Goal: Task Accomplishment & Management: Manage account settings

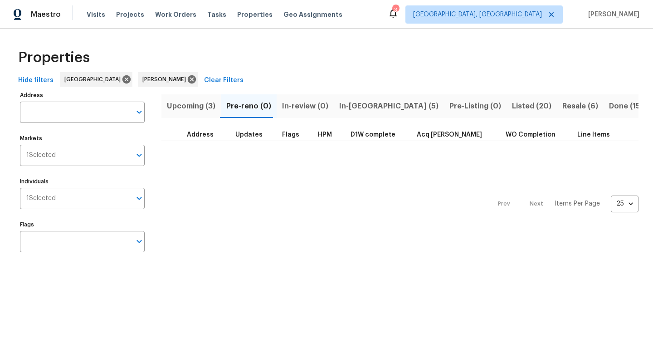
click at [196, 110] on span "Upcoming (3)" at bounding box center [191, 106] width 49 height 13
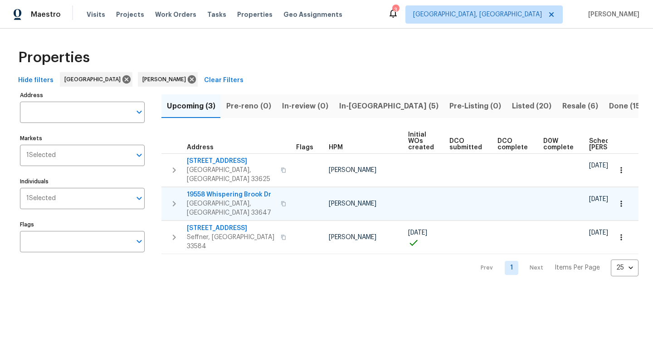
scroll to position [0, 99]
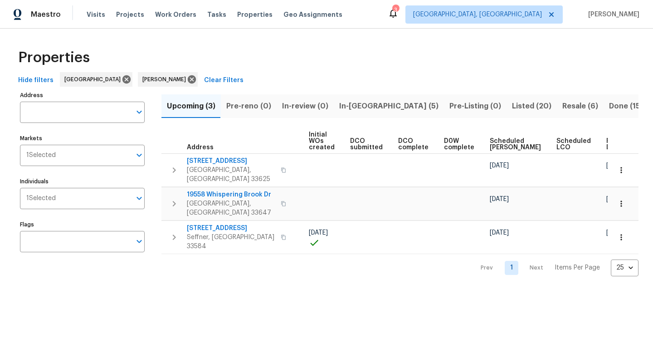
click at [606, 147] on span "Ready Date" at bounding box center [616, 144] width 20 height 13
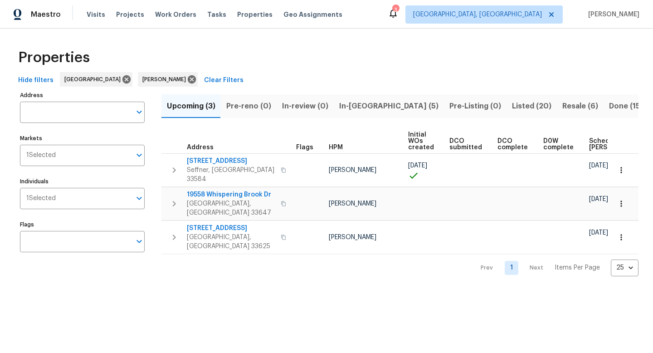
click at [364, 106] on span "In-reno (5)" at bounding box center [388, 106] width 99 height 13
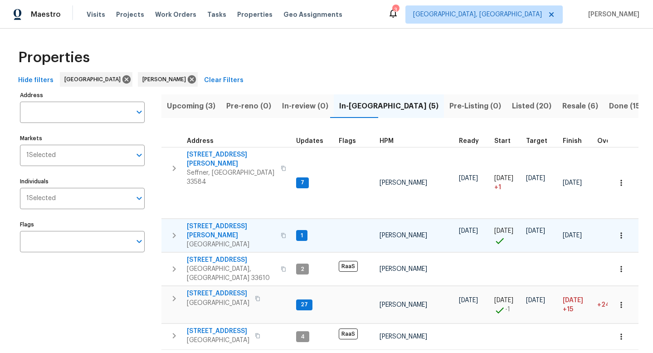
click at [228, 222] on span "[STREET_ADDRESS][PERSON_NAME]" at bounding box center [231, 231] width 88 height 18
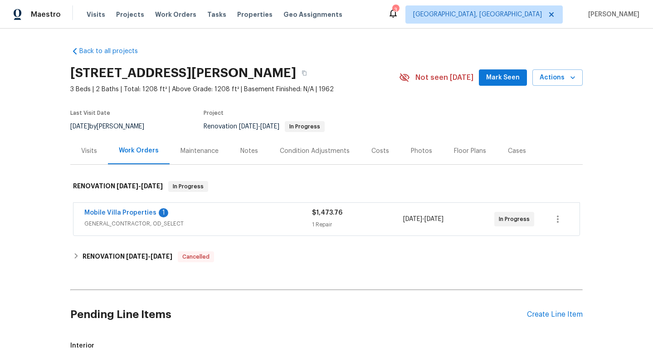
click at [490, 78] on span "Mark Seen" at bounding box center [503, 77] width 34 height 11
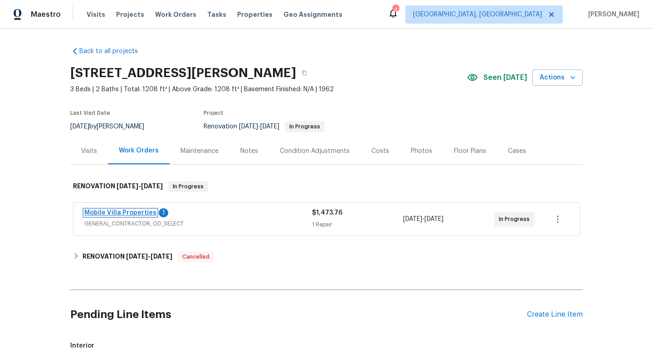
click at [130, 215] on link "Mobile Villa Properties" at bounding box center [120, 212] width 72 height 6
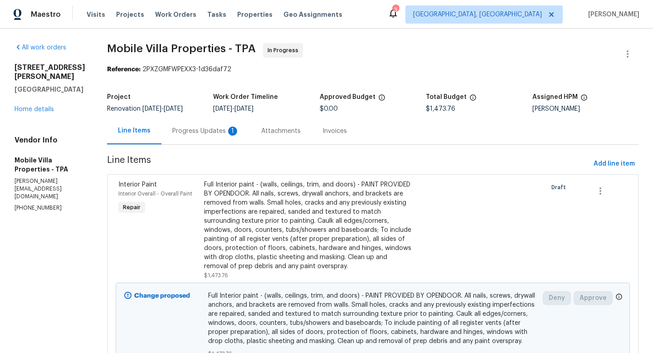
click at [167, 136] on div "Progress Updates 1" at bounding box center [205, 130] width 89 height 27
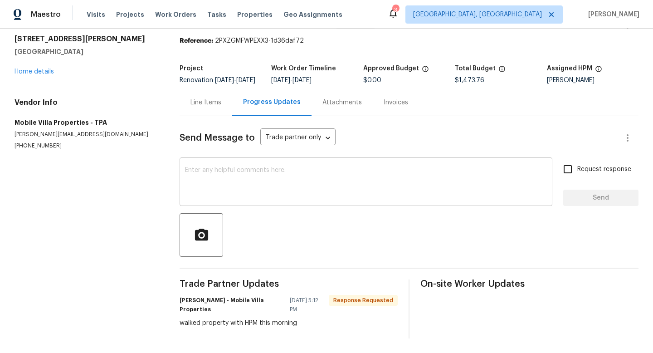
scroll to position [35, 0]
click at [205, 99] on div "Line Items" at bounding box center [205, 102] width 31 height 9
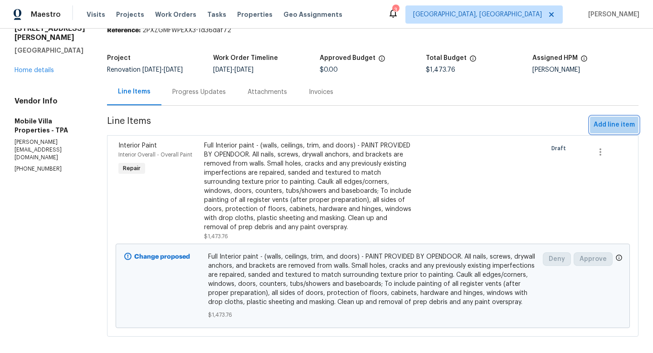
click at [615, 131] on button "Add line item" at bounding box center [614, 125] width 49 height 17
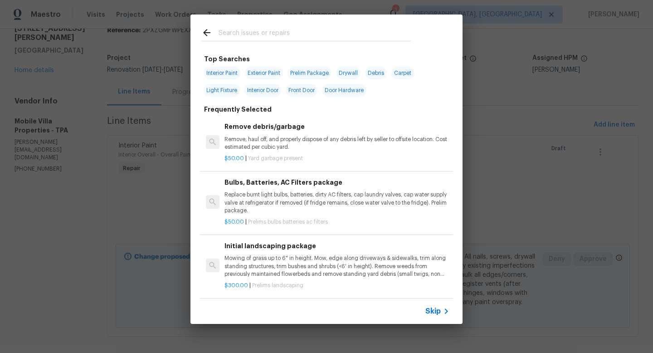
click at [266, 71] on span "Exterior Paint" at bounding box center [264, 73] width 38 height 13
type input "Exterior Paint"
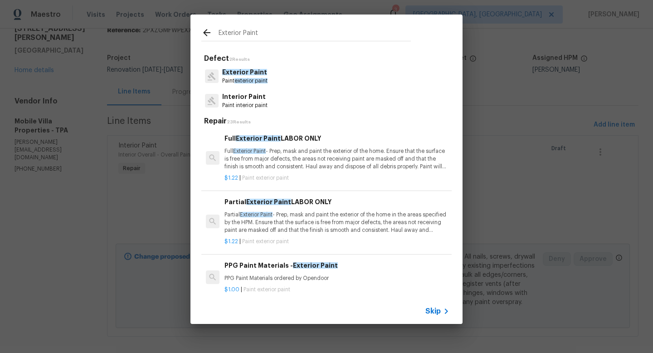
click at [314, 165] on p "Full Exterior Paint - Prep, mask and paint the exterior of the home. Ensure tha…" at bounding box center [336, 158] width 225 height 23
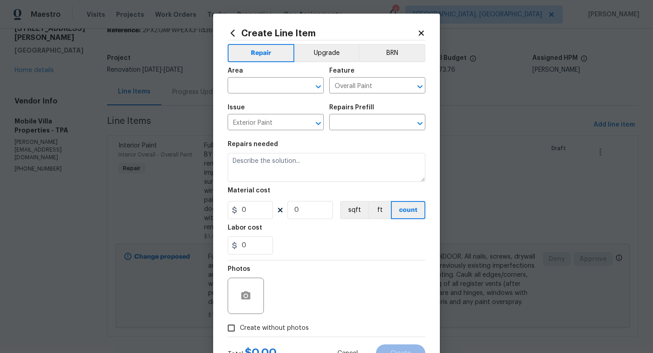
type input "Full Exterior Paint LABOR ONLY $1.22"
type textarea "Full Exterior Paint - Prep, mask and paint the exterior of the home. Ensure tha…"
type input "1.22"
type input "1"
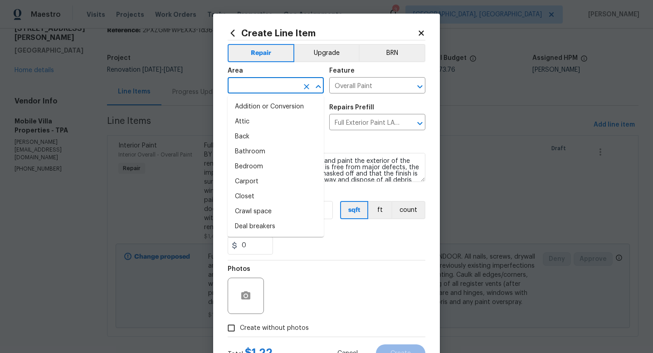
click at [252, 89] on input "text" at bounding box center [263, 86] width 71 height 14
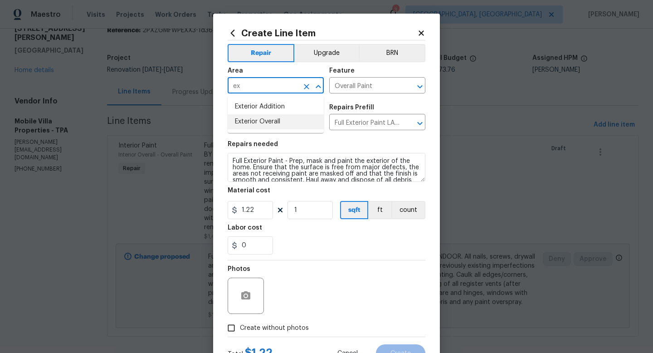
click at [252, 118] on li "Exterior Overall" at bounding box center [276, 121] width 96 height 15
type input "Exterior Overall"
click at [335, 249] on div "0" at bounding box center [327, 245] width 198 height 18
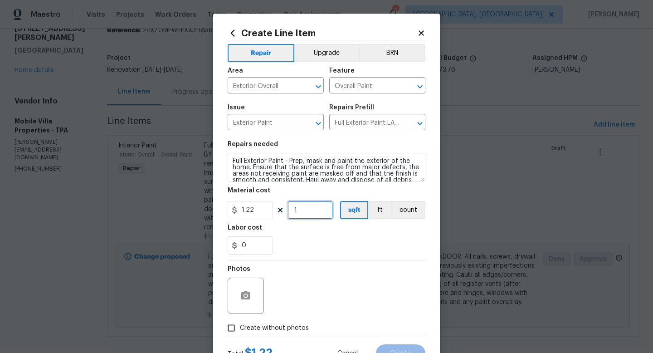
click at [306, 213] on input "1" at bounding box center [309, 210] width 45 height 18
type input "1208"
click at [298, 281] on div "Photos" at bounding box center [327, 289] width 198 height 59
click at [282, 326] on span "Create without photos" at bounding box center [274, 328] width 69 height 10
click at [240, 326] on input "Create without photos" at bounding box center [231, 327] width 17 height 17
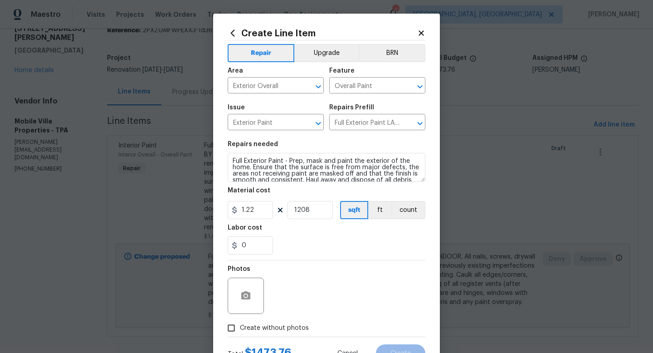
checkbox input "true"
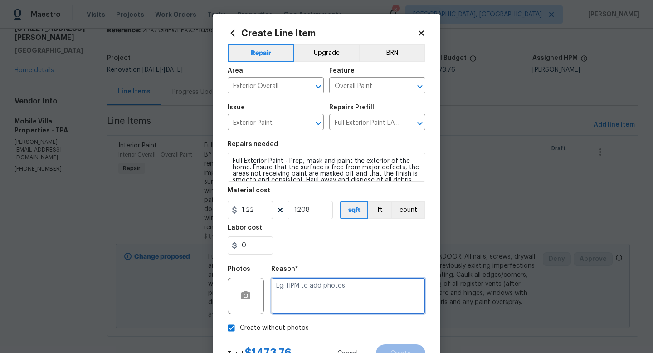
click at [304, 295] on textarea at bounding box center [348, 295] width 154 height 36
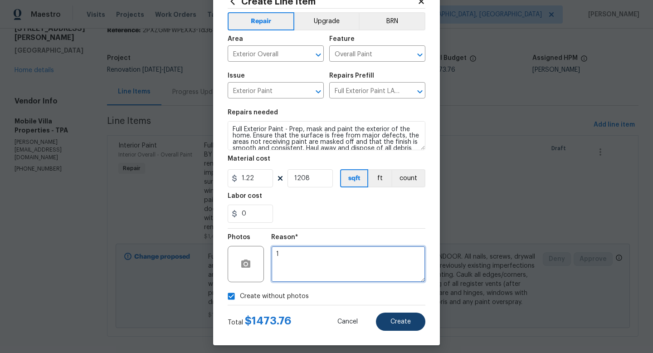
type textarea "1"
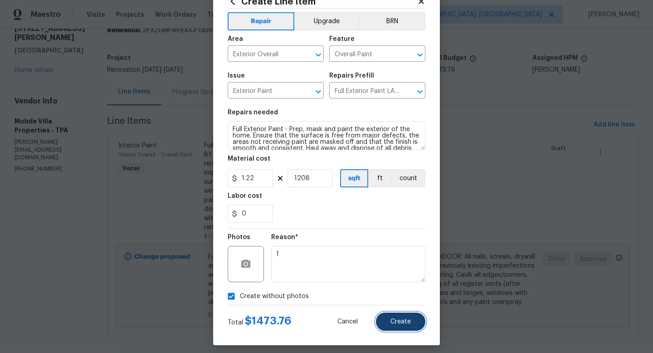
click at [406, 326] on button "Create" at bounding box center [400, 321] width 49 height 18
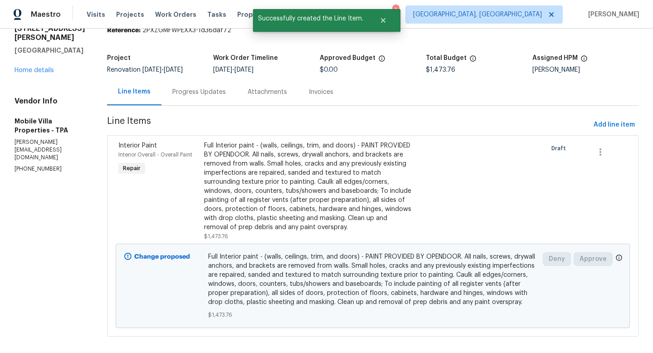
scroll to position [0, 0]
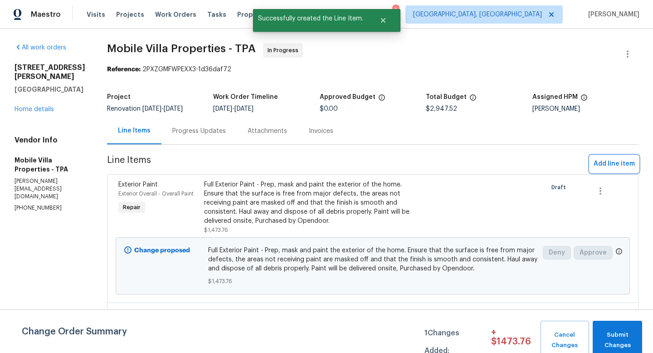
click at [612, 163] on span "Add line item" at bounding box center [613, 163] width 41 height 11
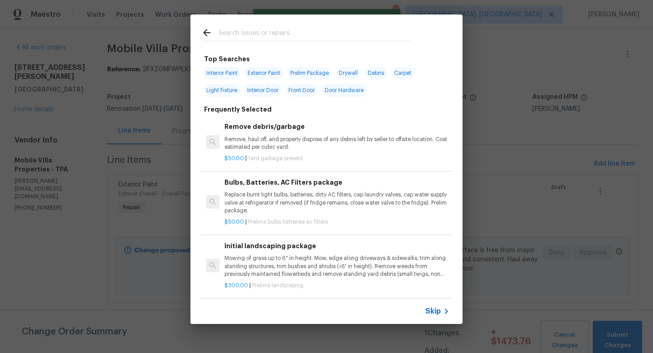
click at [432, 316] on div "Skip" at bounding box center [326, 310] width 272 height 25
click at [432, 309] on span "Skip" at bounding box center [432, 310] width 15 height 9
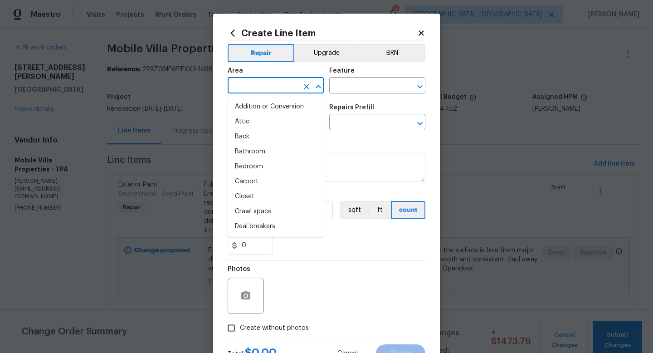
click at [272, 89] on input "text" at bounding box center [263, 86] width 71 height 14
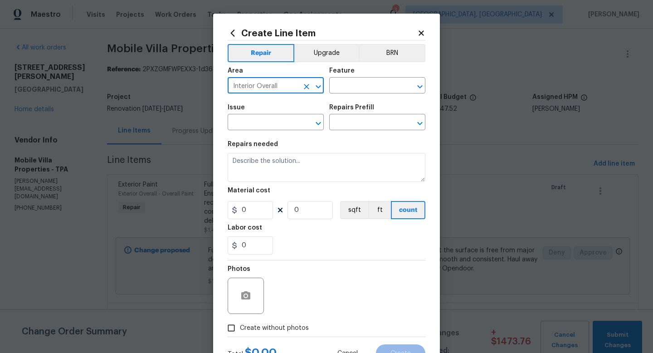
type input "Interior Overall"
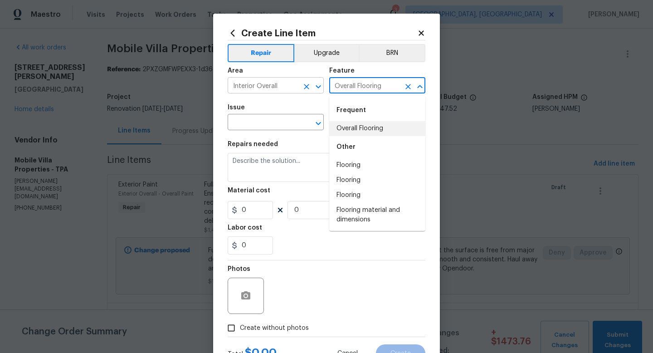
type input "Overall Flooring"
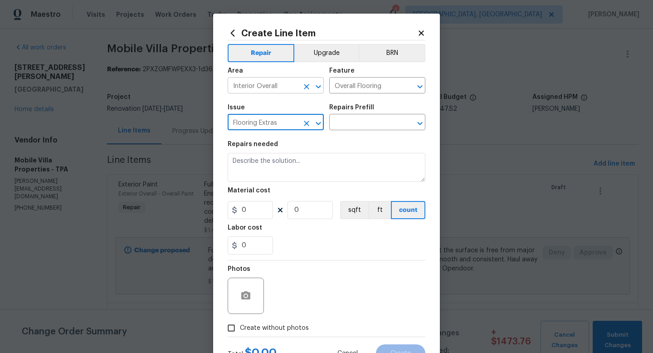
type input "Flooring Extras"
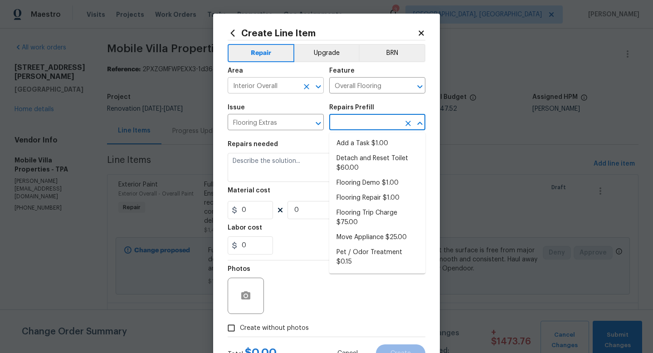
type input "Add a Task $1.00"
type textarea "HPM to detail"
type input "1"
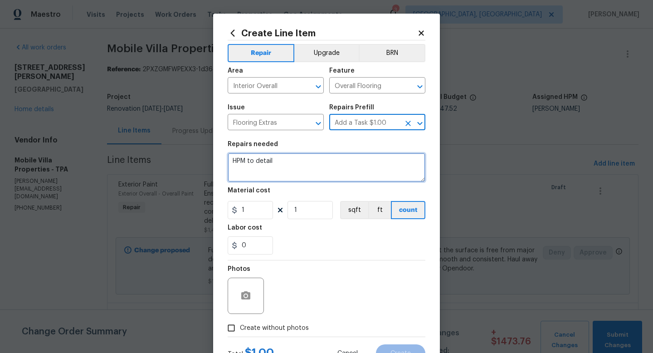
click at [278, 163] on textarea "HPM to detail" at bounding box center [327, 167] width 198 height 29
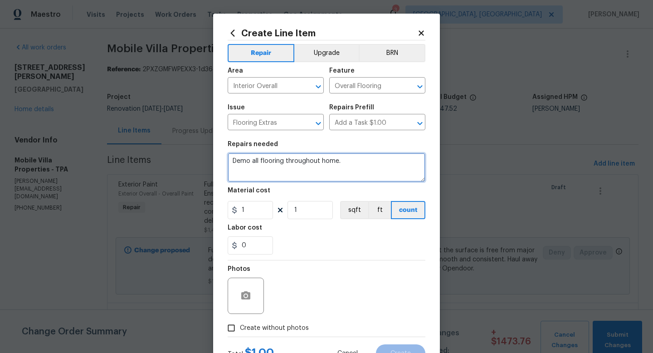
type textarea "Demo all flooring throughout home."
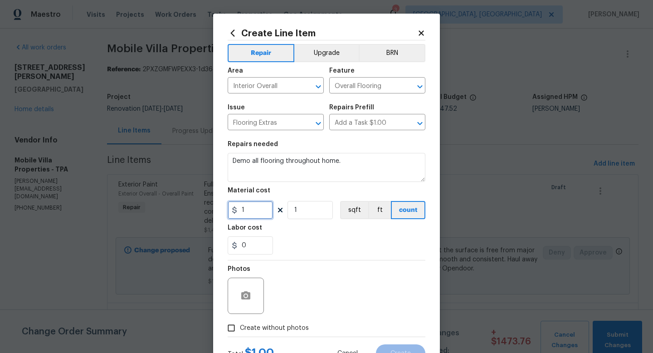
click at [252, 212] on input "1" at bounding box center [250, 210] width 45 height 18
type input "275"
click at [263, 333] on label "Create without photos" at bounding box center [266, 327] width 86 height 17
click at [240, 333] on input "Create without photos" at bounding box center [231, 327] width 17 height 17
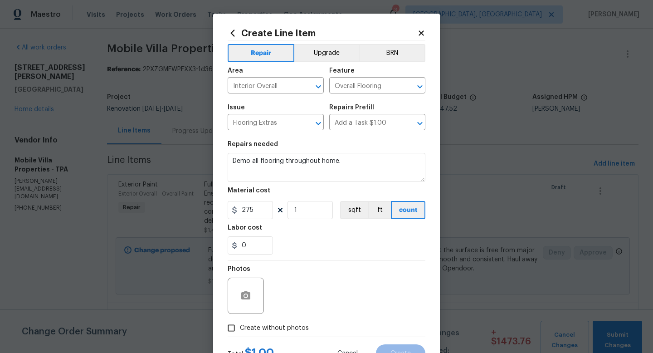
checkbox input "true"
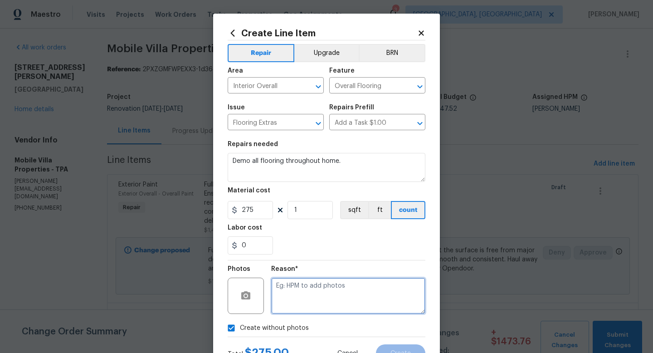
click at [291, 301] on textarea at bounding box center [348, 295] width 154 height 36
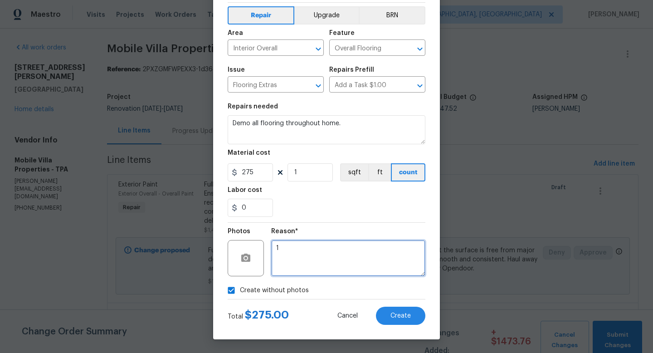
type textarea "1"
click at [407, 331] on div "Create Line Item Repair Upgrade BRN Area Interior Overall ​ Feature Overall Flo…" at bounding box center [326, 157] width 227 height 363
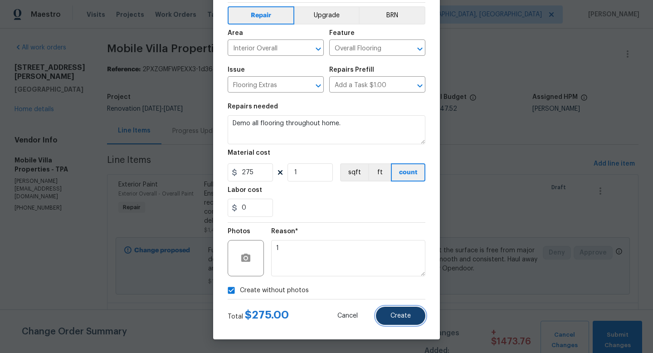
click at [407, 323] on button "Create" at bounding box center [400, 315] width 49 height 18
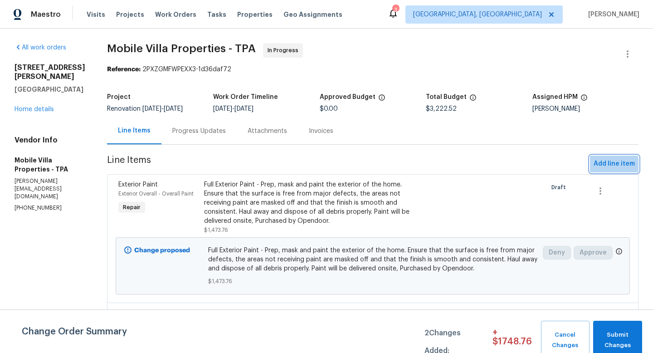
click at [607, 168] on span "Add line item" at bounding box center [613, 163] width 41 height 11
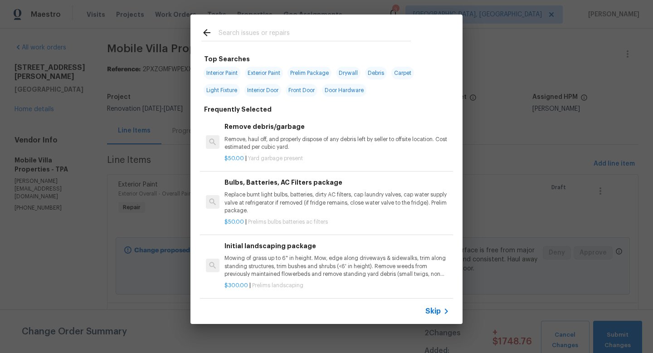
click at [432, 308] on span "Skip" at bounding box center [432, 310] width 15 height 9
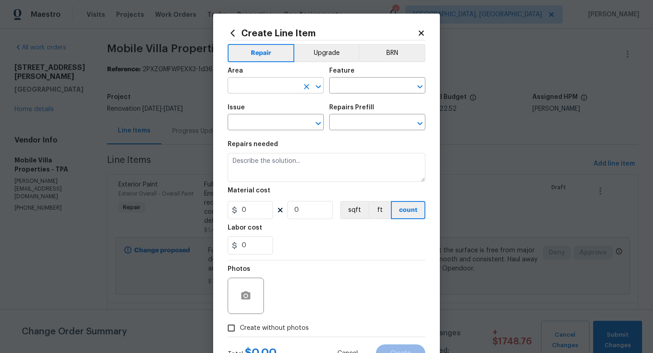
click at [283, 88] on input "text" at bounding box center [263, 86] width 71 height 14
type input "Kitchen"
type input "Cabinets"
type input "Kitchen Cabinets"
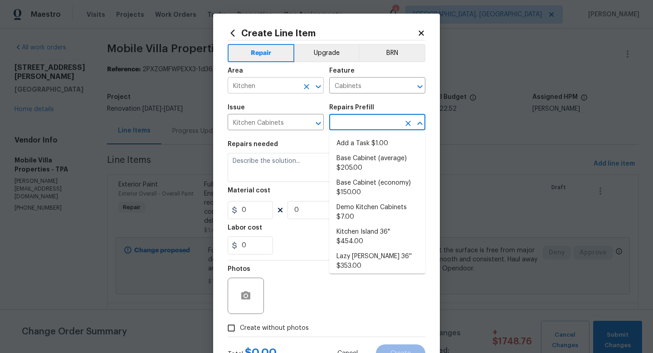
type input "Add a Task $1.00"
type textarea "HPM to detail"
type input "1"
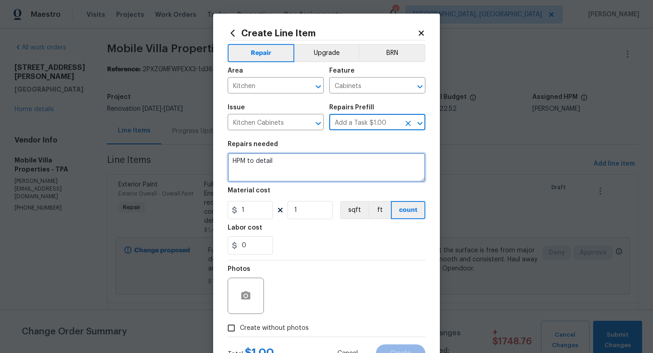
click at [277, 165] on textarea "HPM to detail" at bounding box center [327, 167] width 198 height 29
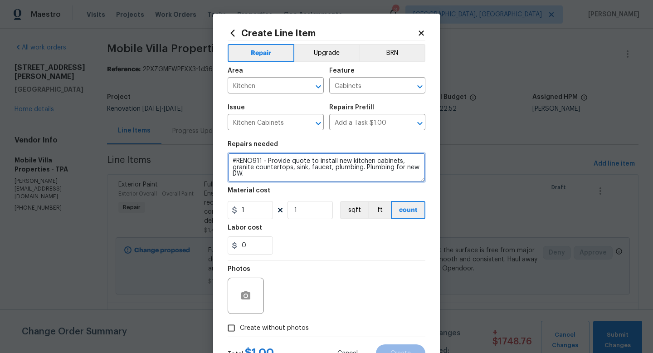
type textarea "#RENO911 - Provide quote to install new kitchen cabinets, granite countertops, …"
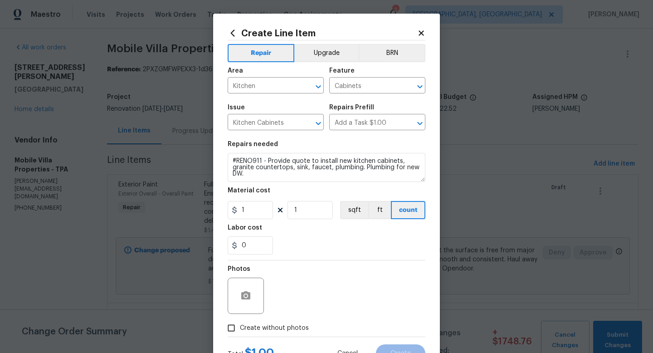
click at [279, 330] on span "Create without photos" at bounding box center [274, 328] width 69 height 10
click at [240, 330] on input "Create without photos" at bounding box center [231, 327] width 17 height 17
checkbox input "true"
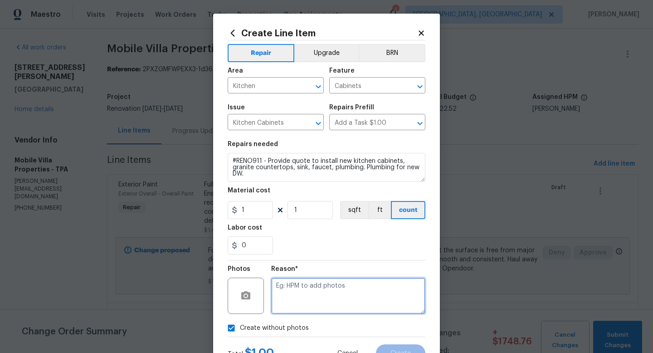
click at [297, 309] on textarea at bounding box center [348, 295] width 154 height 36
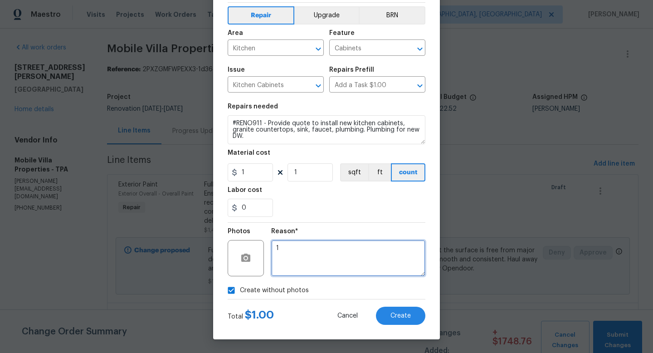
type textarea "1"
click at [413, 305] on div "Total $ 1.00 Cancel Create" at bounding box center [327, 311] width 198 height 25
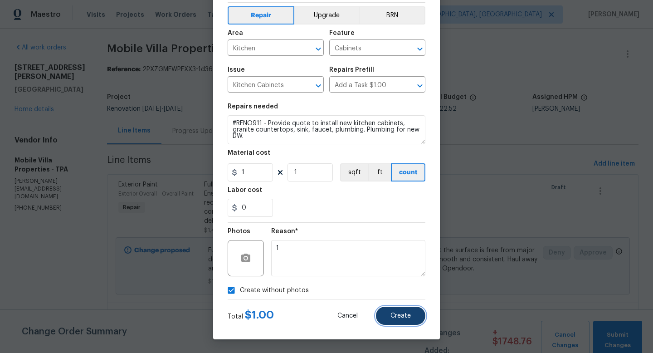
click at [401, 315] on span "Create" at bounding box center [400, 315] width 20 height 7
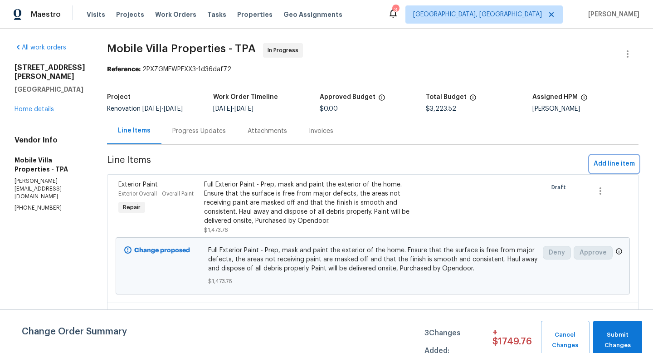
click at [606, 165] on span "Add line item" at bounding box center [613, 163] width 41 height 11
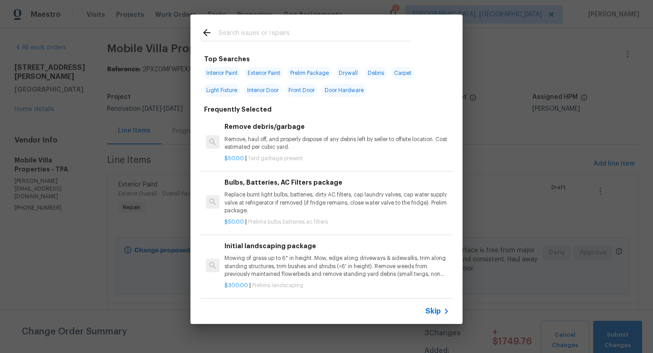
click at [428, 311] on span "Skip" at bounding box center [432, 310] width 15 height 9
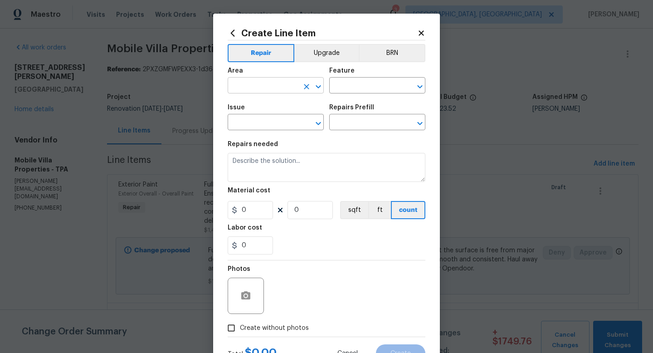
click at [247, 86] on input "text" at bounding box center [263, 86] width 71 height 14
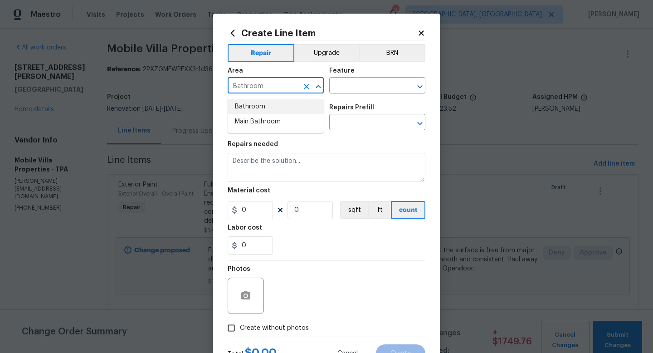
type input "Bathroom"
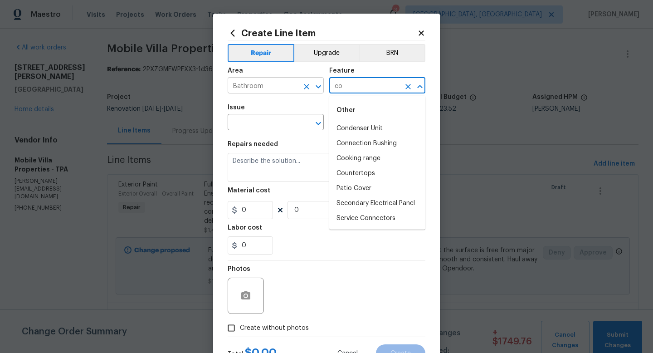
type input "c"
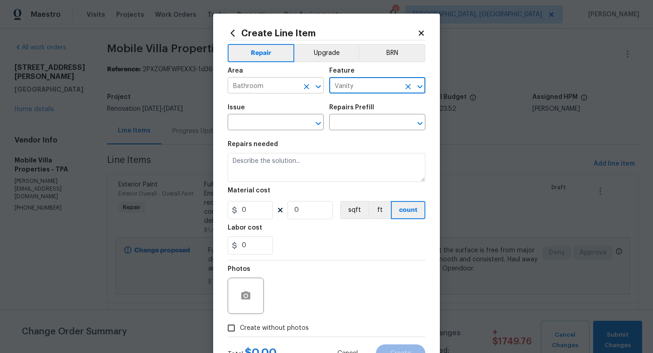
type input "Vanity"
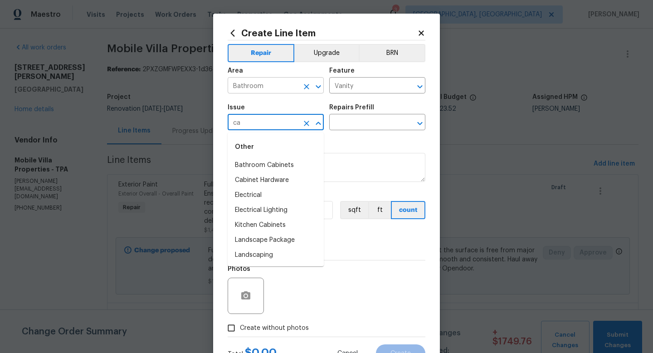
type input "c"
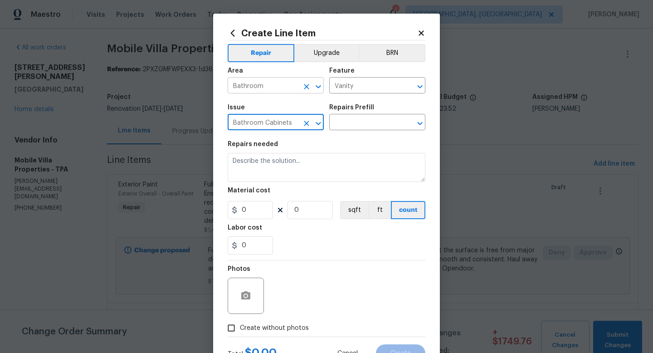
type input "Bathroom Cabinets"
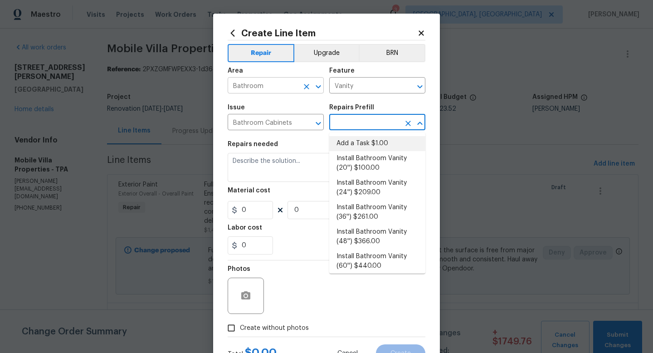
type input "Cabinets"
type input "Add a Task $1.00"
type textarea "HPM to detail"
type input "1"
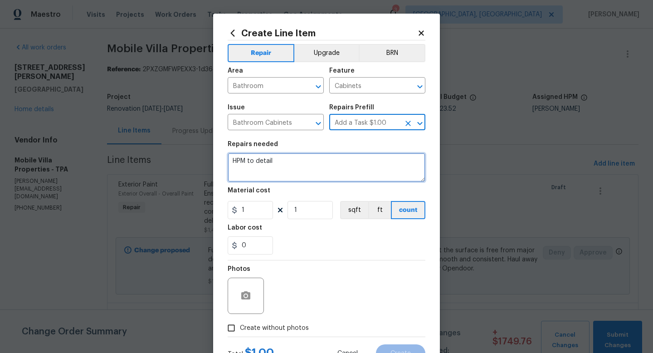
click at [247, 164] on textarea "HPM to detail" at bounding box center [327, 167] width 198 height 29
type textarea "#RENO911 -"
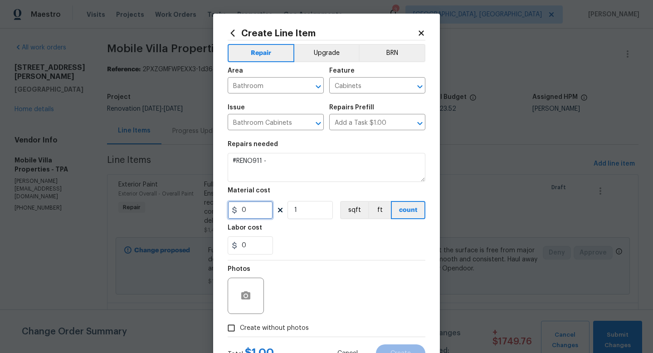
type input "0"
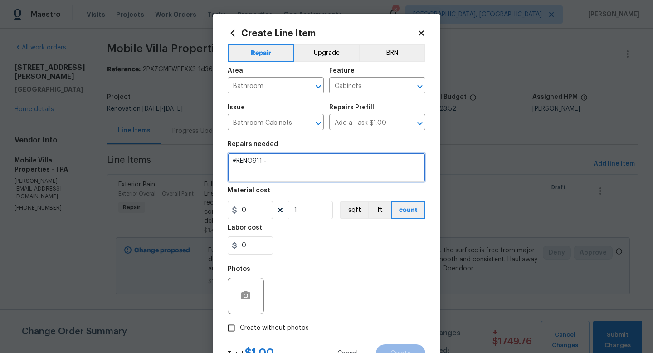
click at [287, 161] on textarea "#RENO911 -" at bounding box center [327, 167] width 198 height 29
type textarea "#RENO911 - Provide estimate to replace vanities and countertops in both bathroo…"
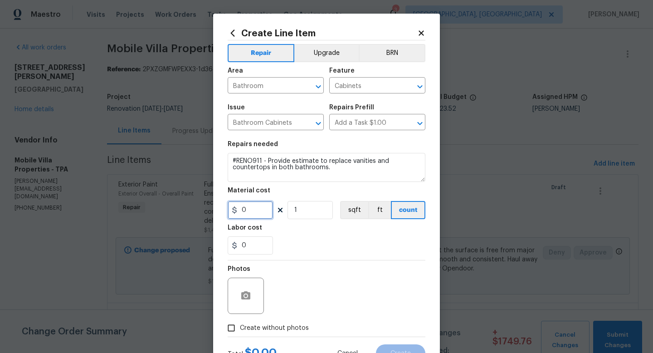
click at [262, 209] on input "0" at bounding box center [250, 210] width 45 height 18
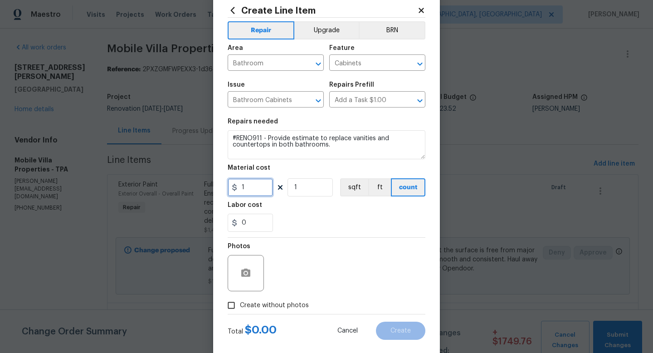
scroll to position [25, 0]
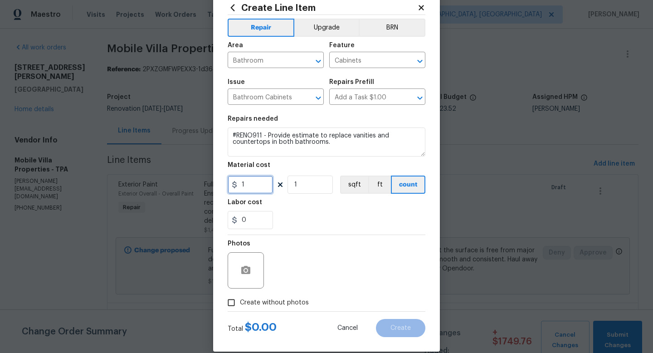
type input "1"
click at [281, 295] on label "Create without photos" at bounding box center [266, 302] width 86 height 17
click at [240, 295] on input "Create without photos" at bounding box center [231, 302] width 17 height 17
checkbox input "true"
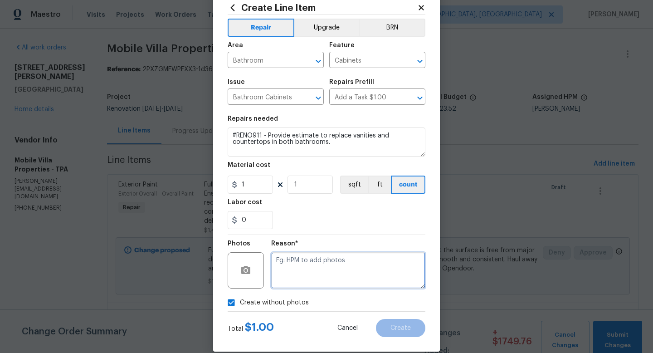
click at [349, 281] on textarea at bounding box center [348, 270] width 154 height 36
type textarea "1"
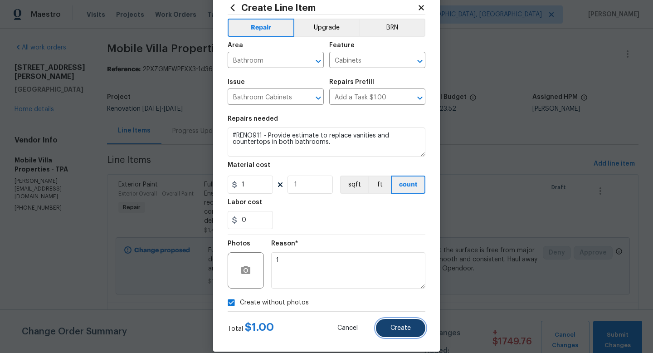
click at [391, 324] on button "Create" at bounding box center [400, 328] width 49 height 18
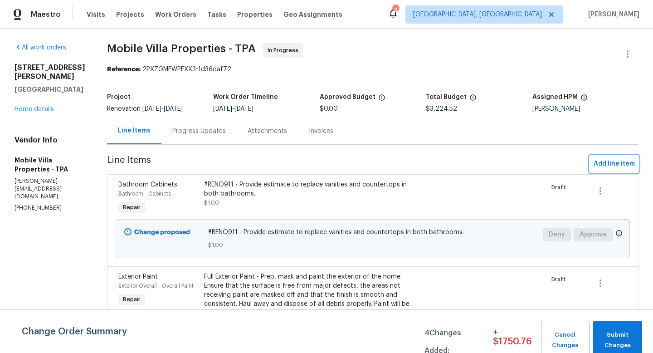
click at [628, 169] on span "Add line item" at bounding box center [613, 163] width 41 height 11
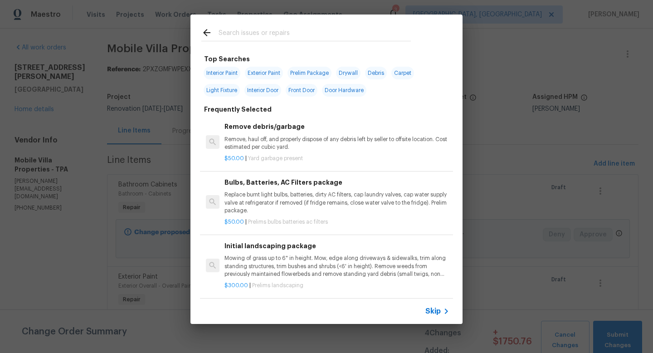
click at [430, 309] on span "Skip" at bounding box center [432, 310] width 15 height 9
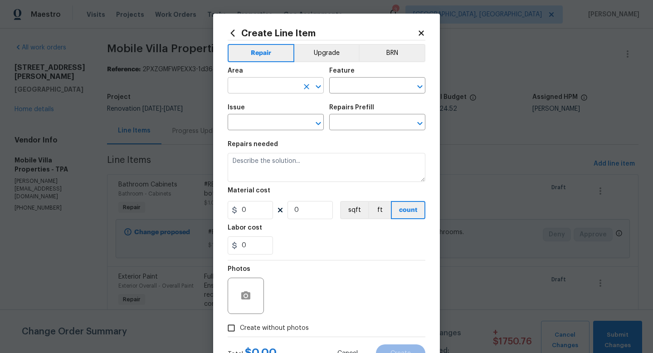
click at [261, 88] on input "text" at bounding box center [263, 86] width 71 height 14
type input "Bathroom"
type input "Shower"
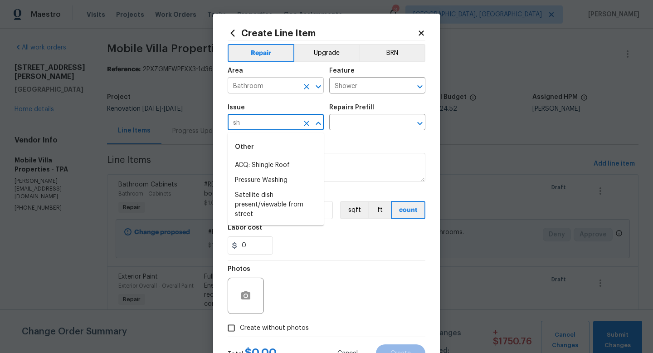
type input "s"
type input "Interior Resurfacing"
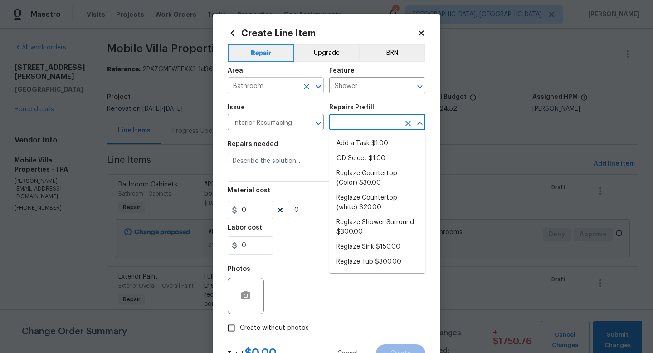
type input "Add a Task $1.00"
type textarea "HPM to detail"
type input "1"
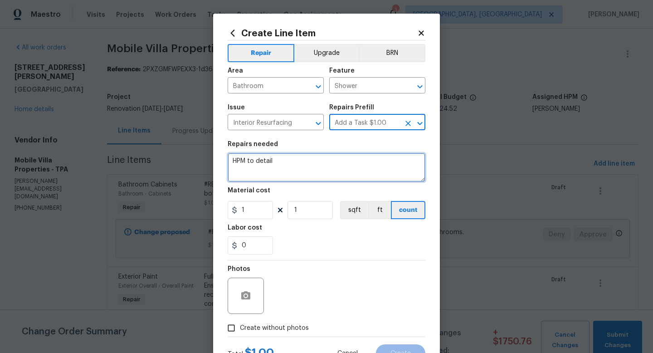
click at [255, 163] on textarea "HPM to detail" at bounding box center [327, 167] width 198 height 29
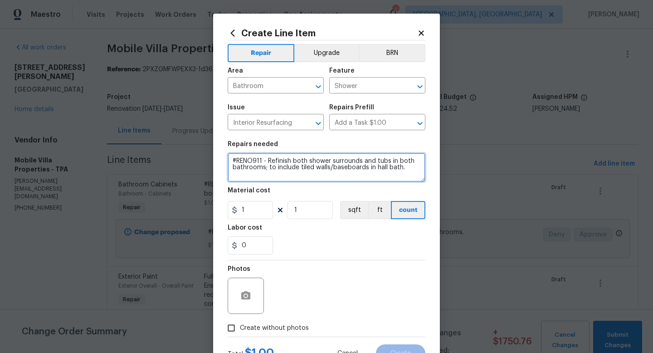
type textarea "#RENO911 - Refinish both shower surrounds and tubs in both bathrooms; to includ…"
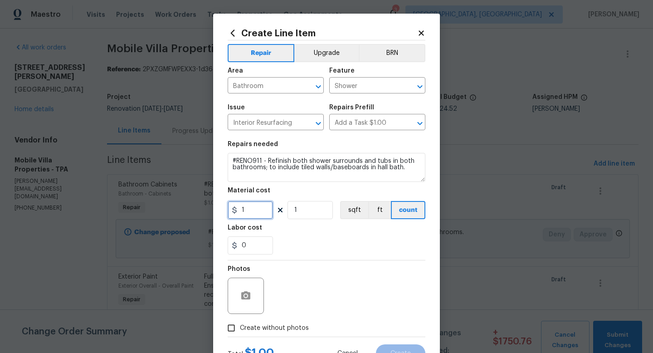
click at [251, 209] on input "1" at bounding box center [250, 210] width 45 height 18
type input "1500"
click at [273, 326] on span "Create without photos" at bounding box center [274, 328] width 69 height 10
click at [240, 326] on input "Create without photos" at bounding box center [231, 327] width 17 height 17
checkbox input "true"
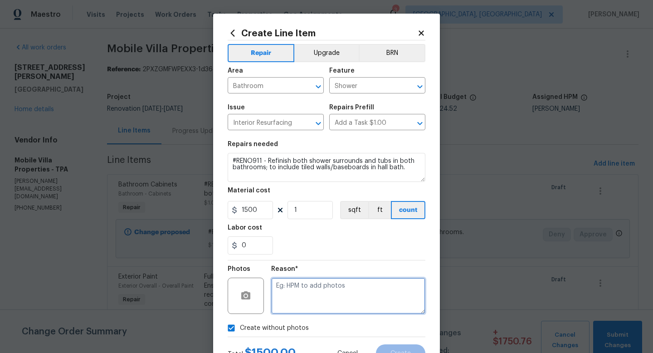
click at [303, 303] on textarea at bounding box center [348, 295] width 154 height 36
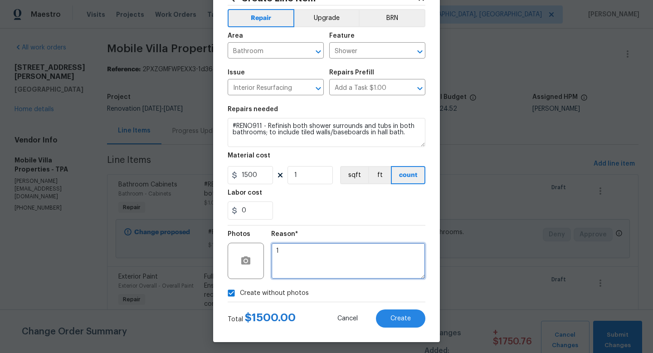
scroll to position [38, 0]
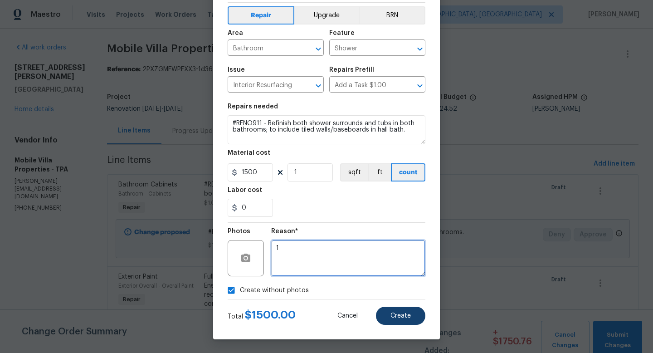
type textarea "1"
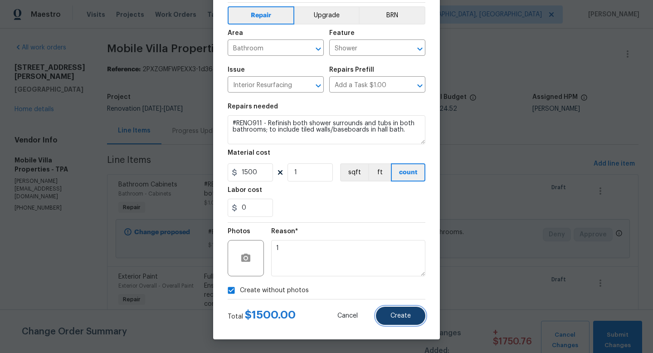
click at [406, 316] on span "Create" at bounding box center [400, 315] width 20 height 7
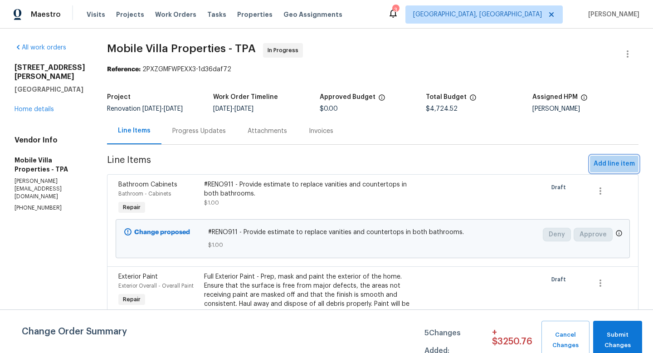
click at [612, 165] on span "Add line item" at bounding box center [613, 163] width 41 height 11
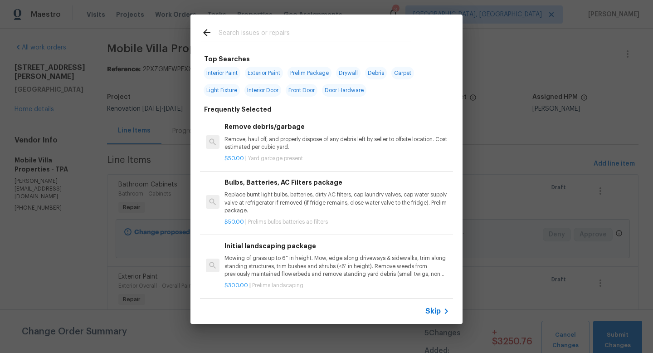
click at [430, 314] on span "Skip" at bounding box center [432, 310] width 15 height 9
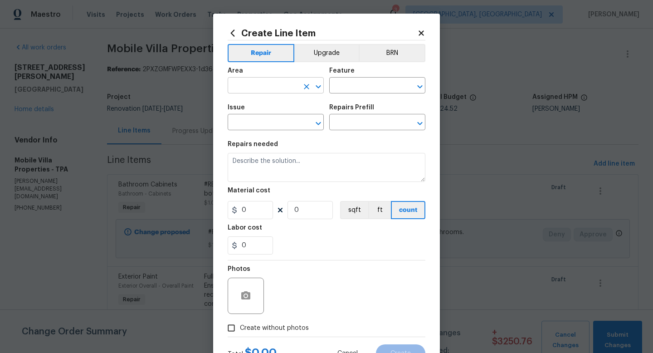
click at [269, 87] on input "text" at bounding box center [263, 86] width 71 height 14
type input "Kitchen"
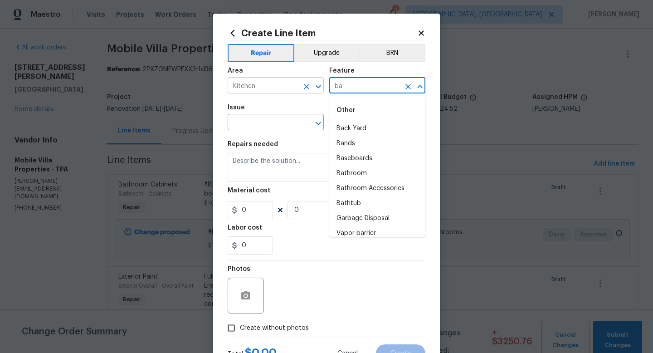
type input "b"
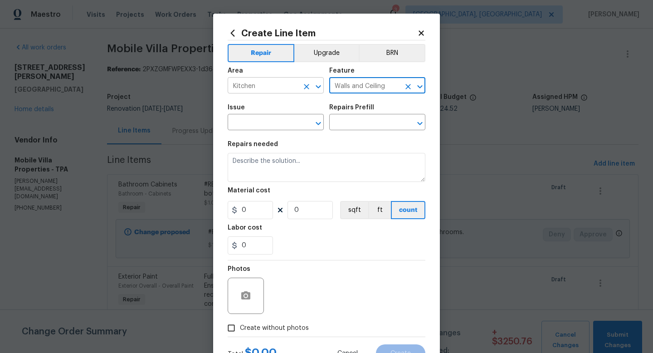
type input "Walls and Ceiling"
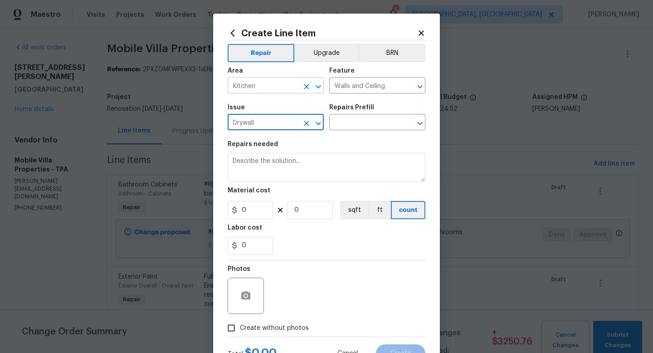
type input "Drywall"
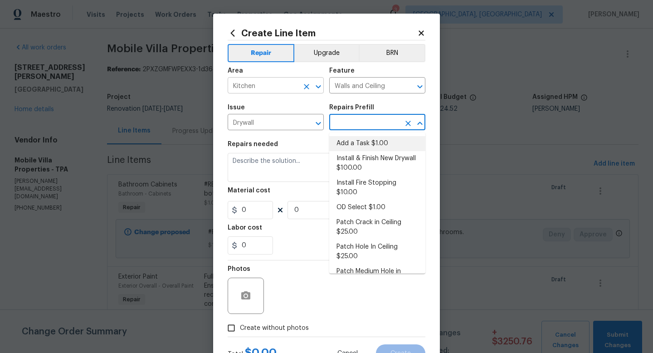
type input "Add a Task $1.00"
type textarea "HPM to detail"
type input "1"
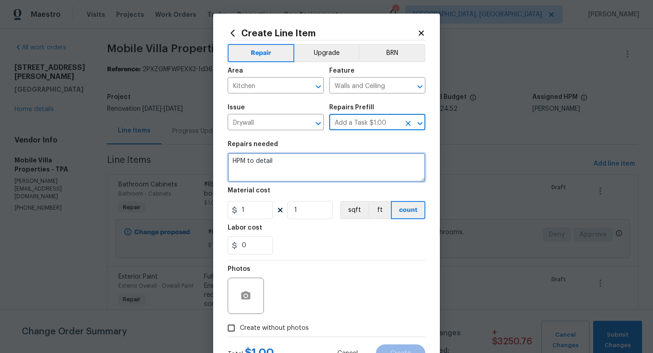
click at [251, 173] on textarea "HPM to detail" at bounding box center [327, 167] width 198 height 29
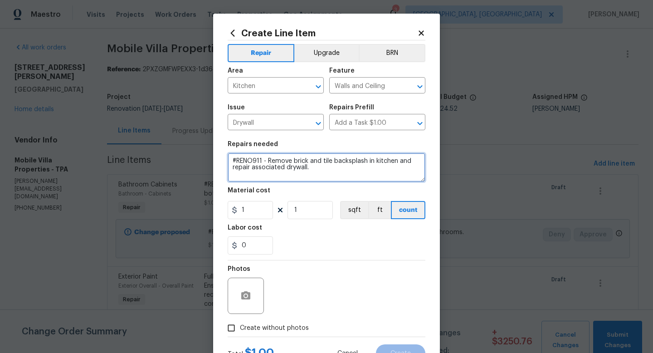
type textarea "#RENO911 - Remove brick and tile backsplash in kitchen and repair associated dr…"
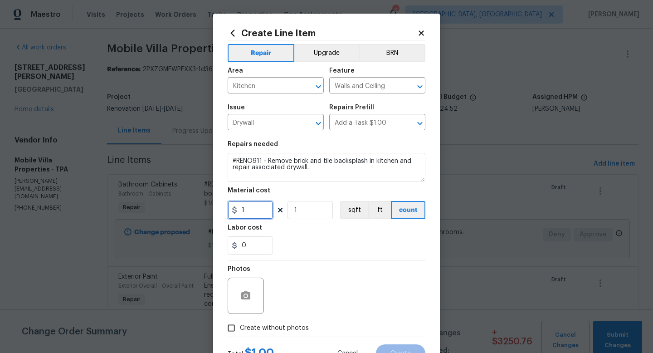
click at [249, 207] on input "1" at bounding box center [250, 210] width 45 height 18
type input "500"
click at [272, 326] on span "Create without photos" at bounding box center [274, 328] width 69 height 10
click at [240, 326] on input "Create without photos" at bounding box center [231, 327] width 17 height 17
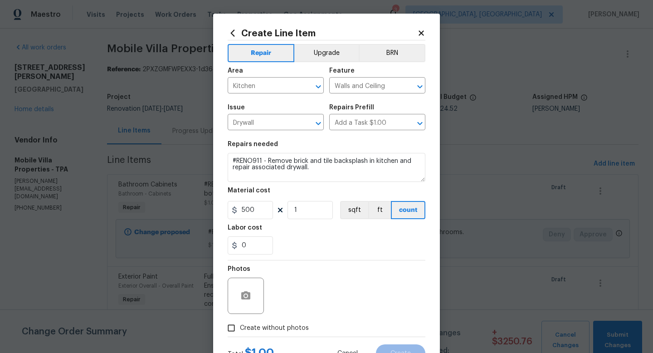
checkbox input "true"
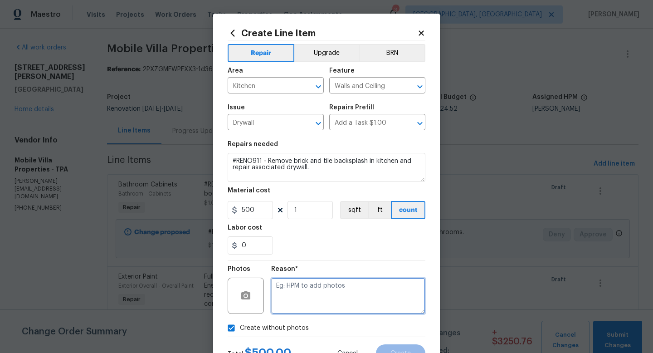
click at [314, 303] on textarea at bounding box center [348, 295] width 154 height 36
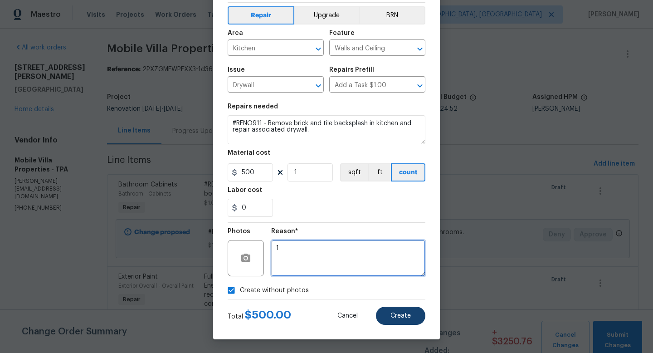
type textarea "1"
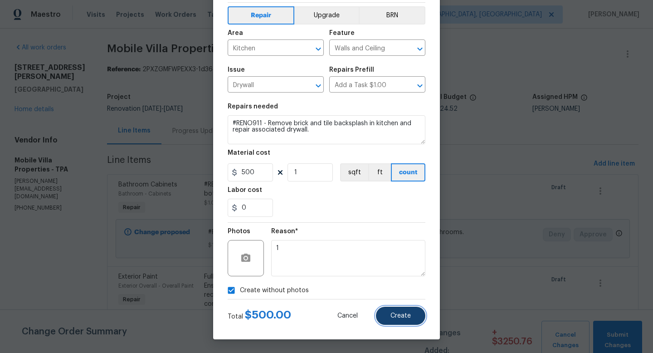
click at [391, 318] on span "Create" at bounding box center [400, 315] width 20 height 7
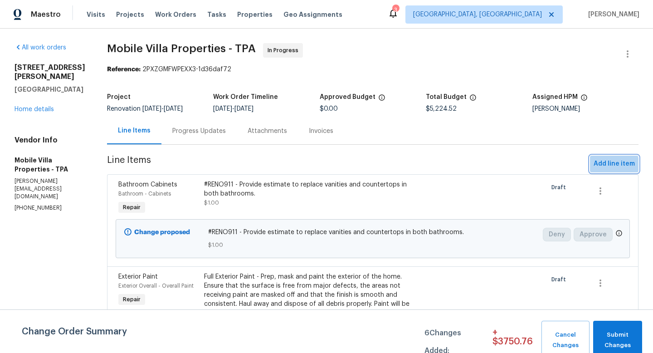
click at [603, 164] on span "Add line item" at bounding box center [613, 163] width 41 height 11
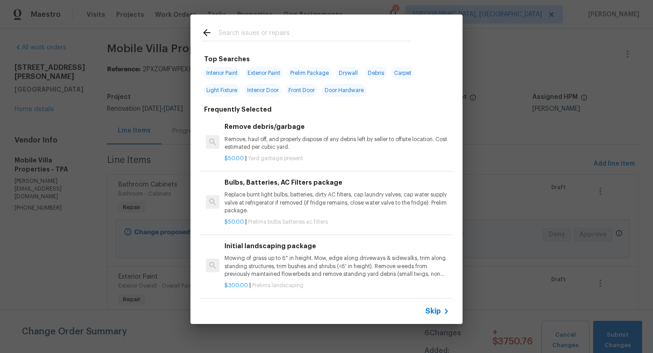
click at [431, 311] on span "Skip" at bounding box center [432, 310] width 15 height 9
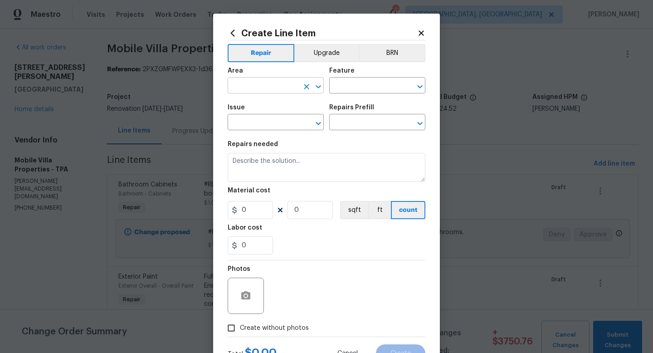
click at [253, 87] on input "text" at bounding box center [263, 86] width 71 height 14
click at [310, 58] on button "Upgrade" at bounding box center [326, 53] width 65 height 18
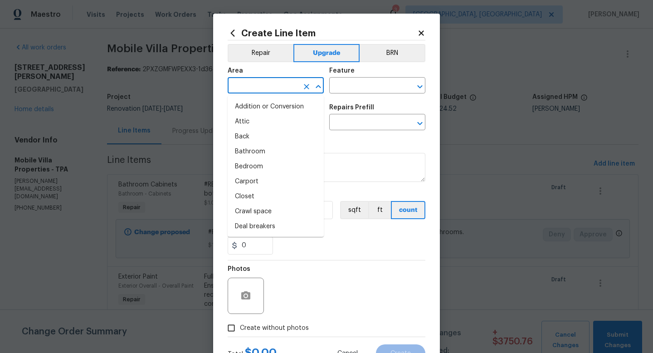
click at [289, 80] on input "text" at bounding box center [263, 86] width 71 height 14
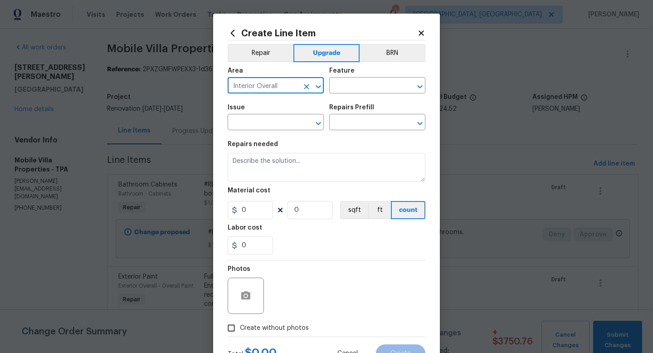
type input "Interior Overall"
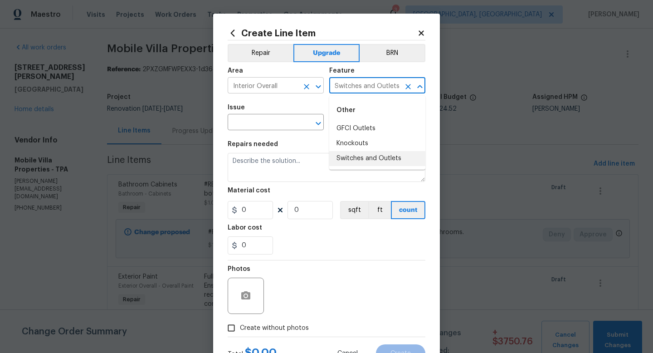
type input "Switches and Outlets"
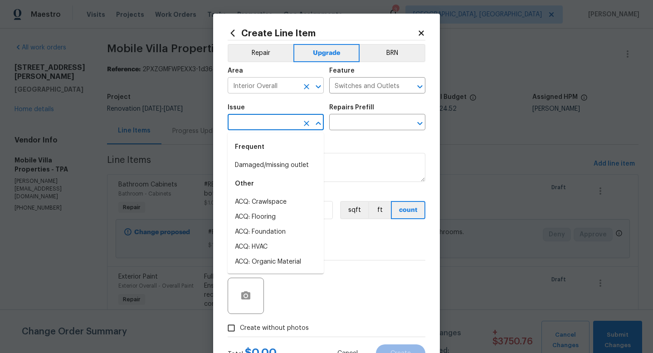
type input "Damaged/missing outlet"
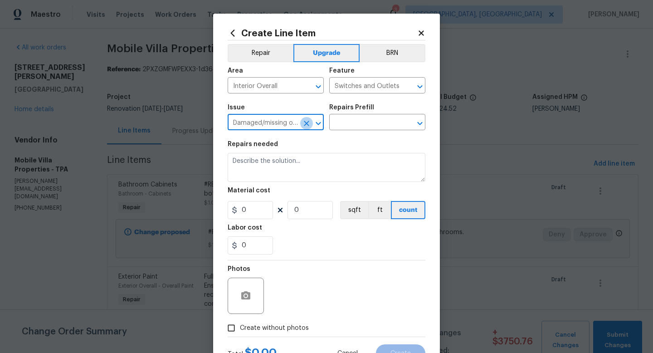
click at [306, 126] on icon "Clear" at bounding box center [306, 123] width 9 height 9
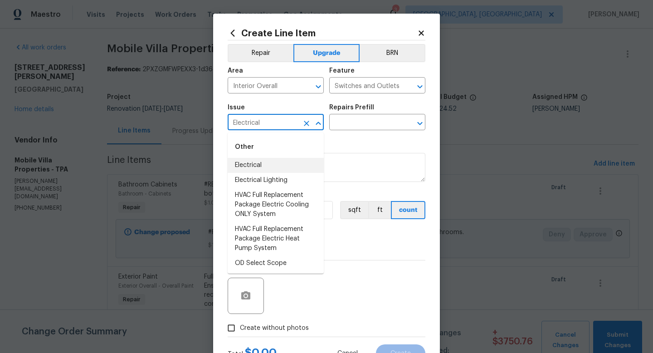
type input "Electrical"
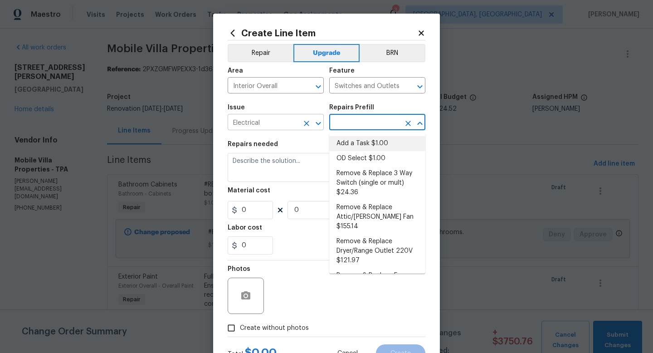
type input "Add a Task $1.00"
type textarea "HPM to detail"
type input "1"
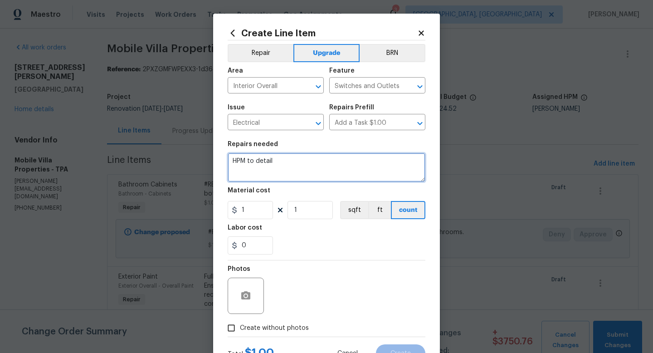
click at [296, 168] on textarea "HPM to detail" at bounding box center [327, 167] width 198 height 29
type textarea "Replace all light switches, outlets and outlet covers throughout home."
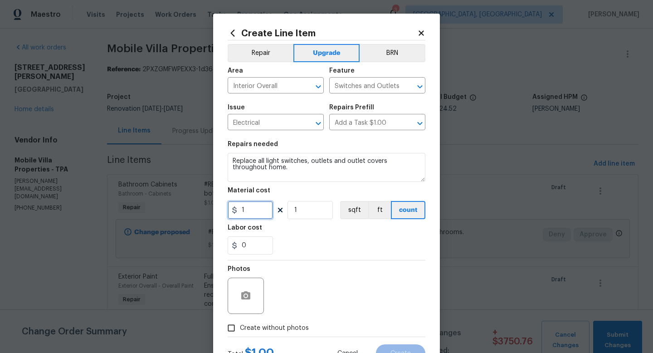
click at [257, 209] on input "1" at bounding box center [250, 210] width 45 height 18
type input "500"
click at [269, 329] on span "Create without photos" at bounding box center [274, 328] width 69 height 10
click at [240, 329] on input "Create without photos" at bounding box center [231, 327] width 17 height 17
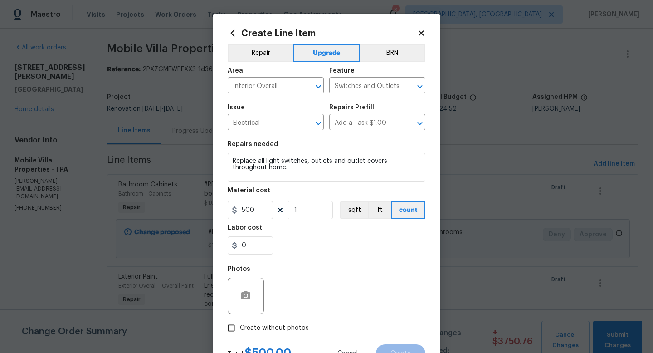
checkbox input "true"
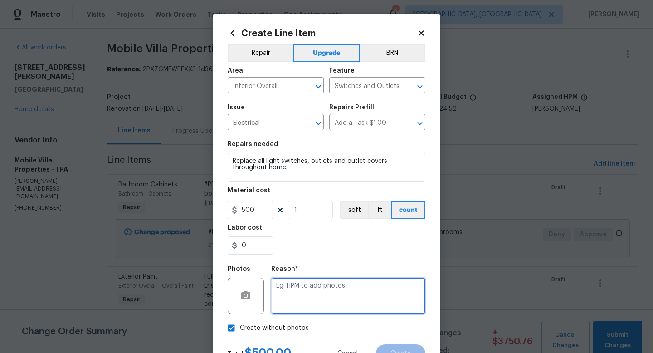
click at [309, 305] on textarea at bounding box center [348, 295] width 154 height 36
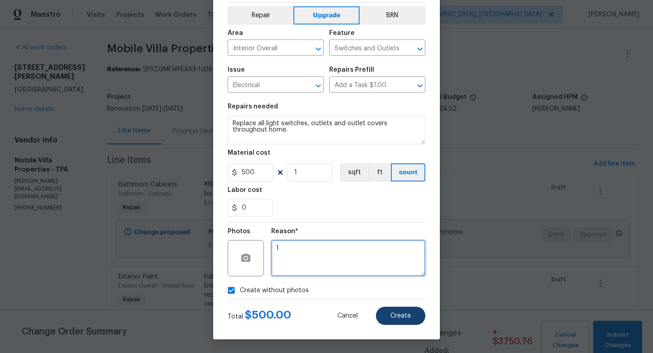
type textarea "1"
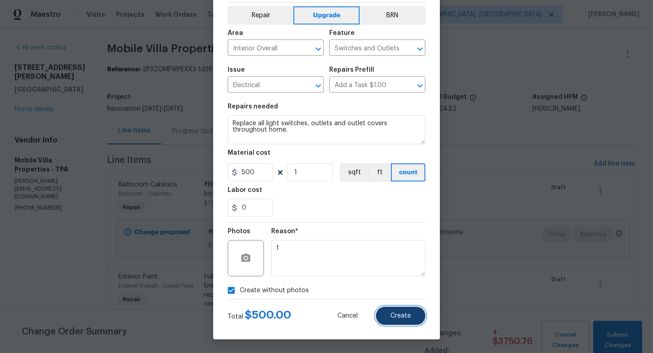
click at [411, 318] on button "Create" at bounding box center [400, 315] width 49 height 18
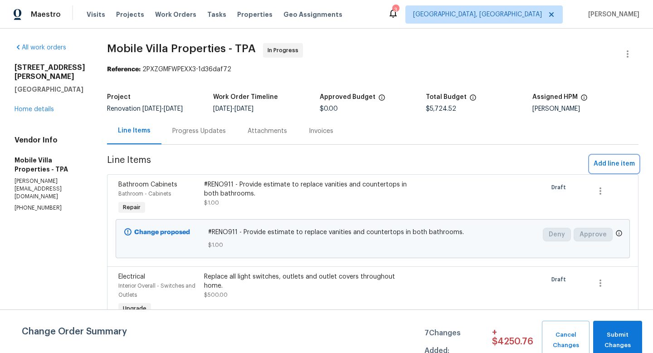
click at [619, 161] on span "Add line item" at bounding box center [613, 163] width 41 height 11
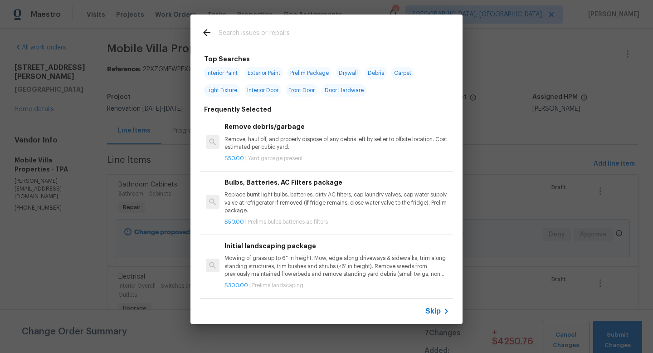
click at [432, 315] on span "Skip" at bounding box center [432, 310] width 15 height 9
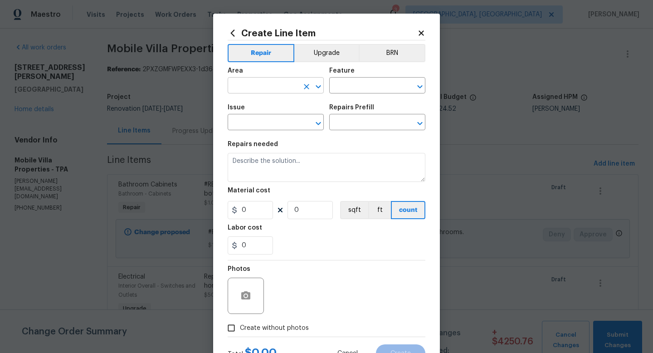
click at [282, 86] on input "text" at bounding box center [263, 86] width 71 height 14
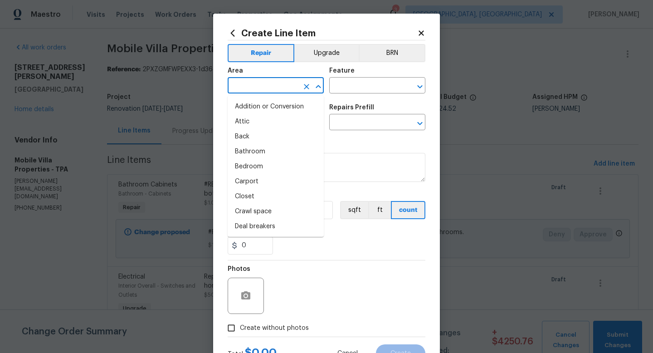
type input "k"
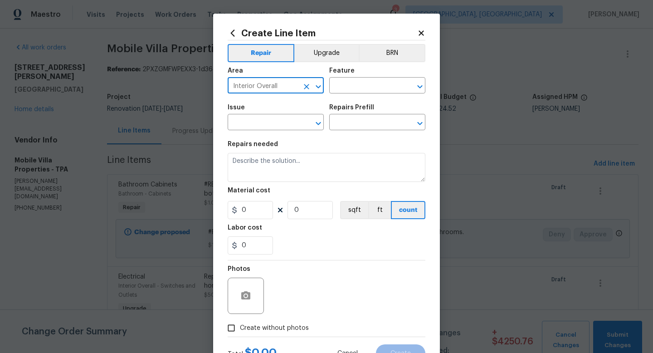
type input "Interior Overall"
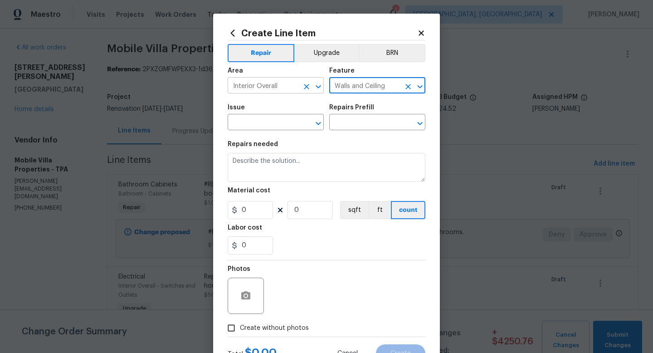
type input "Walls and Ceiling"
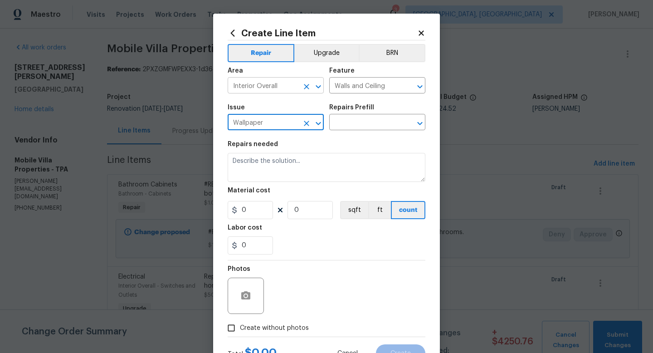
type input "Wallpaper"
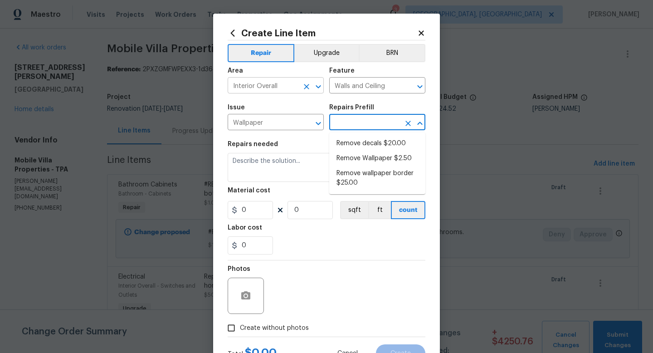
type input "Remove decals $20.00"
type textarea "Remove decals from door/wall/ceiling"
type input "20"
type input "1"
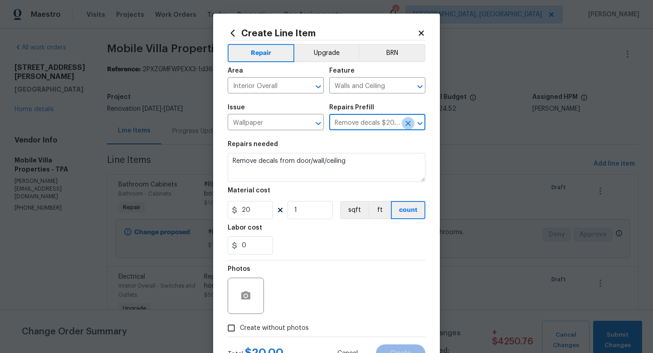
click at [407, 128] on button "Clear" at bounding box center [408, 123] width 13 height 13
type input "wall"
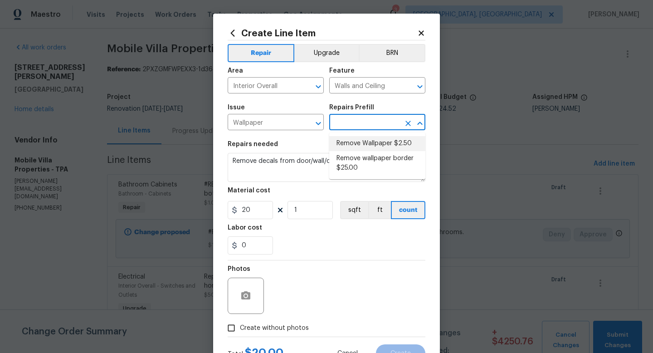
type input "Remove Wallpaper $2.50"
type textarea "Remove wallpaper and texture walls to best match existing conditions"
type input "2.5"
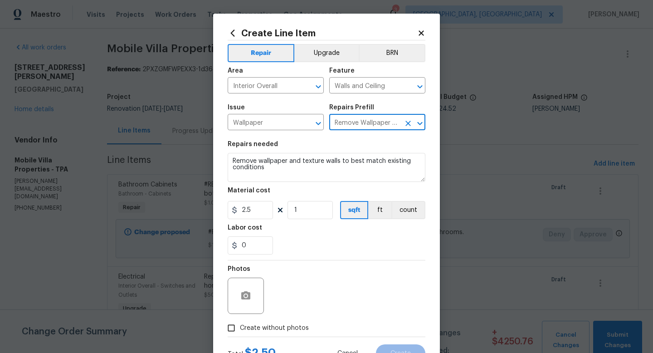
type input "Remove Wallpaper $2.50"
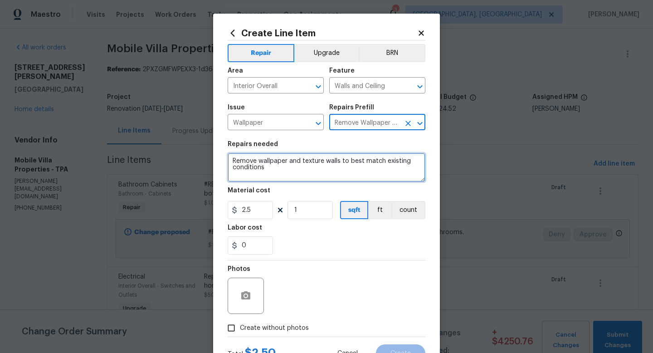
click at [277, 174] on textarea "Remove wallpaper and texture walls to best match existing conditions" at bounding box center [327, 167] width 198 height 29
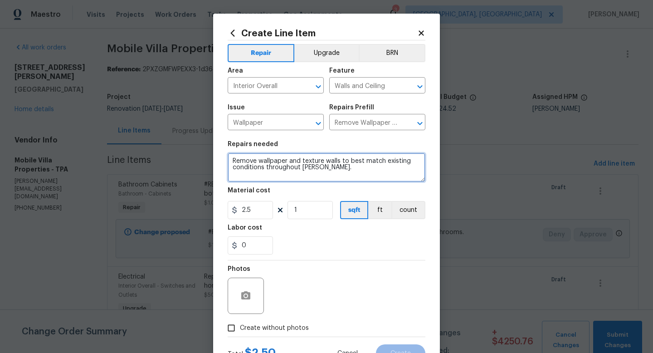
type textarea "Remove wallpaper and texture walls to best match existing conditions throughout…"
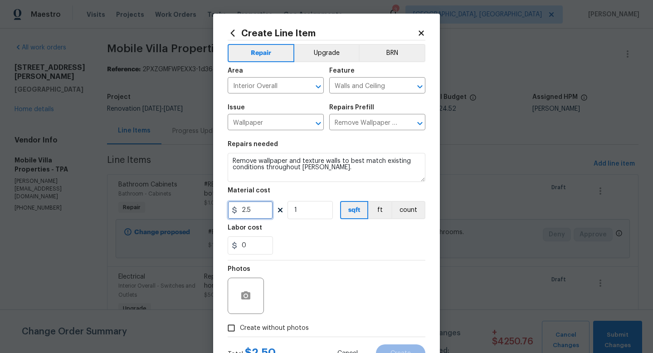
click at [250, 218] on input "2.5" at bounding box center [250, 210] width 45 height 18
type input "450"
click at [263, 331] on span "Create without photos" at bounding box center [274, 328] width 69 height 10
click at [240, 331] on input "Create without photos" at bounding box center [231, 327] width 17 height 17
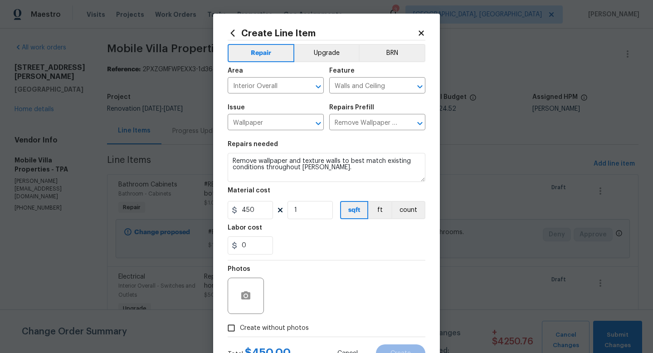
checkbox input "true"
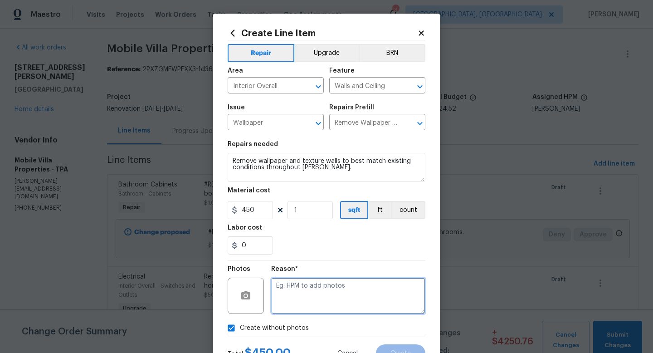
click at [313, 306] on textarea at bounding box center [348, 295] width 154 height 36
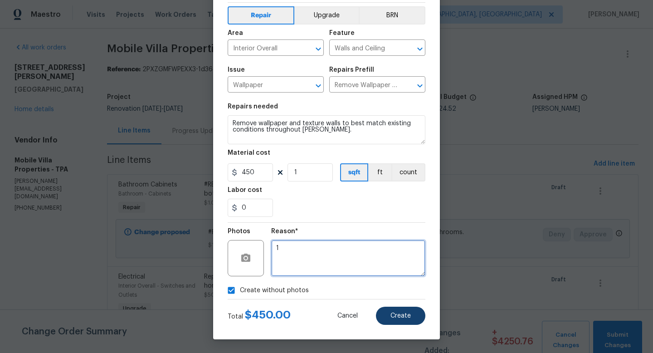
type textarea "1"
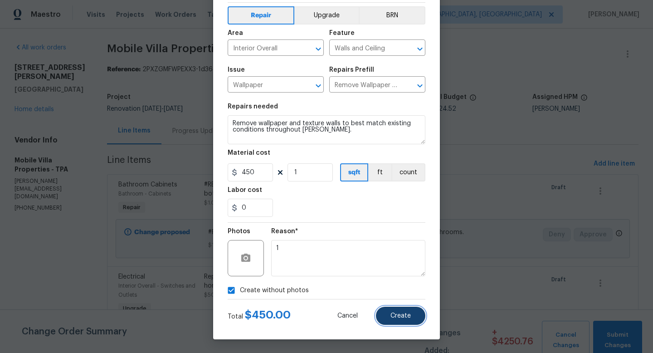
click at [402, 320] on button "Create" at bounding box center [400, 315] width 49 height 18
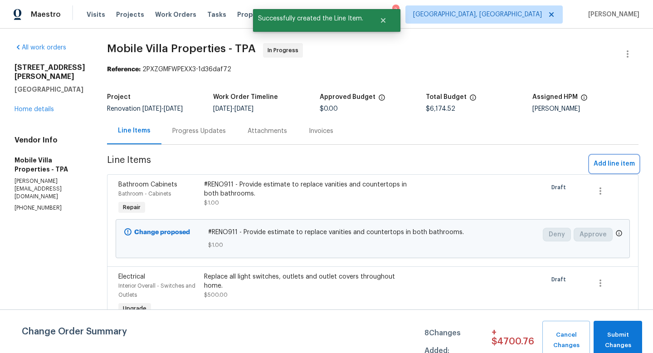
click at [595, 163] on span "Add line item" at bounding box center [613, 163] width 41 height 11
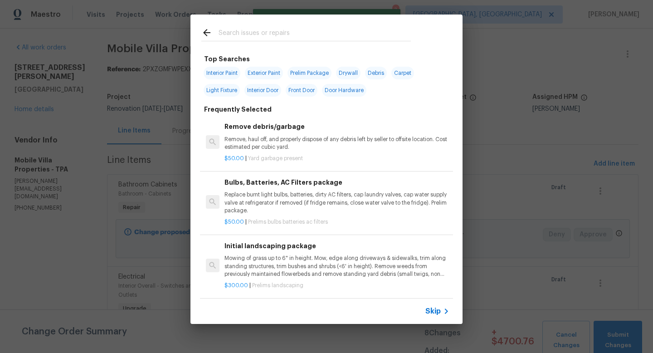
click at [431, 306] on span "Skip" at bounding box center [432, 310] width 15 height 9
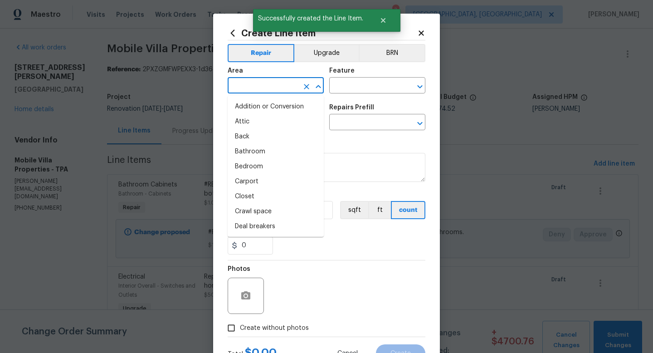
click at [262, 84] on input "text" at bounding box center [263, 86] width 71 height 14
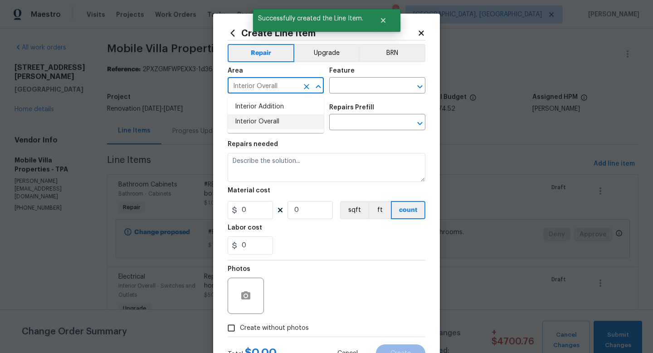
type input "Interior Overall"
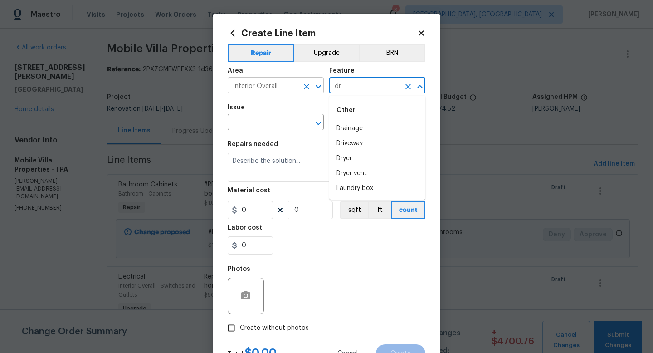
type input "d"
type input "Walls and Ceiling"
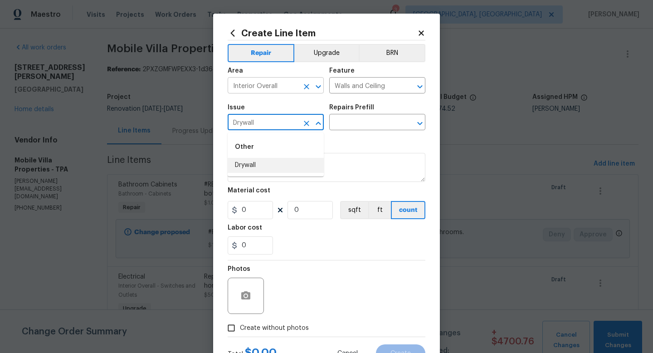
type input "Drywall"
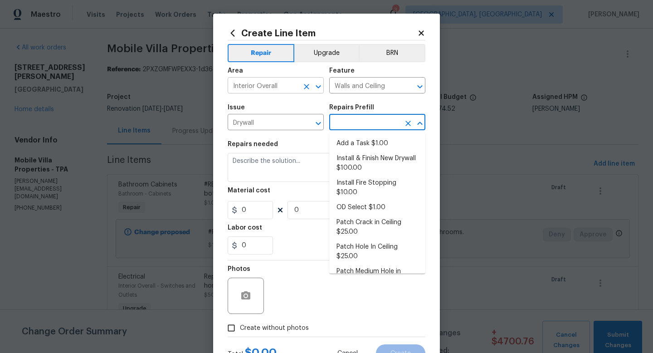
type input "Add a Task $1.00"
type textarea "HPM to detail"
type input "1"
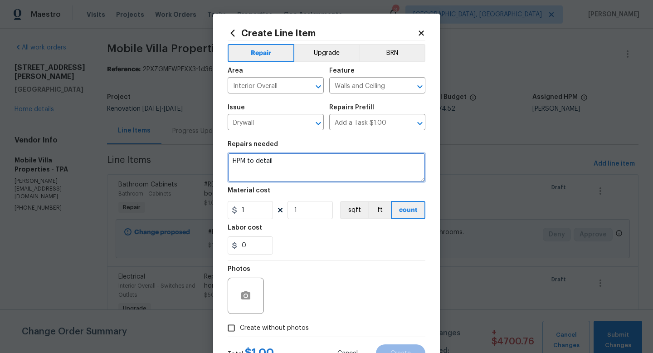
click at [267, 154] on textarea "HPM to detail" at bounding box center [327, 167] width 198 height 29
type textarea "Repair heavily damaged drywall throughout home."
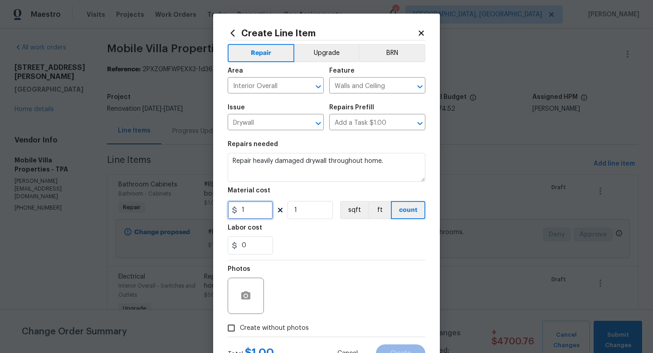
click at [257, 206] on input "1" at bounding box center [250, 210] width 45 height 18
type input "475"
click at [258, 327] on span "Create without photos" at bounding box center [274, 328] width 69 height 10
click at [240, 327] on input "Create without photos" at bounding box center [231, 327] width 17 height 17
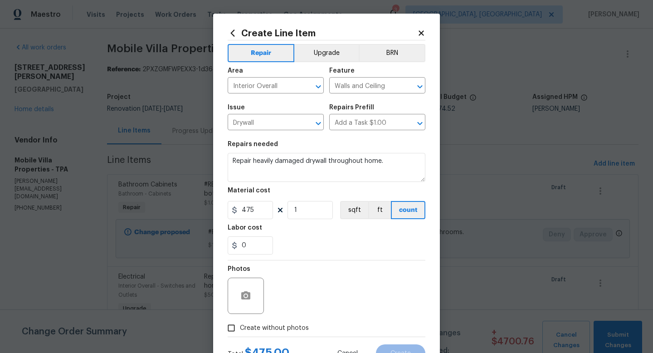
checkbox input "true"
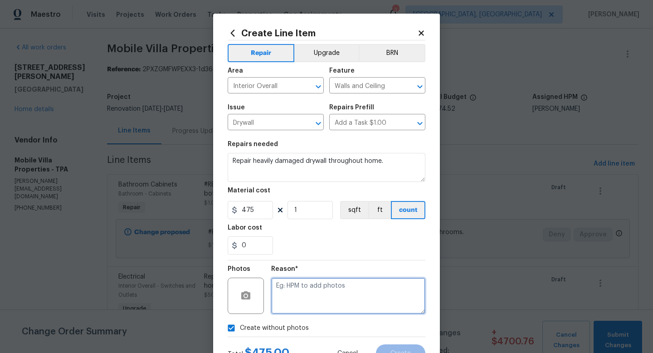
click at [303, 302] on textarea at bounding box center [348, 295] width 154 height 36
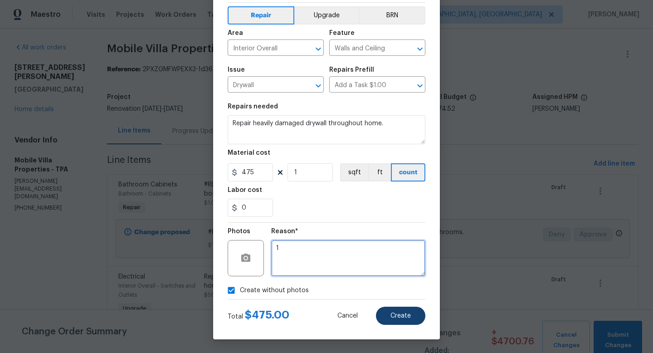
type textarea "1"
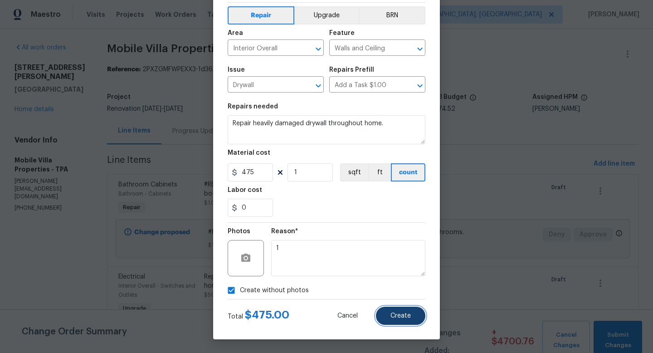
click at [396, 320] on button "Create" at bounding box center [400, 315] width 49 height 18
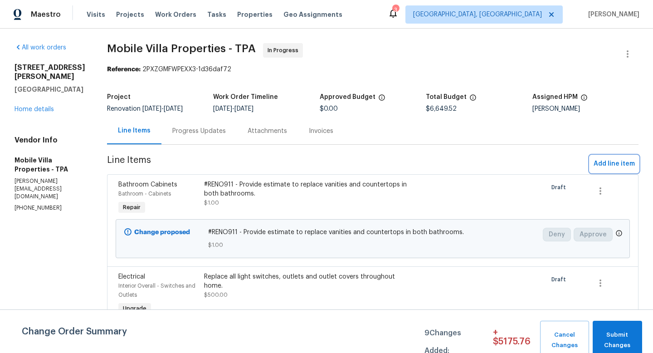
click at [619, 169] on span "Add line item" at bounding box center [613, 163] width 41 height 11
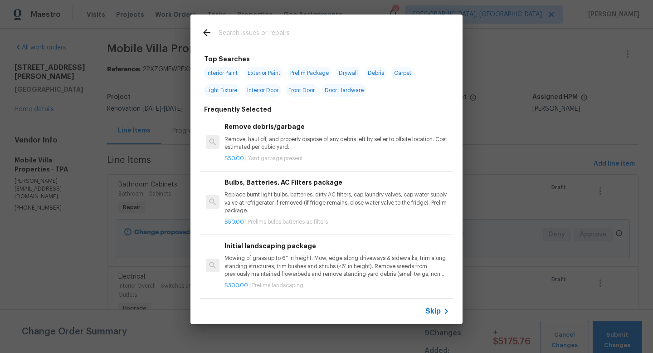
click at [257, 39] on input "text" at bounding box center [315, 34] width 192 height 14
type input "e"
click at [436, 316] on div "Skip" at bounding box center [326, 310] width 272 height 25
click at [270, 136] on p "Remove, haul off, and properly dispose of any debris left by seller to offsite …" at bounding box center [336, 143] width 225 height 15
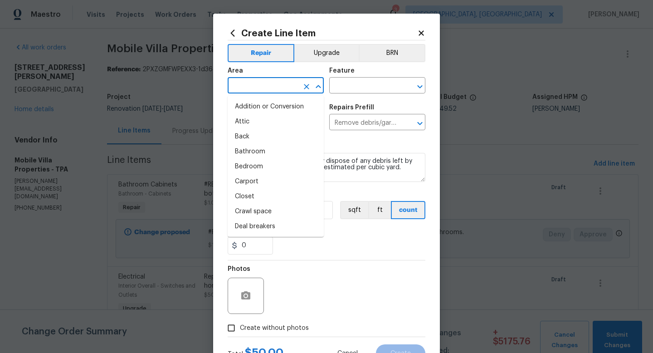
click at [258, 86] on input "text" at bounding box center [263, 86] width 71 height 14
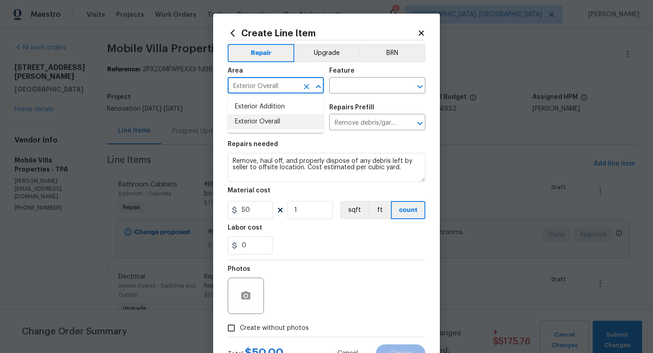
type input "Exterior Overall"
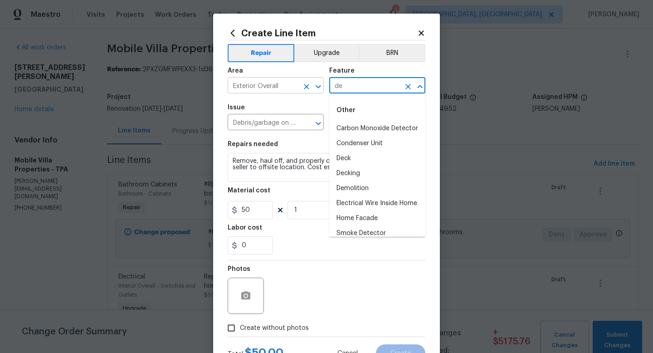
type input "d"
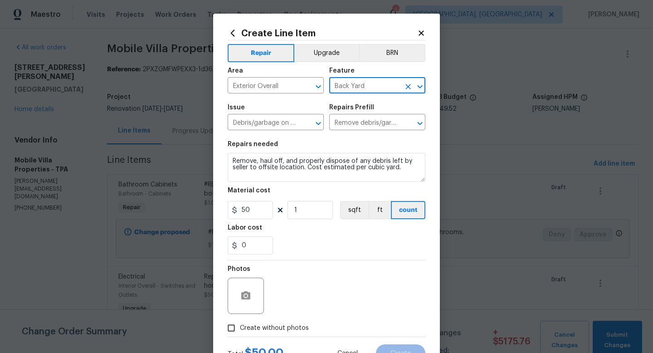
type input "Back Yard"
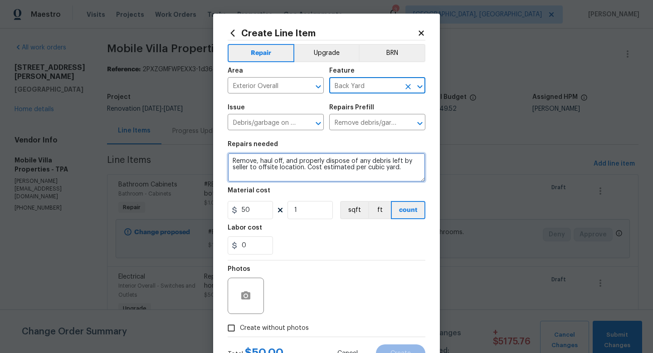
click at [402, 166] on textarea "Remove, haul off, and properly dispose of any debris left by seller to offsite …" at bounding box center [327, 167] width 198 height 29
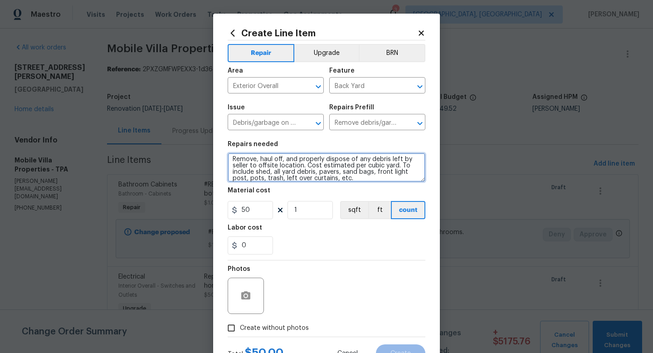
type textarea "Remove, haul off, and properly dispose of any debris left by seller to offsite …"
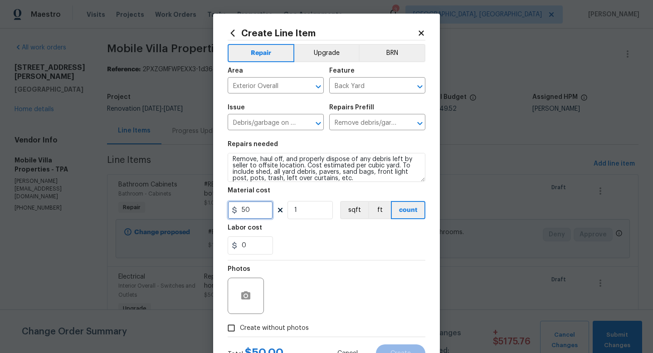
click at [253, 209] on input "50" at bounding box center [250, 210] width 45 height 18
type input "1000"
click at [265, 330] on span "Create without photos" at bounding box center [274, 328] width 69 height 10
click at [240, 330] on input "Create without photos" at bounding box center [231, 327] width 17 height 17
checkbox input "true"
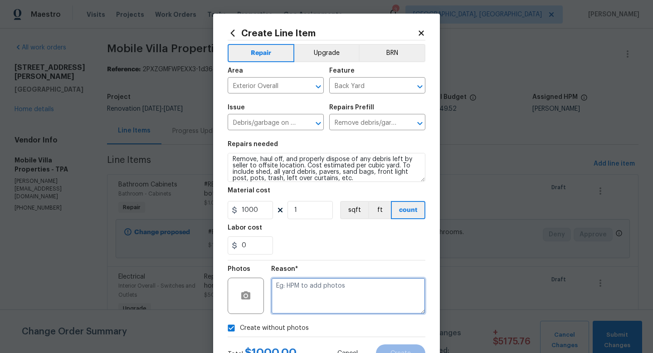
click at [291, 307] on textarea at bounding box center [348, 295] width 154 height 36
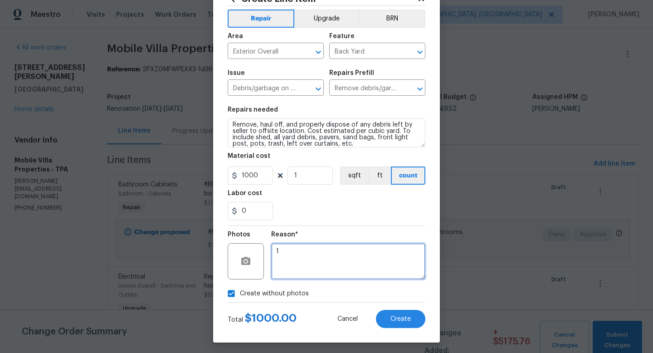
scroll to position [38, 0]
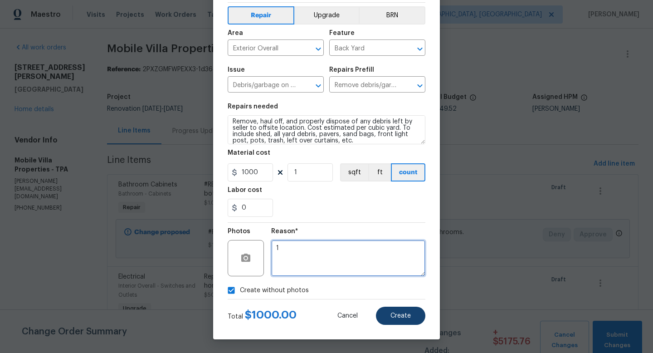
type textarea "1"
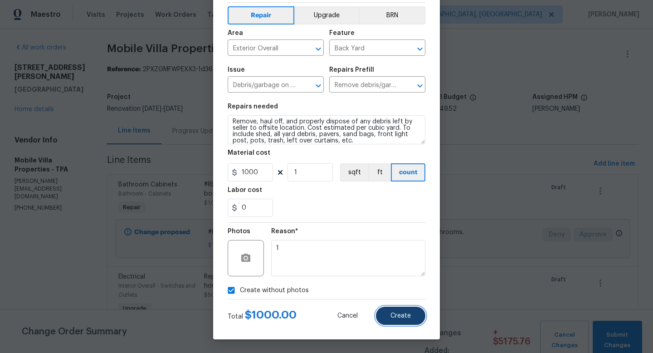
click at [399, 316] on span "Create" at bounding box center [400, 315] width 20 height 7
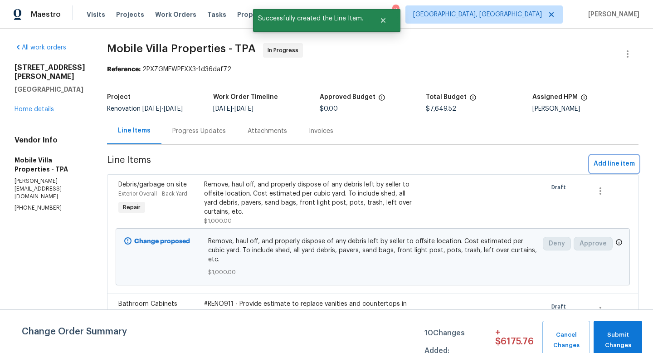
click at [602, 166] on span "Add line item" at bounding box center [613, 163] width 41 height 11
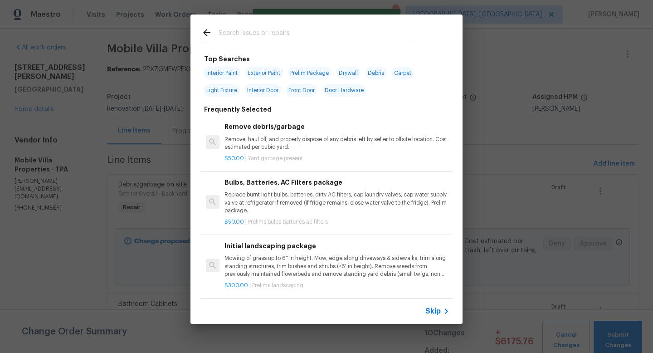
click at [436, 319] on div "Skip" at bounding box center [326, 310] width 272 height 25
click at [435, 315] on span "Skip" at bounding box center [432, 310] width 15 height 9
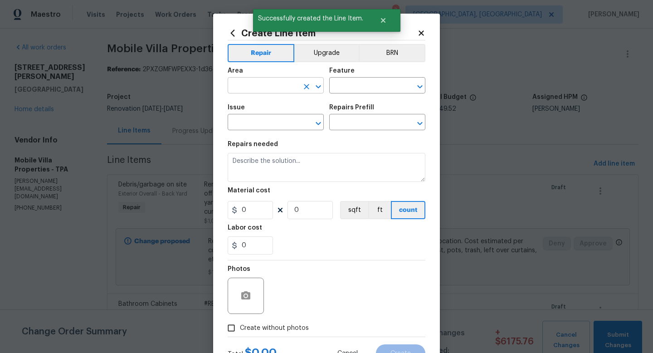
click at [282, 88] on input "text" at bounding box center [263, 86] width 71 height 14
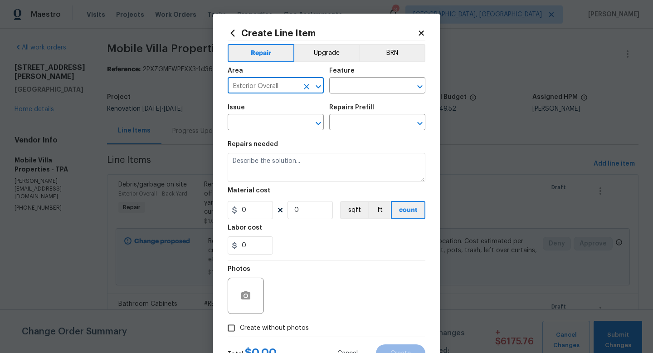
type input "Exterior Overall"
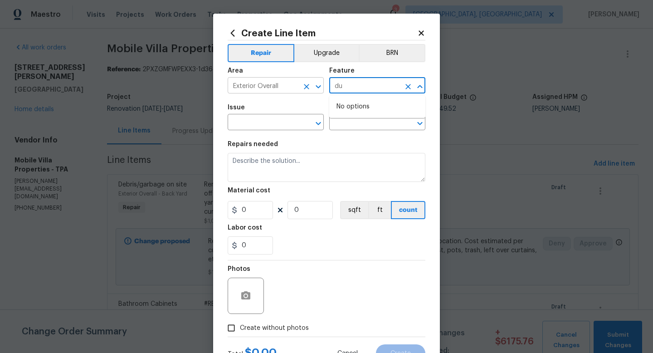
type input "d"
type input "Demolition"
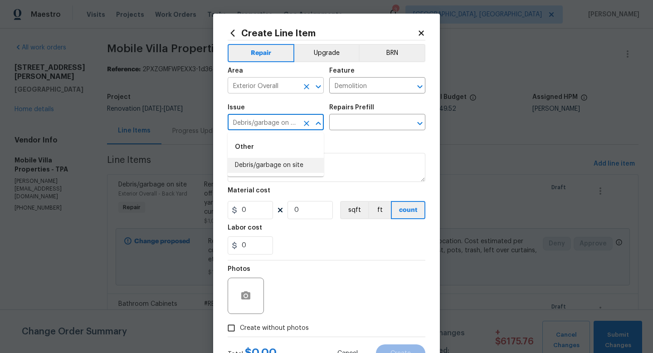
type input "Debris/garbage on site"
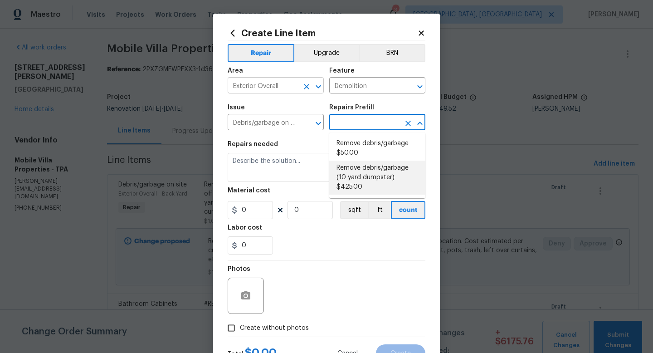
type input "Remove debris/garbage (10 yard dumpster) $425.00"
type textarea "Remove debris/garbage and haul away to legal disposal facility (10 yd dumpster)"
type input "425"
type input "1"
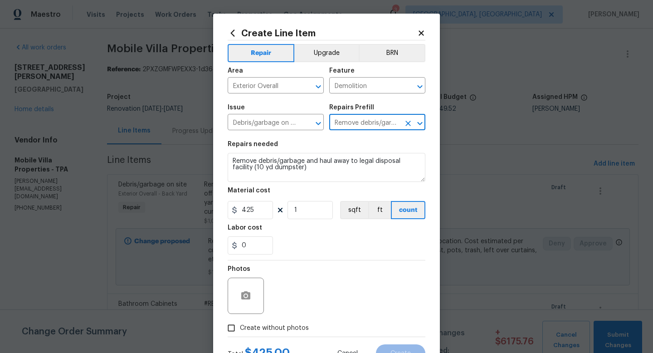
click at [272, 325] on span "Create without photos" at bounding box center [274, 328] width 69 height 10
click at [240, 325] on input "Create without photos" at bounding box center [231, 327] width 17 height 17
checkbox input "true"
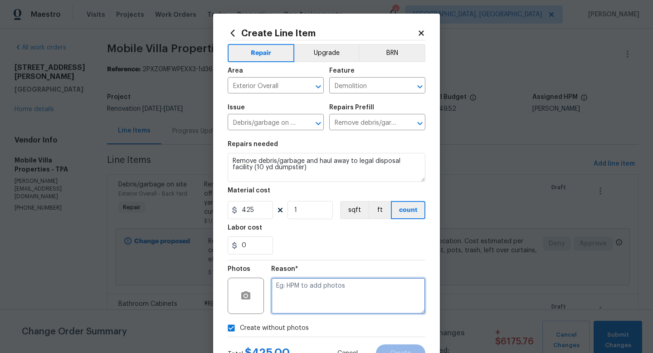
click at [308, 300] on textarea at bounding box center [348, 295] width 154 height 36
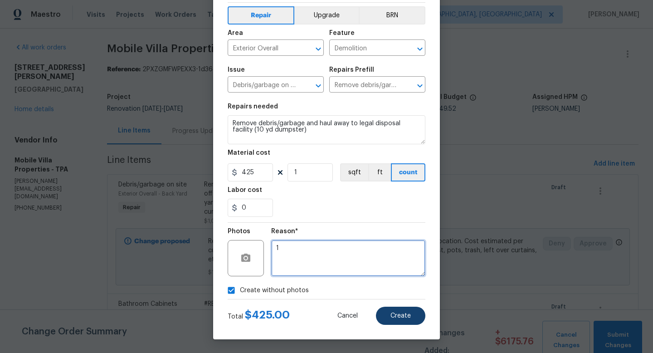
type textarea "1"
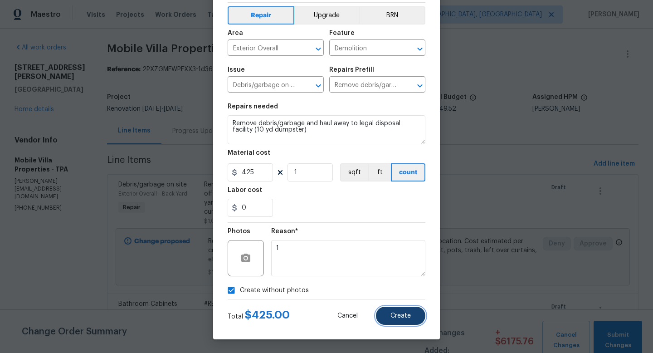
click at [400, 314] on span "Create" at bounding box center [400, 315] width 20 height 7
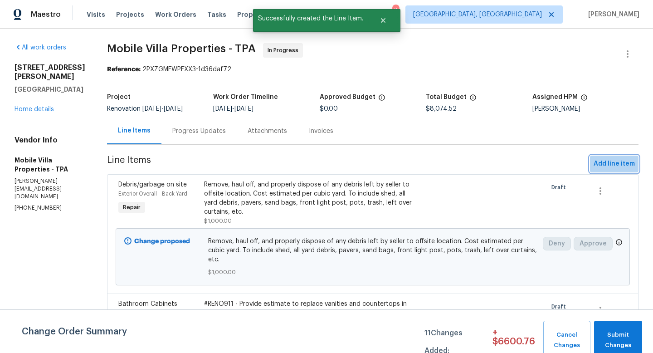
click at [606, 162] on span "Add line item" at bounding box center [613, 163] width 41 height 11
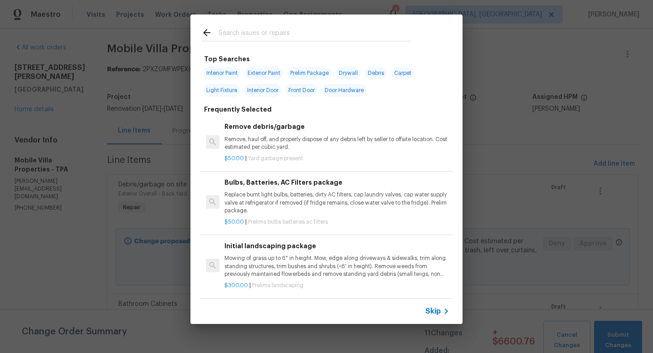
click at [344, 214] on p "Replace burnt light bulbs, batteries, dirty AC filters, cap laundry valves, cap…" at bounding box center [336, 202] width 225 height 23
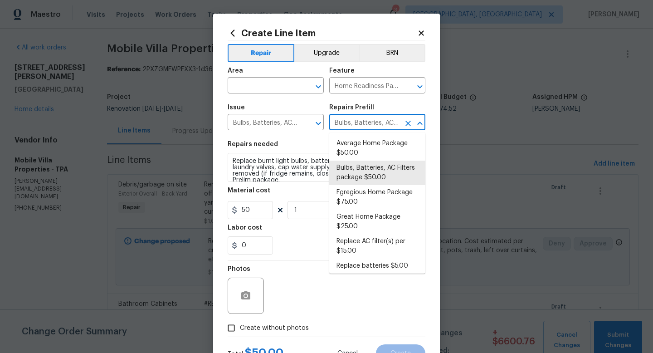
click at [355, 125] on input "Bulbs, Batteries, AC Filters package $50.00" at bounding box center [364, 123] width 71 height 14
click at [356, 200] on li "Egregious Home Package $75.00" at bounding box center [377, 197] width 96 height 24
type input "Egregious Home Package $75.00"
type textarea "1. Replace all missing and/or damaged door stops and strike plates. 2. Remove a…"
type input "75"
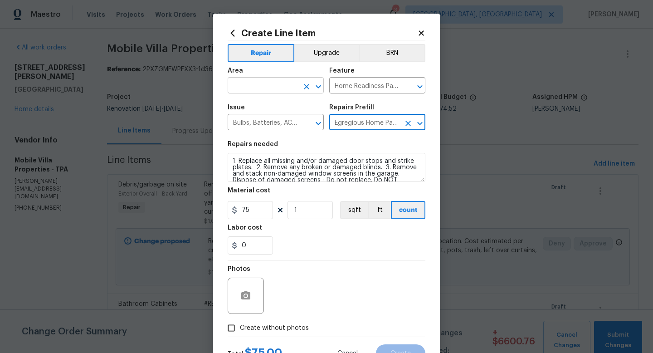
click at [259, 85] on input "text" at bounding box center [263, 86] width 71 height 14
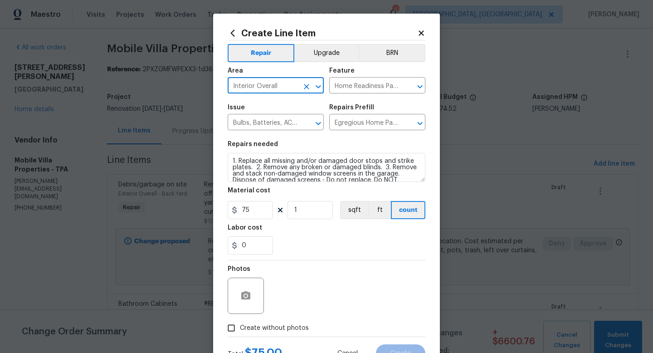
type input "Interior Overall"
click at [258, 208] on input "75" at bounding box center [250, 210] width 45 height 18
type input "100"
click at [257, 328] on span "Create without photos" at bounding box center [274, 328] width 69 height 10
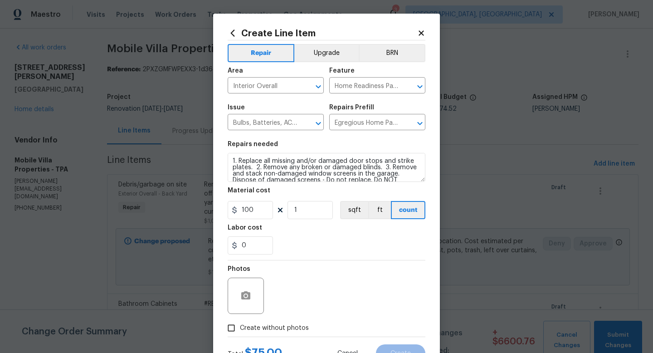
click at [240, 328] on input "Create without photos" at bounding box center [231, 327] width 17 height 17
checkbox input "true"
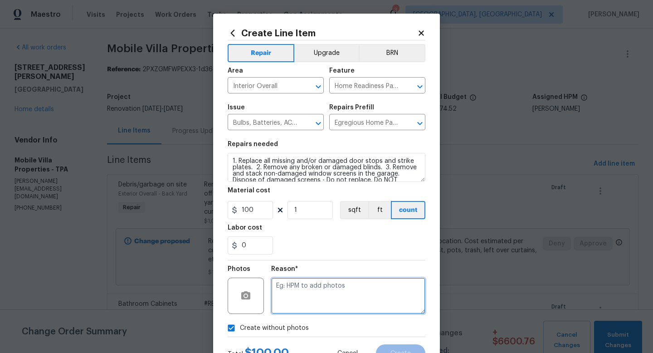
click at [320, 295] on textarea at bounding box center [348, 295] width 154 height 36
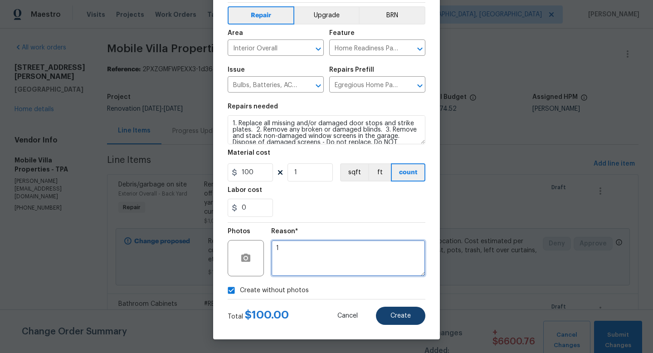
type textarea "1"
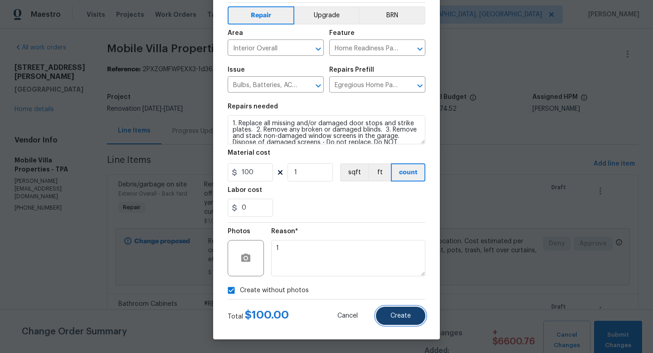
click at [405, 319] on button "Create" at bounding box center [400, 315] width 49 height 18
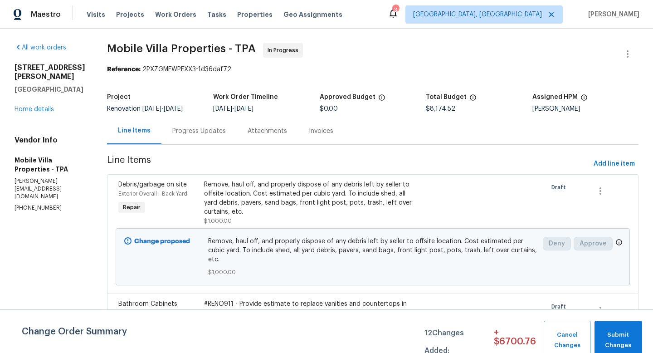
click at [334, 200] on div "Remove, haul off, and properly dispose of any debris left by seller to offsite …" at bounding box center [308, 198] width 209 height 36
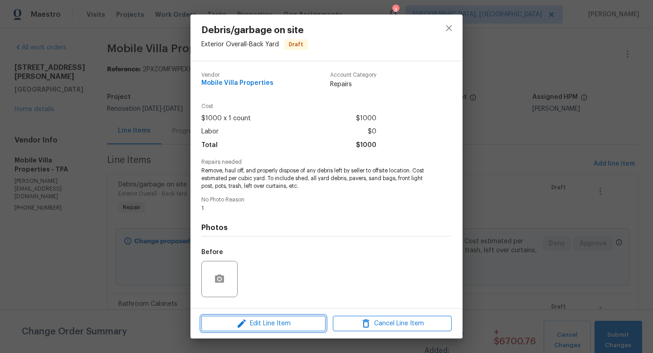
click at [279, 328] on span "Edit Line Item" at bounding box center [263, 323] width 119 height 11
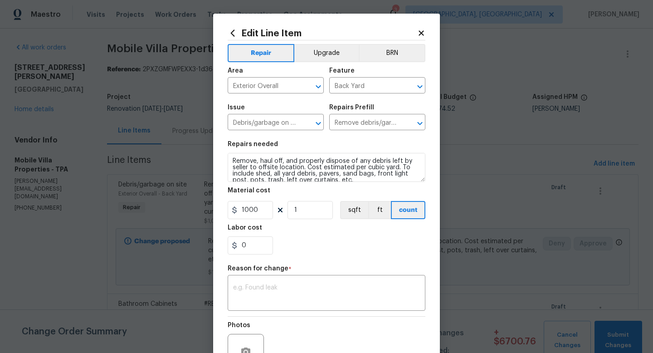
scroll to position [6, 0]
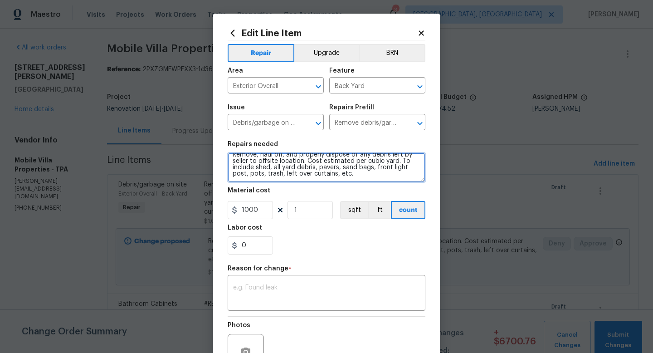
click at [335, 178] on textarea "Remove, haul off, and properly dispose of any debris left by seller to offsite …" at bounding box center [327, 167] width 198 height 29
click at [338, 178] on textarea "Remove, haul off, and properly dispose of any debris left by seller to offsite …" at bounding box center [327, 167] width 198 height 29
click at [335, 176] on textarea "Remove, haul off, and properly dispose of any debris left by seller to offsite …" at bounding box center [327, 167] width 198 height 29
type textarea "Remove, haul off, and properly dispose of any debris left by seller to offsite …"
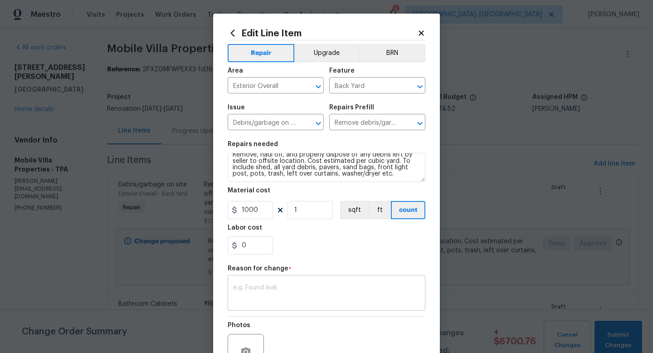
click at [292, 281] on div "x ​" at bounding box center [327, 294] width 198 height 34
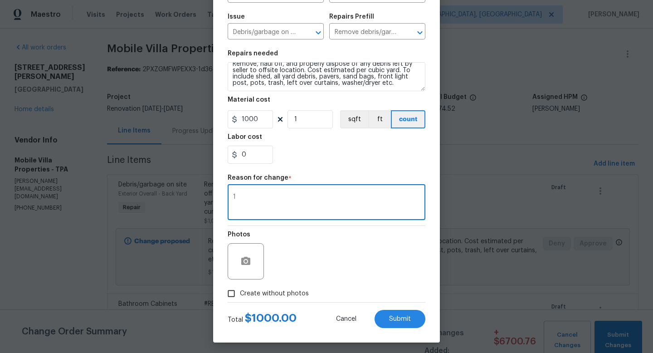
scroll to position [94, 0]
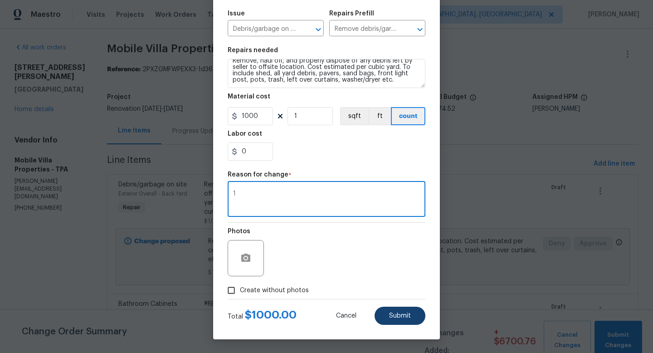
type textarea "1"
click at [384, 315] on button "Submit" at bounding box center [399, 315] width 51 height 18
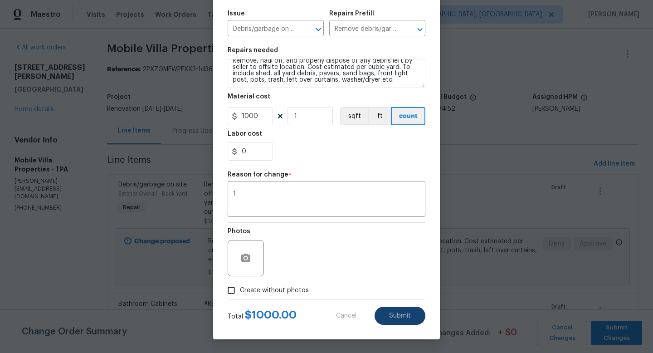
type textarea "Remove, haul off, and properly dispose of any debris left by seller to offsite …"
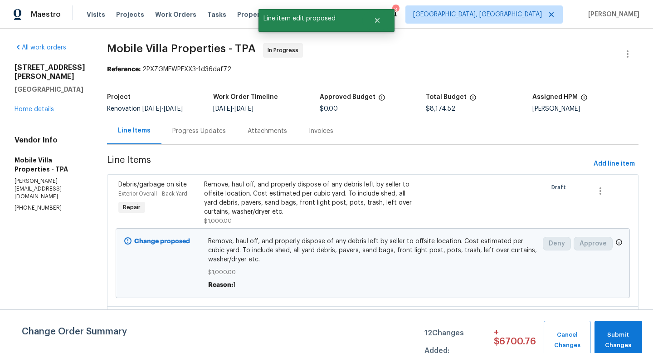
scroll to position [0, 0]
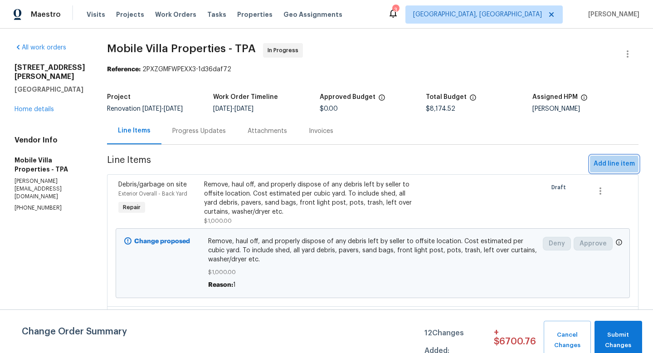
click at [603, 165] on span "Add line item" at bounding box center [613, 163] width 41 height 11
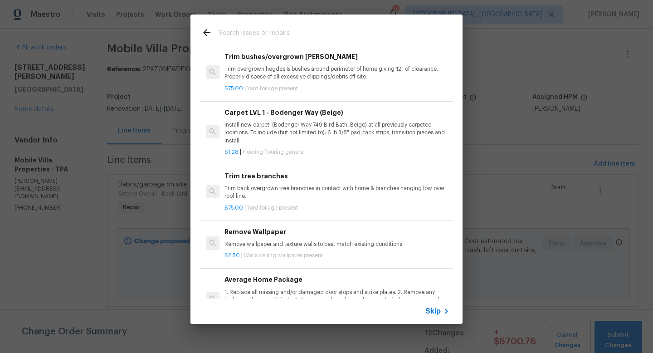
scroll to position [408, 0]
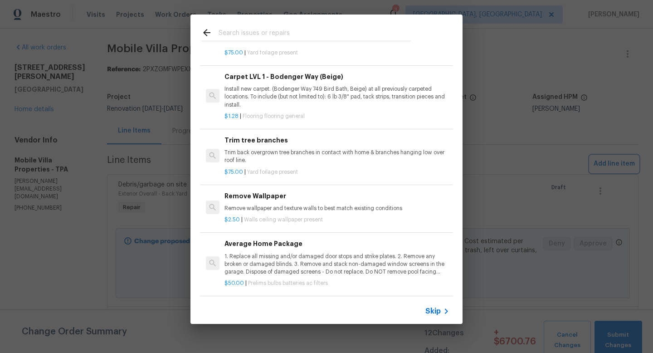
click at [497, 192] on div "Top Searches Interior Paint Exterior Paint Prelim Package Drywall Debris Carpet…" at bounding box center [326, 169] width 653 height 338
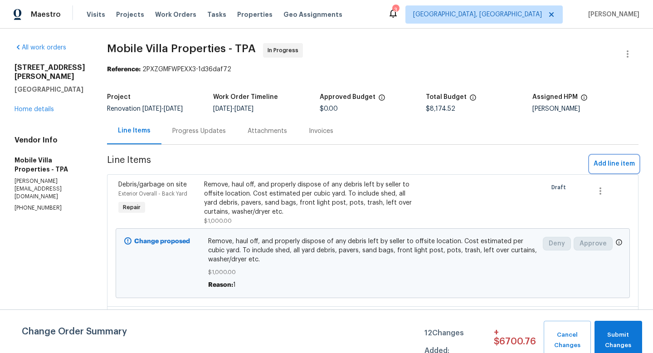
click at [612, 165] on span "Add line item" at bounding box center [613, 163] width 41 height 11
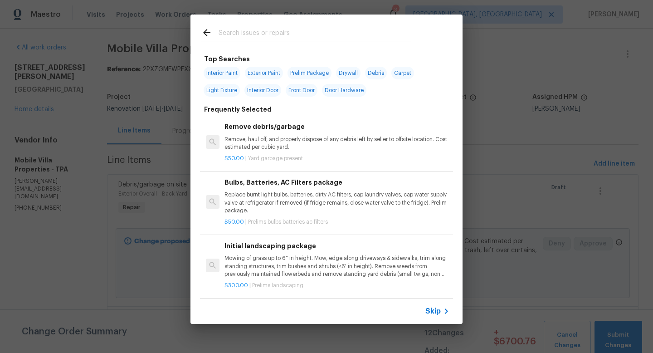
click at [425, 308] on span "Skip" at bounding box center [432, 310] width 15 height 9
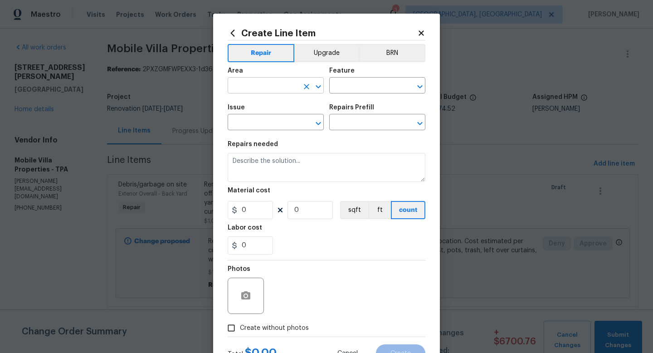
click at [251, 90] on input "text" at bounding box center [263, 86] width 71 height 14
type input "Laundry"
type input "Doors"
type input "Interior Door"
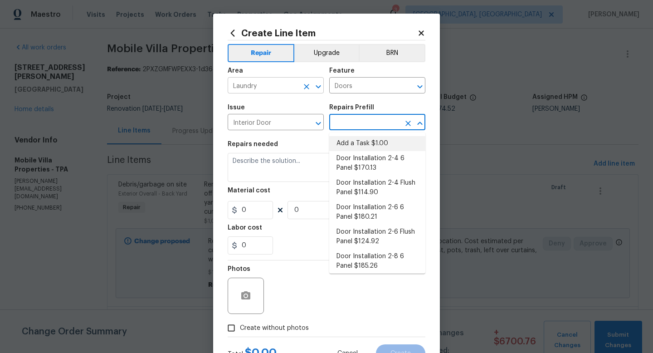
type input "Add a Task $1.00"
type input "Interior Door"
type input "Add a Task $1.00"
type textarea "HPM to detail"
type input "1"
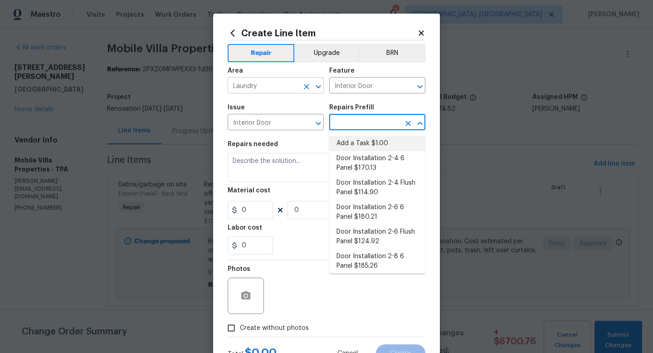
type input "1"
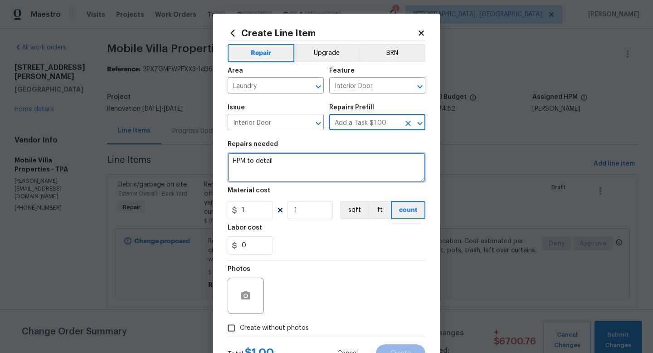
click at [246, 170] on textarea "HPM to detail" at bounding box center [327, 167] width 198 height 29
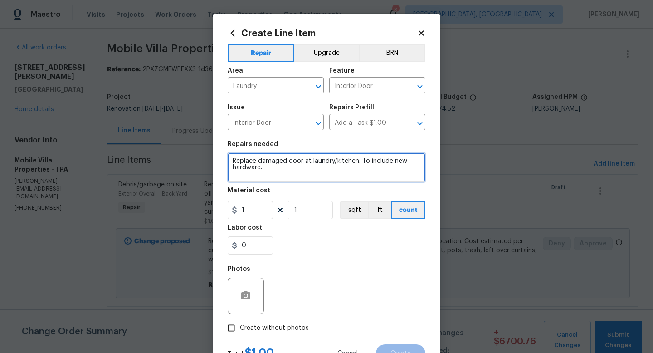
type textarea "Replace damaged door at laundry/kitchen. To include new hardware."
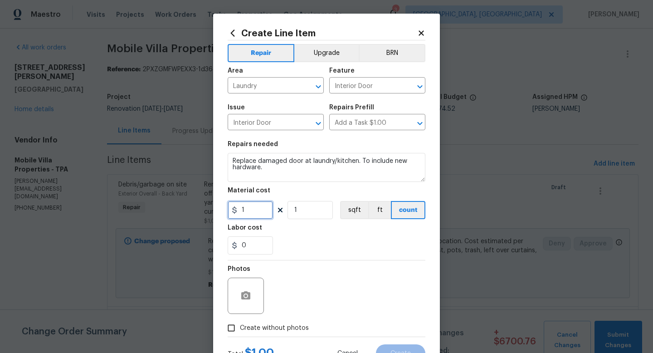
click at [262, 219] on input "1" at bounding box center [250, 210] width 45 height 18
type input "200"
click at [274, 335] on label "Create without photos" at bounding box center [266, 327] width 86 height 17
click at [240, 335] on input "Create without photos" at bounding box center [231, 327] width 17 height 17
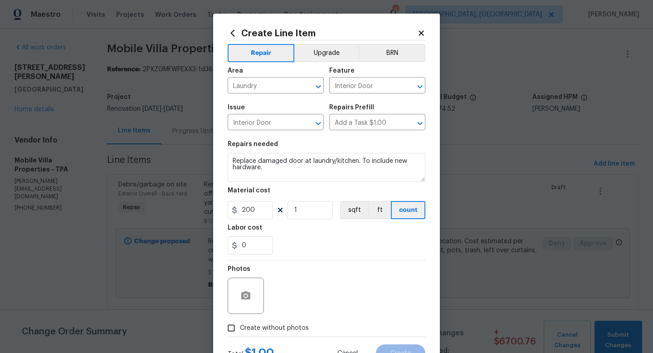
checkbox input "true"
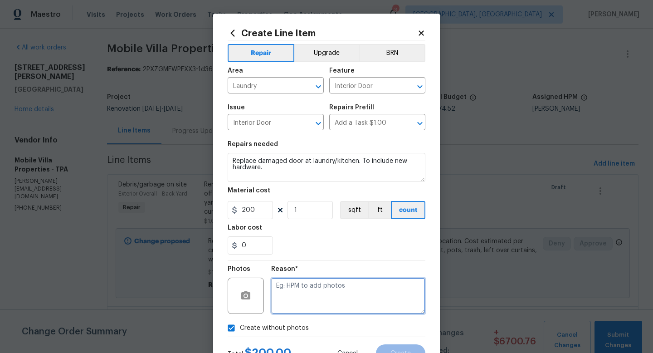
click at [297, 314] on textarea at bounding box center [348, 295] width 154 height 36
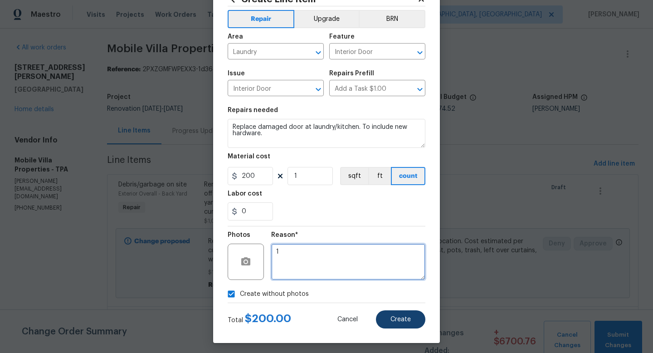
type textarea "1"
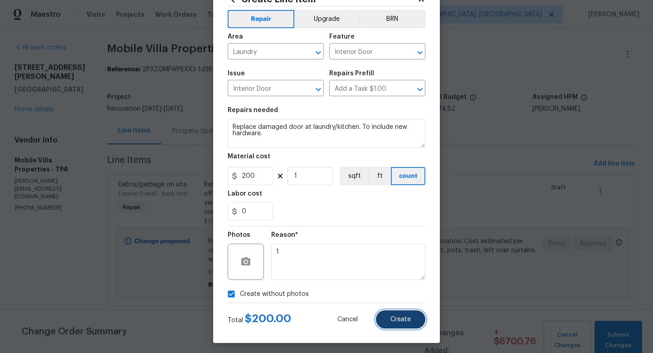
click at [385, 321] on button "Create" at bounding box center [400, 319] width 49 height 18
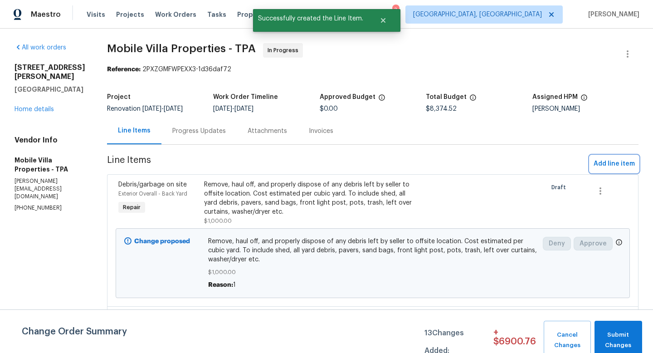
click at [612, 170] on button "Add line item" at bounding box center [614, 163] width 49 height 17
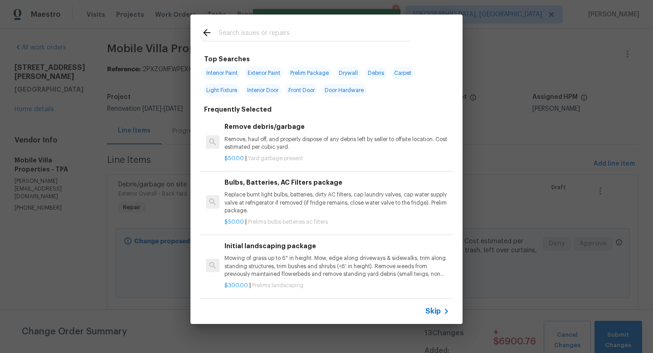
click at [431, 314] on span "Skip" at bounding box center [432, 310] width 15 height 9
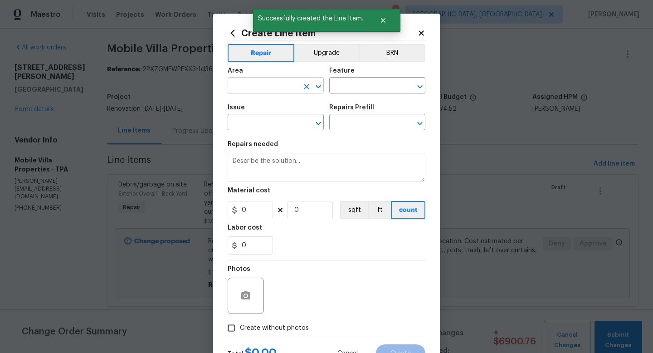
click at [272, 86] on input "text" at bounding box center [263, 86] width 71 height 14
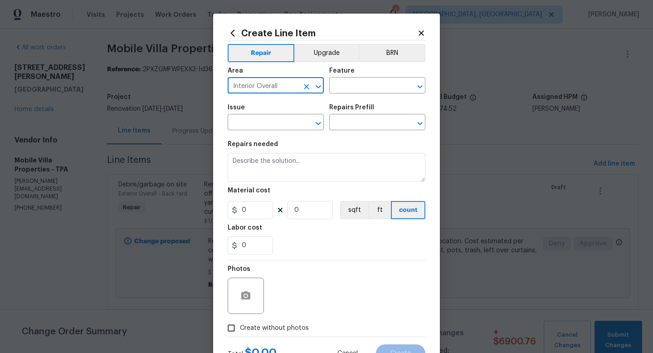
type input "Interior Overall"
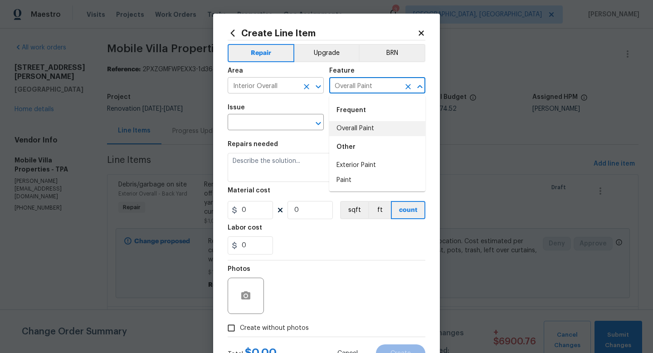
type input "Overall Paint"
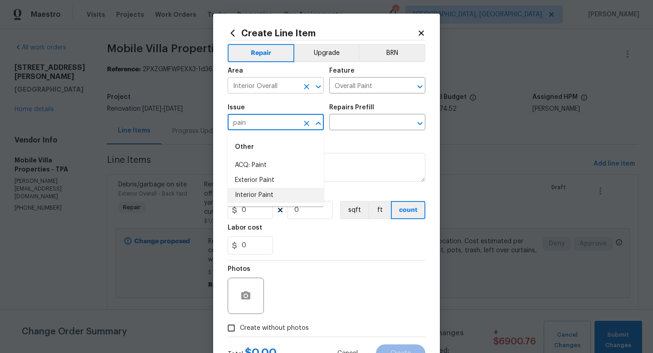
type input "pain"
click at [272, 129] on input "text" at bounding box center [263, 123] width 71 height 14
type input "Interior Paint"
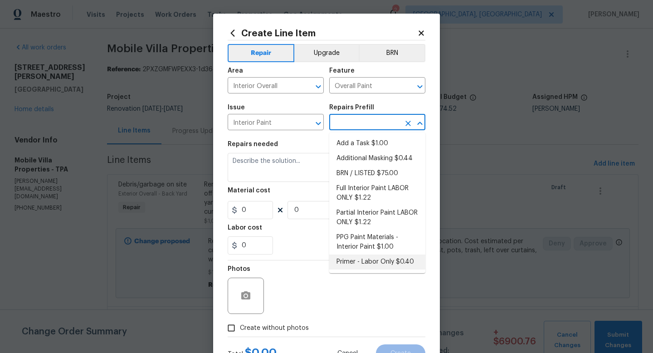
click at [381, 262] on li "Primer - Labor Only $0.40" at bounding box center [377, 261] width 96 height 15
type input "Primer - Labor Only $0.40"
type textarea "Interior primer - PRIMER PROVIDED BY OPENDOOR - All nails, screws, drywall anch…"
type input "0.4"
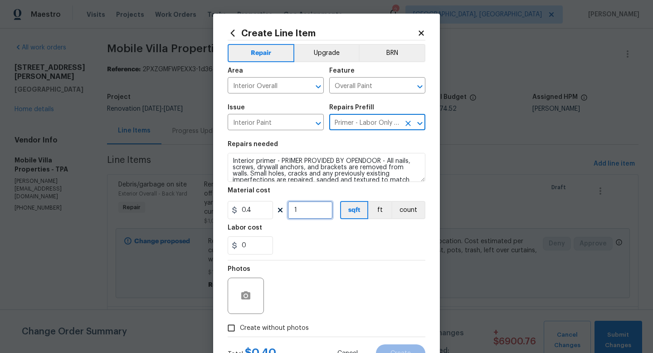
click at [313, 211] on input "1" at bounding box center [309, 210] width 45 height 18
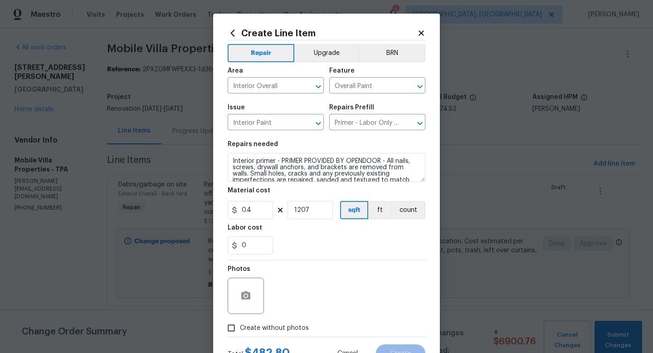
click at [332, 262] on div "Photos" at bounding box center [327, 289] width 198 height 59
click at [320, 209] on input "1207" at bounding box center [309, 210] width 45 height 18
type input "1000"
click at [332, 242] on div "0" at bounding box center [327, 245] width 198 height 18
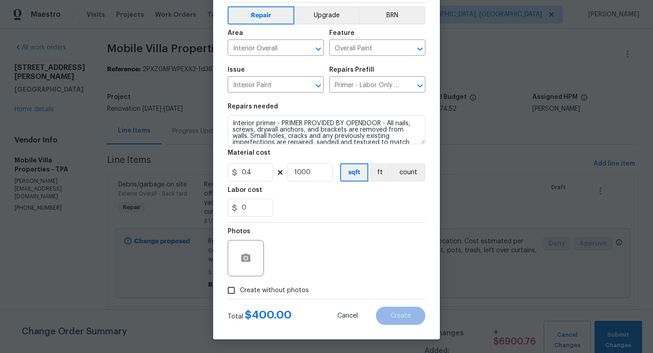
click at [279, 288] on span "Create without photos" at bounding box center [274, 291] width 69 height 10
click at [240, 288] on input "Create without photos" at bounding box center [231, 290] width 17 height 17
checkbox input "true"
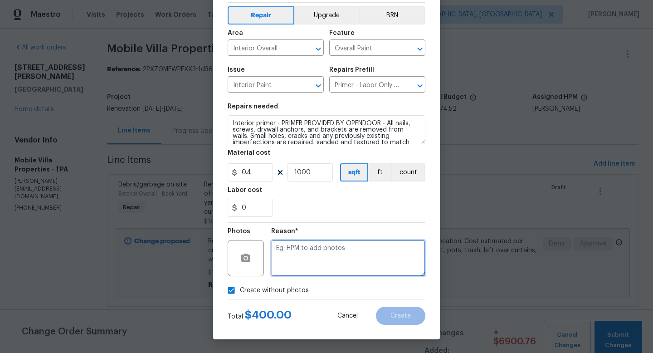
click at [291, 263] on textarea at bounding box center [348, 258] width 154 height 36
type textarea "1"
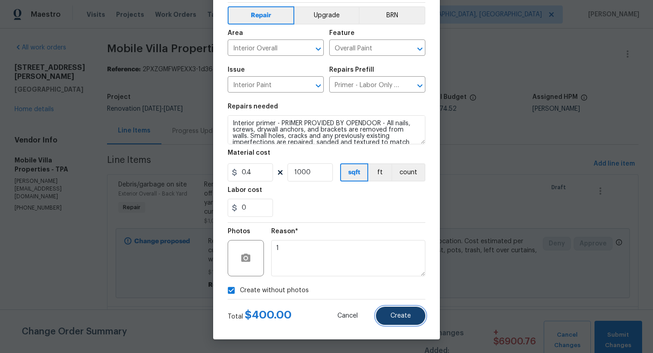
click at [390, 316] on button "Create" at bounding box center [400, 315] width 49 height 18
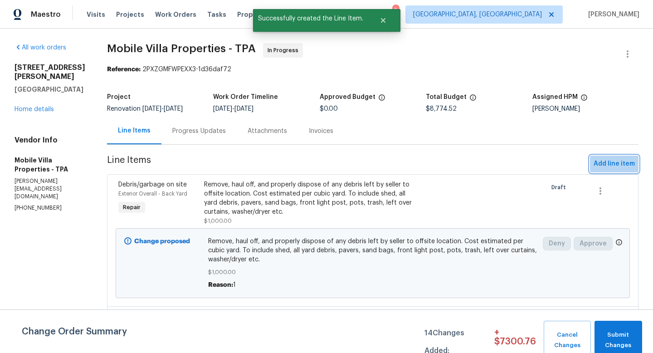
click at [621, 169] on span "Add line item" at bounding box center [613, 163] width 41 height 11
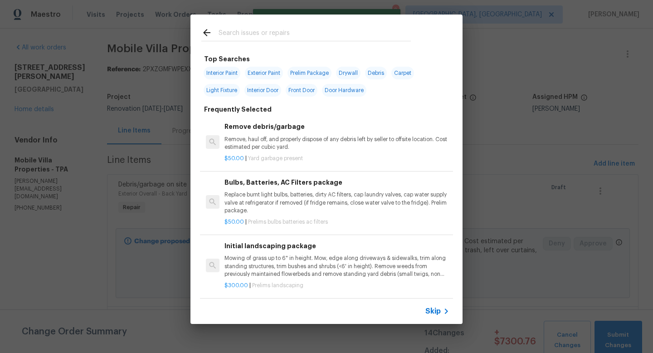
click at [436, 310] on span "Skip" at bounding box center [432, 310] width 15 height 9
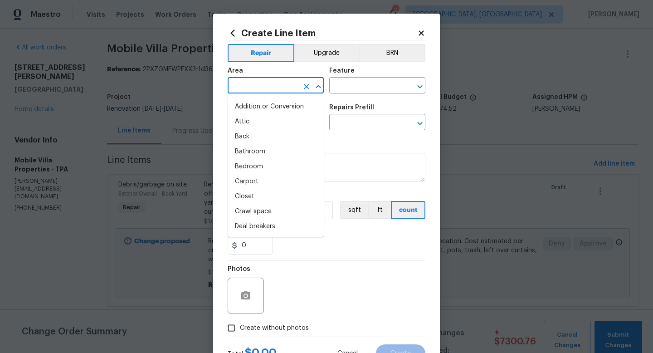
click at [274, 85] on input "text" at bounding box center [263, 86] width 71 height 14
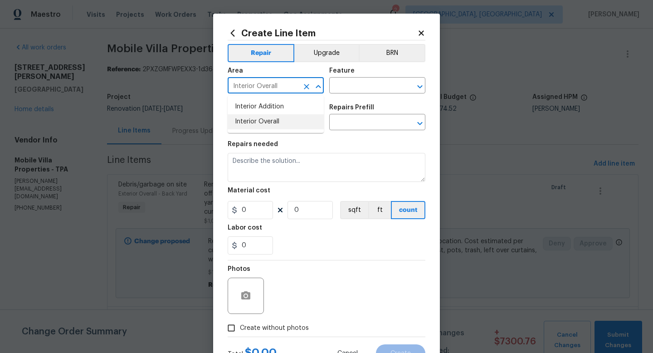
type input "Interior Overall"
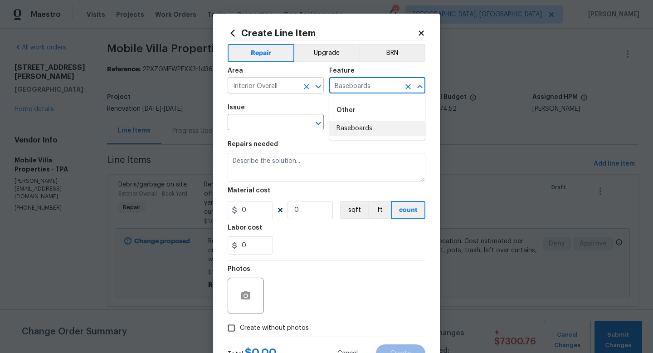
type input "Baseboards"
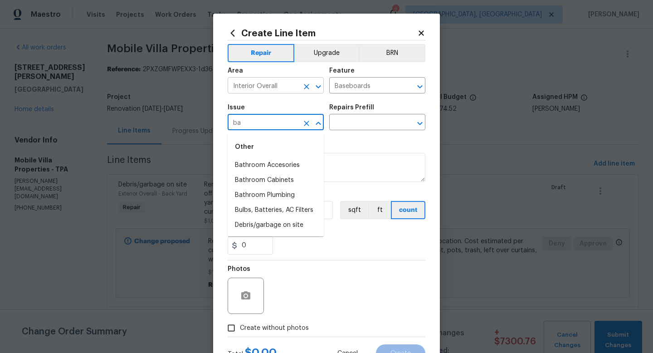
type input "b"
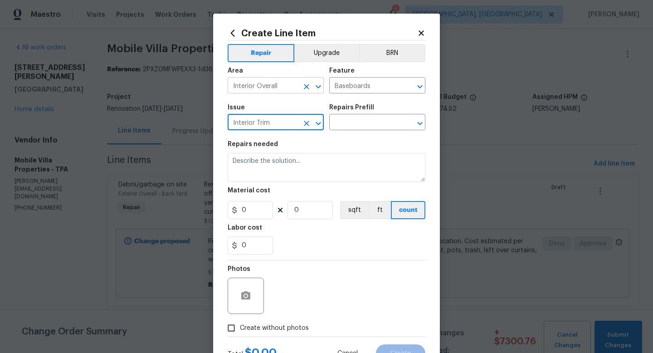
type input "Interior Trim"
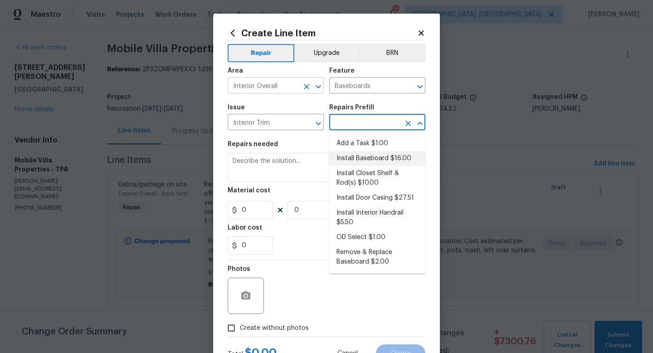
type input "Interior Trim"
type input "Install Baseboard $16.00"
type textarea "Remove, prep area and replace baseboard up to 8 LF. Fill all nail holes, caulk …"
type input "16"
type input "1"
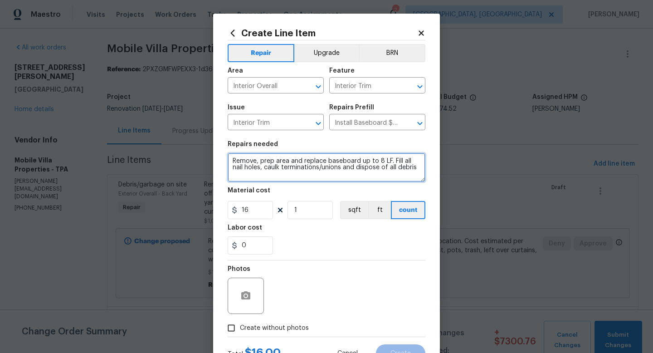
drag, startPoint x: 361, startPoint y: 162, endPoint x: 389, endPoint y: 162, distance: 28.1
click at [389, 162] on textarea "Remove, prep area and replace baseboard up to 8 LF. Fill all nail holes, caulk …" at bounding box center [327, 167] width 198 height 29
type textarea "Remove, prep area and replace baseboard where missing and damaged throughout ho…"
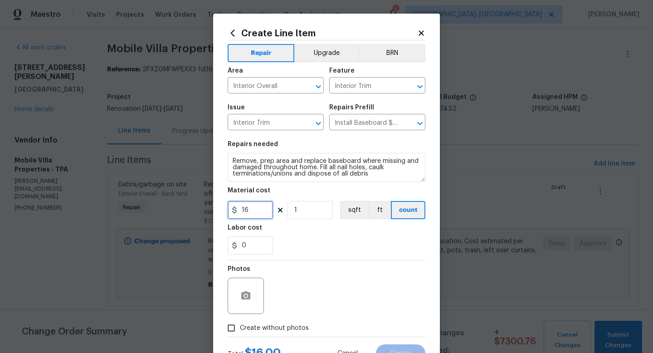
click at [262, 213] on input "16" at bounding box center [250, 210] width 45 height 18
type input "500"
click at [256, 326] on span "Create without photos" at bounding box center [274, 328] width 69 height 10
click at [240, 326] on input "Create without photos" at bounding box center [231, 327] width 17 height 17
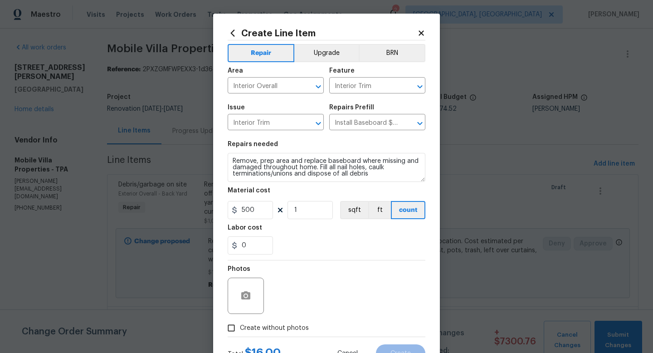
checkbox input "true"
click at [261, 214] on input "500" at bounding box center [250, 210] width 45 height 18
type input "450"
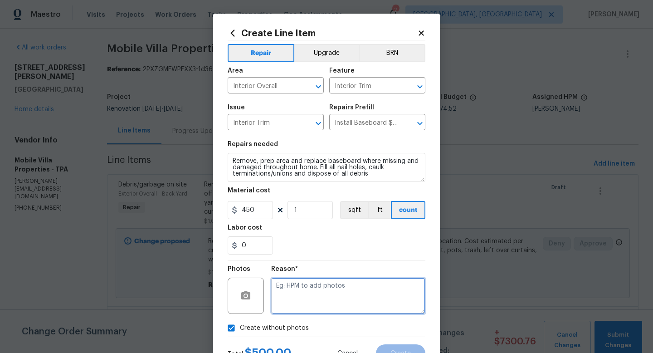
click at [308, 299] on textarea at bounding box center [348, 295] width 154 height 36
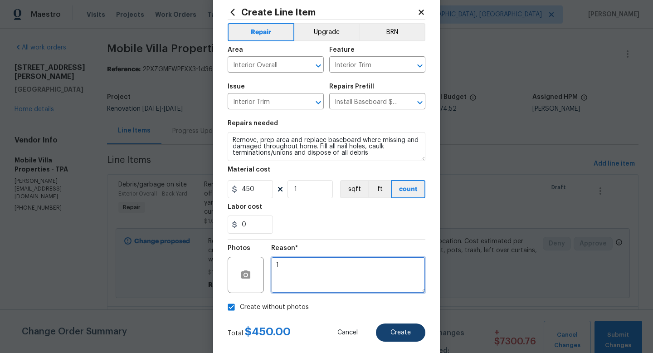
type textarea "1"
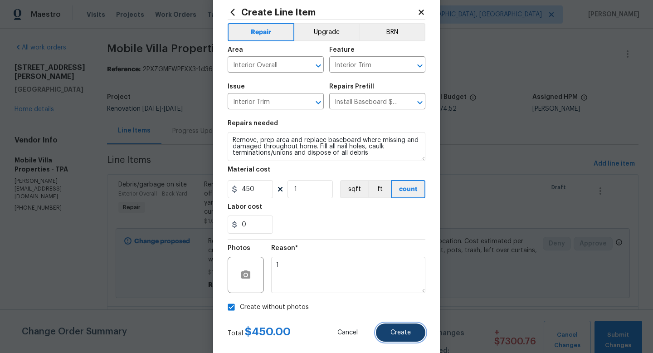
click at [409, 327] on button "Create" at bounding box center [400, 332] width 49 height 18
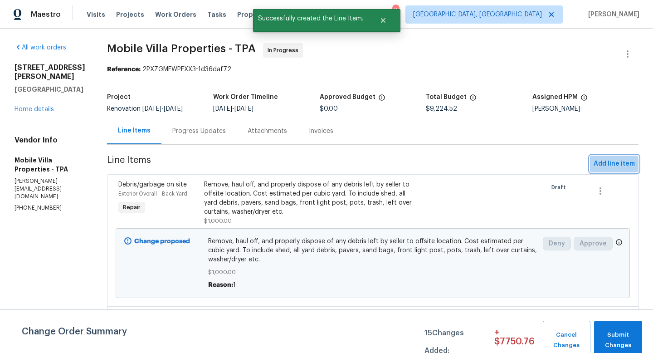
click at [609, 166] on span "Add line item" at bounding box center [613, 163] width 41 height 11
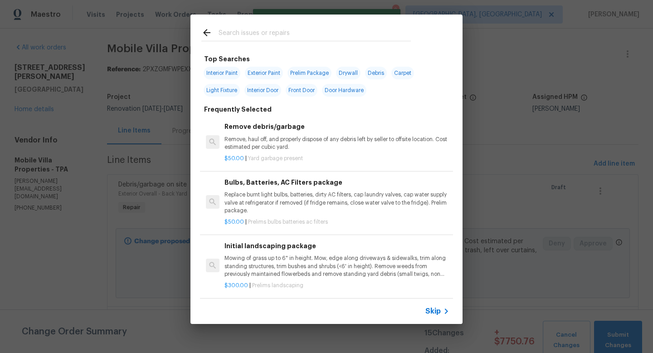
click at [432, 314] on span "Skip" at bounding box center [432, 310] width 15 height 9
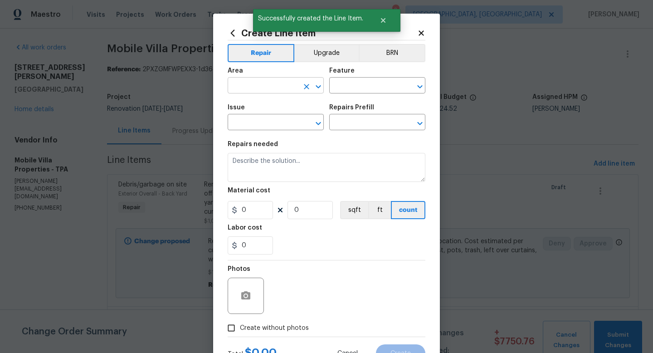
click at [283, 88] on input "text" at bounding box center [263, 86] width 71 height 14
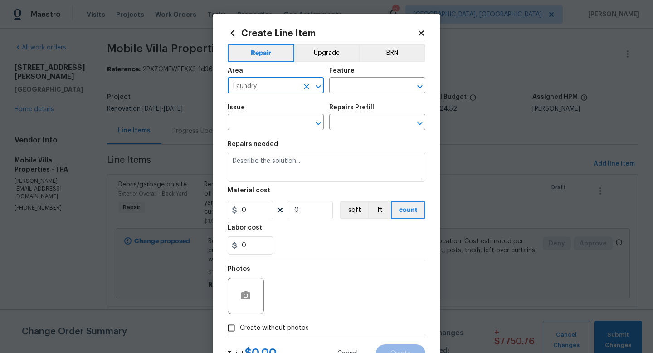
type input "Laundry"
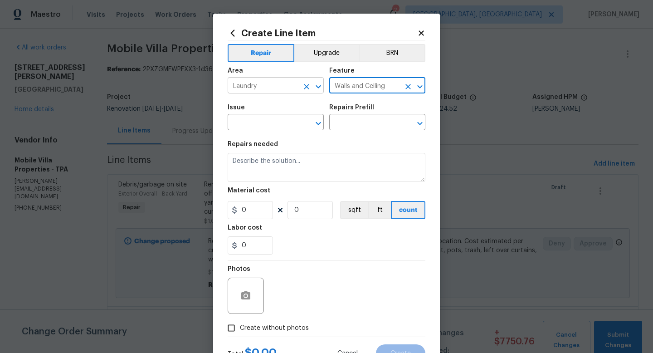
type input "Walls and Ceiling"
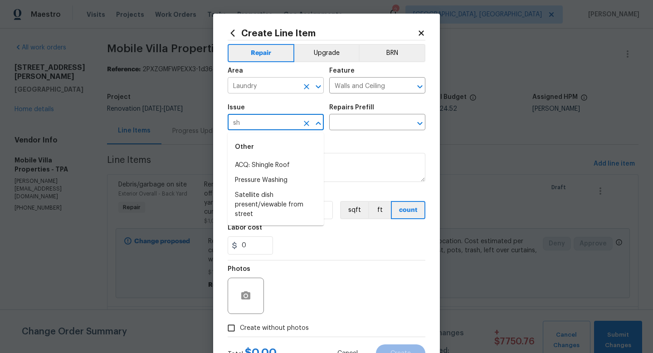
type input "s"
type input "Drywall"
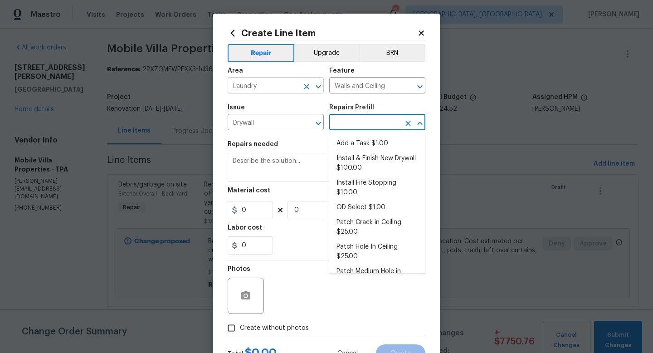
type input "Add a Task $1.00"
type textarea "HPM to detail"
type input "1"
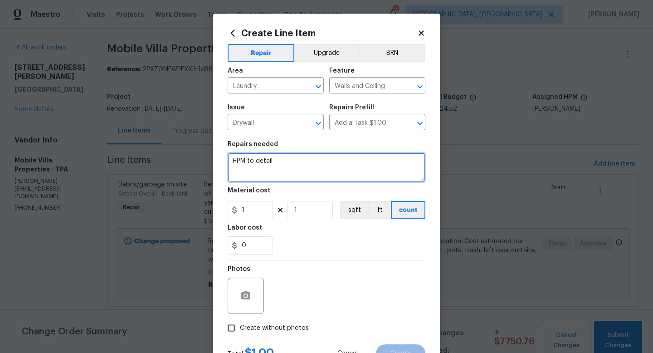
click at [260, 164] on textarea "HPM to detail" at bounding box center [327, 167] width 198 height 29
type textarea "Remove wood shelf in laundry room."
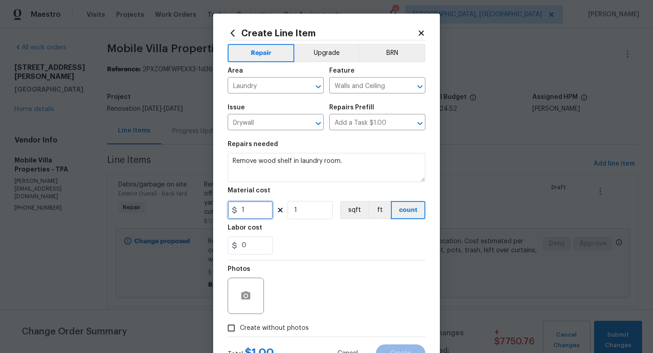
click at [250, 215] on input "1" at bounding box center [250, 210] width 45 height 18
type input "45"
click at [256, 327] on span "Create without photos" at bounding box center [274, 328] width 69 height 10
click at [240, 327] on input "Create without photos" at bounding box center [231, 327] width 17 height 17
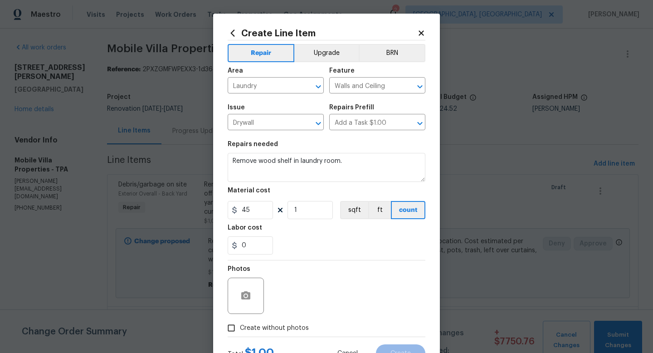
checkbox input "true"
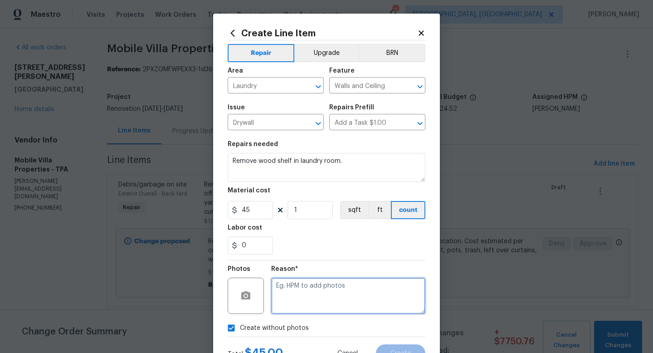
click at [307, 301] on textarea at bounding box center [348, 295] width 154 height 36
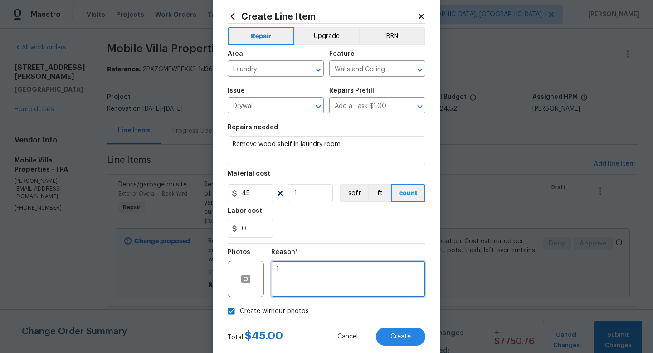
scroll to position [17, 0]
type textarea "1"
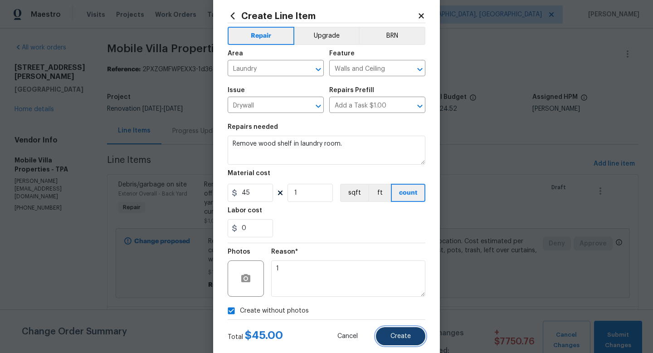
click at [402, 334] on span "Create" at bounding box center [400, 336] width 20 height 7
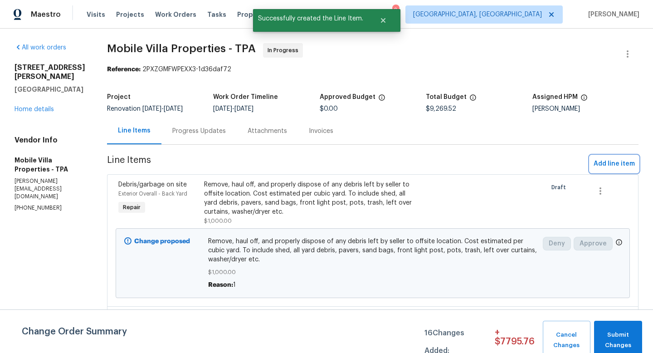
click at [602, 165] on span "Add line item" at bounding box center [613, 163] width 41 height 11
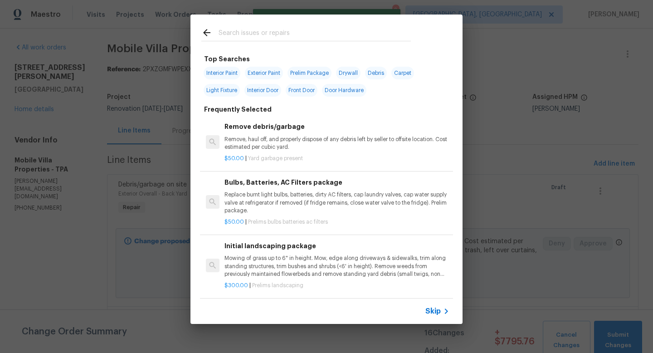
click at [432, 306] on div "Skip" at bounding box center [438, 311] width 26 height 11
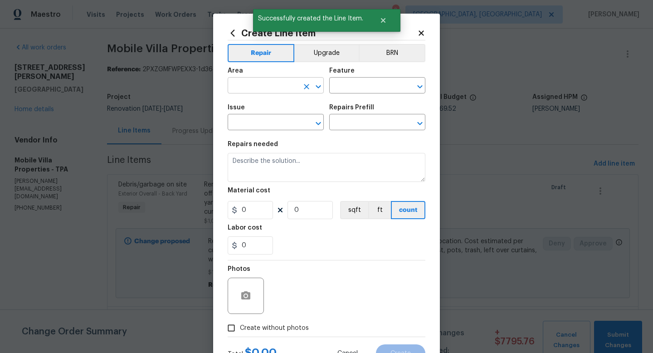
click at [260, 86] on input "text" at bounding box center [263, 86] width 71 height 14
type input "Laundry"
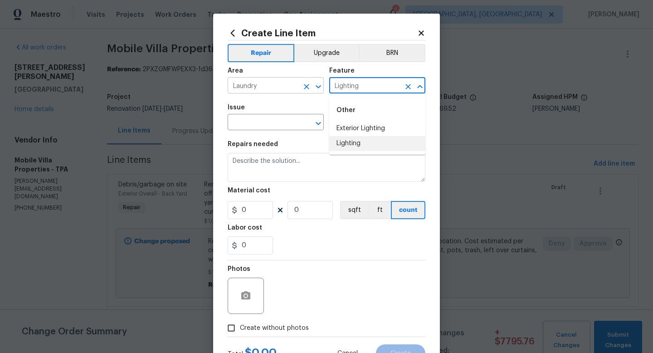
type input "Lighting"
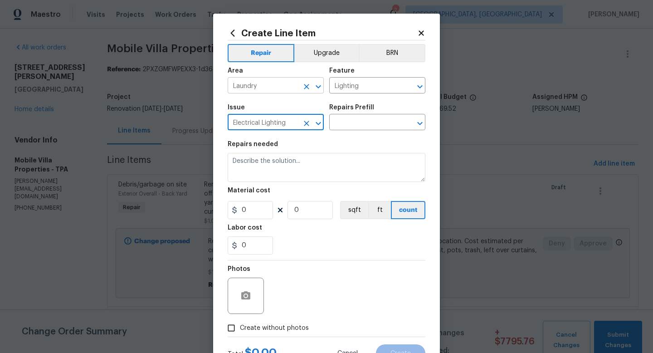
type input "Electrical Lighting"
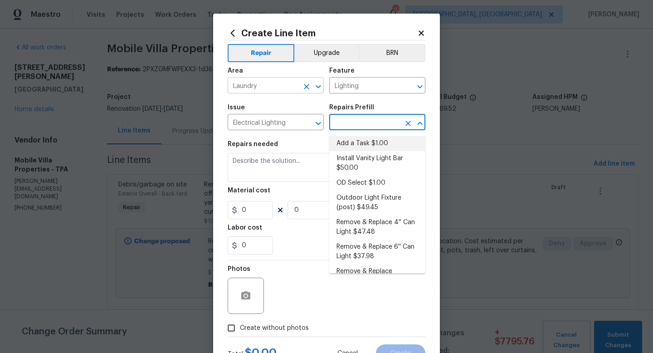
type input "Add a Task $1.00"
type textarea "HPM to detail"
type input "1"
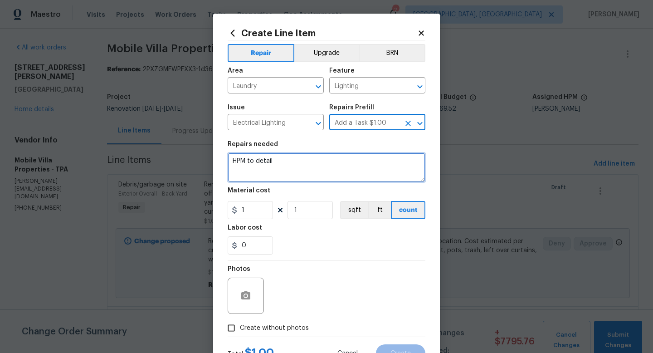
click at [243, 167] on textarea "HPM to detail" at bounding box center [327, 167] width 198 height 29
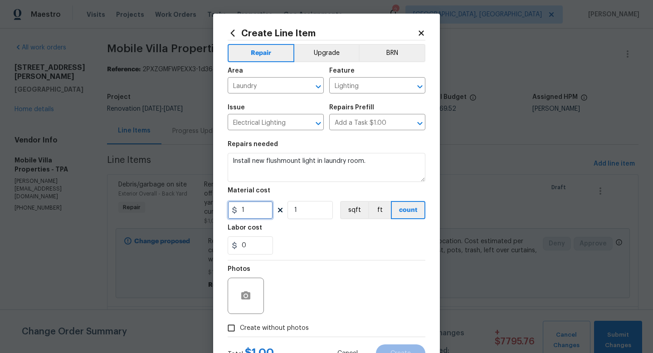
click at [254, 210] on input "1" at bounding box center [250, 210] width 45 height 18
click at [274, 323] on label "Create without photos" at bounding box center [266, 327] width 86 height 17
click at [240, 323] on input "Create without photos" at bounding box center [231, 327] width 17 height 17
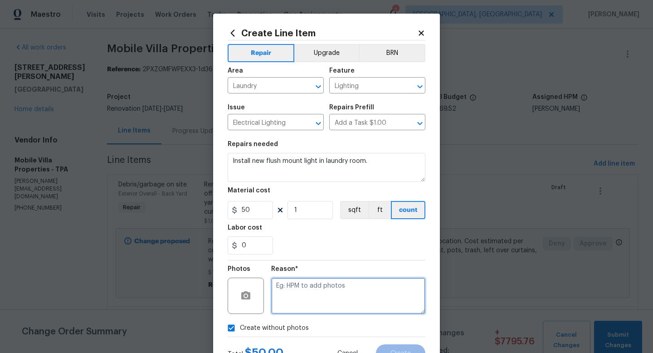
click at [296, 301] on textarea at bounding box center [348, 295] width 154 height 36
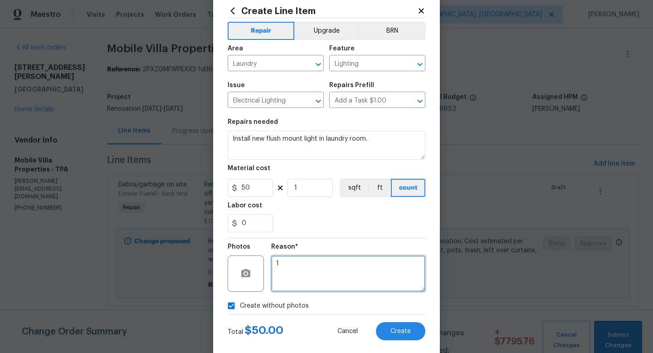
scroll to position [25, 0]
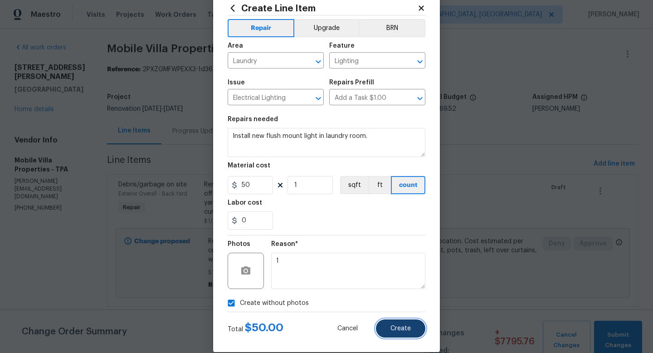
click at [405, 325] on span "Create" at bounding box center [400, 328] width 20 height 7
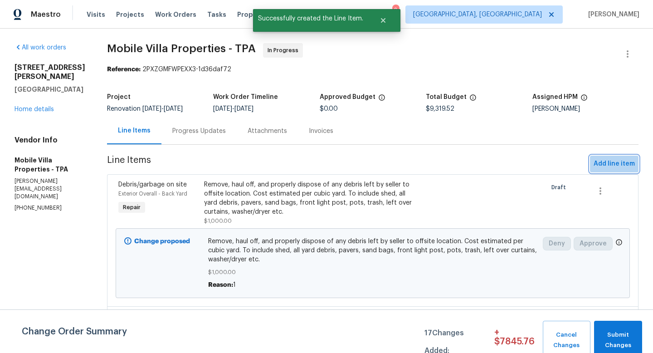
click at [617, 165] on span "Add line item" at bounding box center [613, 163] width 41 height 11
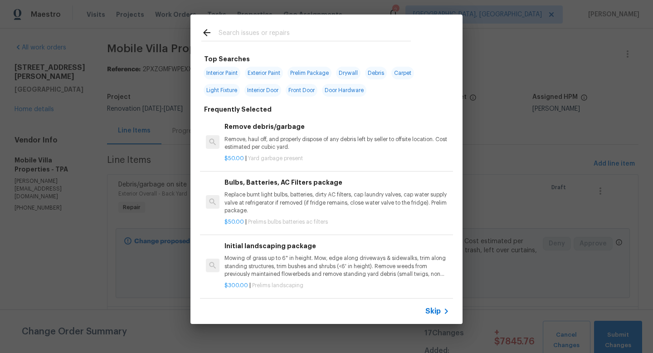
click at [430, 309] on span "Skip" at bounding box center [432, 310] width 15 height 9
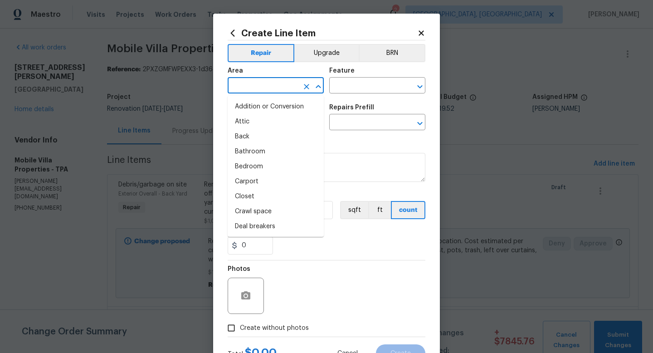
click at [279, 92] on input "text" at bounding box center [263, 86] width 71 height 14
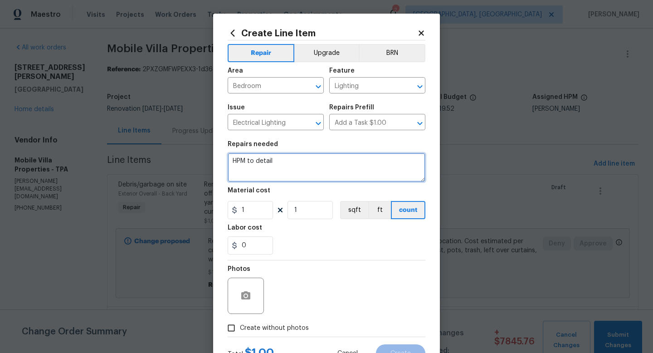
click at [260, 165] on textarea "HPM to detail" at bounding box center [327, 167] width 198 height 29
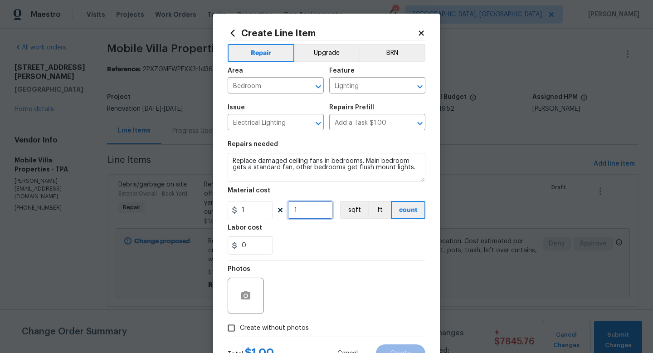
click at [314, 214] on input "1" at bounding box center [309, 210] width 45 height 18
click at [262, 215] on input "1" at bounding box center [250, 210] width 45 height 18
click at [264, 327] on span "Create without photos" at bounding box center [274, 328] width 69 height 10
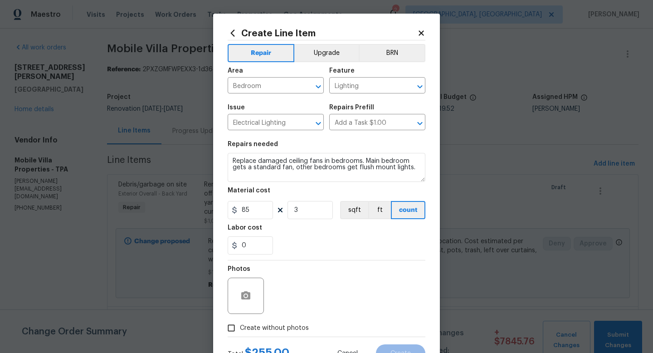
click at [240, 327] on input "Create without photos" at bounding box center [231, 327] width 17 height 17
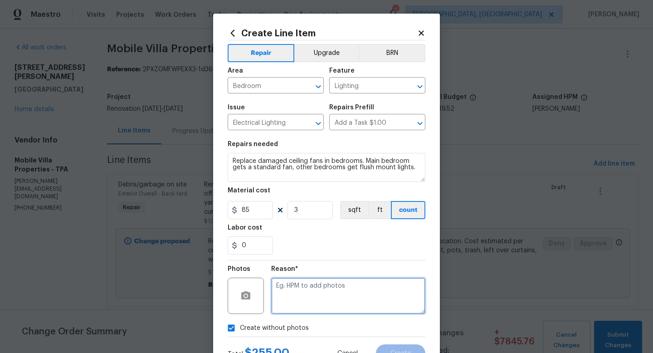
click at [306, 301] on textarea at bounding box center [348, 295] width 154 height 36
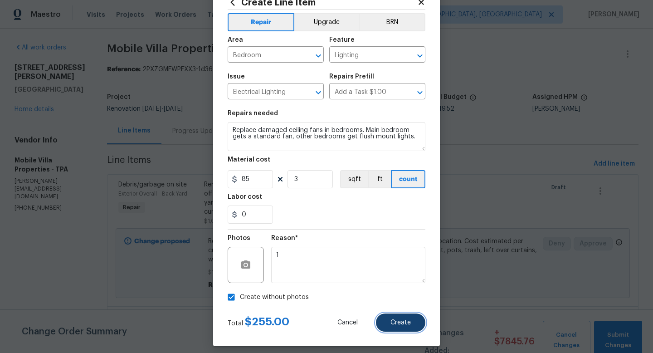
click at [404, 320] on span "Create" at bounding box center [400, 322] width 20 height 7
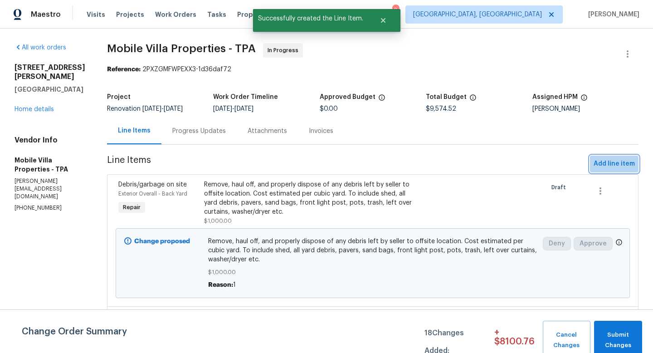
click at [608, 160] on span "Add line item" at bounding box center [613, 163] width 41 height 11
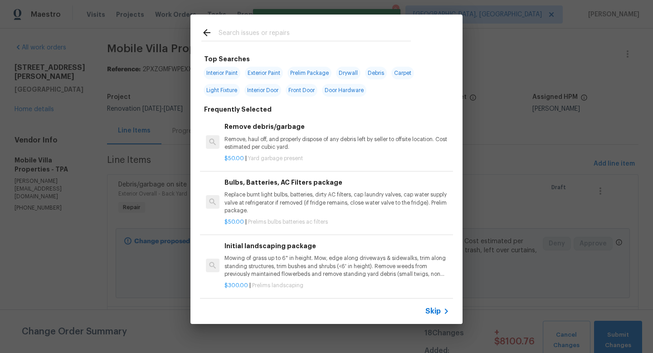
click at [432, 311] on span "Skip" at bounding box center [432, 310] width 15 height 9
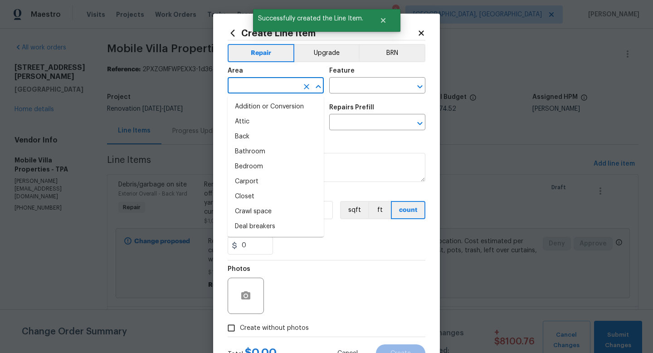
click at [242, 87] on input "text" at bounding box center [263, 86] width 71 height 14
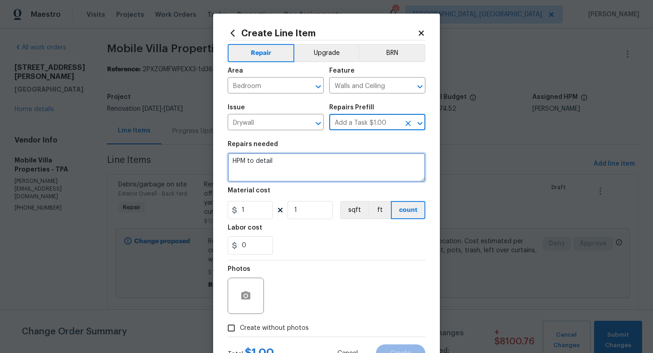
click at [256, 167] on textarea "HPM to detail" at bounding box center [327, 167] width 198 height 29
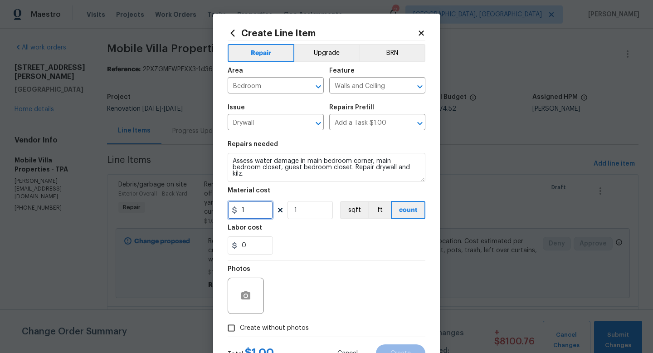
click at [252, 210] on input "1" at bounding box center [250, 210] width 45 height 18
click at [275, 330] on span "Create without photos" at bounding box center [274, 328] width 69 height 10
click at [240, 330] on input "Create without photos" at bounding box center [231, 327] width 17 height 17
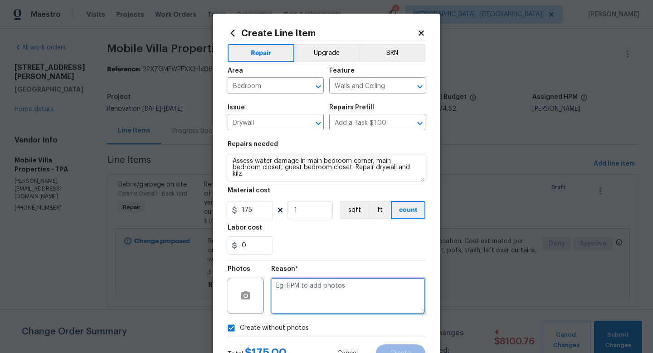
click at [302, 306] on textarea at bounding box center [348, 295] width 154 height 36
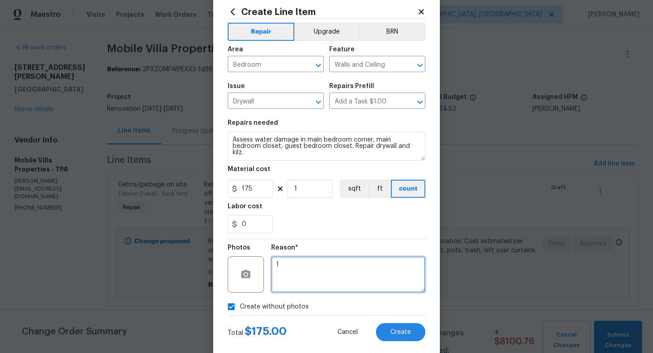
scroll to position [32, 0]
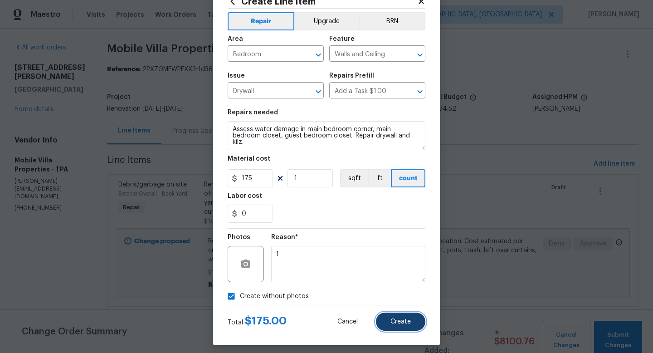
click at [400, 322] on span "Create" at bounding box center [400, 321] width 20 height 7
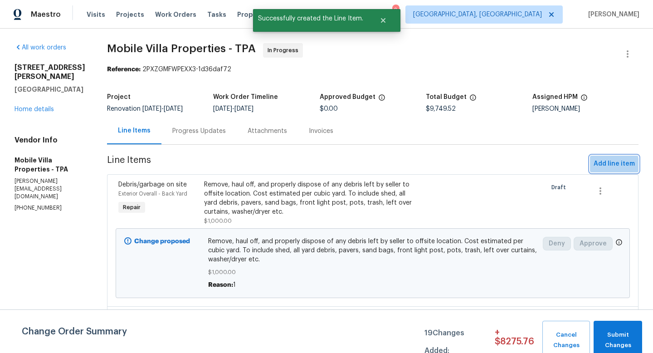
click at [601, 165] on span "Add line item" at bounding box center [613, 163] width 41 height 11
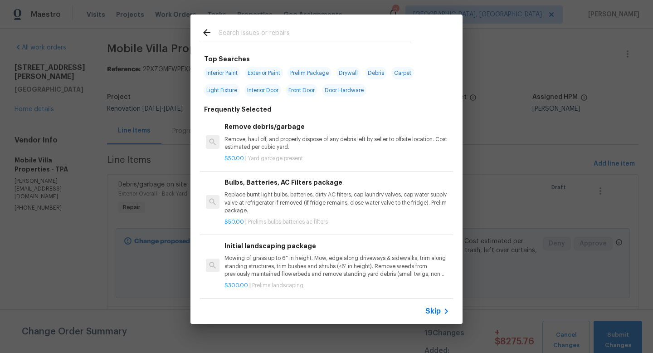
click at [436, 314] on span "Skip" at bounding box center [432, 310] width 15 height 9
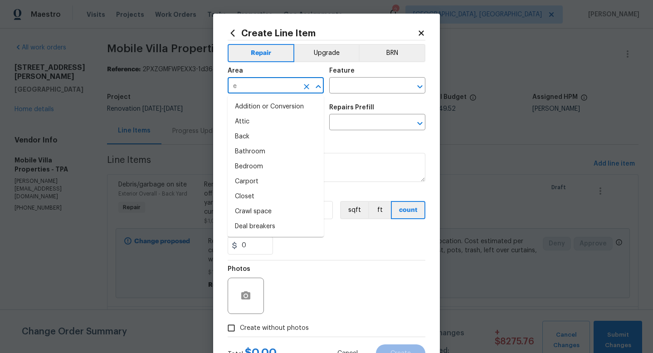
click at [284, 89] on input "e" at bounding box center [263, 86] width 71 height 14
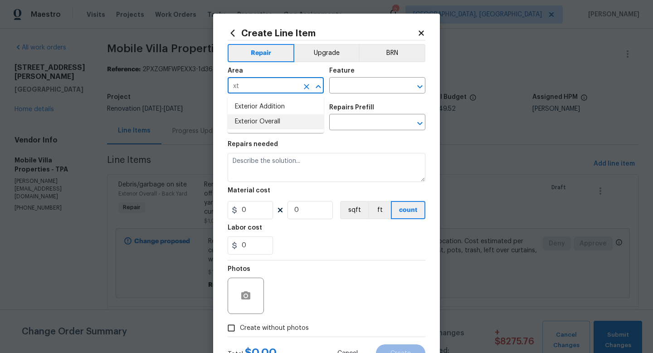
click at [269, 119] on li "Exterior Overall" at bounding box center [276, 121] width 96 height 15
click at [353, 87] on input "text" at bounding box center [364, 86] width 71 height 14
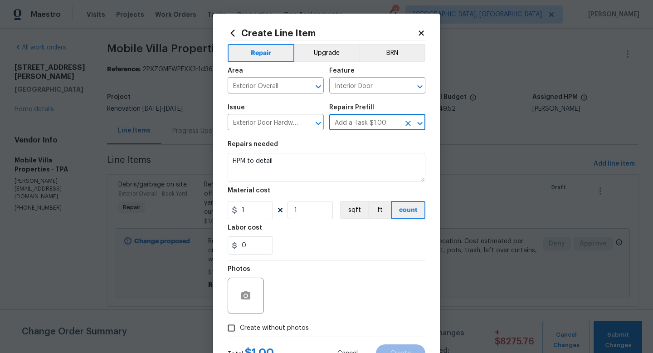
click at [298, 152] on div "Repairs needed" at bounding box center [327, 147] width 198 height 12
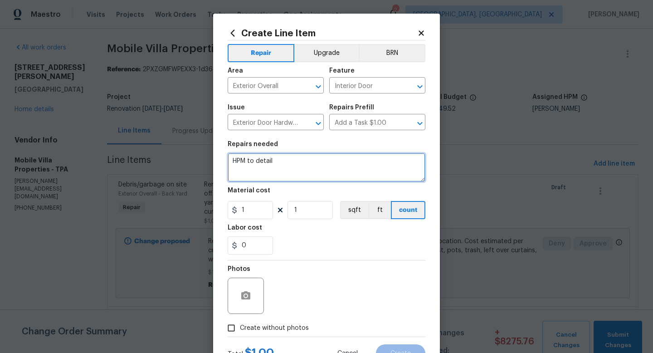
click at [287, 160] on textarea "HPM to detail" at bounding box center [327, 167] width 198 height 29
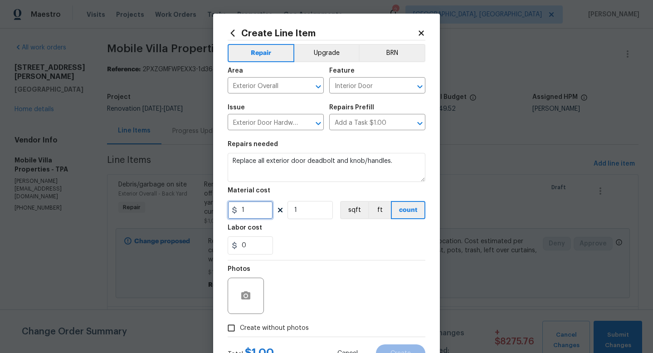
click at [250, 214] on input "1" at bounding box center [250, 210] width 45 height 18
click at [314, 217] on input "1" at bounding box center [309, 210] width 45 height 18
click at [292, 334] on label "Create without photos" at bounding box center [266, 327] width 86 height 17
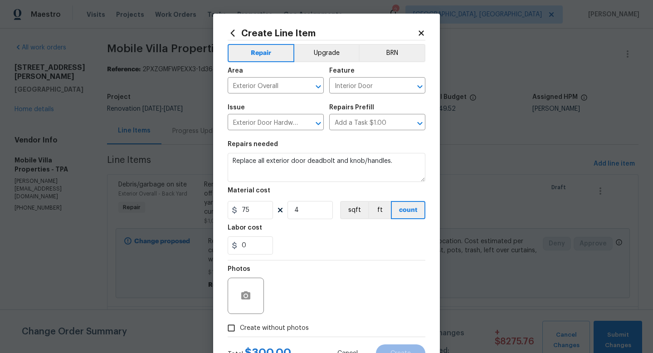
click at [240, 334] on input "Create without photos" at bounding box center [231, 327] width 17 height 17
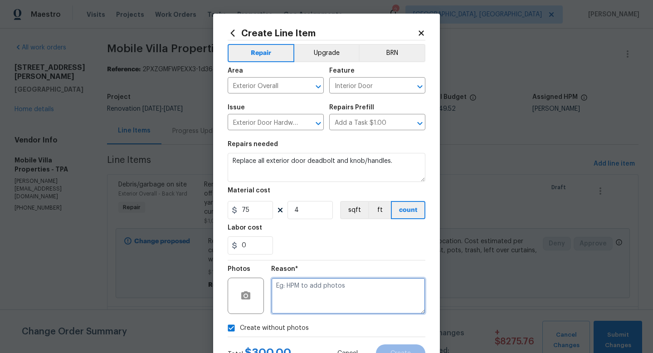
click at [314, 311] on textarea at bounding box center [348, 295] width 154 height 36
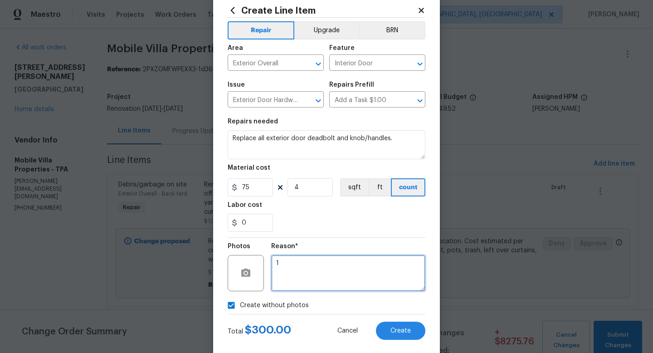
scroll to position [29, 0]
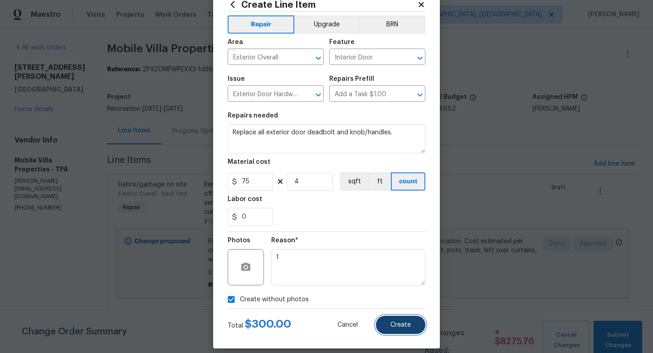
click at [396, 320] on button "Create" at bounding box center [400, 325] width 49 height 18
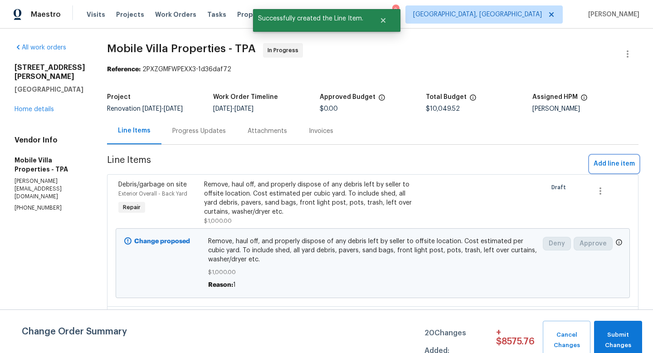
click at [601, 164] on span "Add line item" at bounding box center [613, 163] width 41 height 11
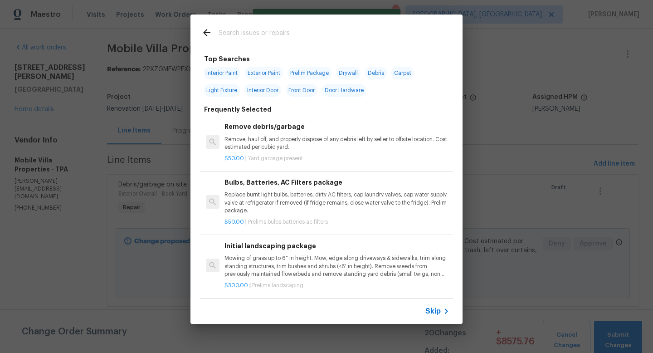
click at [428, 308] on span "Skip" at bounding box center [432, 310] width 15 height 9
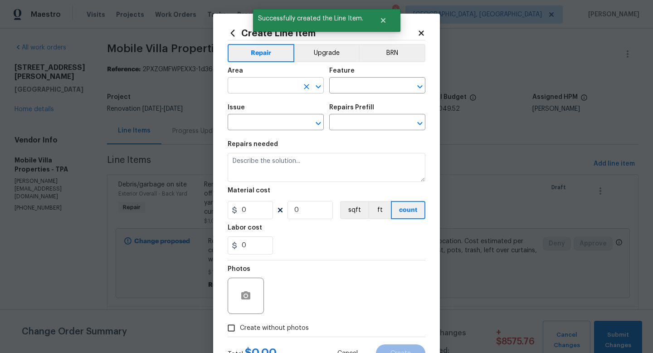
click at [272, 91] on input "text" at bounding box center [263, 86] width 71 height 14
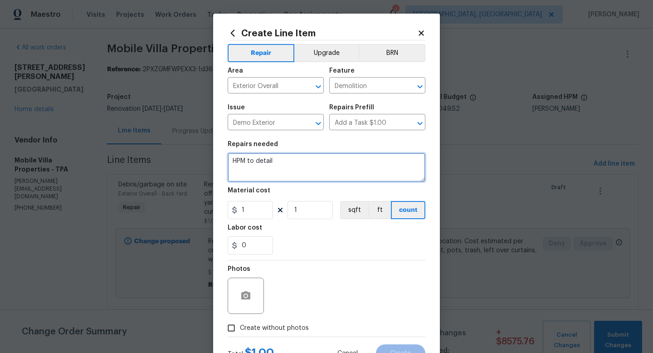
click at [263, 159] on textarea "HPM to detail" at bounding box center [327, 167] width 198 height 29
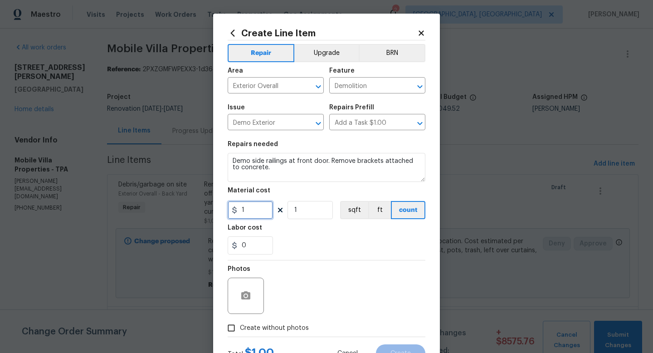
click at [248, 207] on input "1" at bounding box center [250, 210] width 45 height 18
click at [260, 326] on span "Create without photos" at bounding box center [274, 328] width 69 height 10
click at [240, 326] on input "Create without photos" at bounding box center [231, 327] width 17 height 17
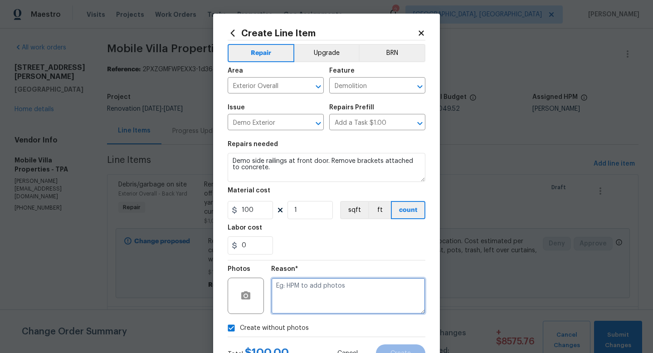
click at [300, 303] on textarea at bounding box center [348, 295] width 154 height 36
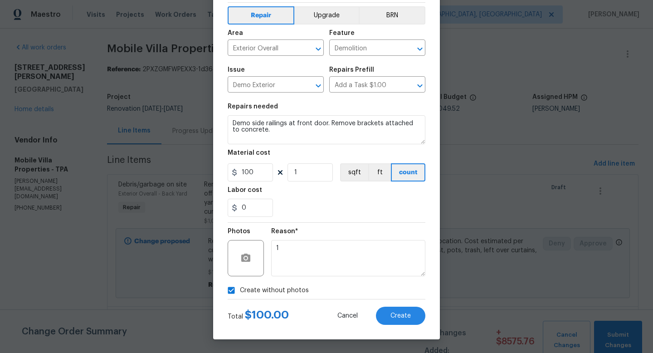
click at [415, 325] on div "Create Line Item Repair Upgrade BRN Area Exterior Overall ​ Feature Demolition …" at bounding box center [326, 157] width 227 height 363
click at [407, 317] on span "Create" at bounding box center [400, 315] width 20 height 7
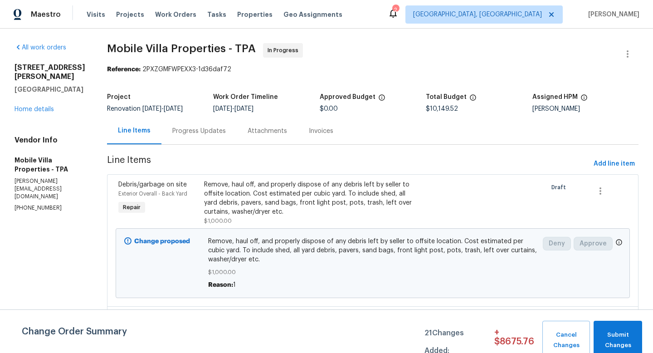
click at [617, 165] on span "Add line item" at bounding box center [613, 163] width 41 height 11
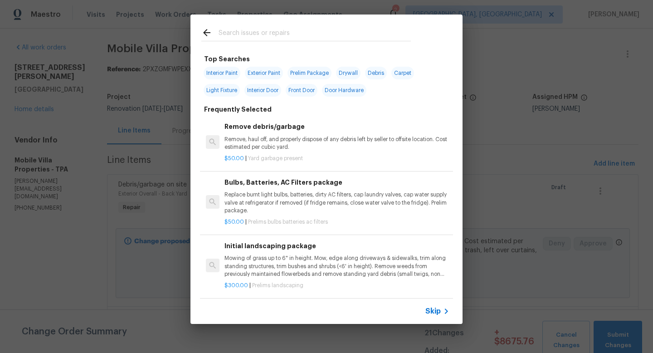
click at [435, 304] on div "Skip" at bounding box center [326, 310] width 272 height 25
click at [435, 315] on span "Skip" at bounding box center [432, 310] width 15 height 9
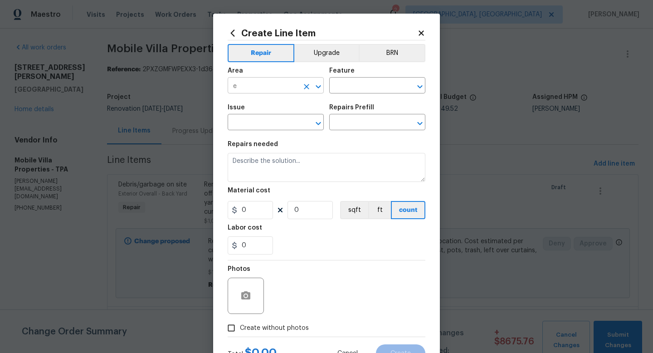
click at [261, 80] on input "e" at bounding box center [263, 86] width 71 height 14
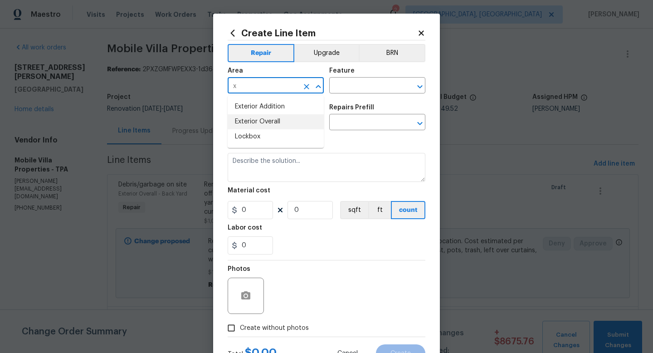
click at [253, 117] on li "Exterior Overall" at bounding box center [276, 121] width 96 height 15
click at [339, 90] on input "text" at bounding box center [364, 86] width 71 height 14
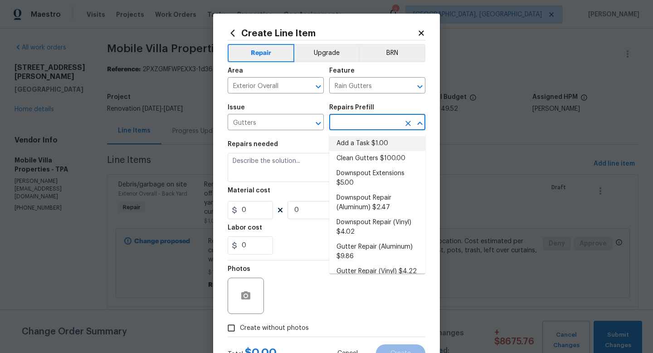
click at [357, 142] on li "Add a Task $1.00" at bounding box center [377, 143] width 96 height 15
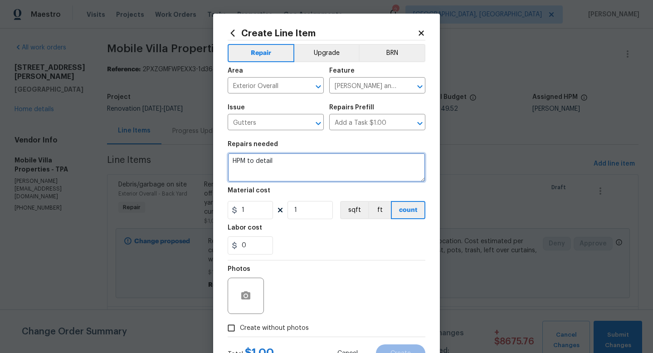
click at [301, 163] on textarea "HPM to detail" at bounding box center [327, 167] width 198 height 29
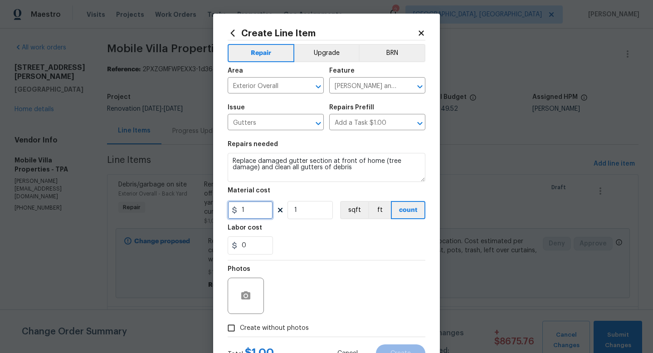
click at [252, 209] on input "1" at bounding box center [250, 210] width 45 height 18
click at [253, 327] on div "Photos Create without photos" at bounding box center [327, 298] width 198 height 76
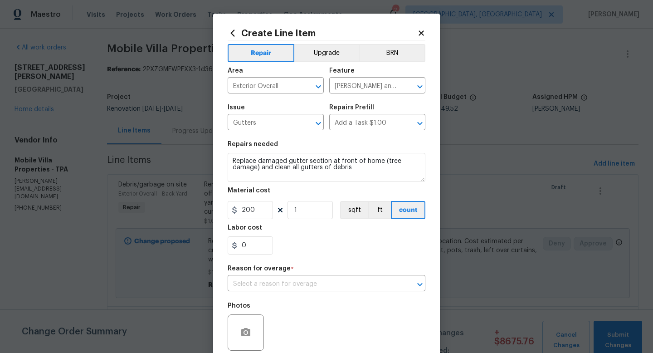
click at [288, 292] on div "Repair Upgrade BRN Area Exterior Overall ​ Feature Eaves and Trim ​ Issue Gutte…" at bounding box center [327, 206] width 198 height 333
click at [290, 287] on input "text" at bounding box center [314, 284] width 172 height 14
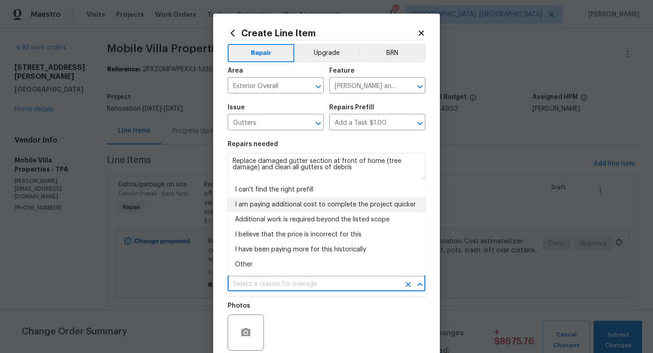
click at [258, 197] on li "I am paying additional cost to complete the project quicker" at bounding box center [327, 204] width 198 height 15
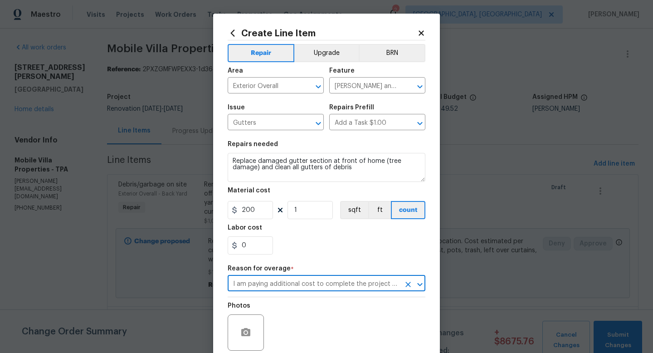
click at [277, 289] on input "I am paying additional cost to complete the project quicker" at bounding box center [314, 284] width 172 height 14
click at [420, 286] on icon "Open" at bounding box center [419, 284] width 11 height 11
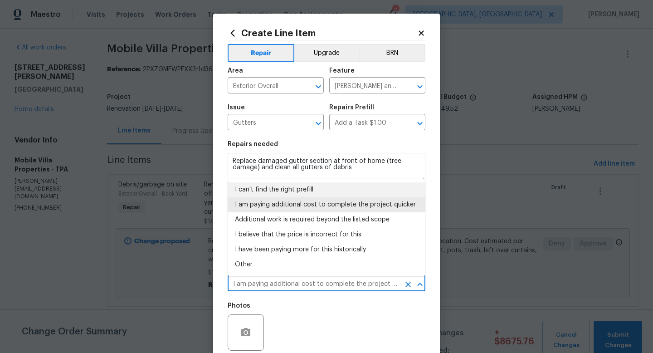
click at [291, 189] on li "I can't find the right prefill" at bounding box center [327, 189] width 198 height 15
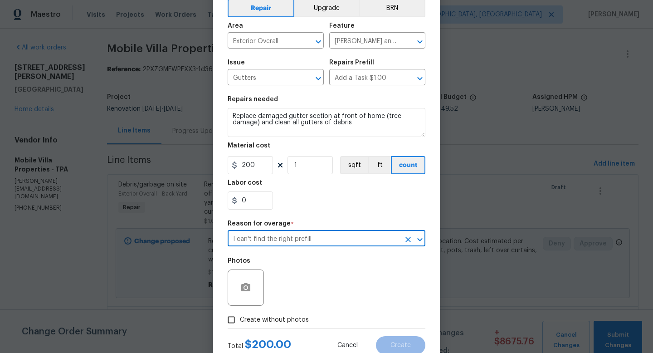
scroll to position [75, 0]
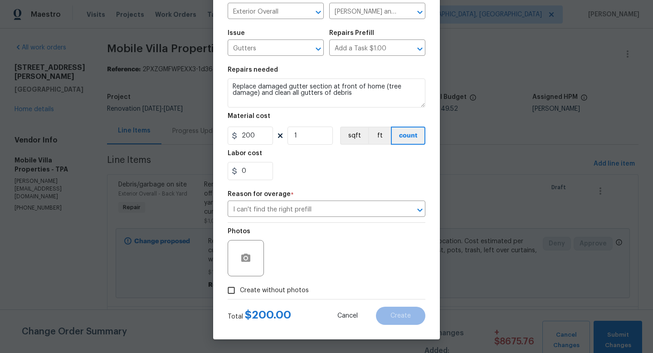
click at [288, 289] on span "Create without photos" at bounding box center [274, 291] width 69 height 10
click at [240, 289] on input "Create without photos" at bounding box center [231, 290] width 17 height 17
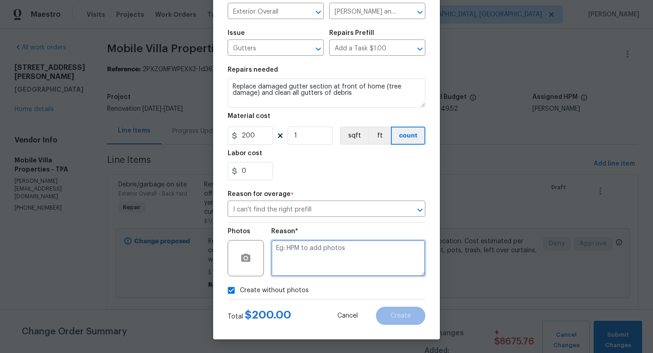
click at [307, 256] on textarea at bounding box center [348, 258] width 154 height 36
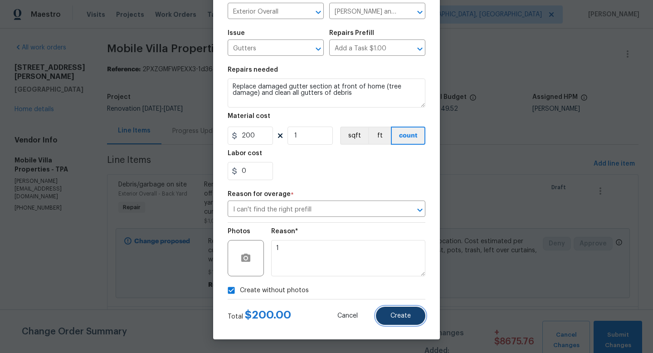
click at [404, 314] on span "Create" at bounding box center [400, 315] width 20 height 7
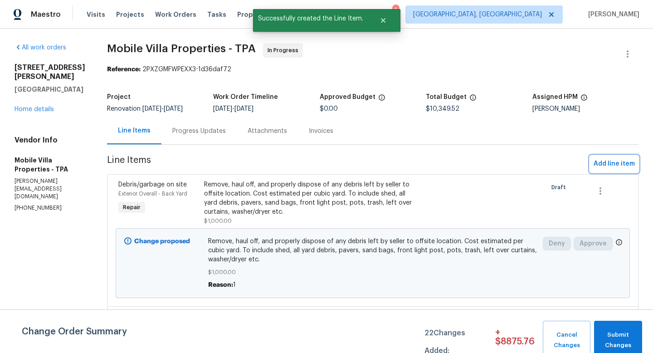
click at [606, 164] on span "Add line item" at bounding box center [613, 163] width 41 height 11
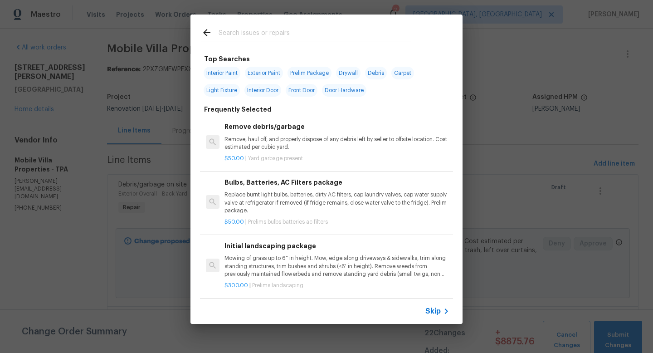
click at [428, 311] on span "Skip" at bounding box center [432, 310] width 15 height 9
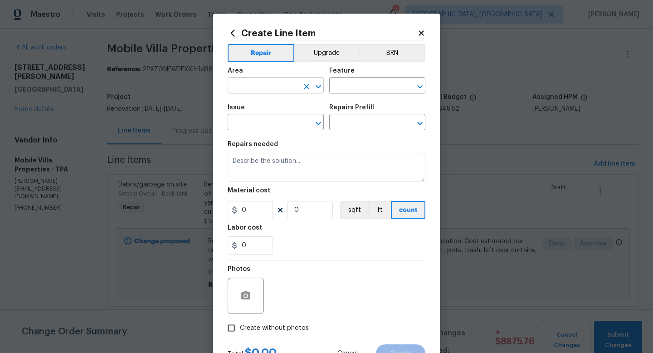
click at [259, 86] on input "text" at bounding box center [263, 86] width 71 height 14
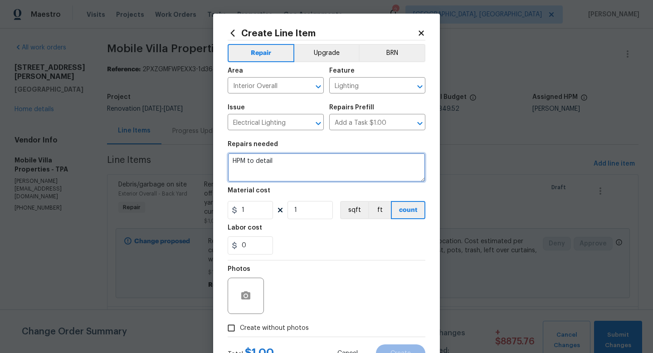
click at [244, 162] on textarea "HPM to detail" at bounding box center [327, 167] width 198 height 29
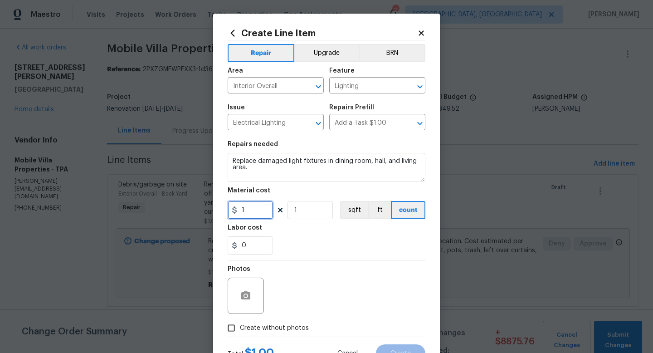
click at [261, 214] on input "1" at bounding box center [250, 210] width 45 height 18
click at [306, 215] on input "1" at bounding box center [309, 210] width 45 height 18
click at [290, 334] on label "Create without photos" at bounding box center [266, 327] width 86 height 17
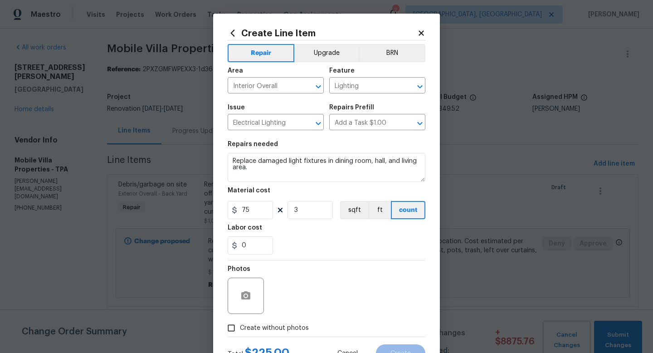
click at [240, 334] on input "Create without photos" at bounding box center [231, 327] width 17 height 17
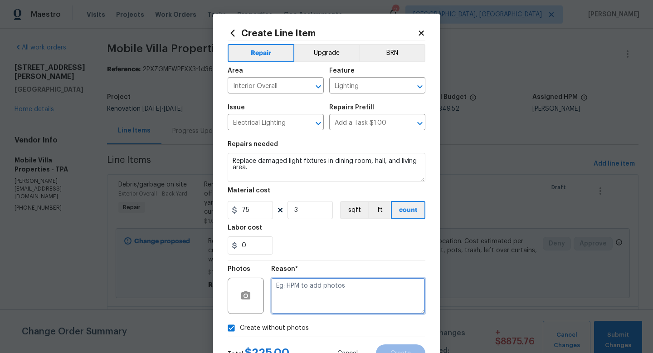
click at [311, 304] on textarea at bounding box center [348, 295] width 154 height 36
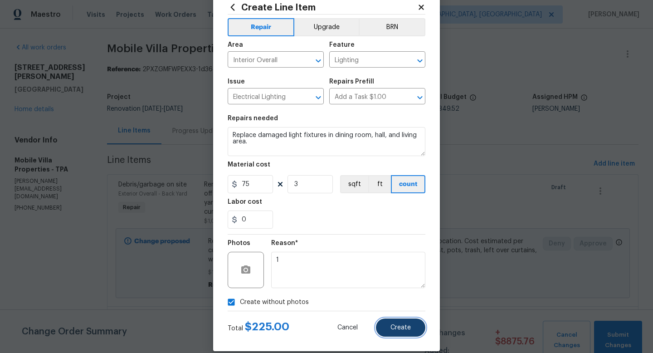
click at [401, 322] on button "Create" at bounding box center [400, 327] width 49 height 18
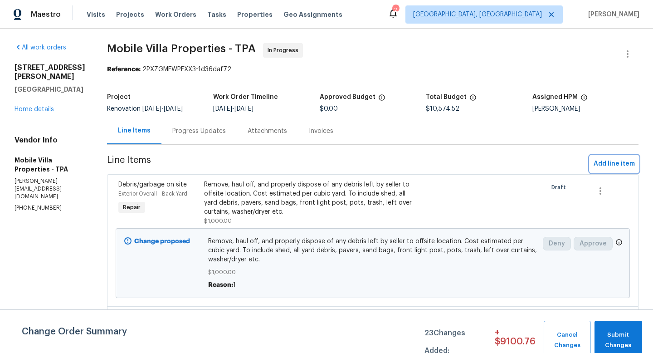
click at [622, 164] on span "Add line item" at bounding box center [613, 163] width 41 height 11
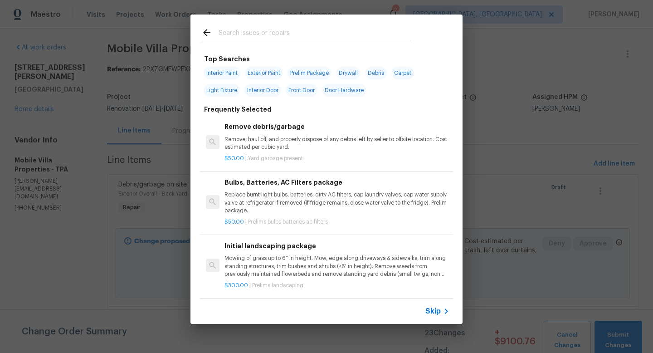
click at [432, 309] on span "Skip" at bounding box center [432, 310] width 15 height 9
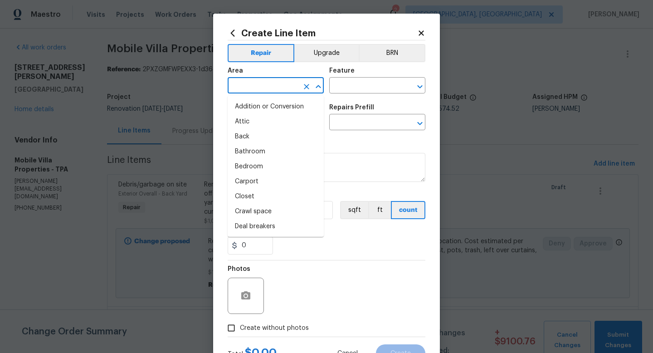
click at [275, 83] on input "text" at bounding box center [263, 86] width 71 height 14
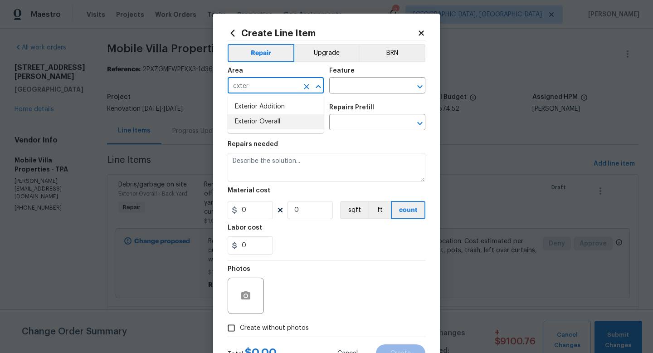
click at [281, 124] on li "Exterior Overall" at bounding box center [276, 121] width 96 height 15
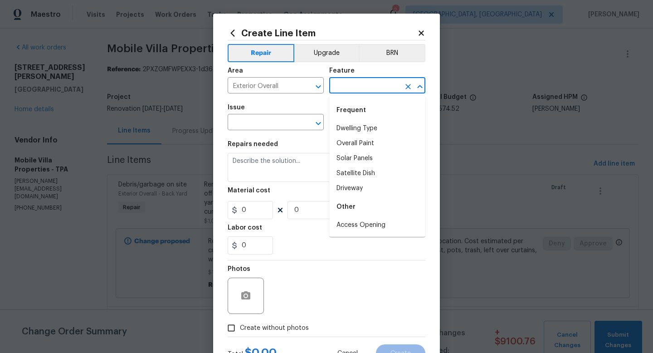
click at [351, 88] on input "text" at bounding box center [364, 86] width 71 height 14
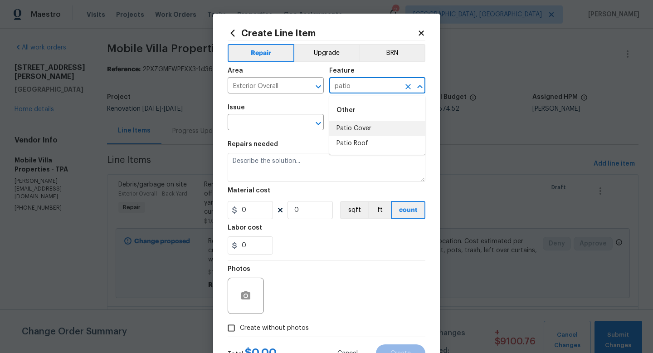
click at [345, 127] on li "Patio Cover" at bounding box center [377, 128] width 96 height 15
click at [288, 126] on input "text" at bounding box center [263, 123] width 71 height 14
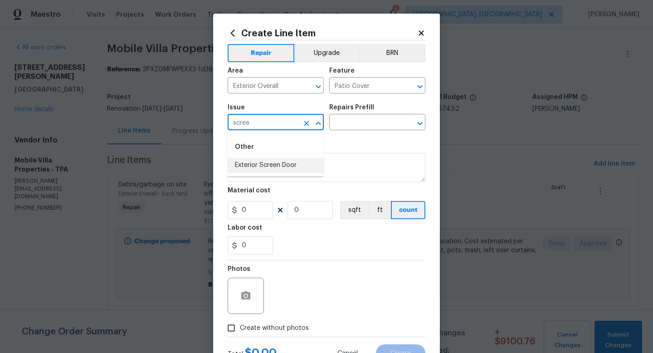
click at [276, 167] on li "Exterior Screen Door" at bounding box center [276, 165] width 96 height 15
click at [347, 119] on input "text" at bounding box center [364, 123] width 71 height 14
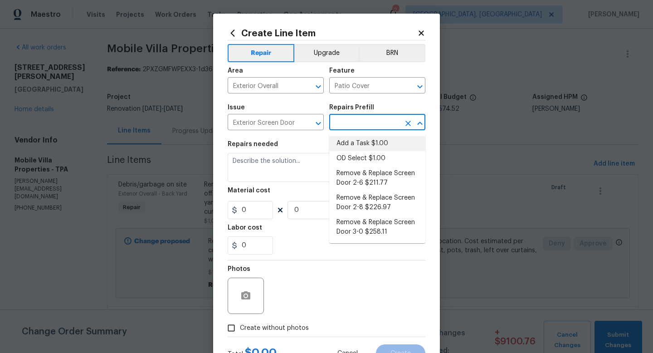
click at [355, 140] on li "Add a Task $1.00" at bounding box center [377, 143] width 96 height 15
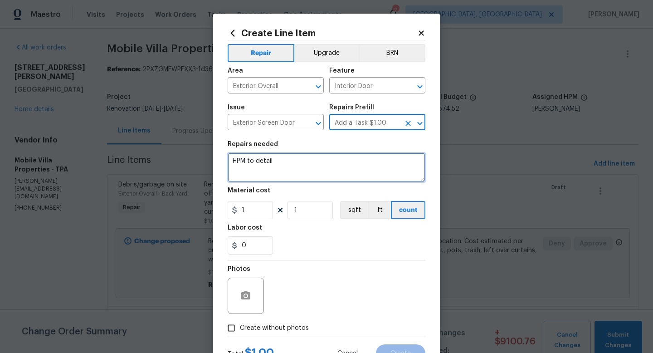
click at [298, 174] on textarea "HPM to detail" at bounding box center [327, 167] width 198 height 29
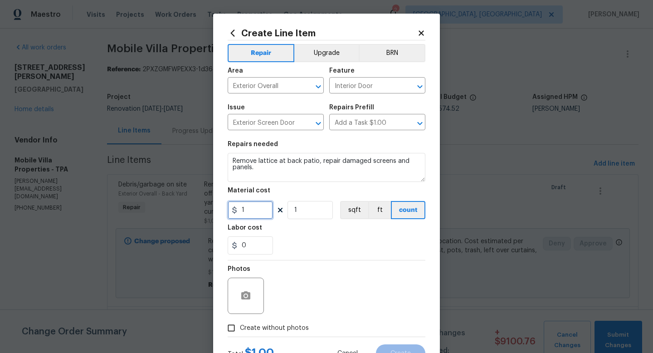
click at [246, 210] on input "1" at bounding box center [250, 210] width 45 height 18
click at [251, 325] on span "Create without photos" at bounding box center [274, 328] width 69 height 10
click at [240, 325] on input "Create without photos" at bounding box center [231, 327] width 17 height 17
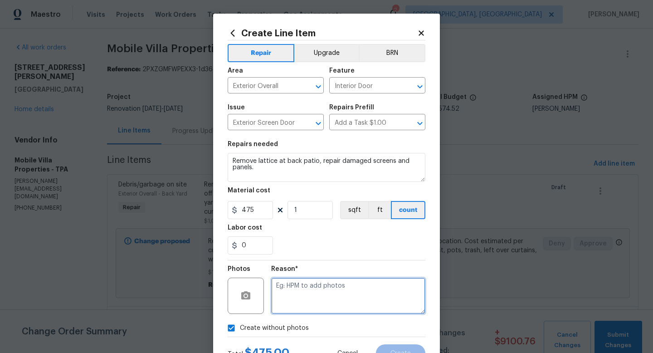
click at [286, 307] on textarea at bounding box center [348, 295] width 154 height 36
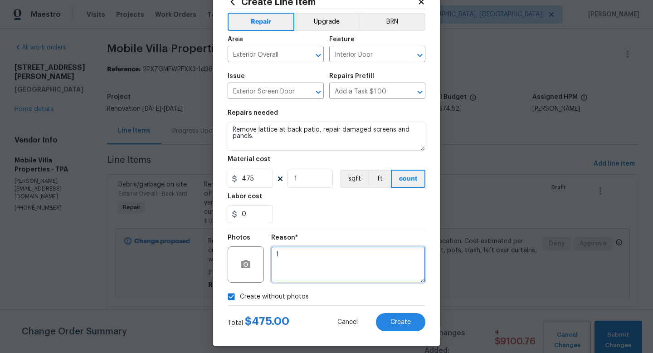
scroll to position [38, 0]
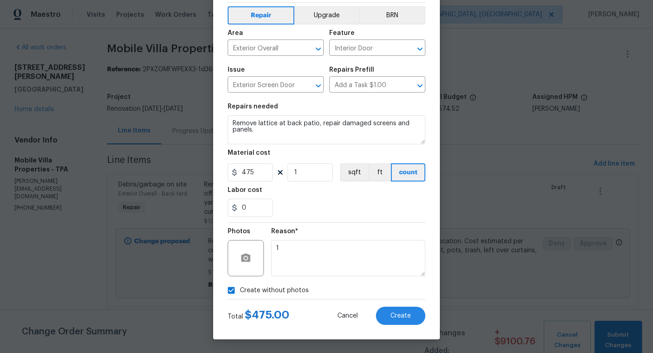
click at [388, 325] on div "Create Line Item Repair Upgrade BRN Area Exterior Overall ​ Feature Interior Do…" at bounding box center [326, 157] width 227 height 363
click at [393, 318] on span "Create" at bounding box center [400, 315] width 20 height 7
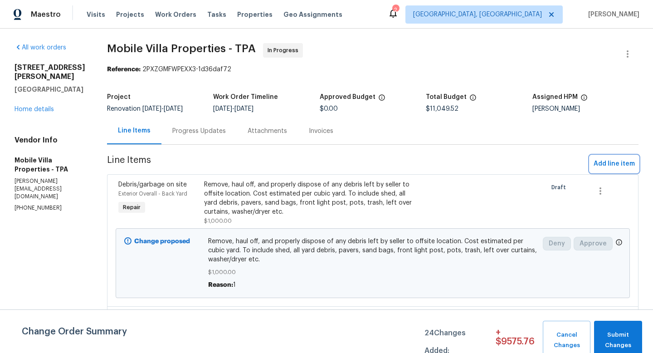
click at [598, 168] on span "Add line item" at bounding box center [613, 163] width 41 height 11
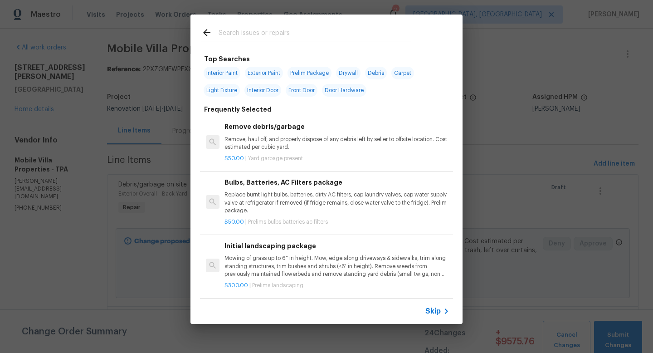
click at [436, 309] on span "Skip" at bounding box center [432, 310] width 15 height 9
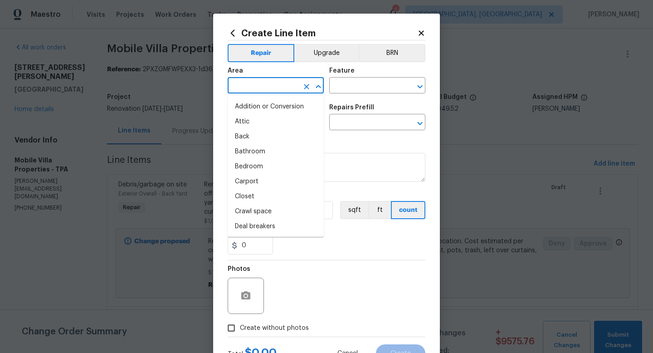
click at [273, 90] on input "text" at bounding box center [263, 86] width 71 height 14
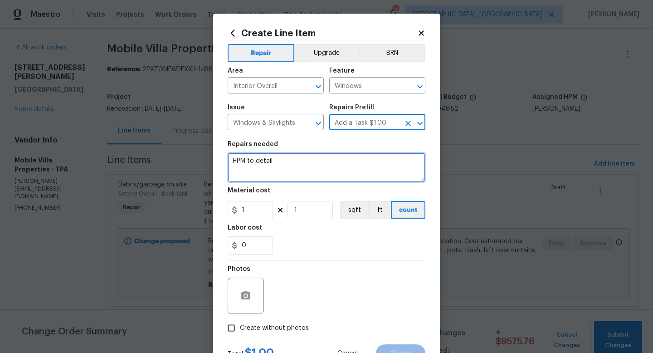
click at [253, 166] on textarea "HPM to detail" at bounding box center [327, 167] width 198 height 29
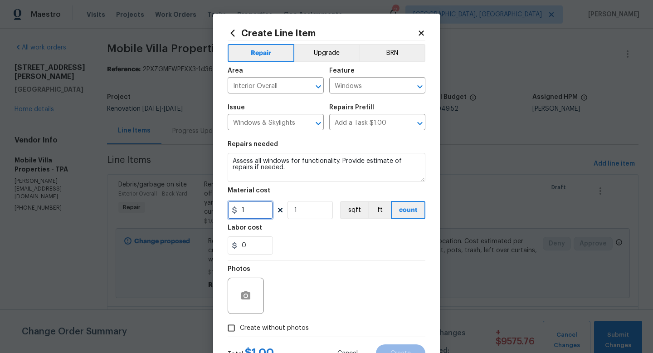
click at [250, 208] on input "1" at bounding box center [250, 210] width 45 height 18
click at [253, 326] on span "Create without photos" at bounding box center [274, 328] width 69 height 10
click at [240, 326] on input "Create without photos" at bounding box center [231, 327] width 17 height 17
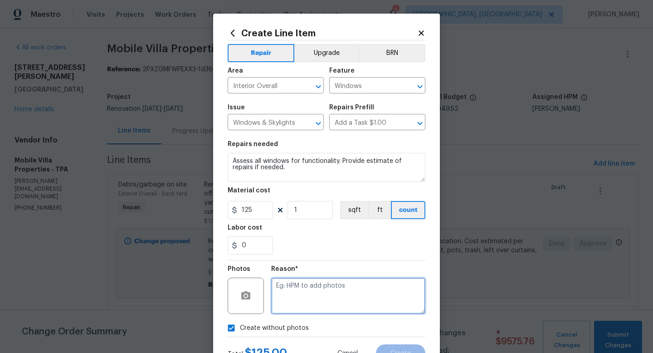
click at [281, 304] on textarea at bounding box center [348, 295] width 154 height 36
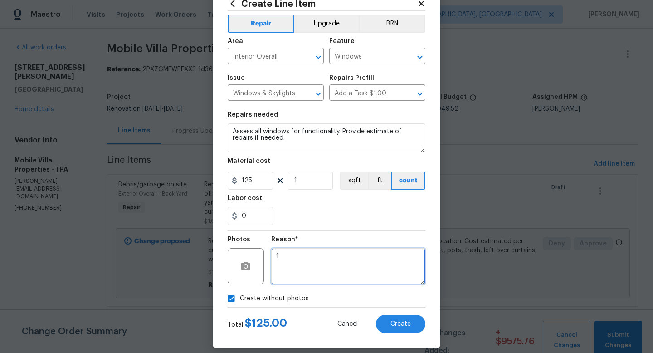
scroll to position [30, 0]
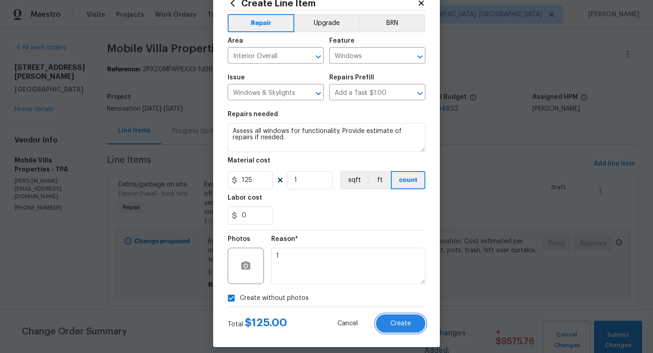
click at [398, 324] on span "Create" at bounding box center [400, 323] width 20 height 7
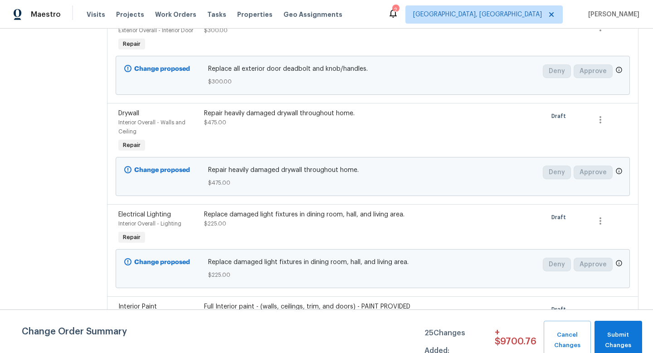
scroll to position [1196, 0]
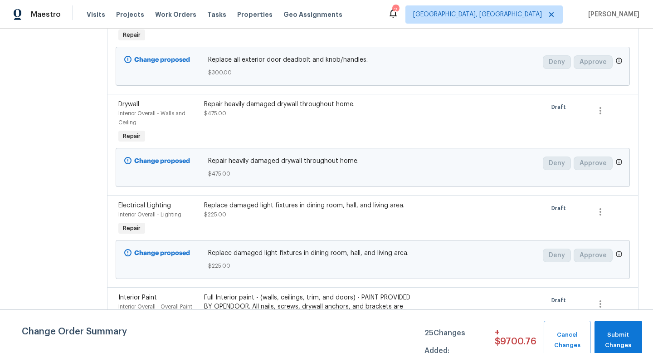
click at [293, 248] on div "Replace damaged light fixtures in dining room, hall, and living area. $225.00" at bounding box center [373, 259] width 330 height 22
click at [271, 201] on div "Replace damaged light fixtures in dining room, hall, and living area. $225.00" at bounding box center [308, 210] width 209 height 18
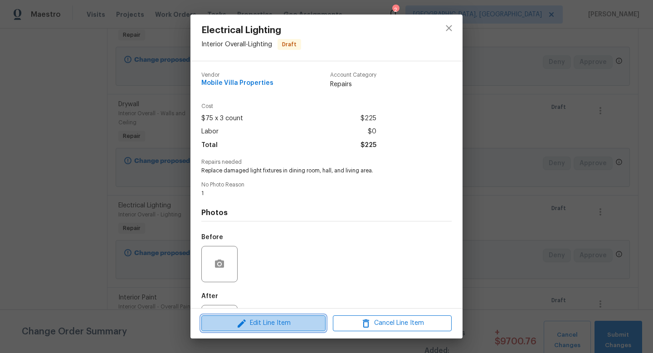
click at [268, 318] on span "Edit Line Item" at bounding box center [263, 322] width 119 height 11
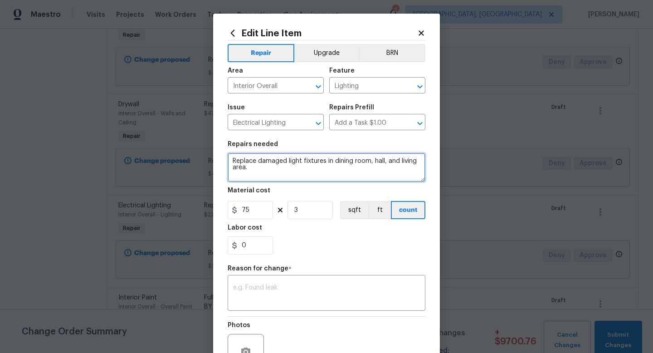
drag, startPoint x: 335, startPoint y: 161, endPoint x: 368, endPoint y: 161, distance: 33.1
click at [368, 161] on textarea "Replace damaged light fixtures in dining room, hall, and living area." at bounding box center [327, 167] width 198 height 29
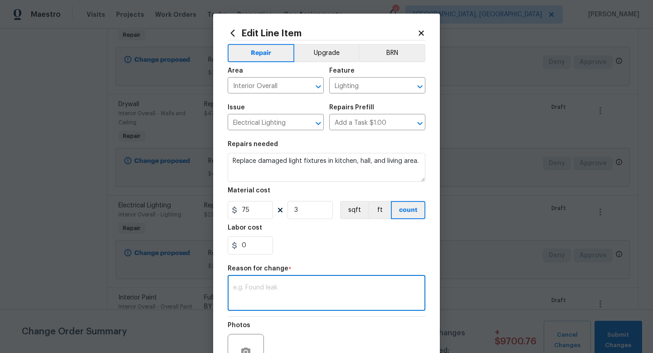
click at [305, 288] on textarea at bounding box center [326, 293] width 187 height 19
click at [313, 260] on section "Repairs needed Replace damaged light fixtures in kitchen, hall, and living area…" at bounding box center [327, 198] width 198 height 124
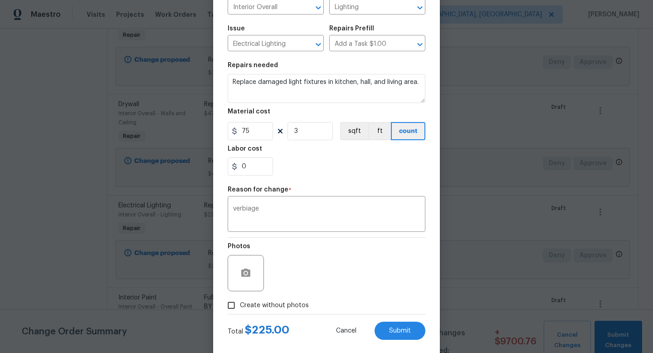
scroll to position [80, 0]
click at [385, 328] on button "Submit" at bounding box center [399, 330] width 51 height 18
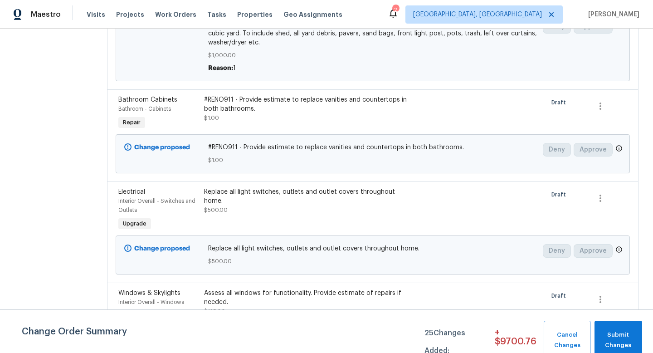
scroll to position [0, 0]
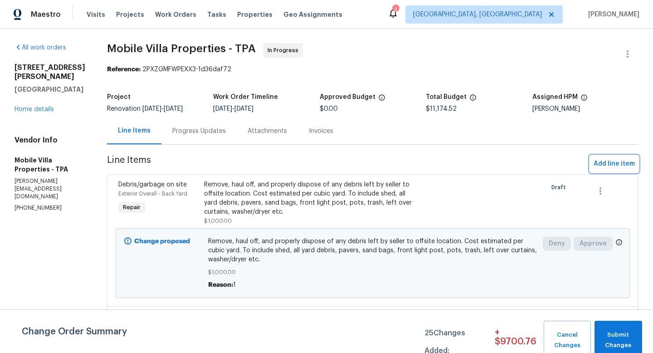
click at [600, 165] on span "Add line item" at bounding box center [613, 163] width 41 height 11
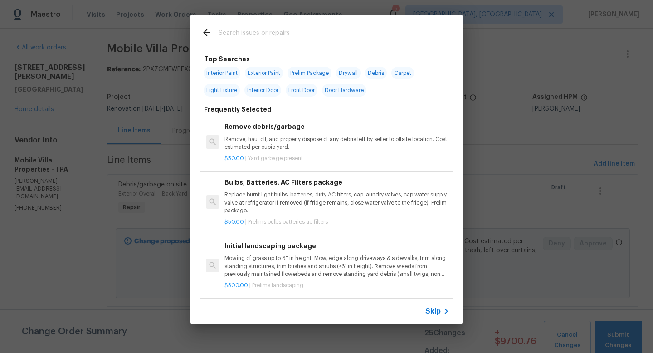
click at [431, 317] on div "Skip" at bounding box center [326, 310] width 272 height 25
click at [429, 309] on span "Skip" at bounding box center [432, 310] width 15 height 9
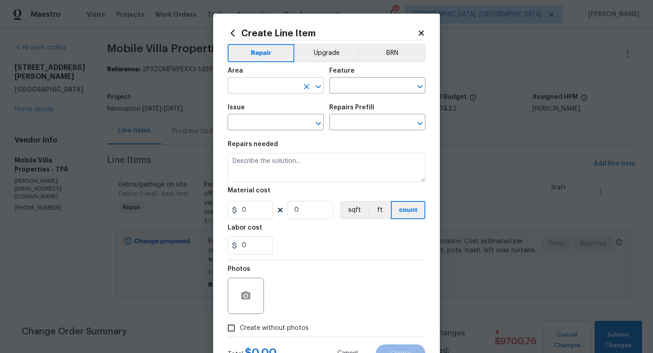
click at [265, 84] on input "text" at bounding box center [263, 86] width 71 height 14
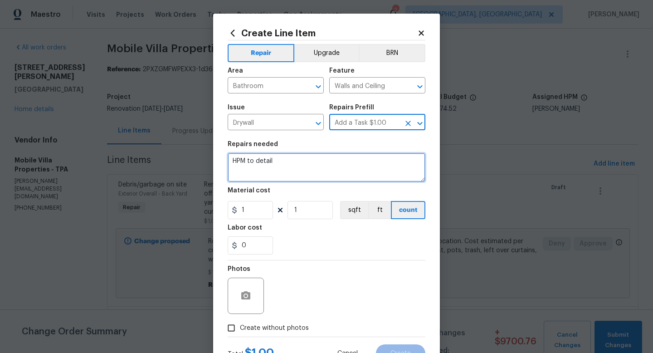
click at [248, 160] on textarea "HPM to detail" at bounding box center [327, 167] width 198 height 29
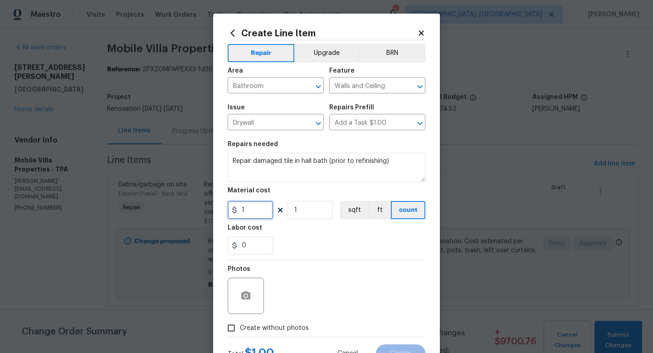
click at [254, 211] on input "1" at bounding box center [250, 210] width 45 height 18
click at [274, 328] on span "Create without photos" at bounding box center [274, 328] width 69 height 10
click at [240, 328] on input "Create without photos" at bounding box center [231, 327] width 17 height 17
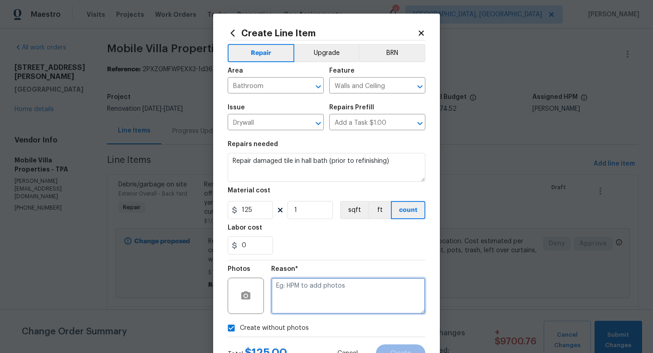
click at [314, 306] on textarea at bounding box center [348, 295] width 154 height 36
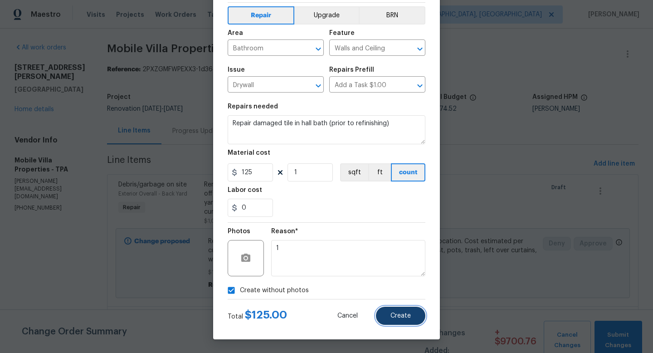
click at [398, 316] on span "Create" at bounding box center [400, 315] width 20 height 7
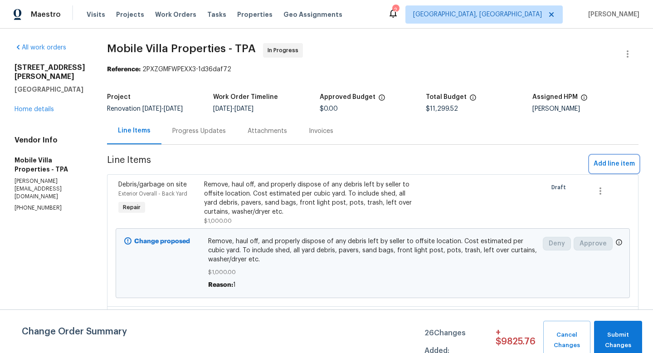
click at [615, 163] on span "Add line item" at bounding box center [613, 163] width 41 height 11
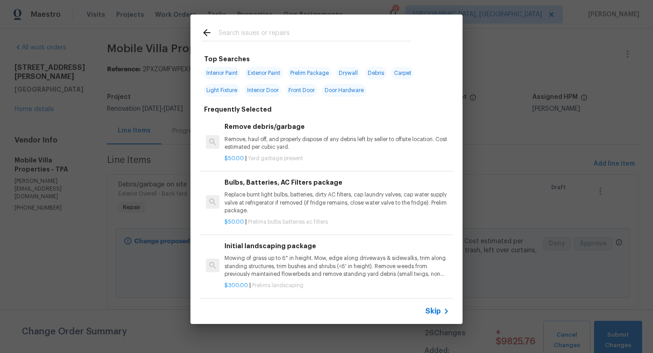
click at [432, 307] on span "Skip" at bounding box center [432, 310] width 15 height 9
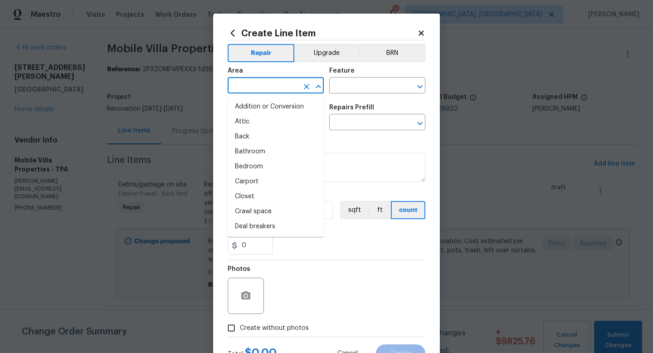
click at [253, 83] on input "text" at bounding box center [263, 86] width 71 height 14
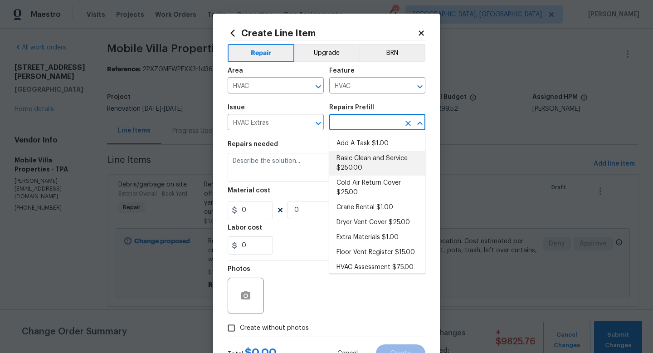
click at [344, 162] on li "Basic Clean and Service $250.00" at bounding box center [377, 163] width 96 height 24
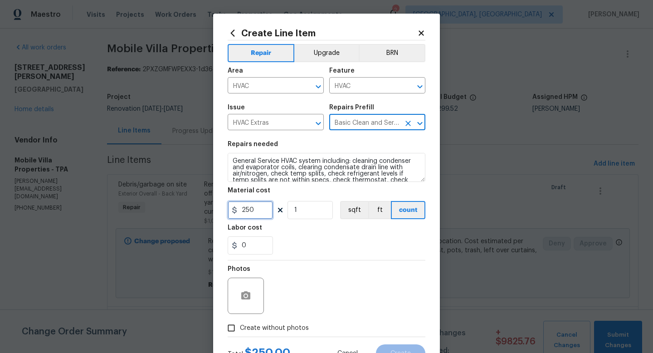
click at [260, 209] on input "250" at bounding box center [250, 210] width 45 height 18
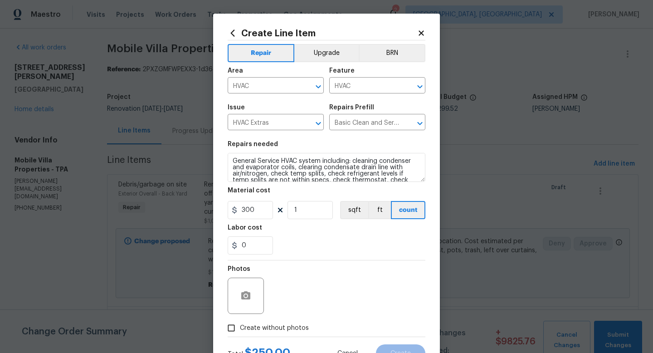
click at [265, 331] on div "Photos Create without photos" at bounding box center [327, 298] width 198 height 76
click at [305, 287] on input "text" at bounding box center [314, 284] width 172 height 14
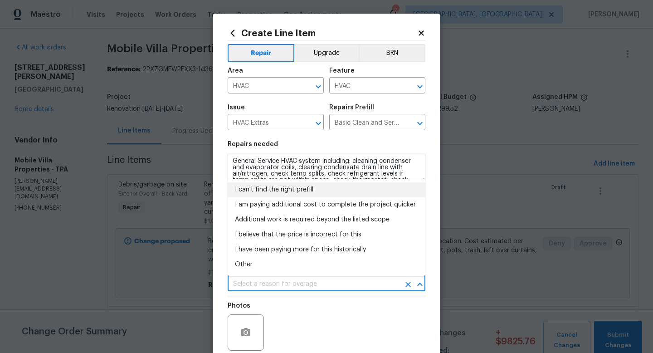
click at [258, 190] on li "I can't find the right prefill" at bounding box center [327, 189] width 198 height 15
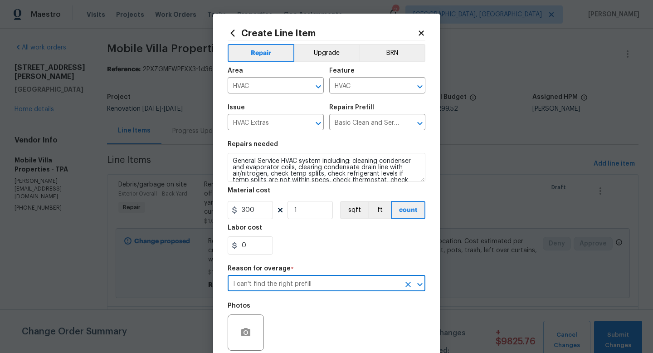
scroll to position [75, 0]
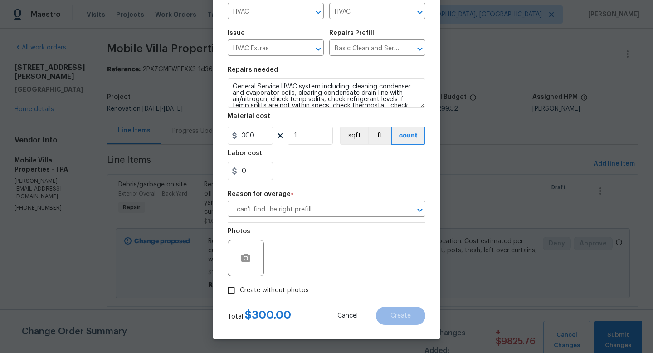
click at [267, 288] on span "Create without photos" at bounding box center [274, 291] width 69 height 10
click at [240, 288] on input "Create without photos" at bounding box center [231, 290] width 17 height 17
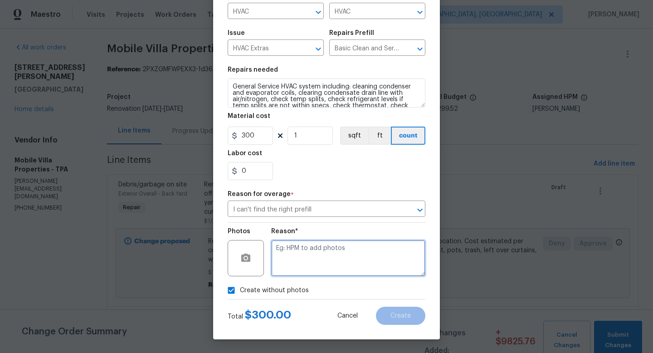
click at [295, 263] on textarea at bounding box center [348, 258] width 154 height 36
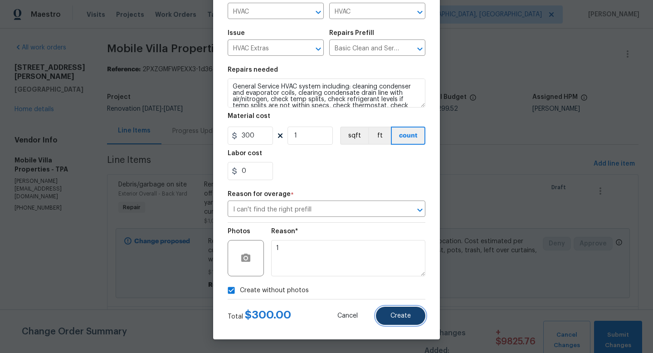
click at [395, 310] on button "Create" at bounding box center [400, 315] width 49 height 18
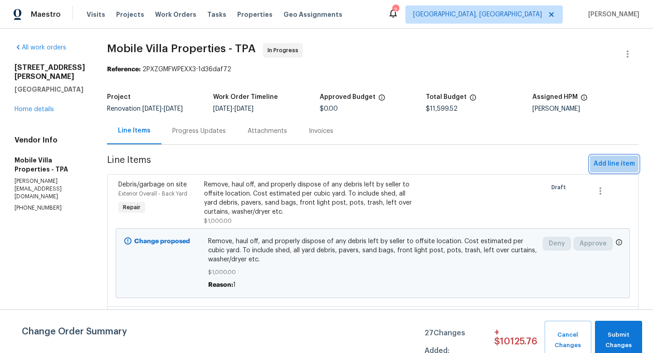
click at [611, 162] on span "Add line item" at bounding box center [613, 163] width 41 height 11
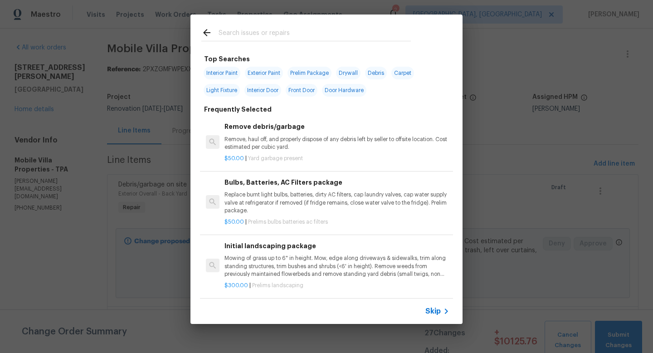
click at [429, 312] on span "Skip" at bounding box center [432, 310] width 15 height 9
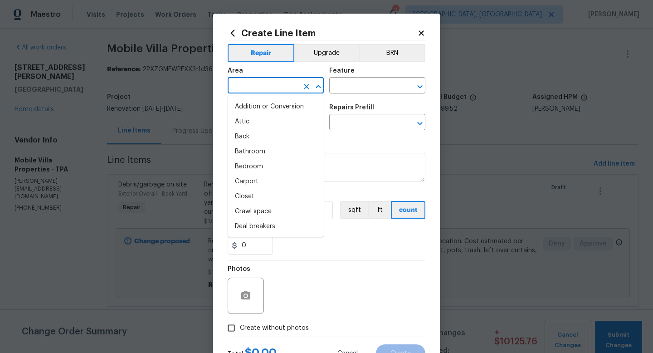
click at [256, 87] on input "text" at bounding box center [263, 86] width 71 height 14
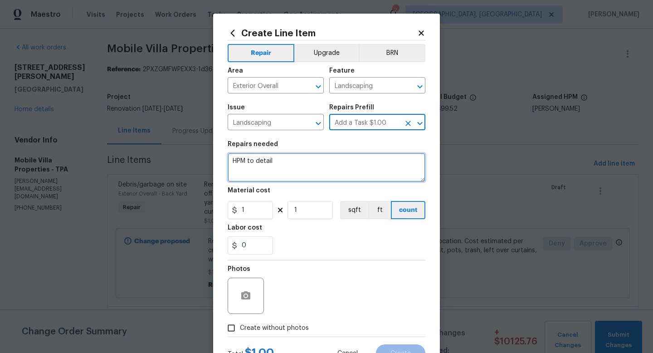
click at [241, 167] on textarea "HPM to detail" at bounding box center [327, 167] width 198 height 29
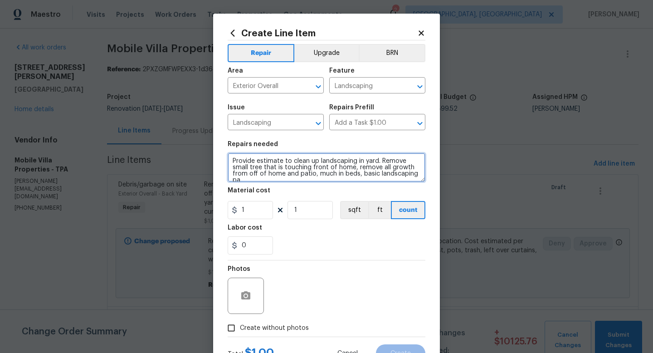
scroll to position [2, 0]
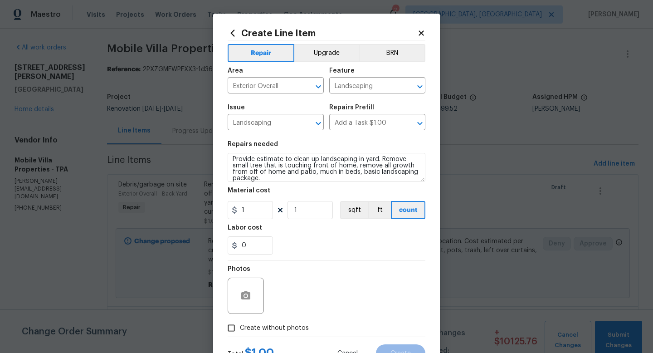
click at [256, 328] on span "Create without photos" at bounding box center [274, 328] width 69 height 10
click at [240, 328] on input "Create without photos" at bounding box center [231, 327] width 17 height 17
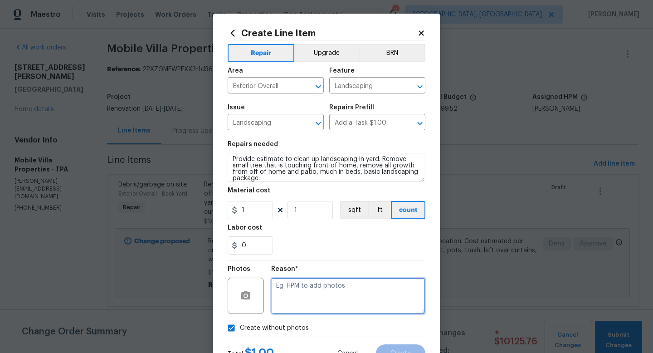
click at [282, 301] on textarea at bounding box center [348, 295] width 154 height 36
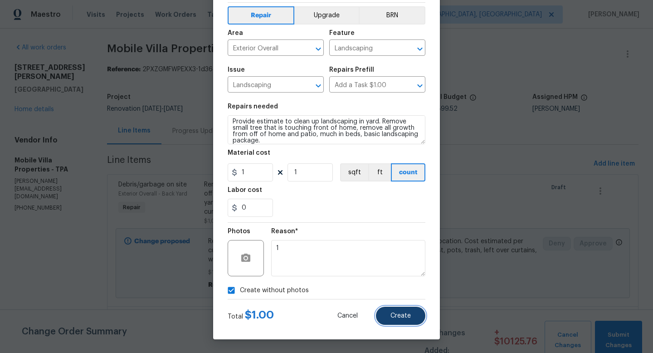
click at [391, 316] on span "Create" at bounding box center [400, 315] width 20 height 7
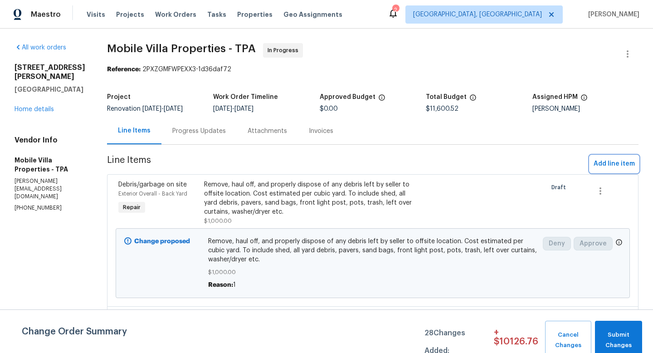
click at [612, 165] on span "Add line item" at bounding box center [613, 163] width 41 height 11
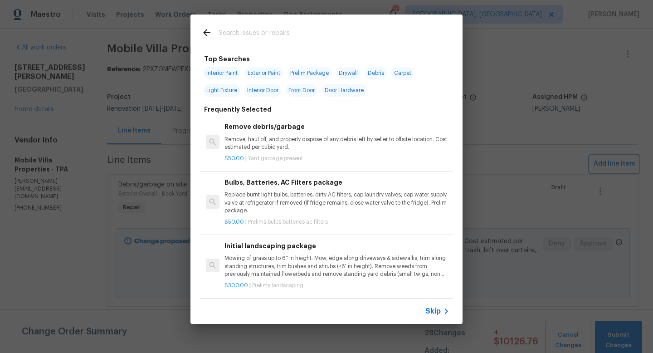
click at [490, 74] on div "Top Searches Interior Paint Exterior Paint Prelim Package Drywall Debris Carpet…" at bounding box center [326, 169] width 653 height 338
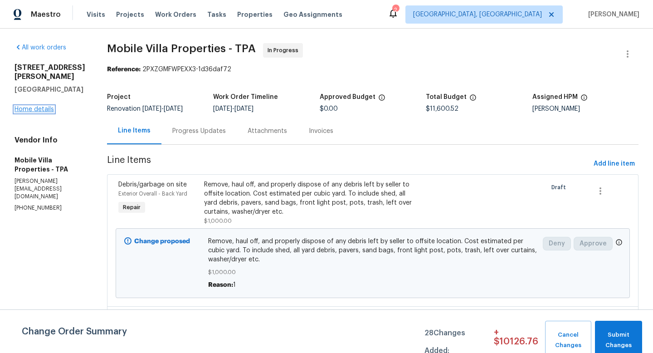
click at [31, 112] on link "Home details" at bounding box center [34, 109] width 39 height 6
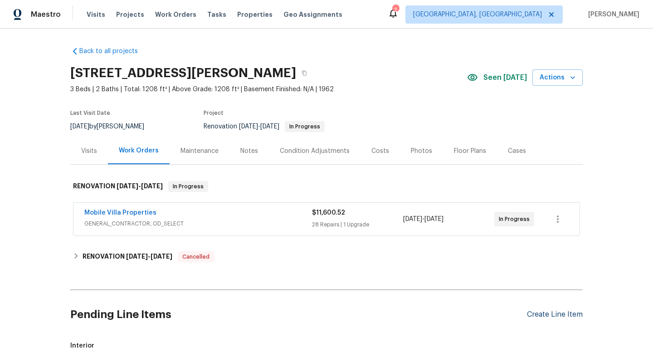
click at [529, 316] on div "Create Line Item" at bounding box center [555, 314] width 56 height 9
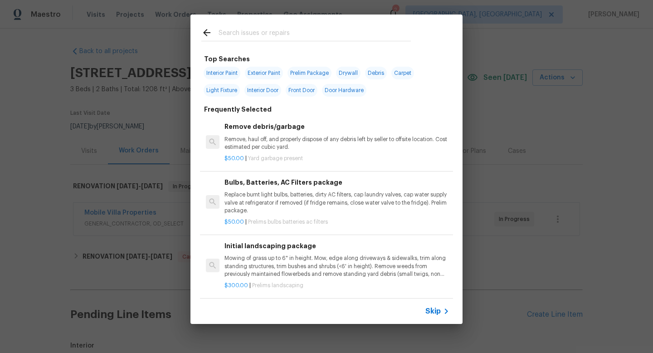
click at [351, 273] on p "Mowing of grass up to 6" in height. Mow, edge along driveways & sidewalks, trim…" at bounding box center [336, 265] width 225 height 23
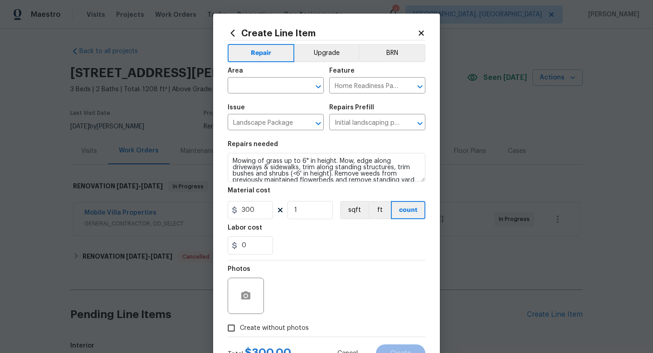
click at [417, 29] on div "Create Line Item" at bounding box center [327, 33] width 198 height 10
click at [423, 32] on icon at bounding box center [421, 33] width 8 height 8
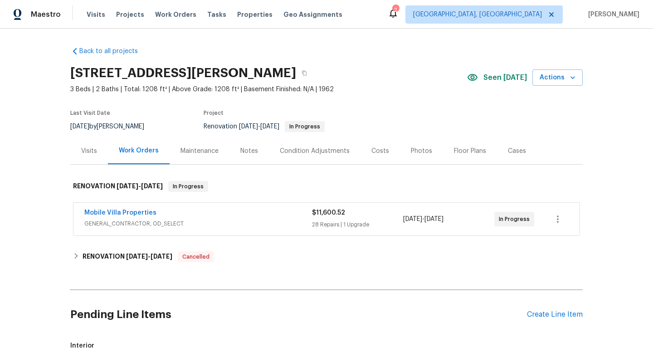
click at [560, 307] on div "Pending Line Items Create Line Item" at bounding box center [326, 314] width 512 height 42
click at [558, 316] on div "Create Line Item" at bounding box center [555, 314] width 56 height 9
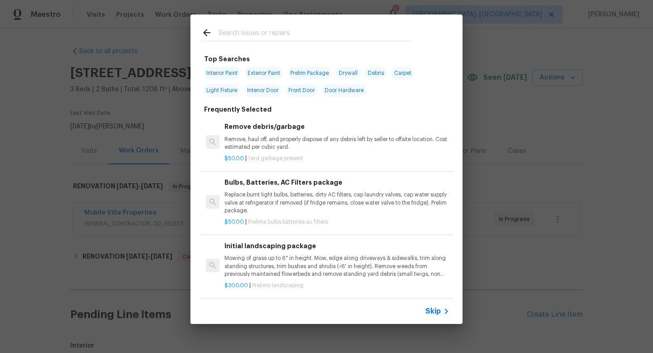
click at [434, 310] on span "Skip" at bounding box center [432, 310] width 15 height 9
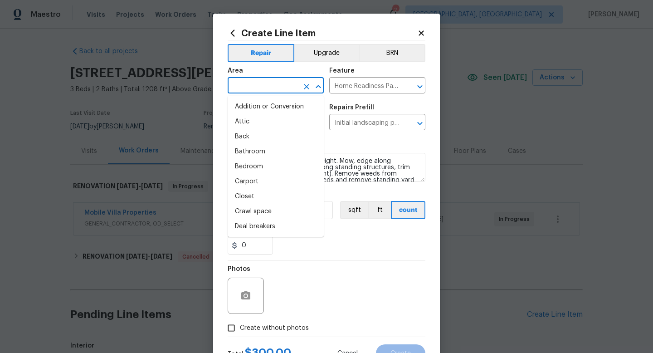
click at [264, 87] on input "text" at bounding box center [263, 86] width 71 height 14
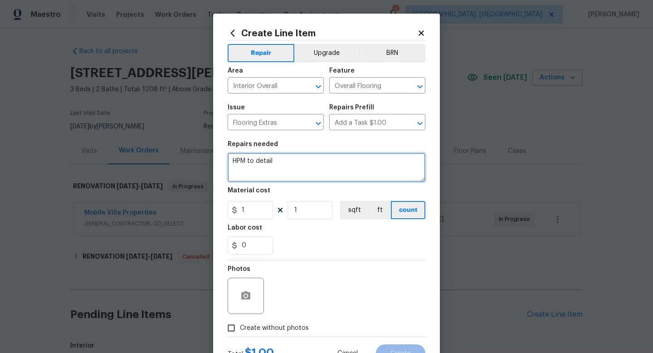
click at [270, 169] on textarea "HPM to detail" at bounding box center [327, 167] width 198 height 29
click at [232, 157] on textarea "Provide quote to install LVP in main living areas and wet areas and install car…" at bounding box center [327, 167] width 198 height 29
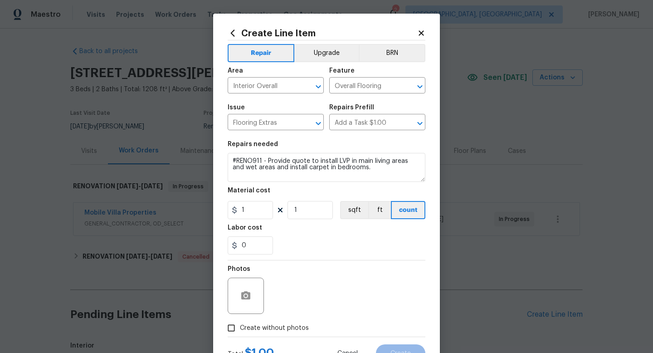
click at [258, 325] on span "Create without photos" at bounding box center [274, 328] width 69 height 10
click at [240, 325] on input "Create without photos" at bounding box center [231, 327] width 17 height 17
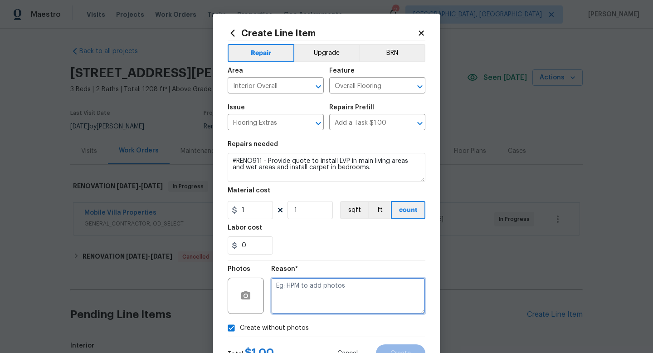
click at [294, 297] on textarea at bounding box center [348, 295] width 154 height 36
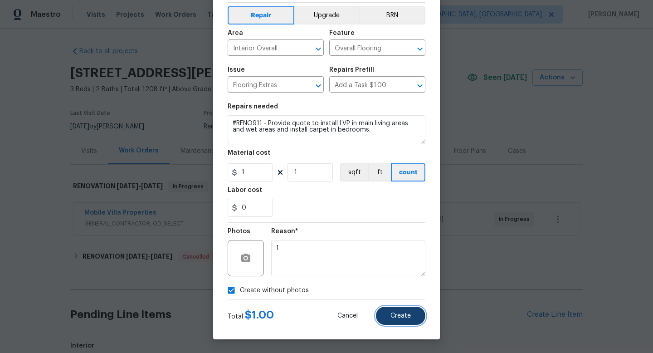
click at [401, 321] on button "Create" at bounding box center [400, 315] width 49 height 18
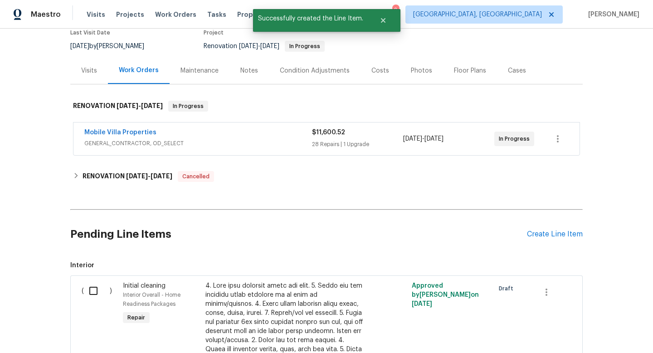
scroll to position [99, 0]
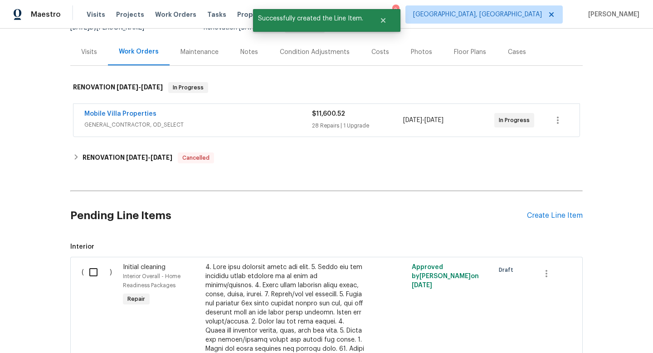
click at [97, 272] on input "checkbox" at bounding box center [97, 271] width 26 height 19
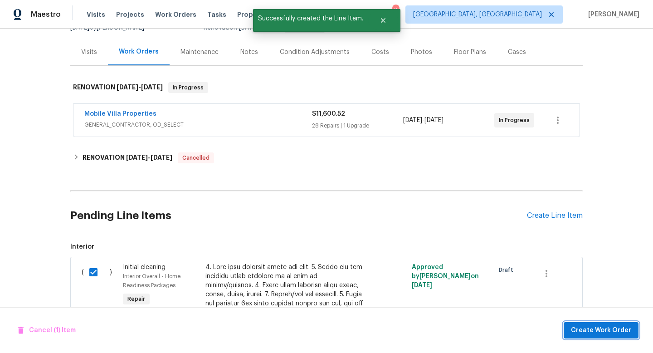
click at [579, 328] on span "Create Work Order" at bounding box center [601, 330] width 60 height 11
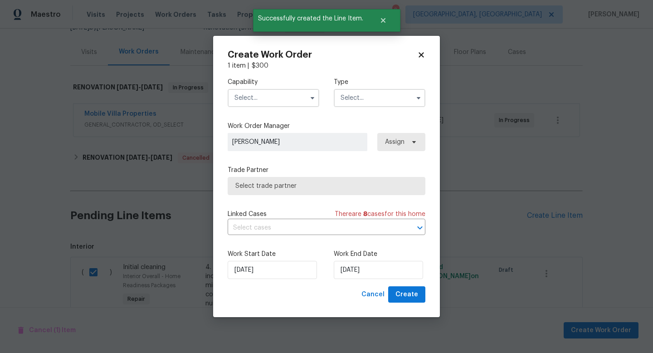
click at [260, 84] on label "Capability" at bounding box center [274, 82] width 92 height 9
click at [259, 99] on input "text" at bounding box center [274, 98] width 92 height 18
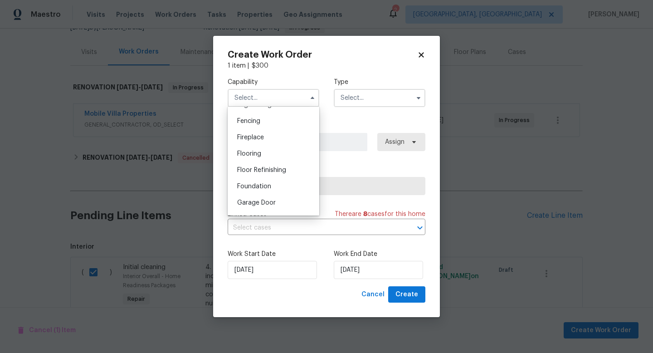
scroll to position [313, 0]
click at [258, 162] on div "Flooring" at bounding box center [273, 155] width 87 height 16
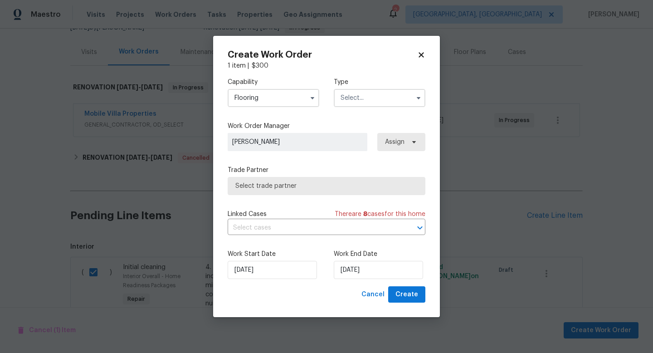
click at [341, 107] on div "Capability Flooring Type" at bounding box center [327, 92] width 198 height 44
click at [347, 102] on input "text" at bounding box center [380, 98] width 92 height 18
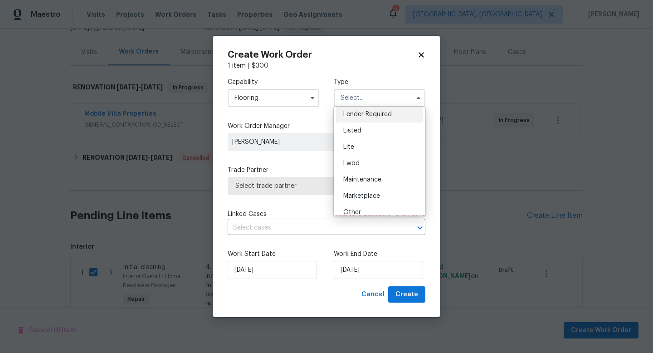
scroll to position [167, 0]
click at [363, 178] on span "Renovation" at bounding box center [360, 178] width 34 height 6
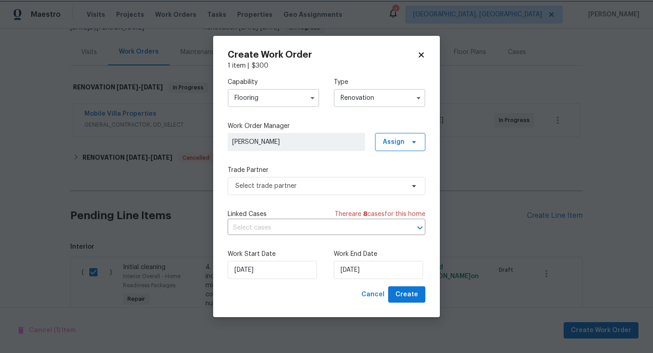
scroll to position [0, 0]
click at [309, 189] on span "Select trade partner" at bounding box center [319, 185] width 169 height 9
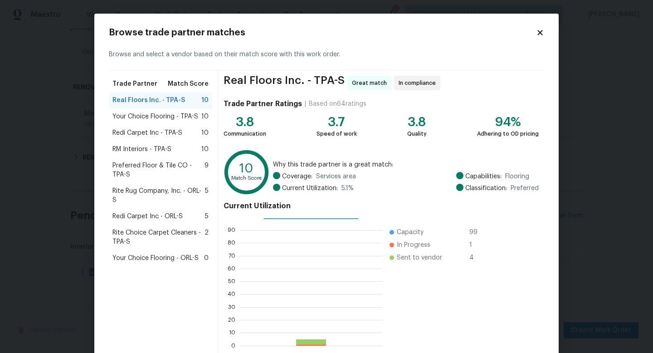
scroll to position [47, 0]
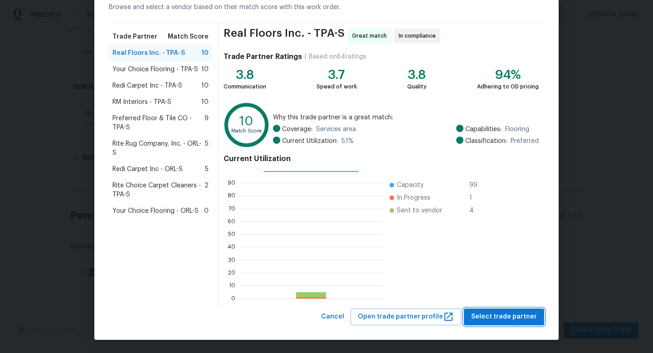
click at [486, 312] on span "Select trade partner" at bounding box center [504, 316] width 66 height 11
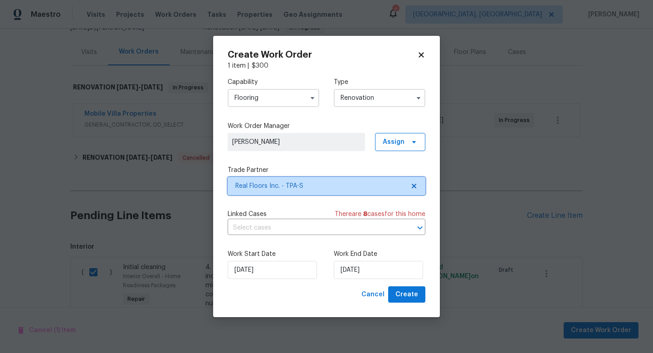
scroll to position [0, 0]
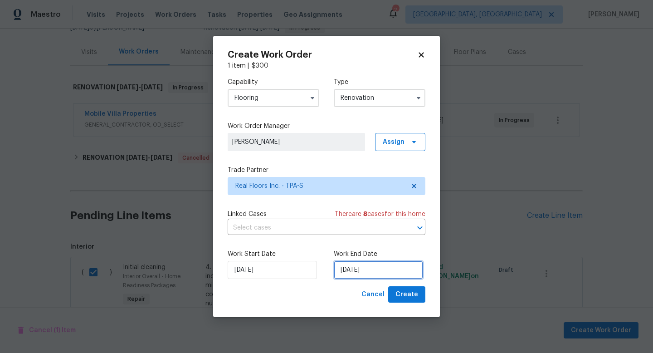
click at [345, 272] on input "8/18/2025" at bounding box center [378, 270] width 89 height 18
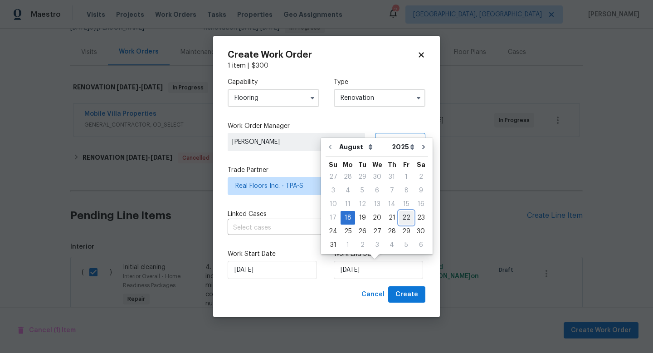
click at [406, 219] on div "22" at bounding box center [406, 217] width 15 height 13
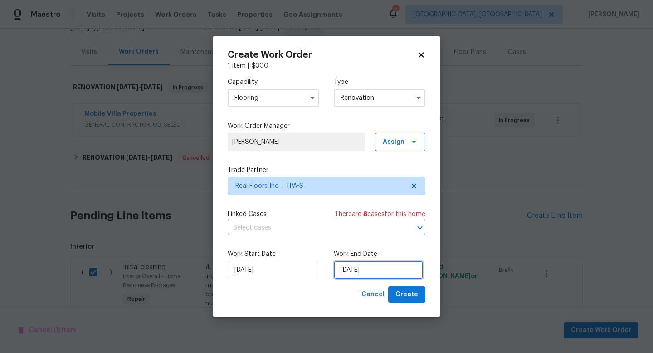
click at [391, 268] on input "8/22/2025" at bounding box center [378, 270] width 89 height 18
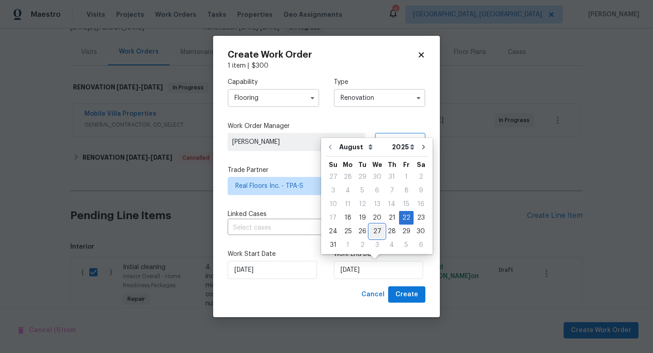
click at [377, 229] on div "27" at bounding box center [376, 231] width 15 height 13
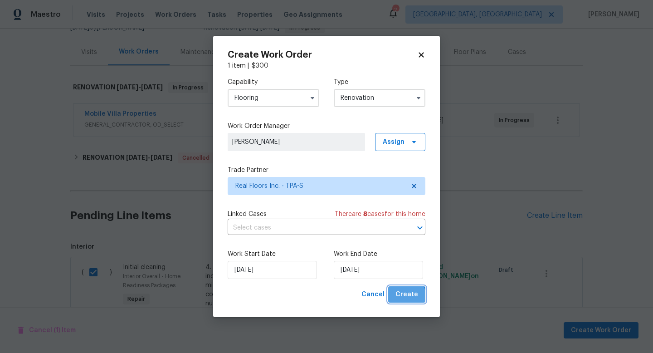
click at [400, 299] on span "Create" at bounding box center [406, 294] width 23 height 11
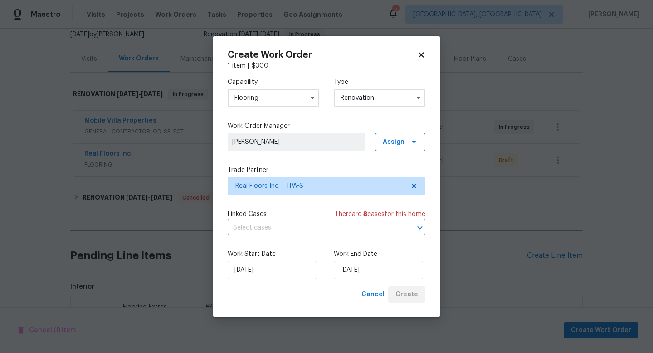
scroll to position [99, 0]
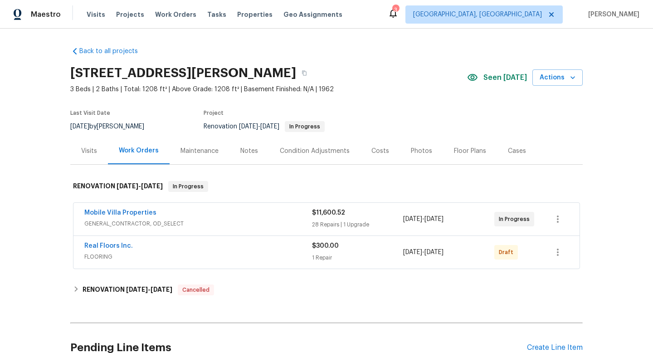
scroll to position [83, 0]
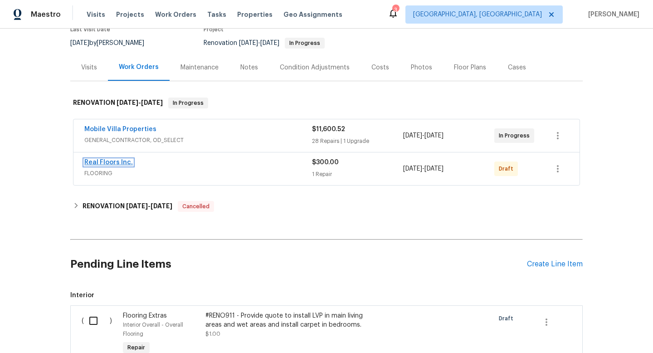
click at [121, 161] on link "Real Floors Inc." at bounding box center [108, 162] width 49 height 6
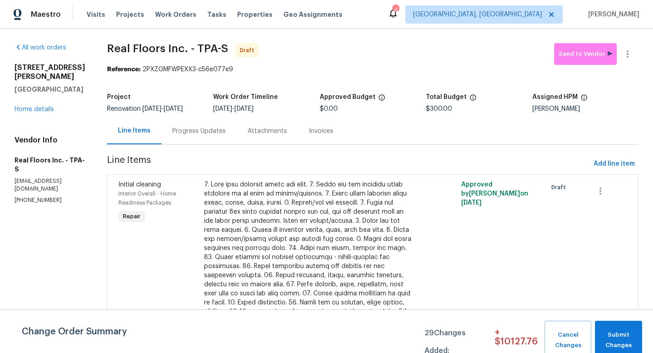
scroll to position [60, 0]
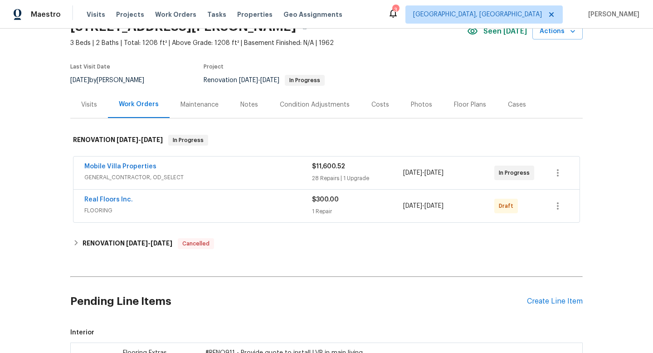
scroll to position [73, 0]
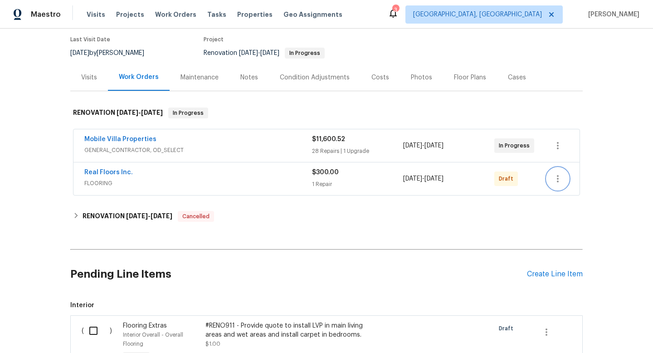
click at [556, 182] on icon "button" at bounding box center [557, 178] width 11 height 11
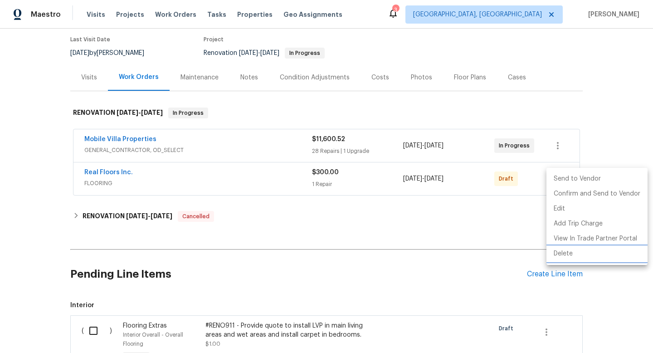
click at [569, 252] on li "Delete" at bounding box center [596, 253] width 101 height 15
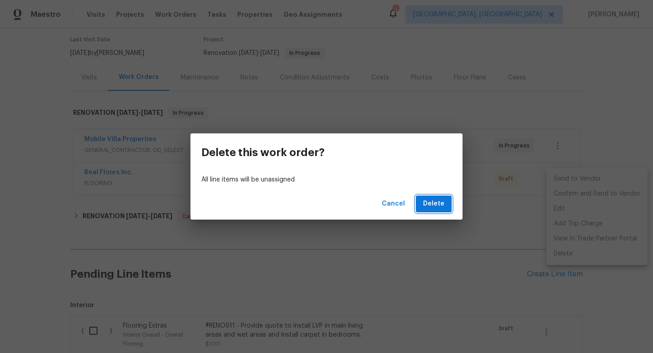
click at [449, 203] on button "Delete" at bounding box center [434, 203] width 36 height 17
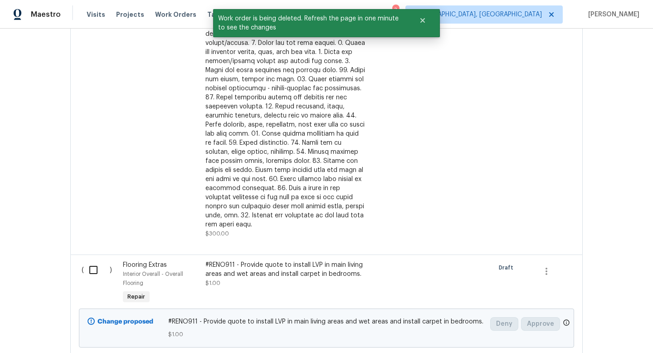
scroll to position [433, 0]
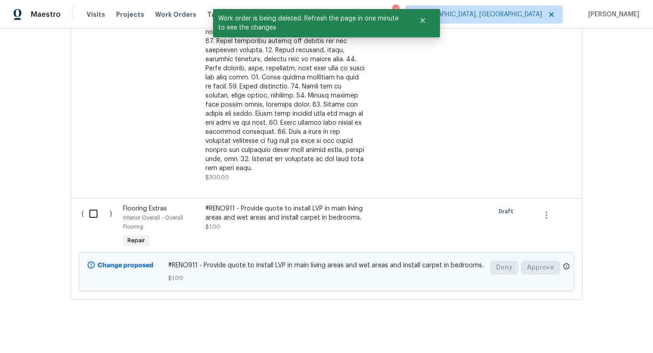
click at [95, 207] on input "checkbox" at bounding box center [97, 213] width 26 height 19
click at [589, 332] on span "Create Work Order" at bounding box center [601, 330] width 60 height 11
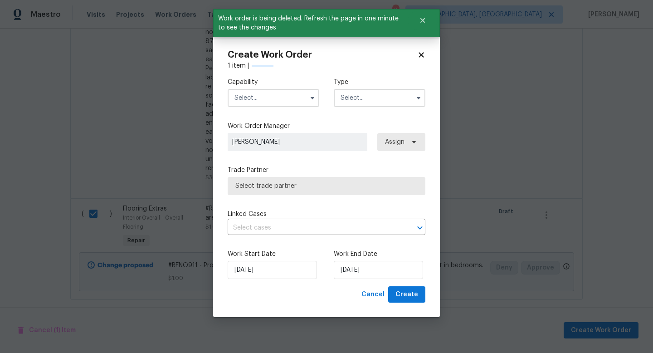
checkbox input "false"
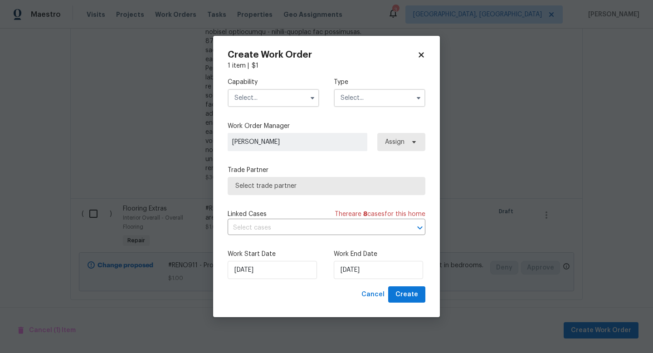
click at [262, 105] on input "text" at bounding box center [274, 98] width 92 height 18
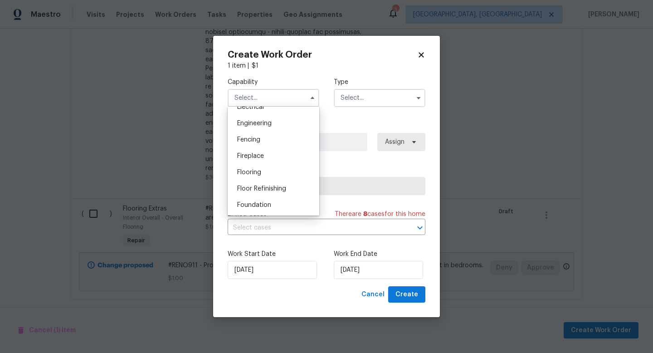
scroll to position [297, 0]
click at [257, 169] on span "Flooring" at bounding box center [249, 172] width 24 height 6
type input "Flooring"
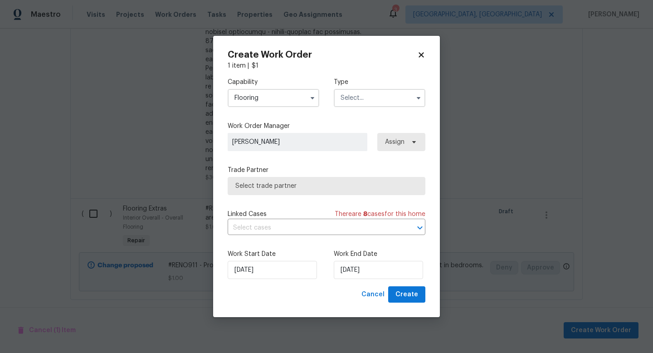
click at [369, 99] on input "text" at bounding box center [380, 98] width 92 height 18
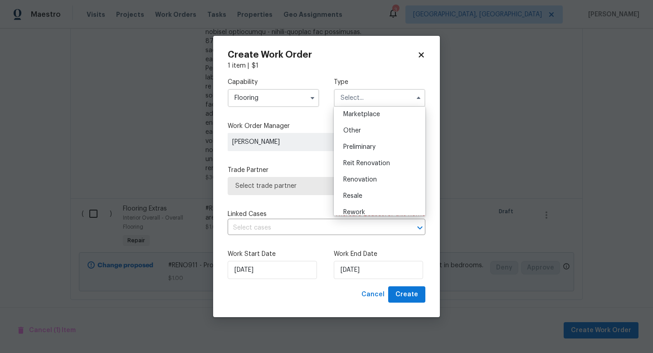
scroll to position [170, 0]
click at [379, 174] on div "Renovation" at bounding box center [379, 175] width 87 height 16
type input "Renovation"
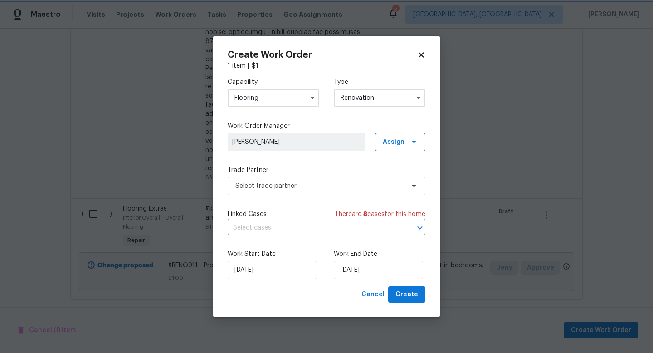
scroll to position [0, 0]
click at [315, 185] on span "Select trade partner" at bounding box center [319, 185] width 169 height 9
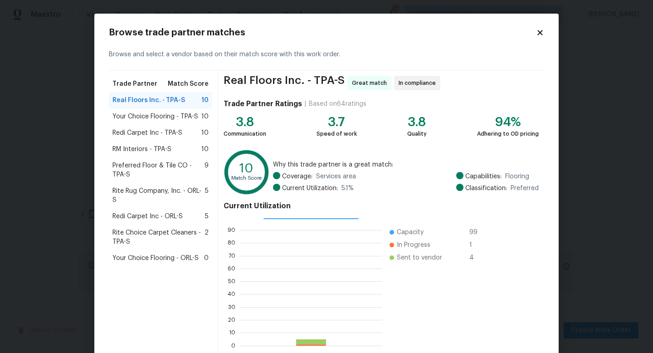
scroll to position [47, 0]
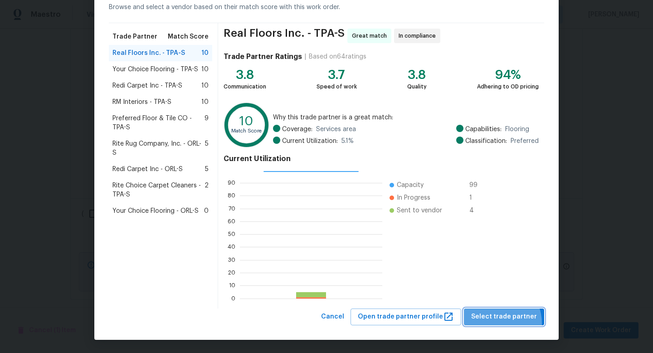
click at [500, 323] on button "Select trade partner" at bounding box center [504, 316] width 80 height 17
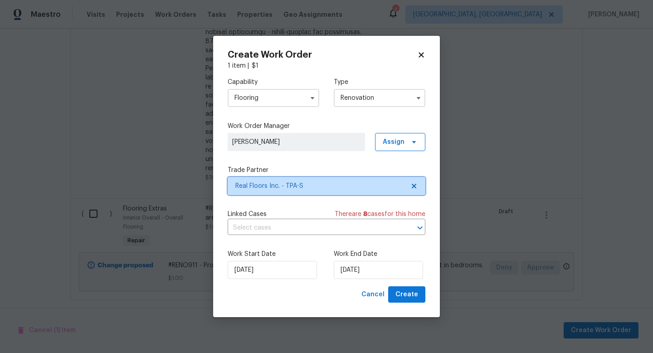
scroll to position [0, 0]
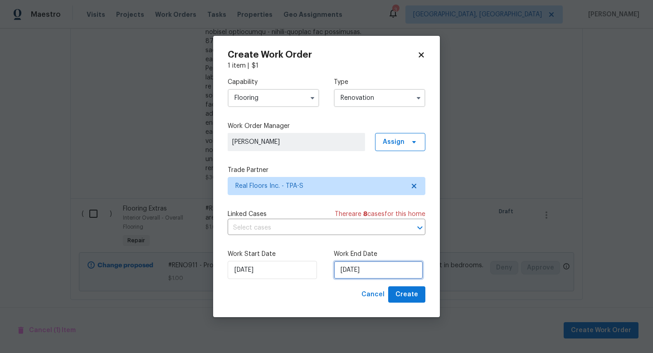
click at [350, 270] on input "8/18/2025" at bounding box center [378, 270] width 89 height 18
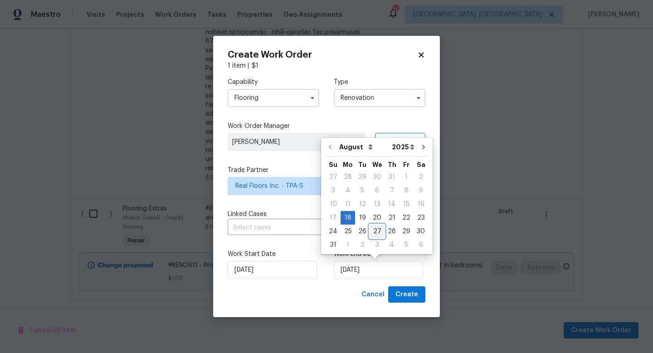
click at [375, 225] on div "27" at bounding box center [376, 231] width 15 height 13
type input "8/27/2025"
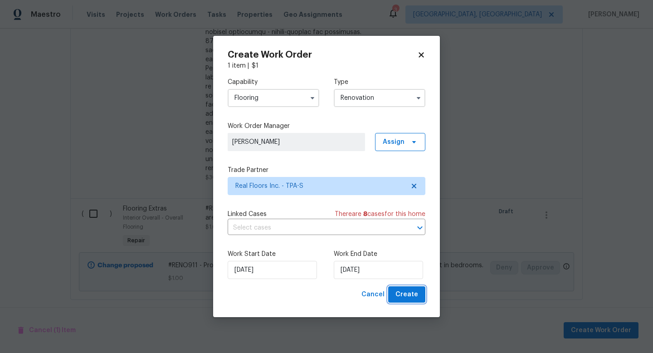
click at [412, 297] on span "Create" at bounding box center [406, 294] width 23 height 11
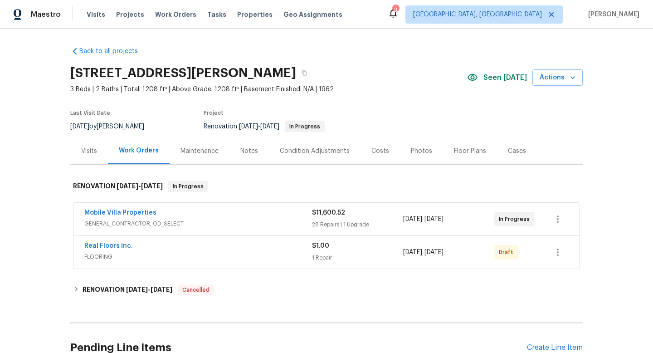
scroll to position [53, 0]
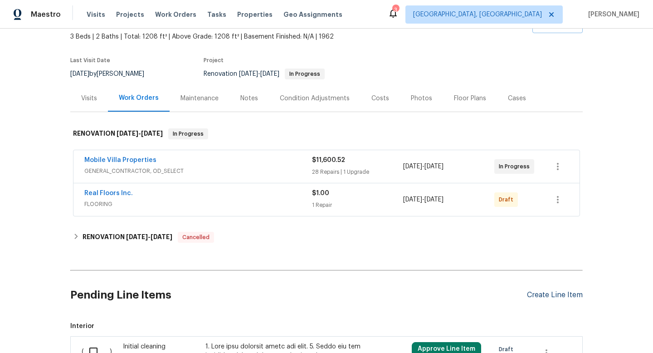
click at [542, 295] on div "Create Line Item" at bounding box center [555, 295] width 56 height 9
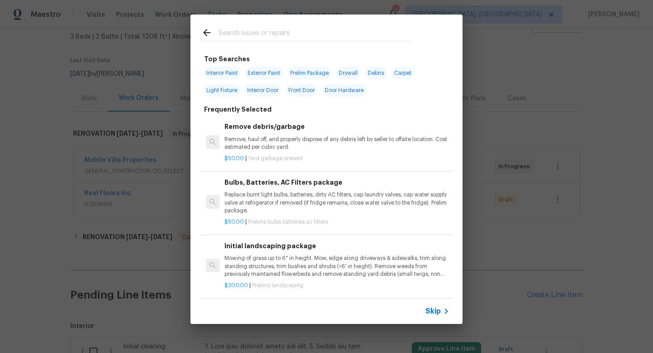
click at [428, 311] on span "Skip" at bounding box center [432, 310] width 15 height 9
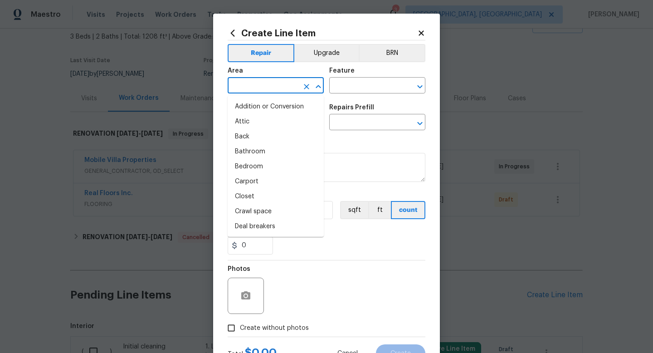
click at [277, 89] on input "text" at bounding box center [263, 86] width 71 height 14
type input "E"
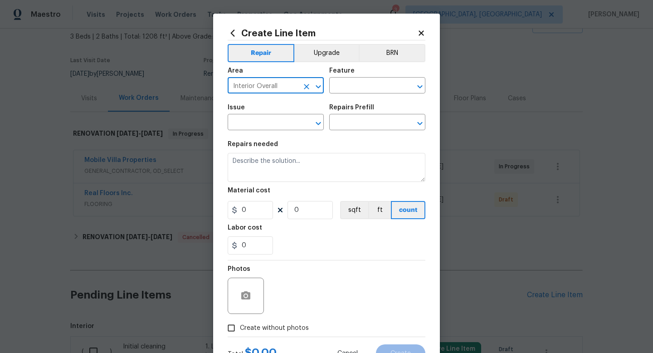
type input "Interior Overall"
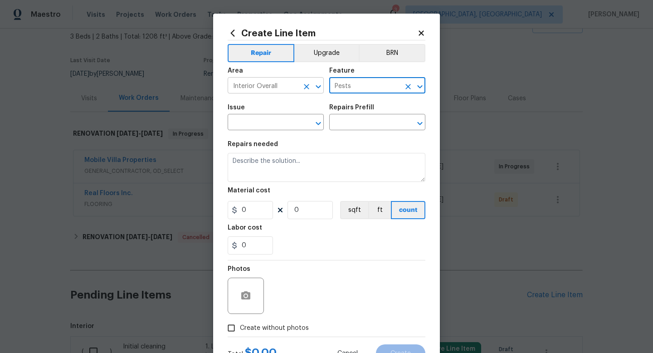
type input "Pests"
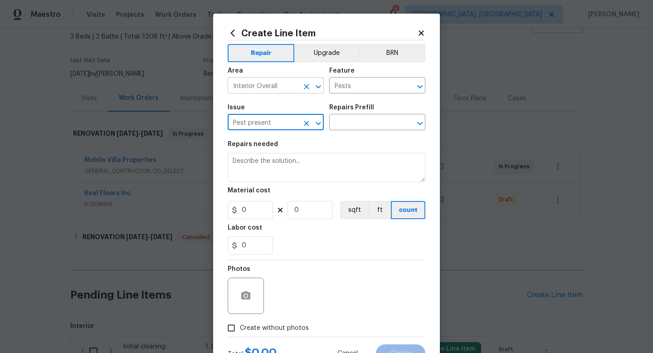
type input "Pest present"
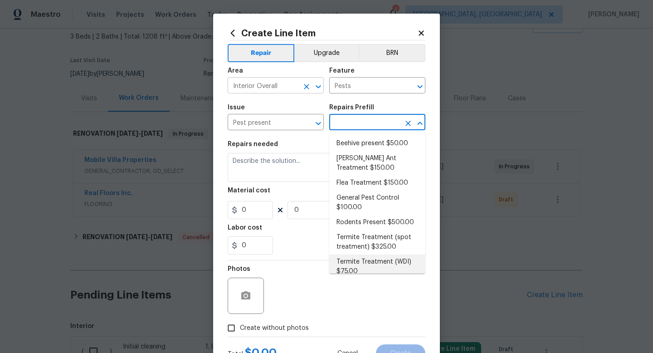
scroll to position [5, 0]
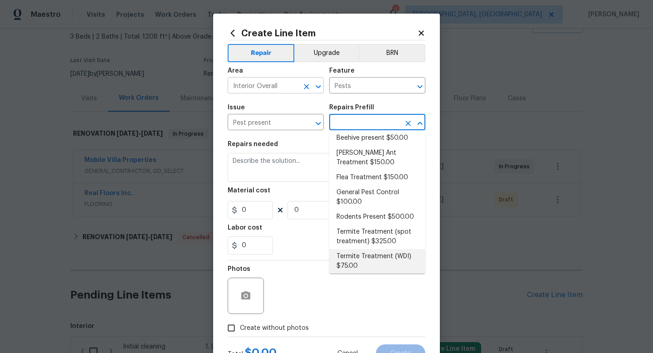
type textarea "Pre-treat for areas conducive to WDI infestation and provide a clean WDI report."
type input "1"
type input "Termite Treatment (WDI) $75.00"
type input "75"
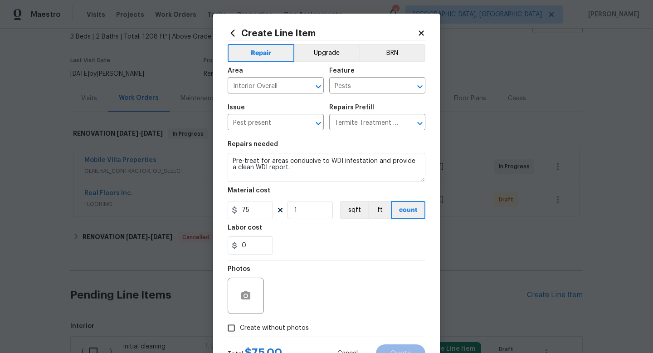
click at [262, 325] on span "Create without photos" at bounding box center [274, 328] width 69 height 10
click at [240, 325] on input "Create without photos" at bounding box center [231, 327] width 17 height 17
checkbox input "true"
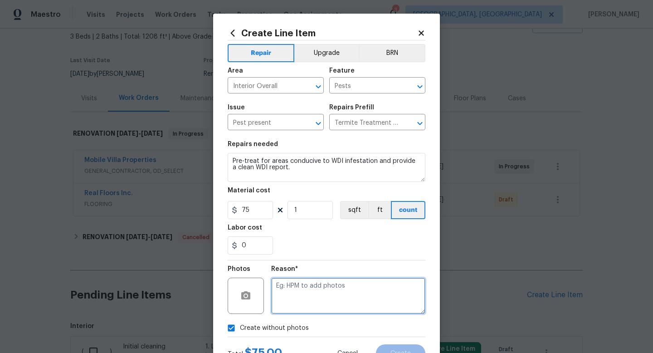
click at [291, 295] on textarea at bounding box center [348, 295] width 154 height 36
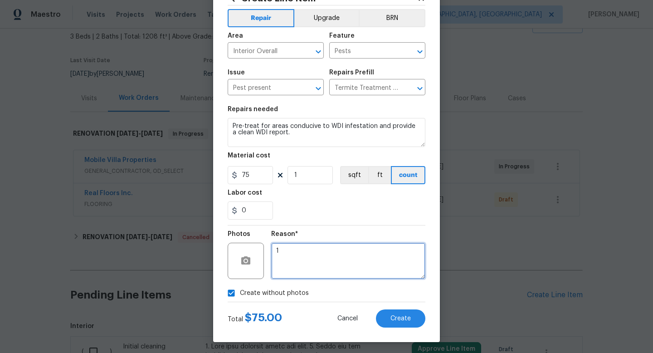
scroll to position [38, 0]
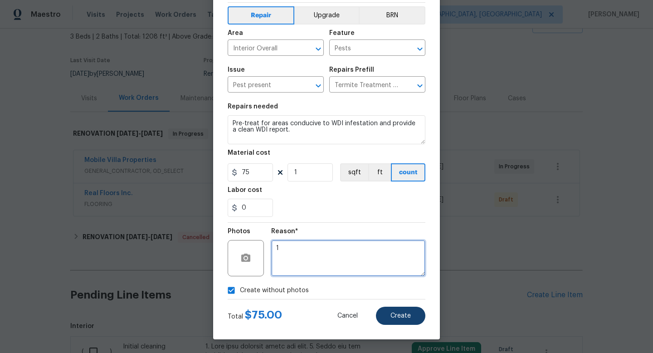
type textarea "1"
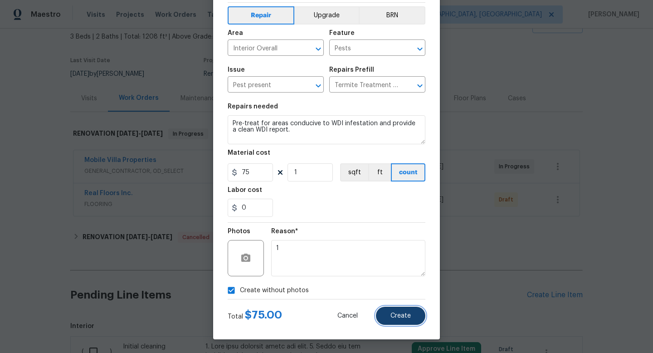
click at [396, 316] on span "Create" at bounding box center [400, 315] width 20 height 7
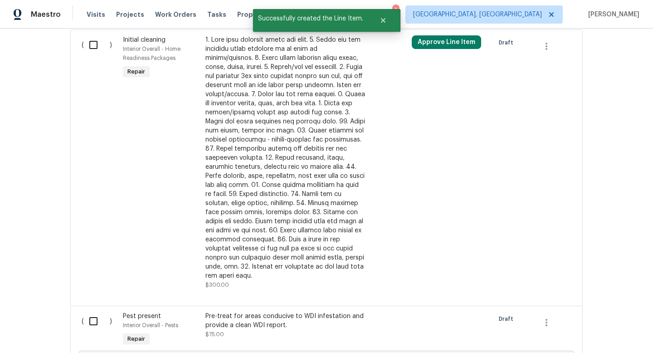
scroll to position [397, 0]
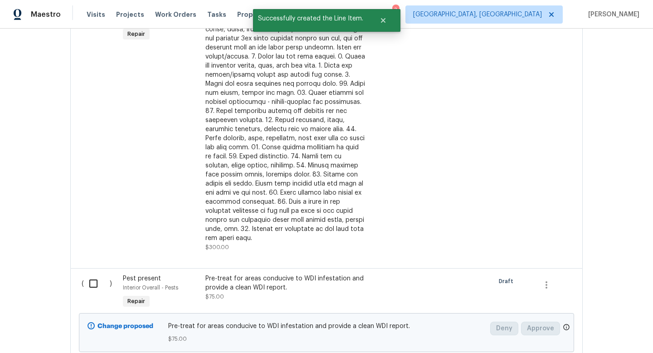
click at [93, 275] on input "checkbox" at bounding box center [97, 283] width 26 height 19
checkbox input "true"
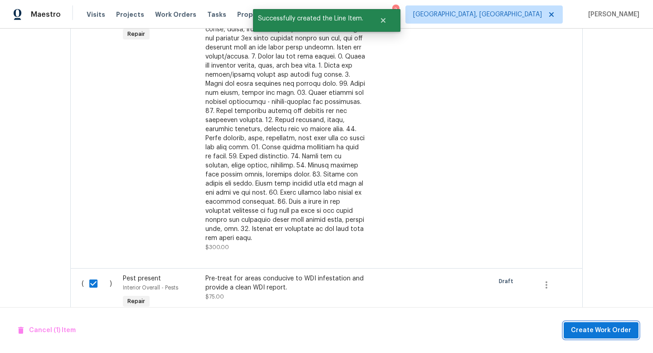
click at [593, 327] on span "Create Work Order" at bounding box center [601, 330] width 60 height 11
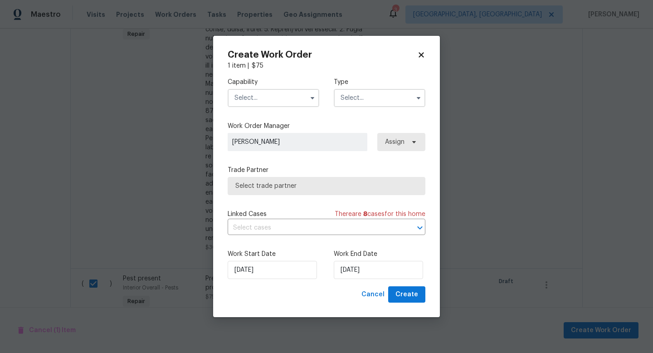
click at [270, 92] on input "text" at bounding box center [274, 98] width 92 height 18
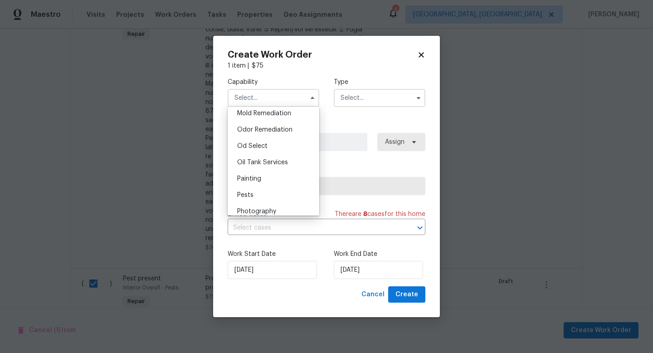
scroll to position [727, 0]
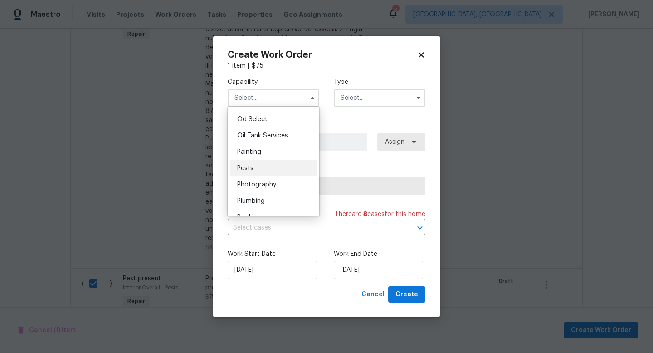
click at [260, 166] on div "Pests" at bounding box center [273, 168] width 87 height 16
type input "Pests"
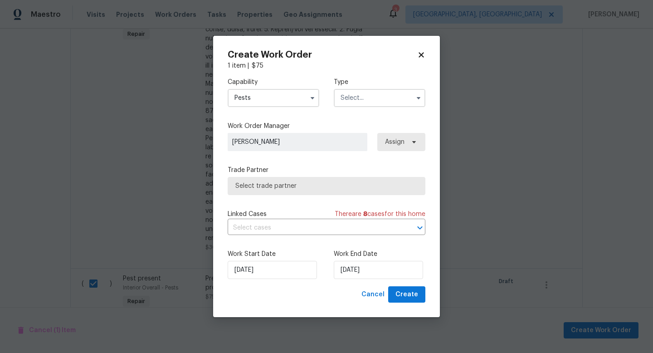
click at [356, 96] on input "text" at bounding box center [380, 98] width 92 height 18
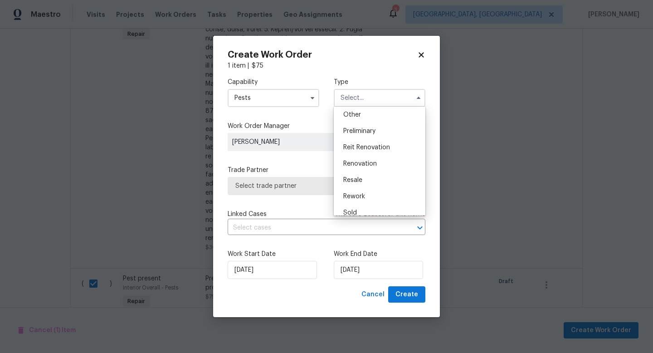
scroll to position [184, 0]
click at [370, 160] on span "Renovation" at bounding box center [360, 162] width 34 height 6
type input "Renovation"
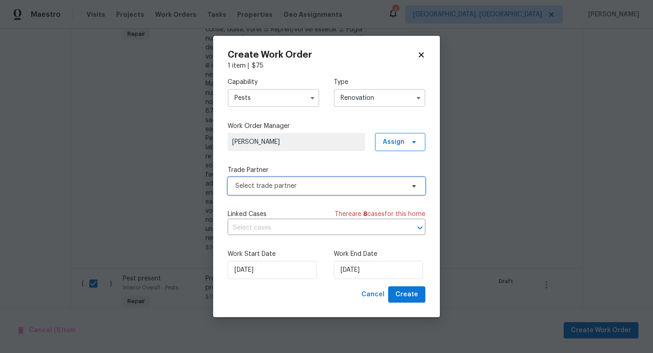
click at [351, 185] on span "Select trade partner" at bounding box center [319, 185] width 169 height 9
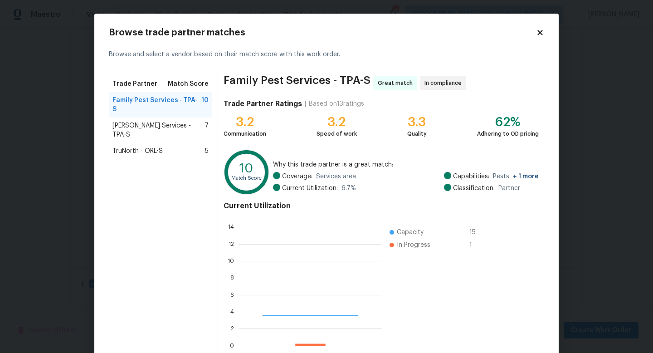
scroll to position [127, 144]
click at [162, 121] on span "Massey Services - TPA-S" at bounding box center [158, 130] width 92 height 18
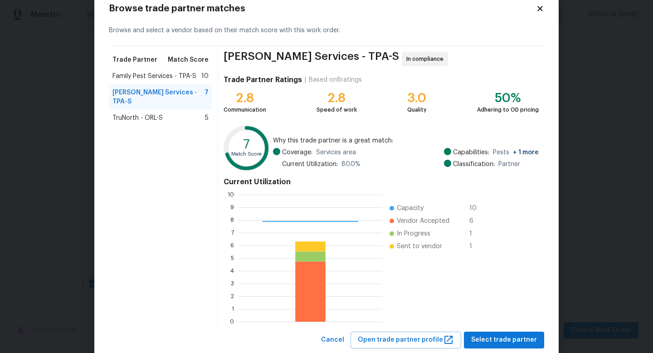
scroll to position [47, 0]
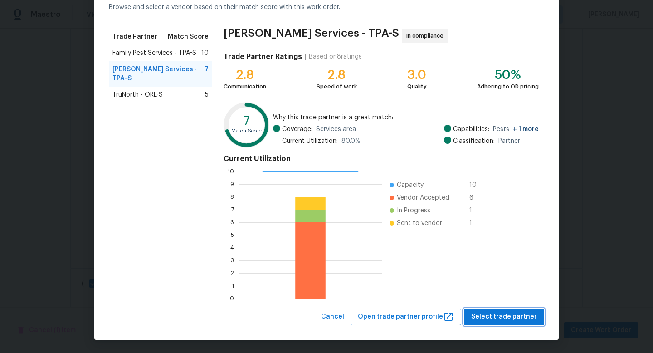
click at [487, 314] on span "Select trade partner" at bounding box center [504, 316] width 66 height 11
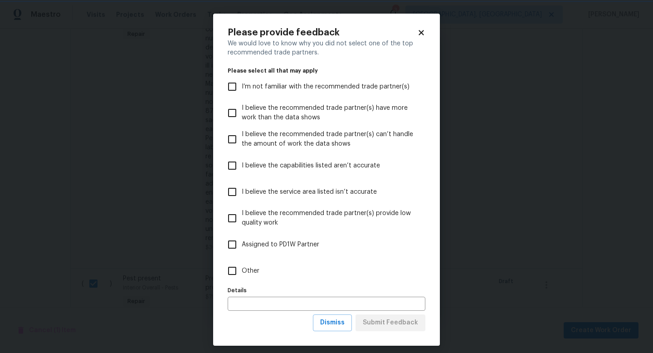
scroll to position [0, 0]
click at [257, 269] on span "Other" at bounding box center [251, 271] width 18 height 10
click at [242, 269] on input "Other" at bounding box center [232, 270] width 19 height 19
checkbox input "true"
click at [402, 316] on button "Submit Feedback" at bounding box center [390, 322] width 70 height 17
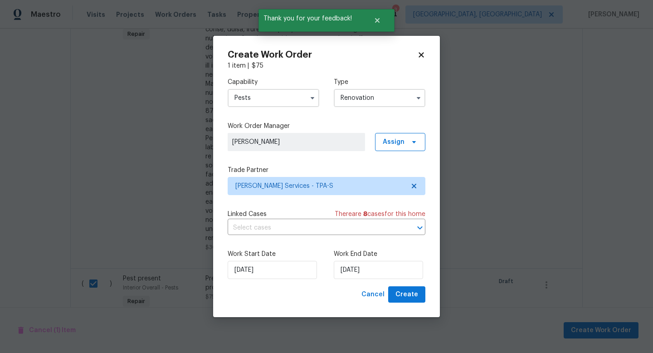
click at [378, 256] on label "Work End Date" at bounding box center [380, 253] width 92 height 9
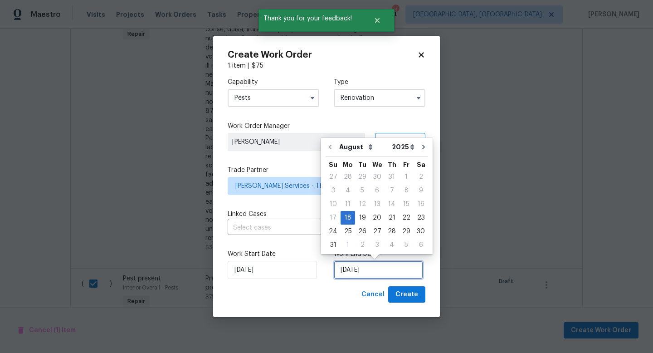
click at [375, 261] on input "8/18/2025" at bounding box center [378, 270] width 89 height 18
click at [403, 219] on div "22" at bounding box center [406, 217] width 15 height 13
type input "8/22/2025"
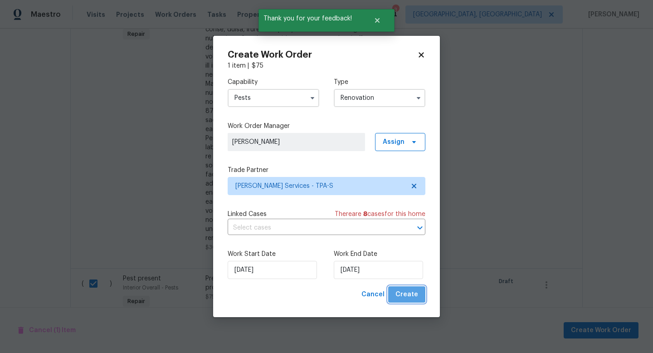
click at [409, 292] on span "Create" at bounding box center [406, 294] width 23 height 11
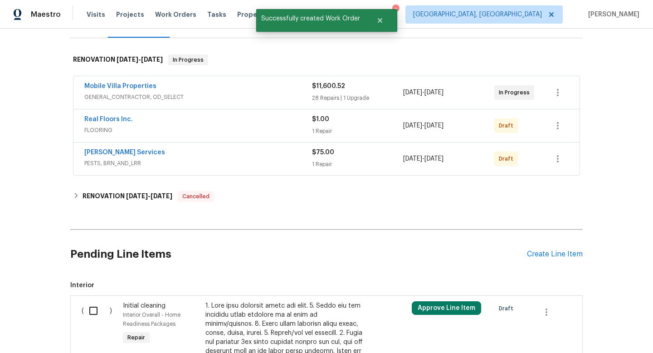
scroll to position [120, 0]
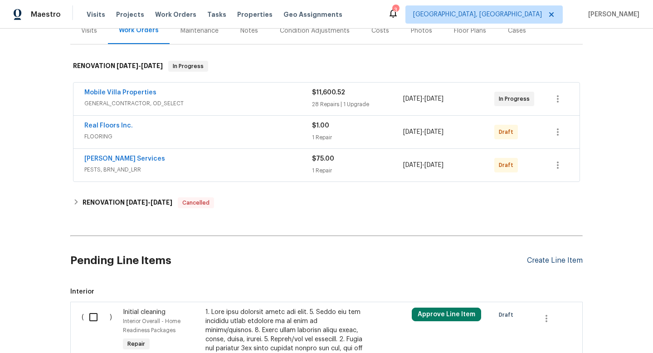
click at [536, 261] on div "Create Line Item" at bounding box center [555, 260] width 56 height 9
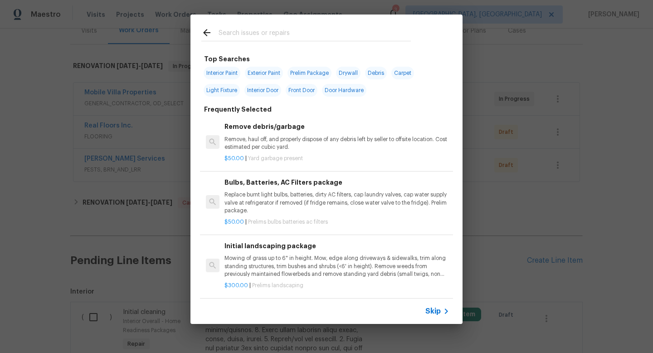
click at [439, 314] on span "Skip" at bounding box center [432, 310] width 15 height 9
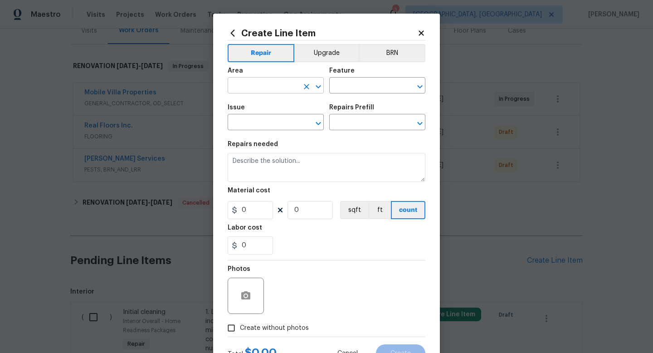
click at [257, 86] on input "text" at bounding box center [263, 86] width 71 height 14
type input "Roof"
type input "Roof Repair"
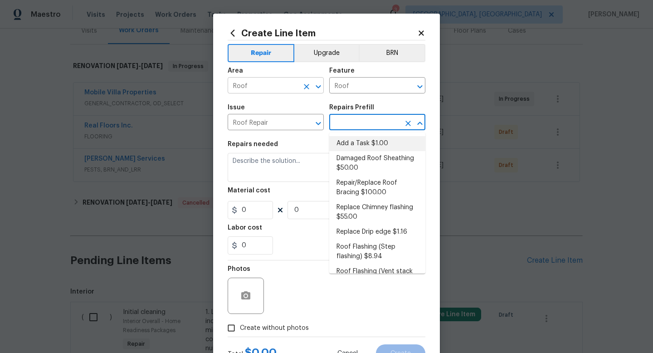
type input "Add a Task $1.00"
type input "Eaves and Trim"
type input "Add a Task $1.00"
type textarea "HPM to detail"
type input "1"
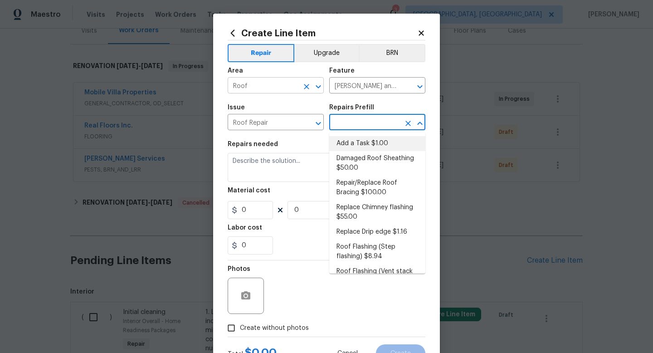
type input "1"
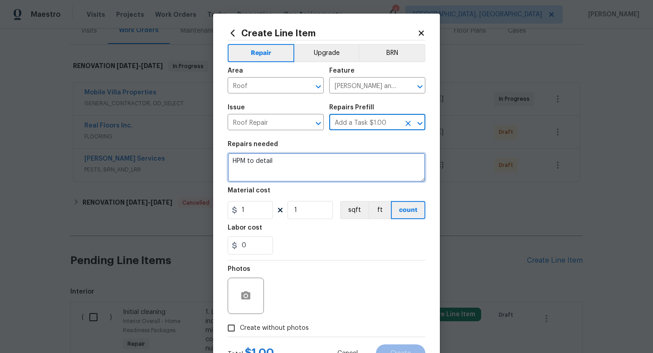
click at [240, 174] on textarea "HPM to detail" at bounding box center [327, 167] width 198 height 29
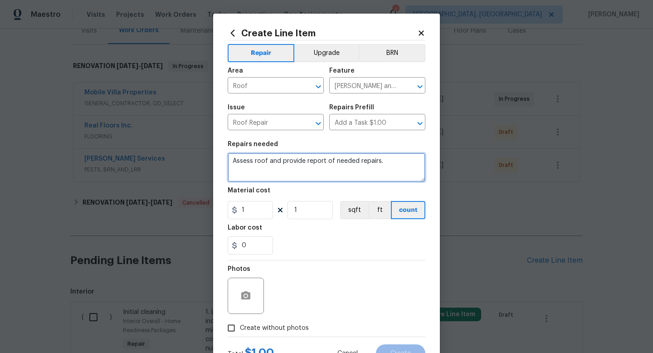
type textarea "Assess roof and provide report of needed repairs."
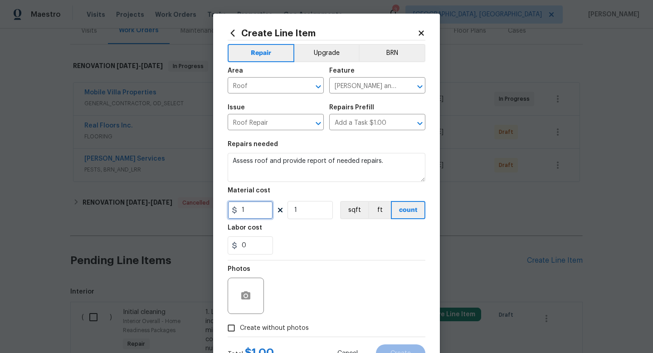
click at [264, 214] on input "1" at bounding box center [250, 210] width 45 height 18
type input "75"
click at [256, 330] on div "Photos Create without photos" at bounding box center [327, 298] width 198 height 76
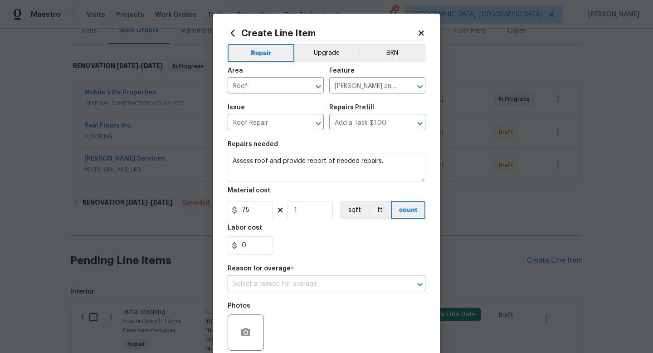
click at [287, 296] on div "Repair Upgrade BRN Area Roof ​ Feature Eaves and Trim ​ Issue Roof Repair ​ Rep…" at bounding box center [327, 206] width 198 height 333
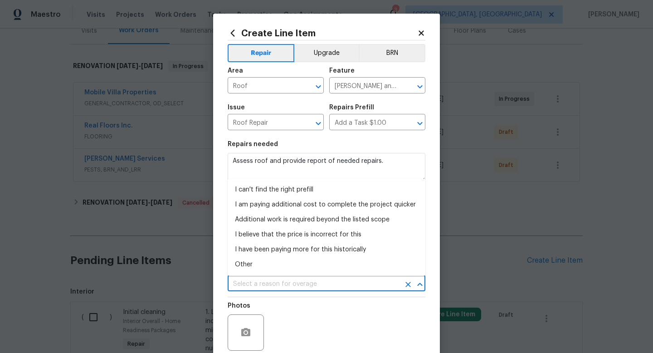
click at [289, 288] on input "text" at bounding box center [314, 284] width 172 height 14
click at [241, 263] on li "Other" at bounding box center [327, 264] width 198 height 15
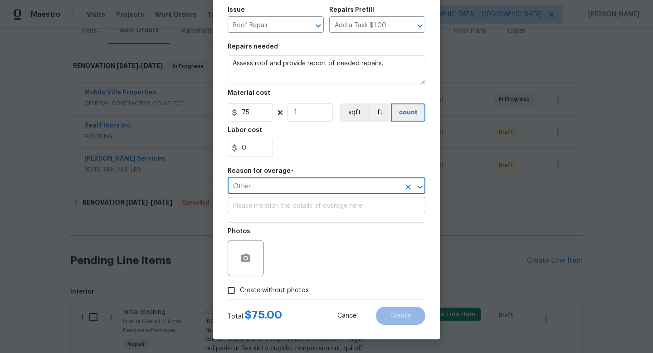
scroll to position [98, 0]
click at [261, 186] on input "Other" at bounding box center [314, 187] width 172 height 14
click at [419, 189] on icon "Open" at bounding box center [419, 186] width 11 height 11
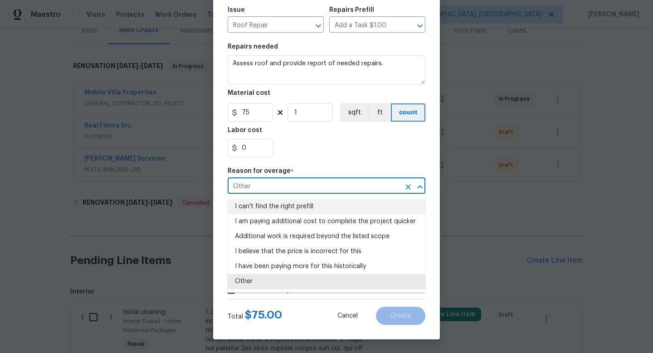
click at [242, 208] on li "I can't find the right prefill" at bounding box center [327, 206] width 198 height 15
type input "I can't find the right prefill"
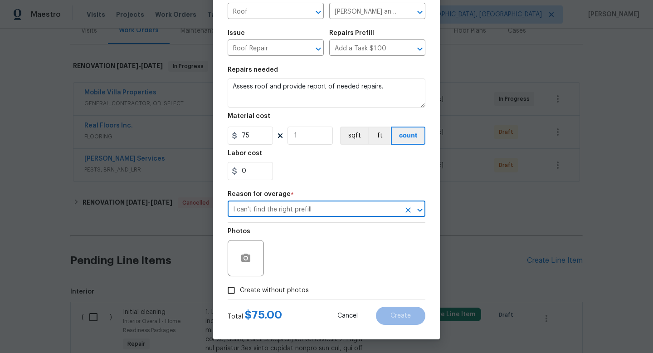
scroll to position [75, 0]
click at [242, 208] on input "I can't find the right prefill" at bounding box center [314, 210] width 172 height 14
click at [308, 255] on div "Photos" at bounding box center [327, 252] width 198 height 59
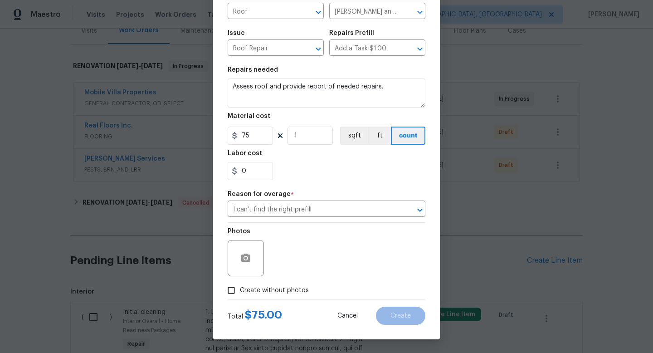
click at [291, 283] on label "Create without photos" at bounding box center [266, 290] width 86 height 17
click at [240, 283] on input "Create without photos" at bounding box center [231, 290] width 17 height 17
checkbox input "true"
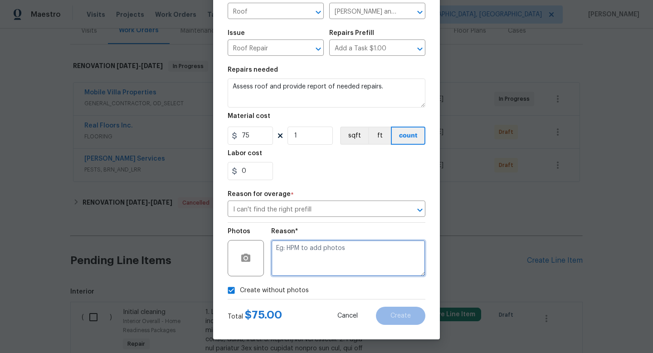
click at [309, 260] on textarea at bounding box center [348, 258] width 154 height 36
type textarea "1"
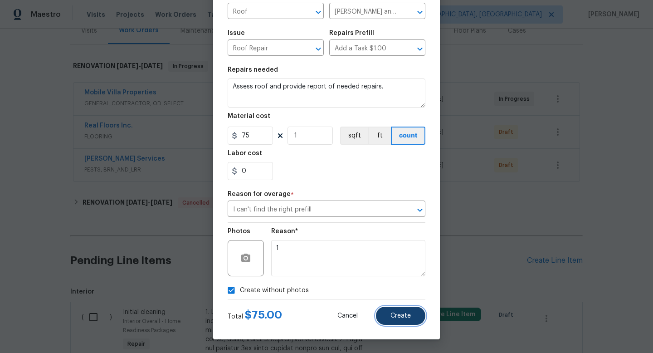
click at [403, 320] on button "Create" at bounding box center [400, 315] width 49 height 18
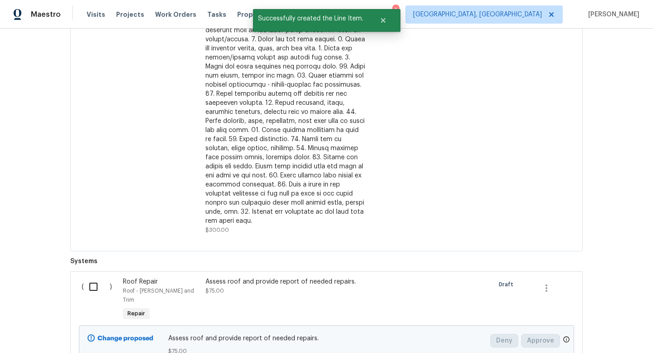
scroll to position [452, 0]
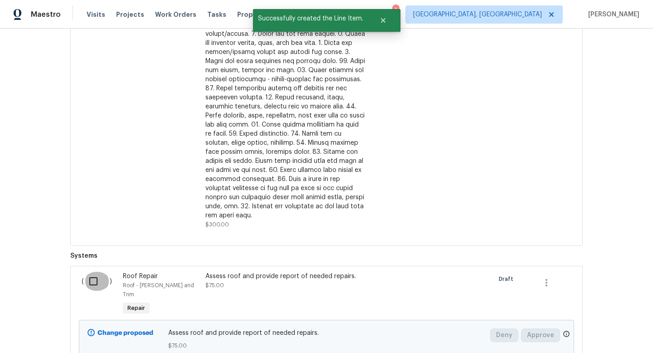
click at [93, 272] on input "checkbox" at bounding box center [97, 281] width 26 height 19
checkbox input "true"
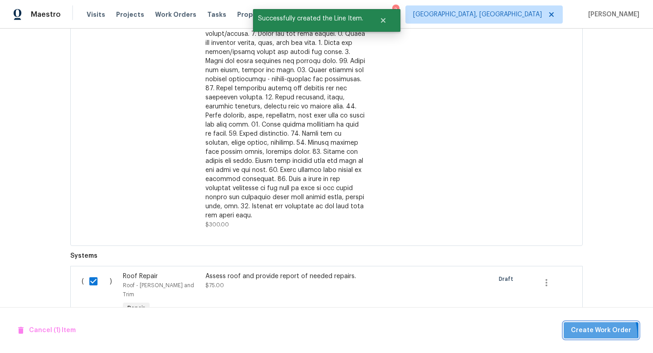
click at [584, 336] on button "Create Work Order" at bounding box center [600, 330] width 75 height 17
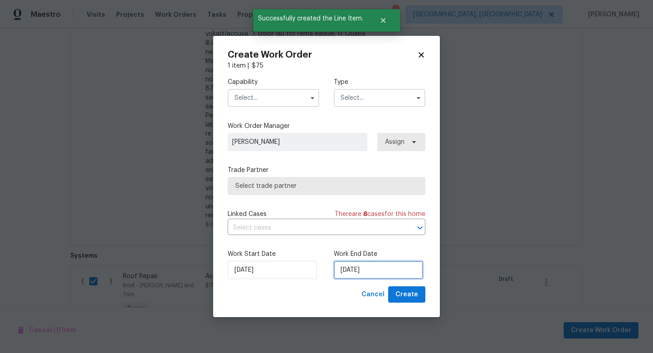
click at [367, 264] on input "8/18/2025" at bounding box center [378, 270] width 89 height 18
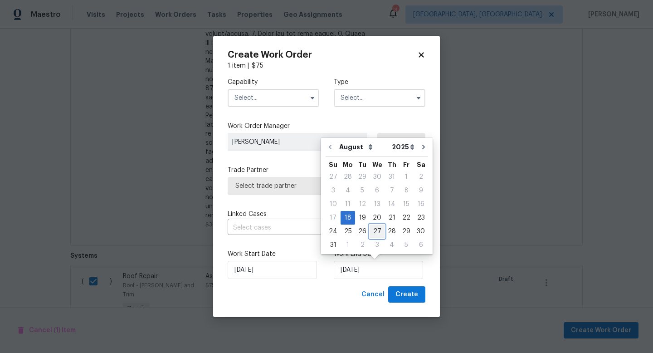
click at [369, 232] on div "27" at bounding box center [376, 231] width 15 height 13
type input "[DATE]"
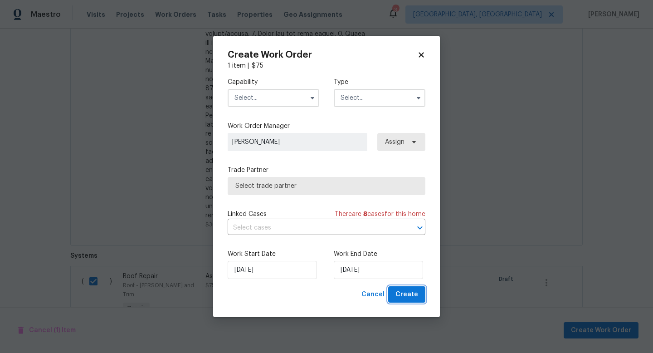
click at [408, 300] on span "Create" at bounding box center [406, 294] width 23 height 11
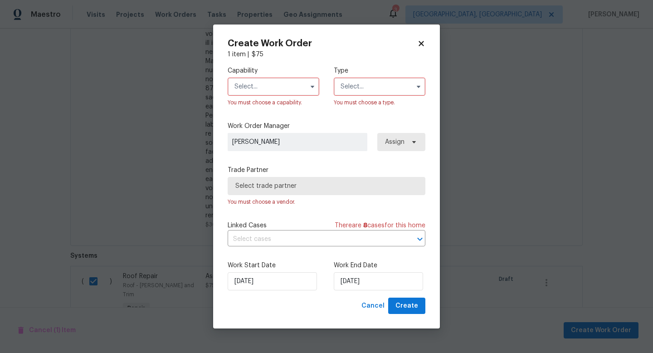
click at [267, 88] on input "text" at bounding box center [274, 87] width 92 height 18
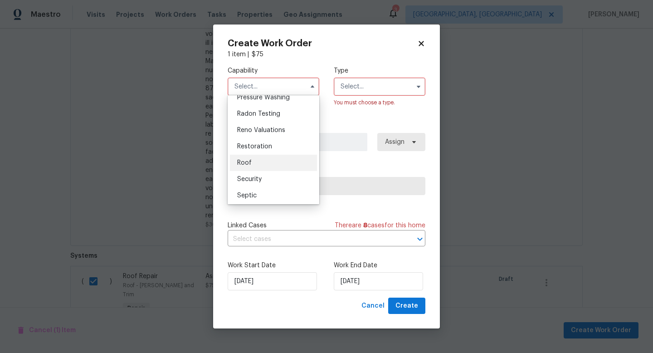
scroll to position [868, 0]
click at [247, 166] on div "Roof" at bounding box center [273, 162] width 87 height 16
type input "Roof"
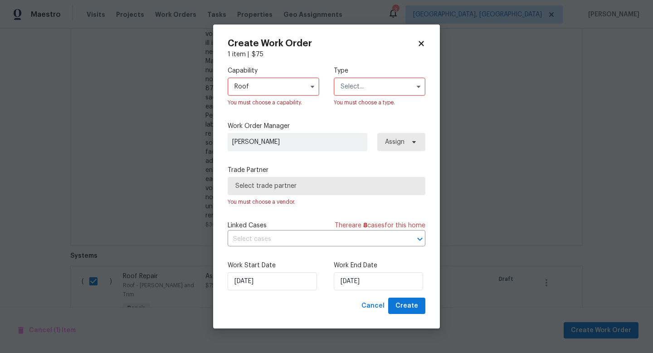
click at [345, 90] on input "text" at bounding box center [380, 87] width 92 height 18
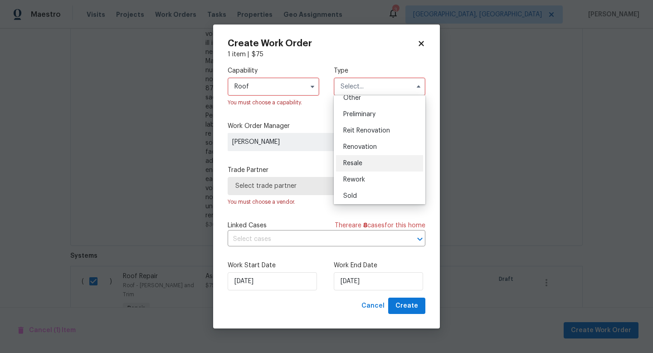
scroll to position [188, 0]
click at [361, 152] on div "Renovation" at bounding box center [379, 146] width 87 height 16
type input "Renovation"
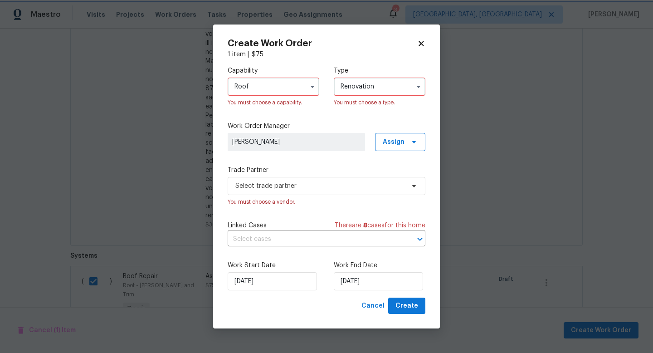
scroll to position [0, 0]
click at [393, 308] on button "Create" at bounding box center [406, 305] width 37 height 17
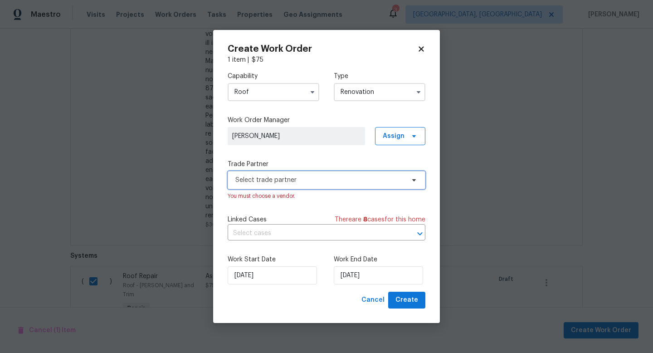
click at [258, 178] on span "Select trade partner" at bounding box center [319, 179] width 169 height 9
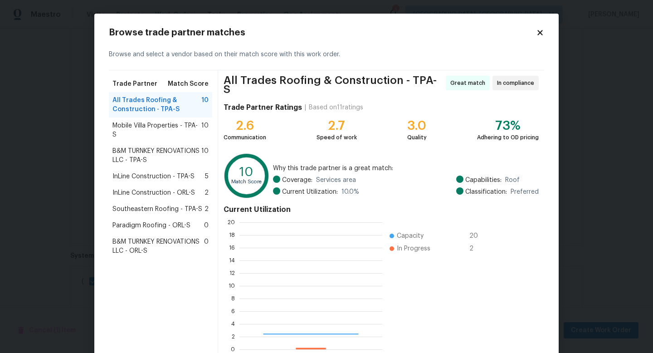
scroll to position [127, 143]
click at [134, 204] on span "Southeastern Roofing - TPA-S" at bounding box center [157, 208] width 90 height 9
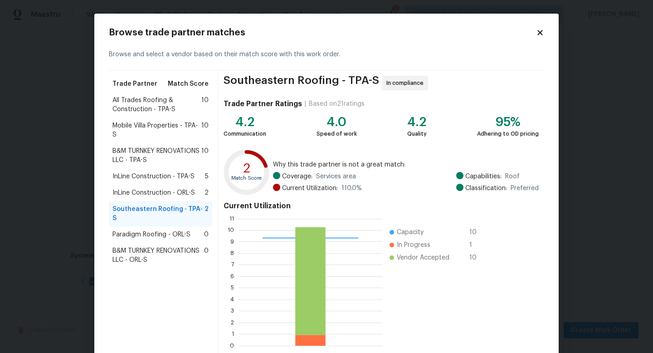
scroll to position [47, 0]
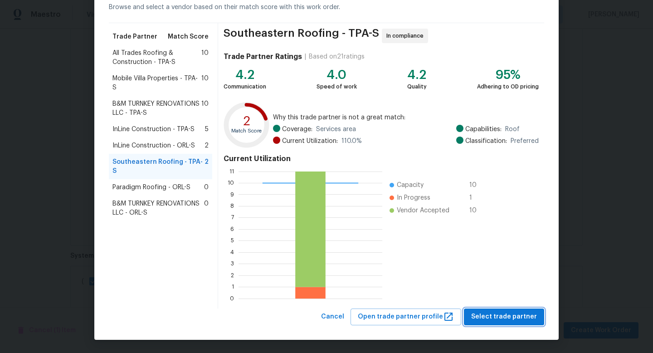
click at [491, 315] on span "Select trade partner" at bounding box center [504, 316] width 66 height 11
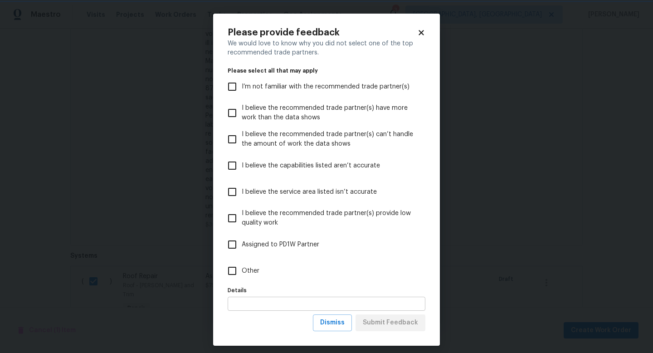
scroll to position [0, 0]
click at [248, 268] on span "Other" at bounding box center [251, 271] width 18 height 10
click at [242, 268] on input "Other" at bounding box center [232, 270] width 19 height 19
checkbox input "true"
click at [395, 327] on span "Submit Feedback" at bounding box center [390, 322] width 55 height 11
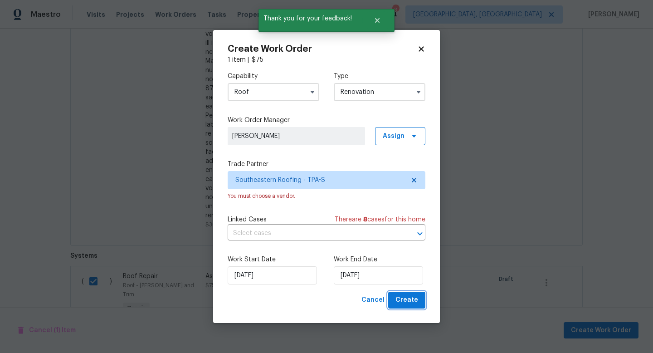
click at [414, 302] on span "Create" at bounding box center [406, 299] width 23 height 11
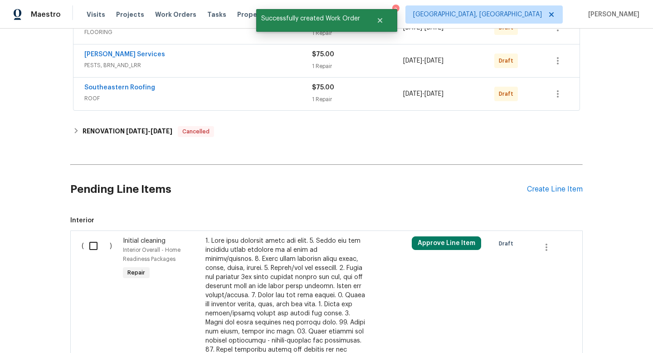
scroll to position [225, 0]
click at [95, 244] on input "checkbox" at bounding box center [97, 244] width 26 height 19
checkbox input "true"
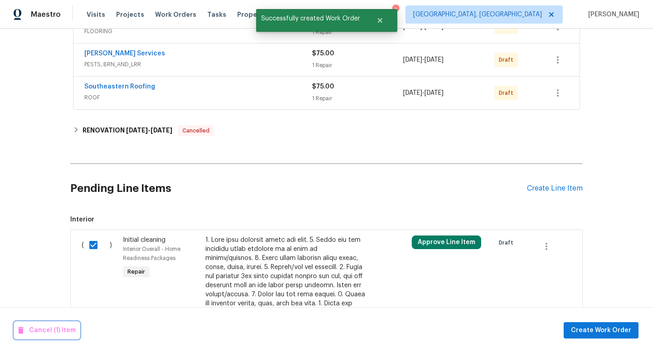
click at [49, 332] on span "Cancel (1) Item" at bounding box center [47, 330] width 58 height 11
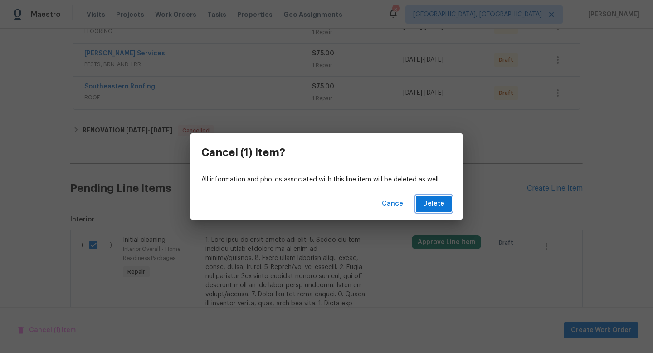
click at [425, 207] on span "Delete" at bounding box center [433, 203] width 21 height 11
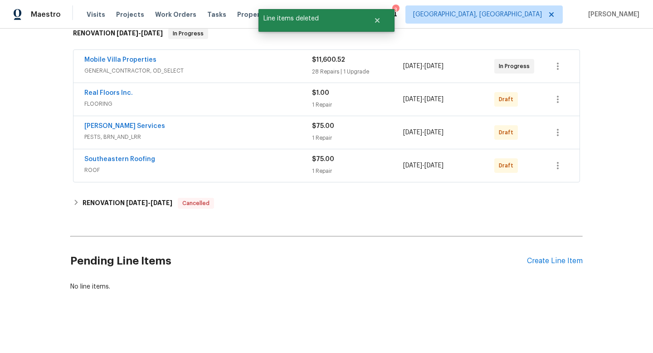
scroll to position [153, 0]
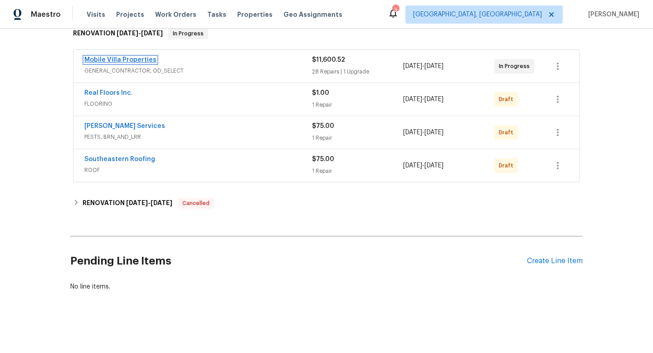
click at [140, 60] on link "Mobile Villa Properties" at bounding box center [120, 60] width 72 height 6
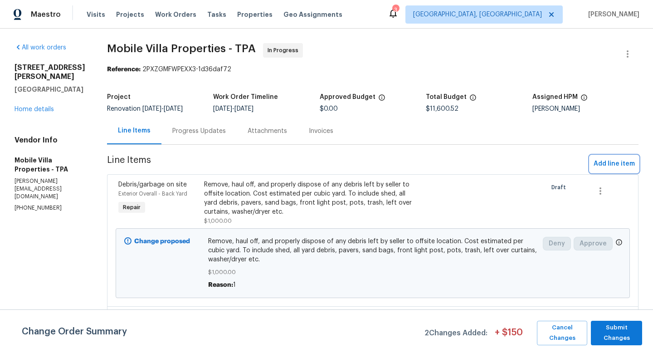
click at [622, 164] on span "Add line item" at bounding box center [613, 163] width 41 height 11
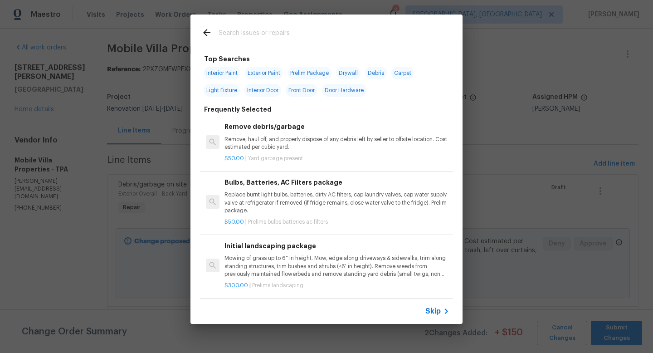
click at [436, 318] on div "Skip" at bounding box center [326, 310] width 272 height 25
click at [442, 315] on icon at bounding box center [446, 311] width 11 height 11
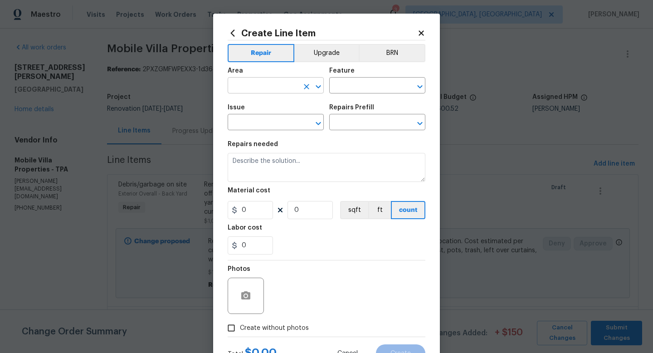
click at [258, 93] on input "text" at bounding box center [263, 86] width 71 height 14
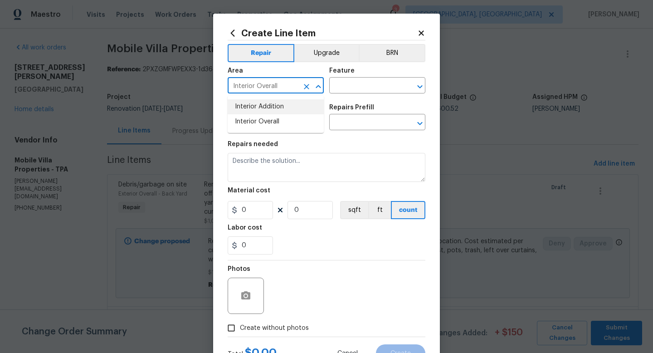
type input "Interior Overall"
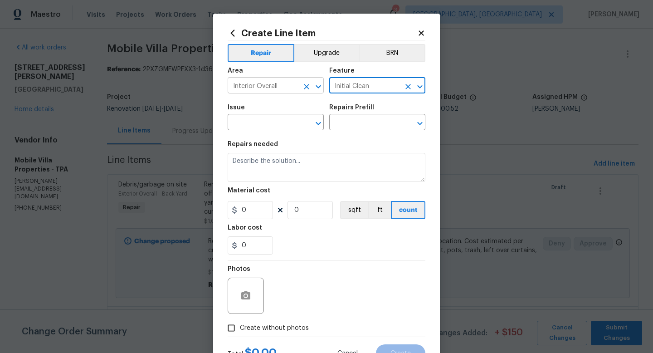
type input "Initial Clean"
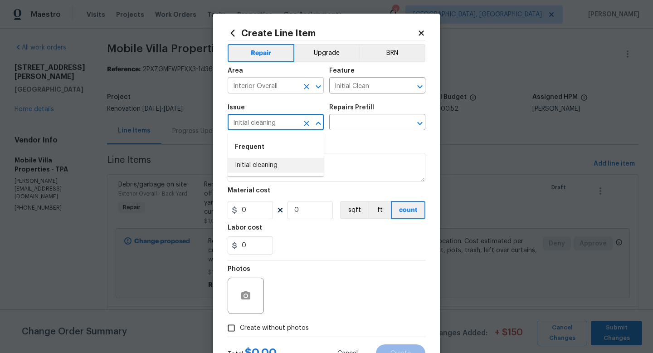
type input "Initial cleaning"
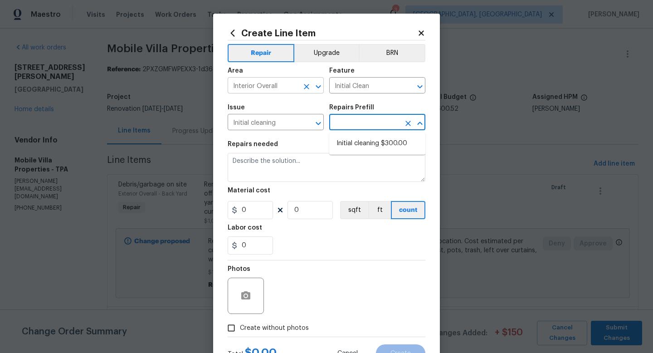
type input "Home Readiness Packages"
type input "Initial cleaning $300.00"
type textarea "1. Wipe down exterior doors and trim. 2. Clean out all exterior light fixtures …"
type input "300"
type input "1"
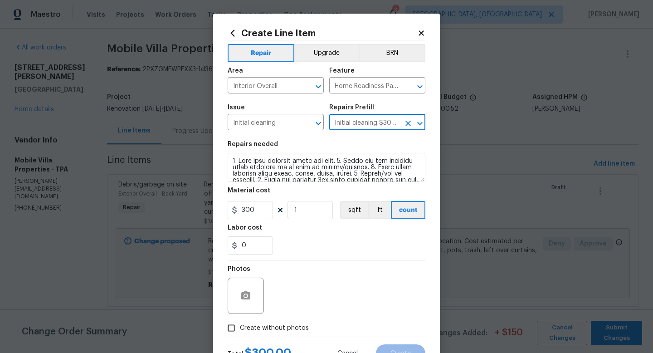
click at [267, 330] on span "Create without photos" at bounding box center [274, 328] width 69 height 10
click at [240, 330] on input "Create without photos" at bounding box center [231, 327] width 17 height 17
checkbox input "true"
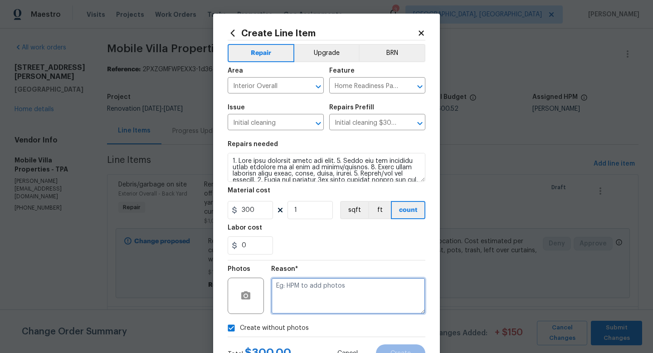
click at [302, 299] on textarea at bounding box center [348, 295] width 154 height 36
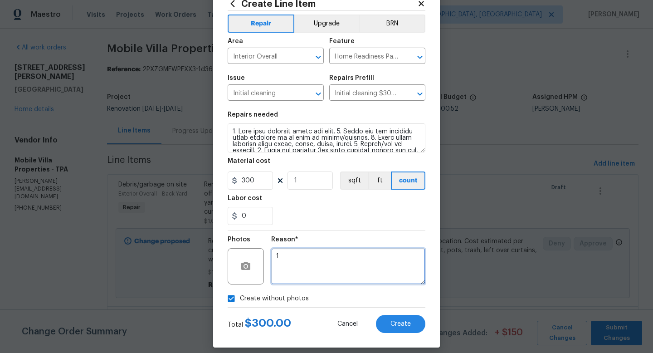
scroll to position [38, 0]
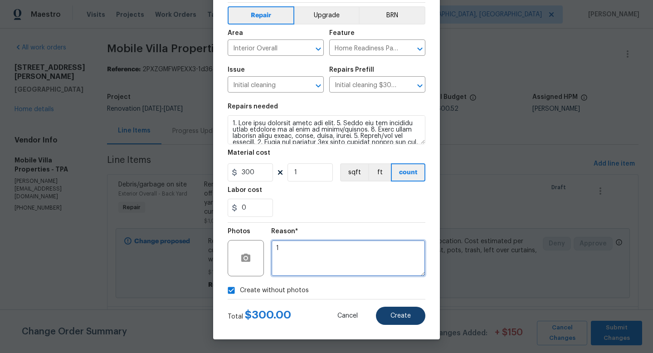
type textarea "1"
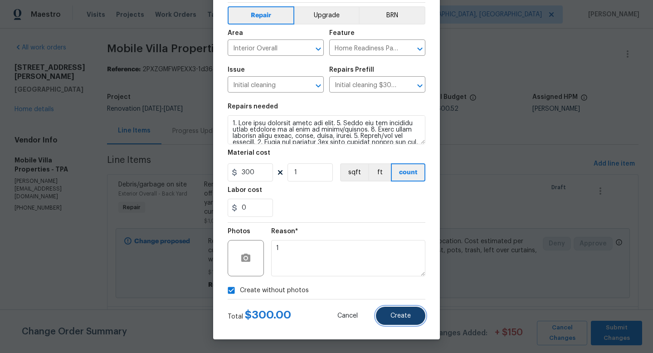
click at [394, 321] on button "Create" at bounding box center [400, 315] width 49 height 18
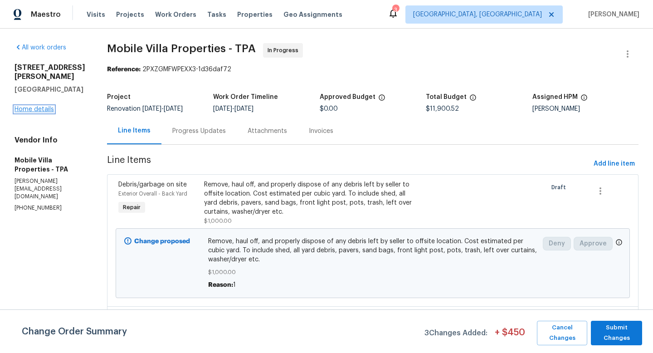
click at [30, 112] on link "Home details" at bounding box center [34, 109] width 39 height 6
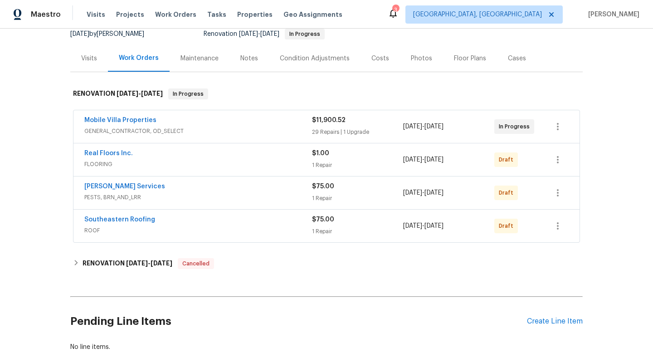
scroll to position [93, 0]
click at [547, 321] on div "Create Line Item" at bounding box center [555, 320] width 56 height 9
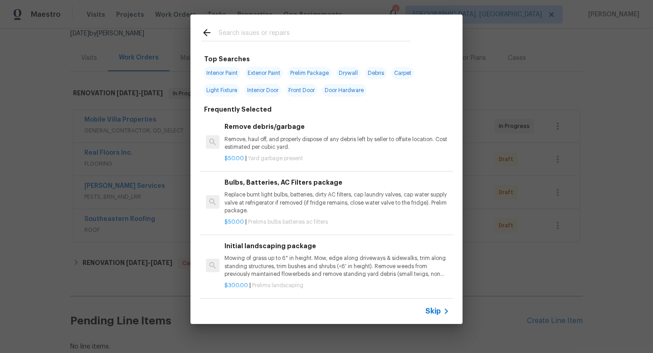
click at [437, 309] on span "Skip" at bounding box center [432, 310] width 15 height 9
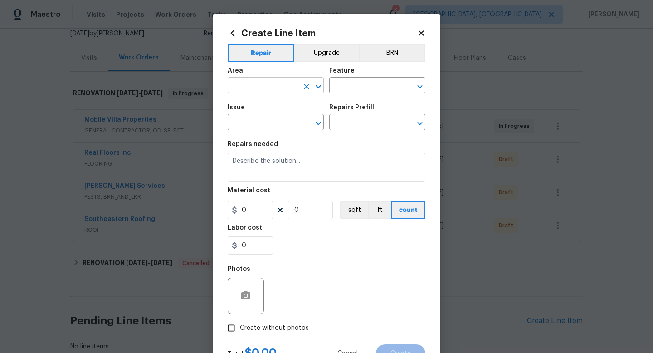
click at [272, 86] on input "text" at bounding box center [263, 86] width 71 height 14
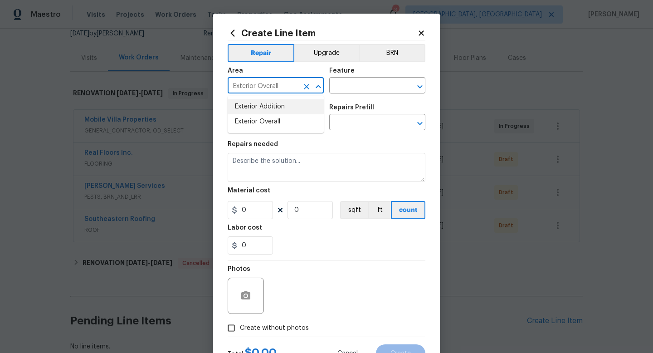
type input "Exterior Overall"
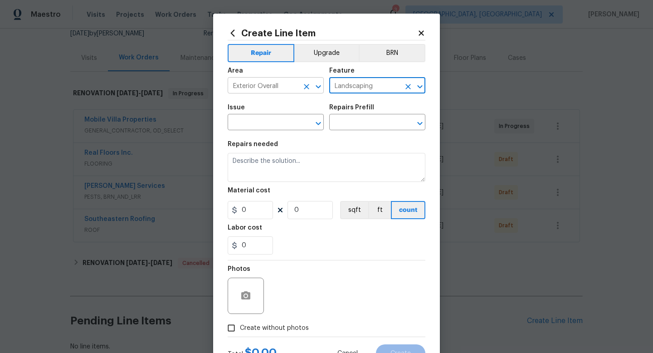
type input "Landscaping"
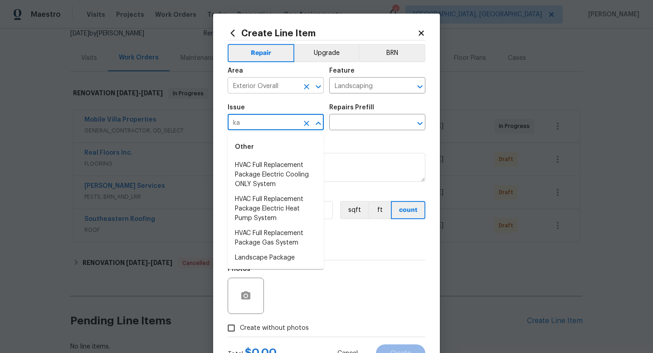
type input "k"
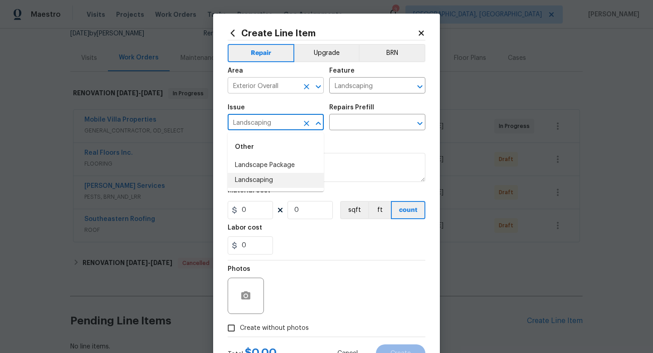
type input "Landscaping"
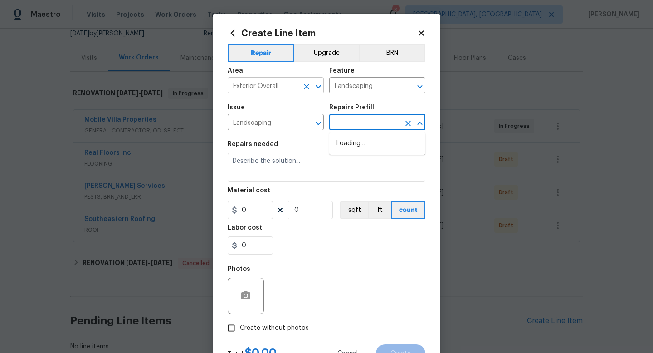
type input "Add a Task $1.00"
type textarea "HPM to detail"
type input "1"
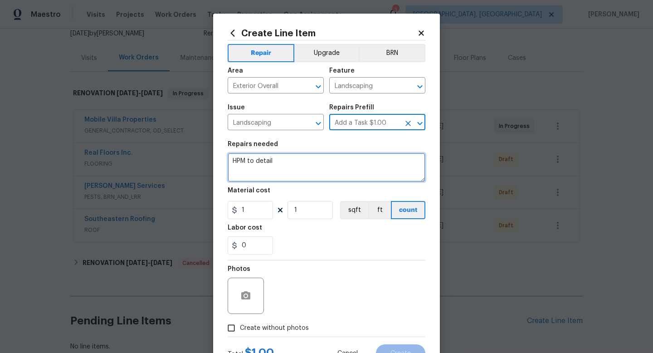
click at [257, 170] on textarea "HPM to detail" at bounding box center [327, 167] width 198 height 29
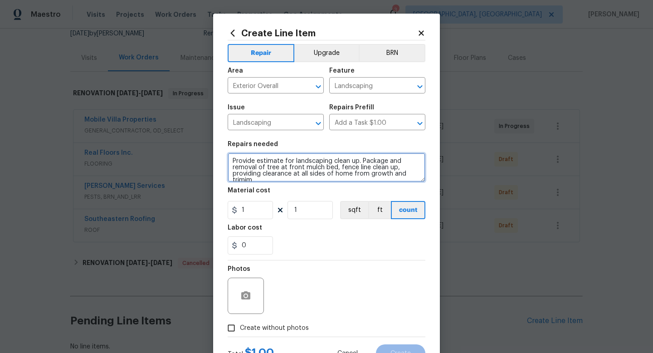
scroll to position [2, 0]
type textarea "Provide estimate for landscaping clean up. Package and removal of tree at front…"
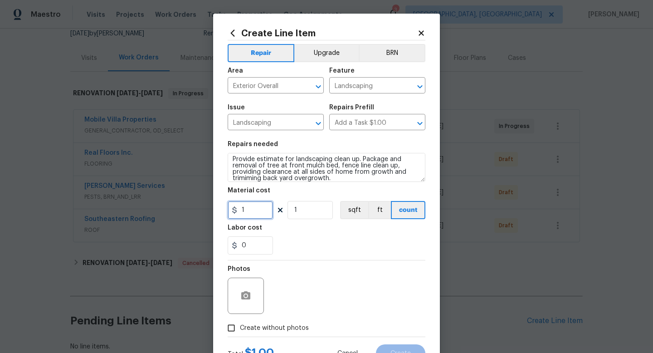
click at [252, 209] on input "1" at bounding box center [250, 210] width 45 height 18
type input "75"
click at [267, 333] on label "Create without photos" at bounding box center [266, 327] width 86 height 17
click at [240, 333] on input "Create without photos" at bounding box center [231, 327] width 17 height 17
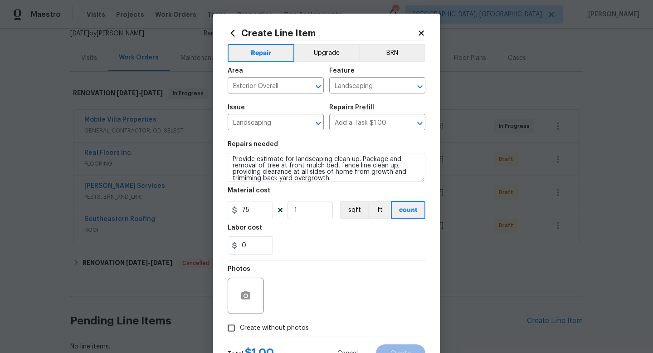
checkbox input "true"
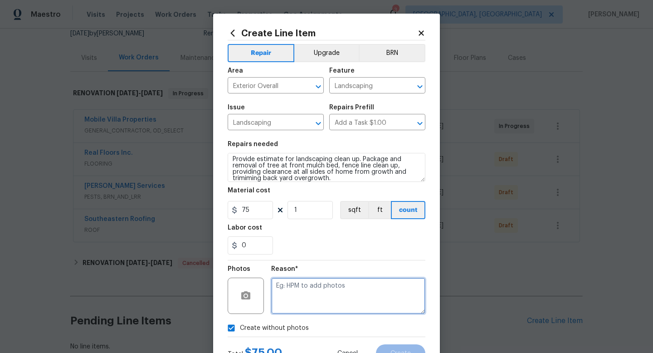
click at [299, 297] on textarea at bounding box center [348, 295] width 154 height 36
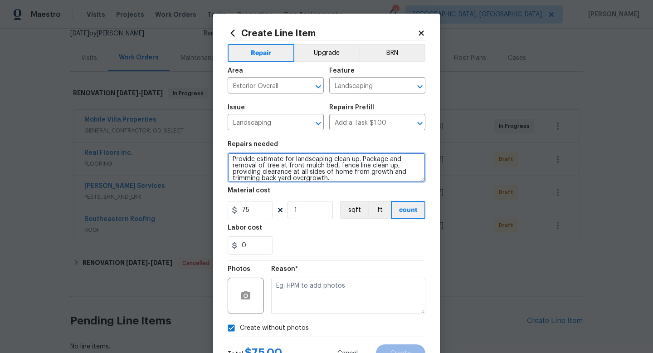
type textarea "Provide estimate for landscaping clean up. Package and removal of tree at front…"
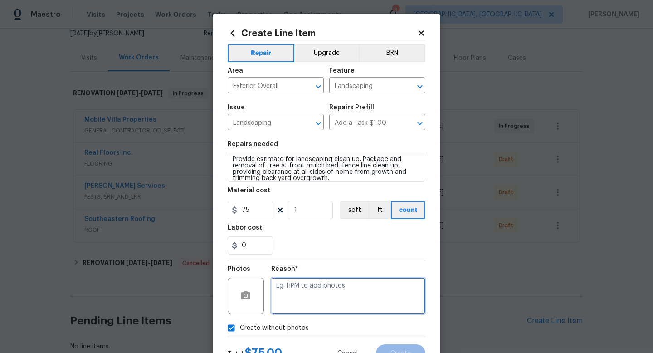
click at [301, 304] on textarea at bounding box center [348, 295] width 154 height 36
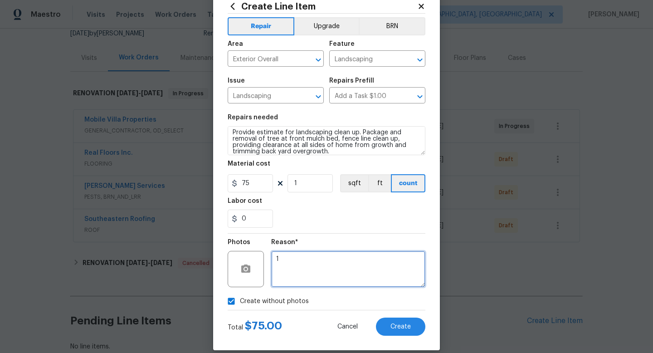
scroll to position [38, 0]
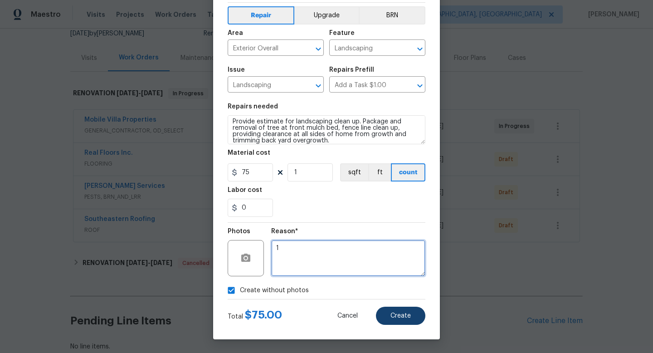
type textarea "1"
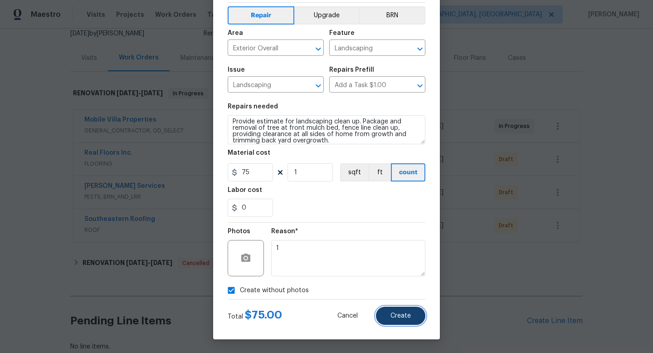
click at [400, 311] on button "Create" at bounding box center [400, 315] width 49 height 18
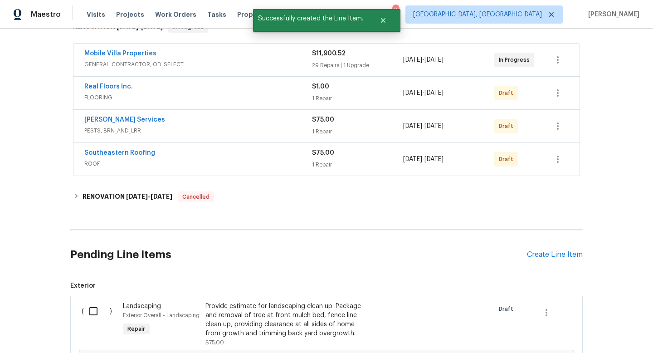
scroll to position [171, 0]
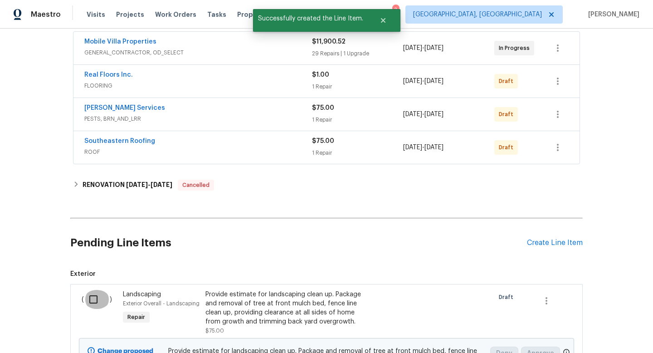
click at [95, 301] on input "checkbox" at bounding box center [97, 299] width 26 height 19
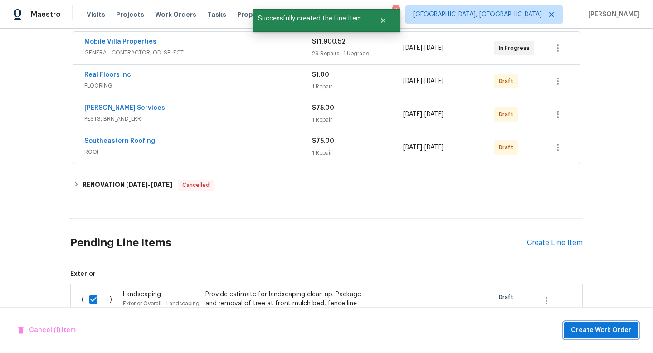
click at [594, 329] on span "Create Work Order" at bounding box center [601, 330] width 60 height 11
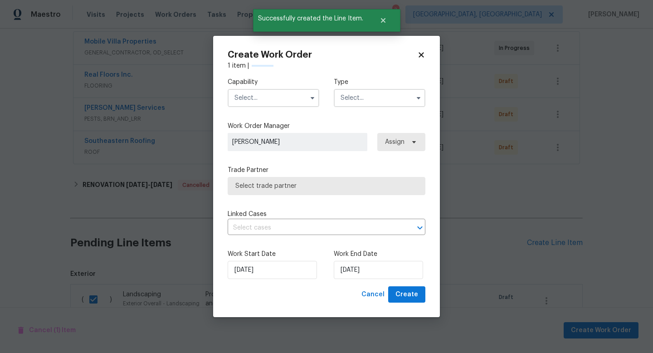
checkbox input "false"
click at [276, 93] on input "text" at bounding box center [274, 98] width 92 height 18
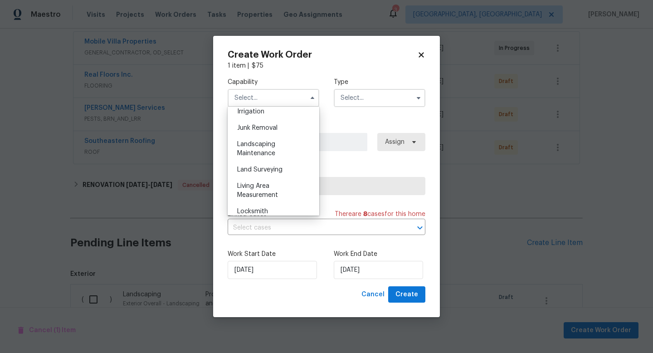
scroll to position [569, 0]
click at [263, 147] on span "Landscaping Maintenance" at bounding box center [256, 148] width 38 height 15
type input "Landscaping Maintenance"
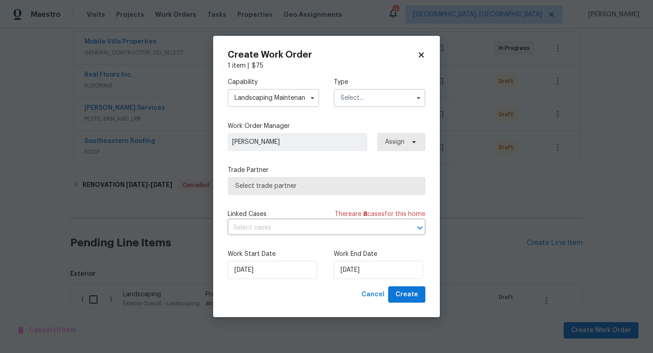
click at [362, 101] on input "text" at bounding box center [380, 98] width 92 height 18
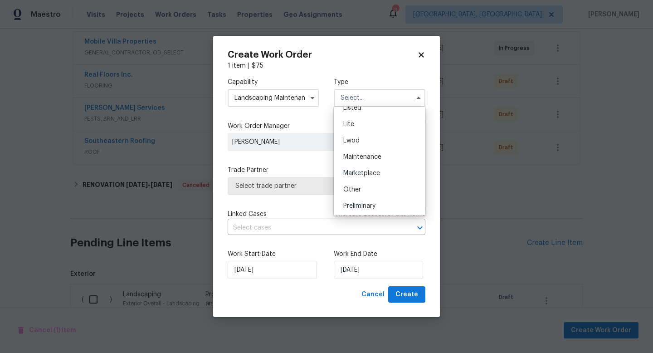
scroll to position [172, 0]
click at [368, 170] on span "Renovation" at bounding box center [360, 173] width 34 height 6
type input "Renovation"
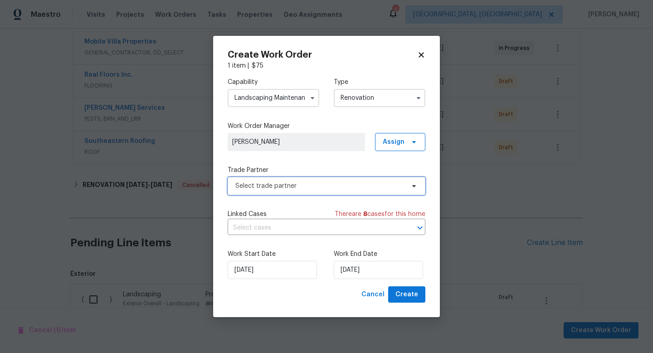
click at [318, 177] on span "Select trade partner" at bounding box center [327, 186] width 198 height 18
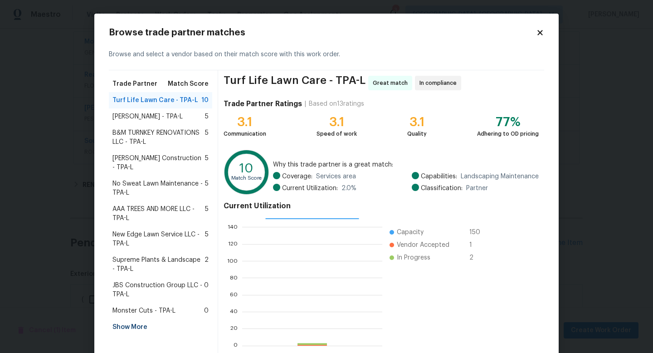
scroll to position [47, 0]
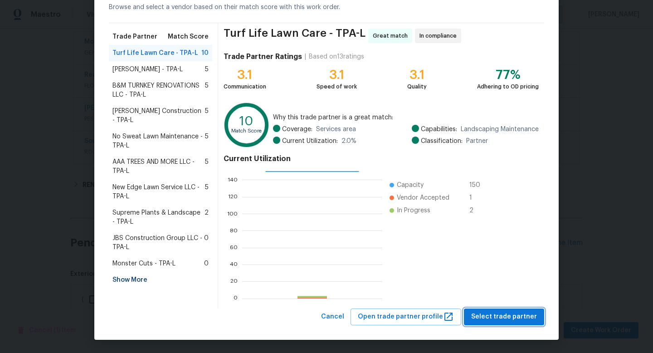
click at [500, 313] on span "Select trade partner" at bounding box center [504, 316] width 66 height 11
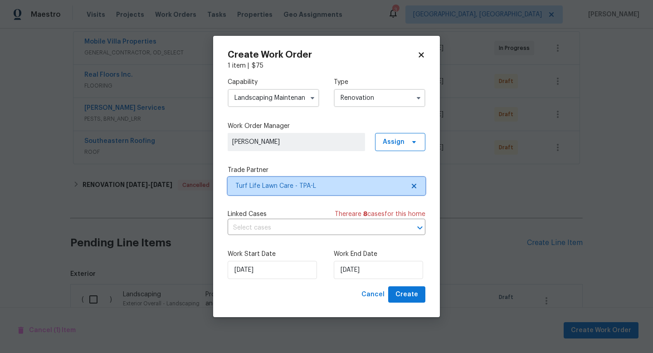
scroll to position [0, 0]
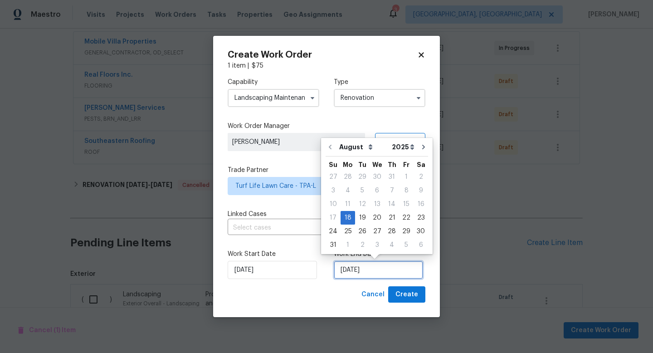
click at [369, 265] on input "8/18/2025" at bounding box center [378, 270] width 89 height 18
click at [403, 215] on div "22" at bounding box center [406, 217] width 15 height 13
type input "8/22/2025"
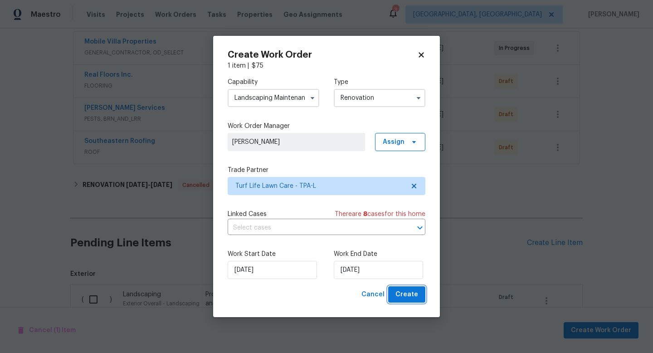
click at [410, 298] on span "Create" at bounding box center [406, 294] width 23 height 11
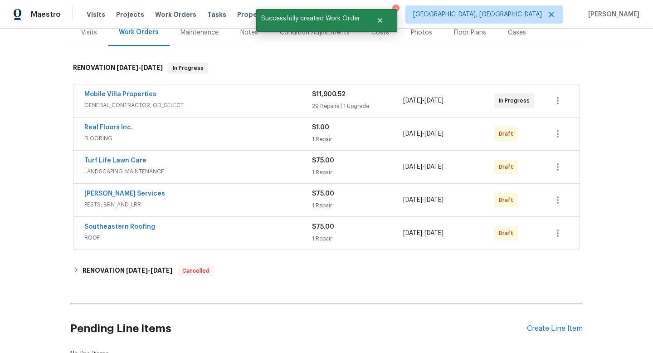
scroll to position [115, 0]
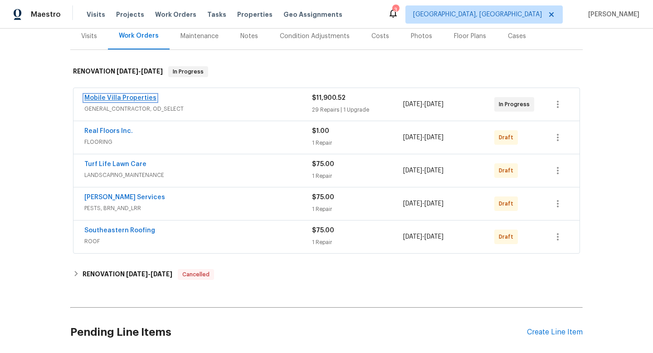
click at [138, 98] on link "Mobile Villa Properties" at bounding box center [120, 98] width 72 height 6
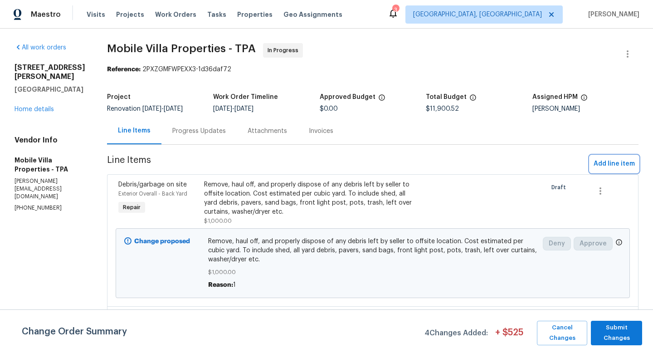
click at [612, 164] on span "Add line item" at bounding box center [613, 163] width 41 height 11
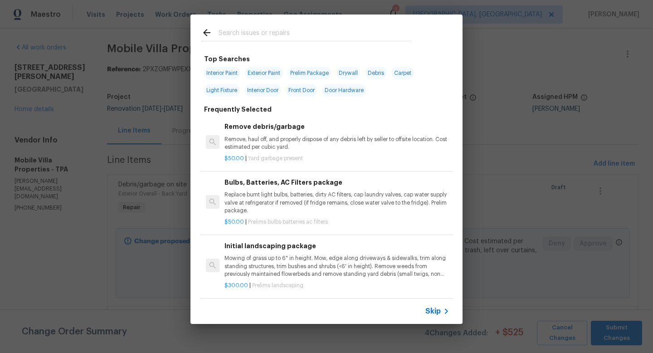
click at [429, 307] on span "Skip" at bounding box center [432, 310] width 15 height 9
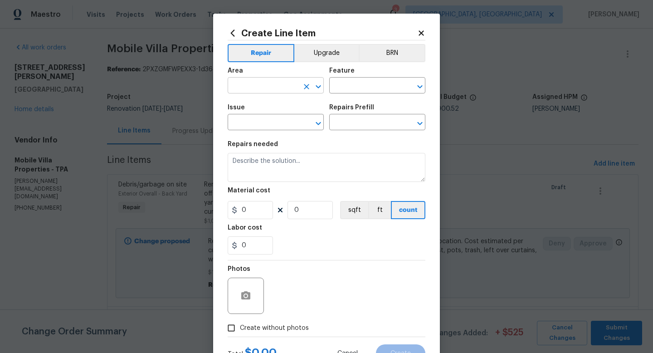
click at [262, 81] on input "text" at bounding box center [263, 86] width 71 height 14
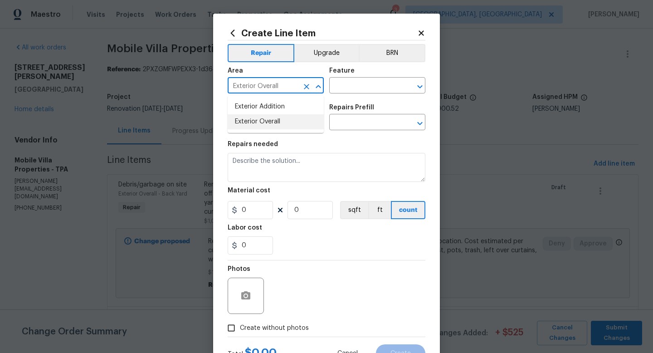
type input "Exterior Overall"
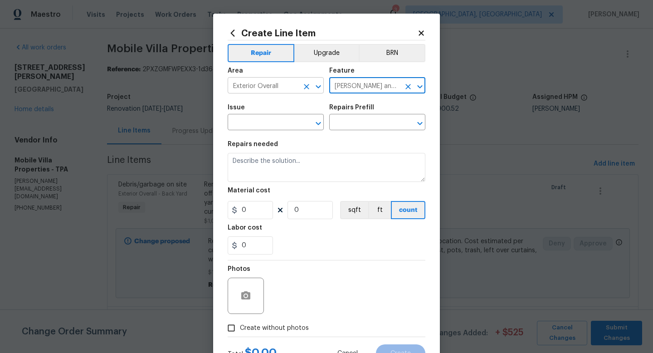
type input "Eaves and Trim"
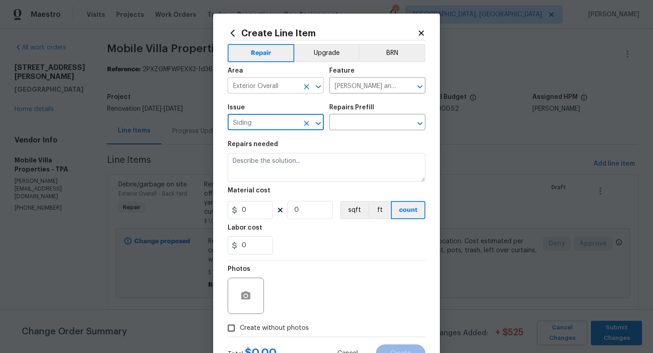
type input "Siding"
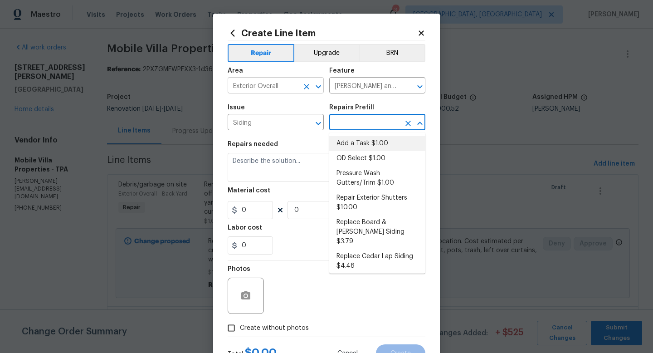
type input "Siding"
type input "Add a Task $1.00"
type textarea "HPM to detail"
type input "1"
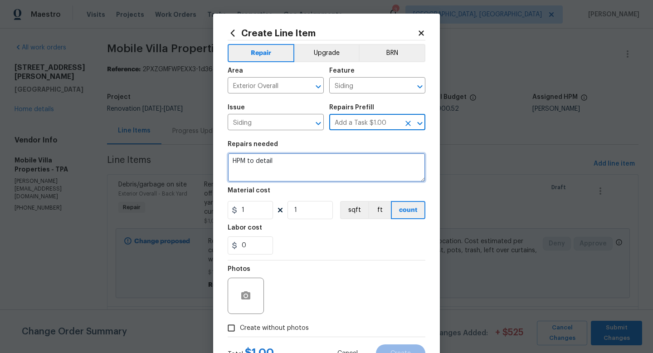
click at [244, 158] on textarea "HPM to detail" at bounding box center [327, 167] width 198 height 29
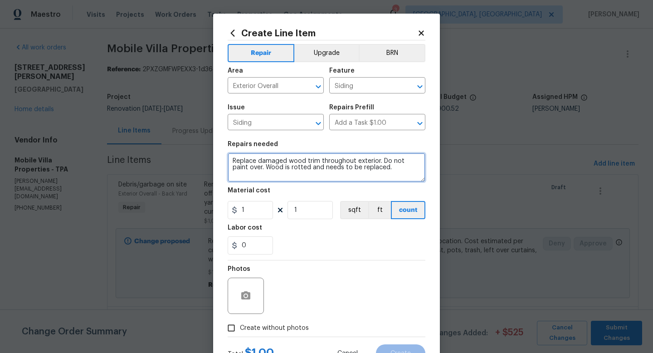
type textarea "Replace damaged wood trim throughout exterior. Do not paint over. Wood is rotte…"
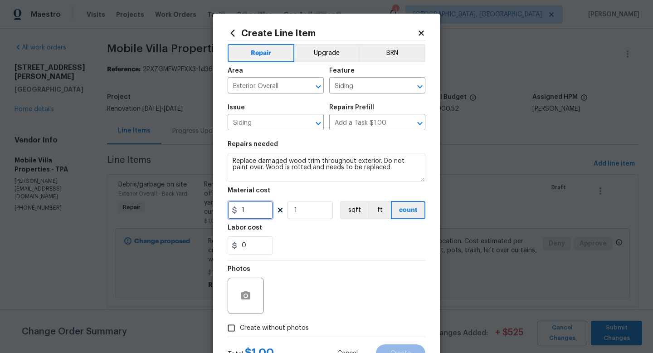
click at [253, 208] on input "1" at bounding box center [250, 210] width 45 height 18
type input "500"
click at [260, 328] on span "Create without photos" at bounding box center [274, 328] width 69 height 10
click at [240, 328] on input "Create without photos" at bounding box center [231, 327] width 17 height 17
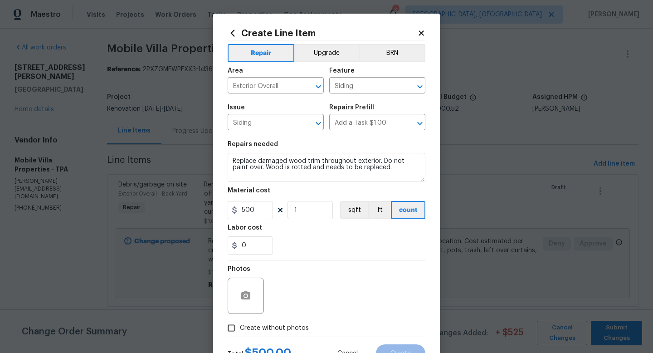
checkbox input "true"
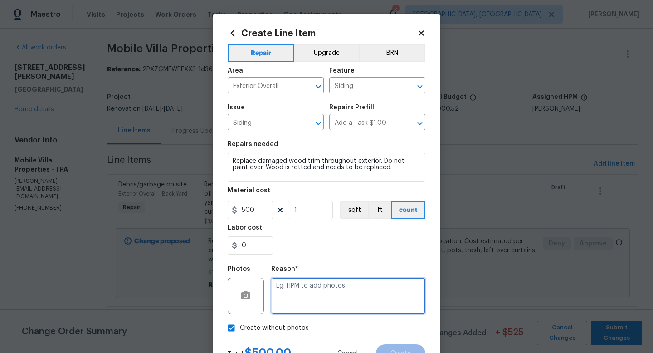
click at [296, 307] on textarea at bounding box center [348, 295] width 154 height 36
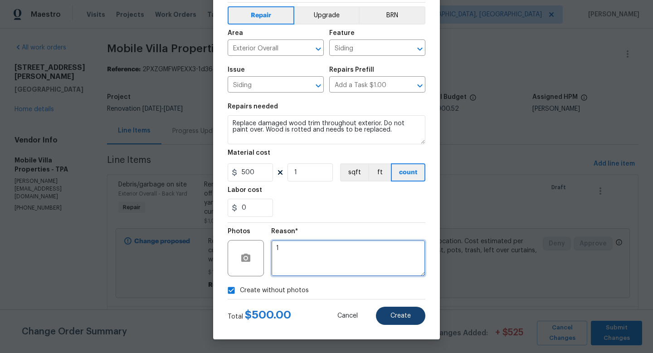
type textarea "1"
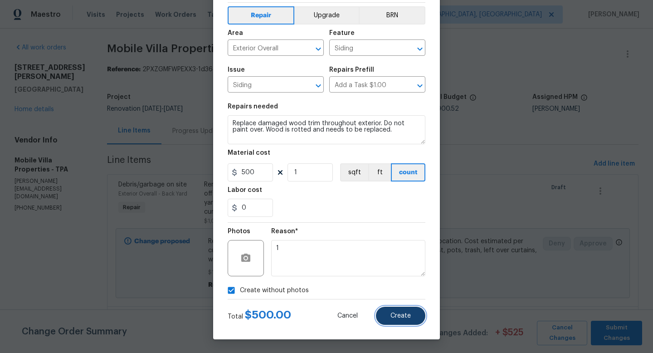
click at [396, 323] on button "Create" at bounding box center [400, 315] width 49 height 18
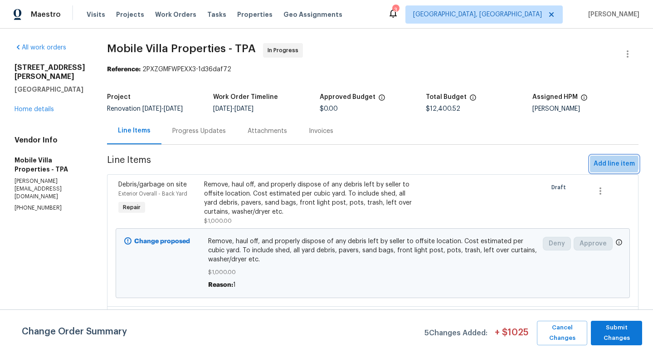
click at [611, 163] on span "Add line item" at bounding box center [613, 163] width 41 height 11
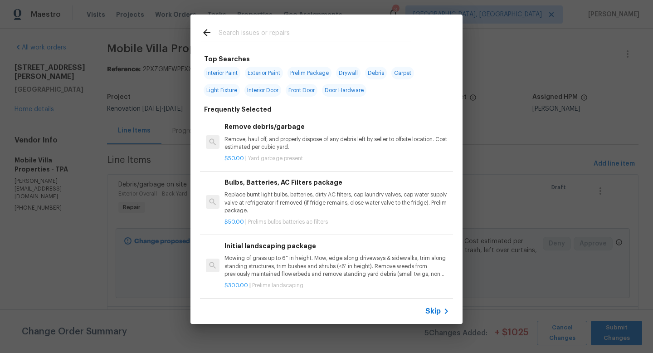
click at [431, 314] on span "Skip" at bounding box center [432, 310] width 15 height 9
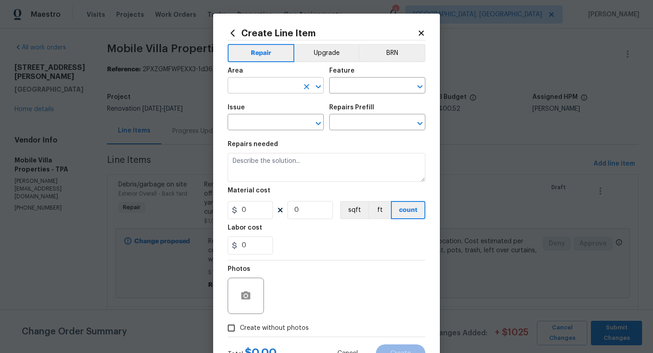
click at [252, 85] on input "text" at bounding box center [263, 86] width 71 height 14
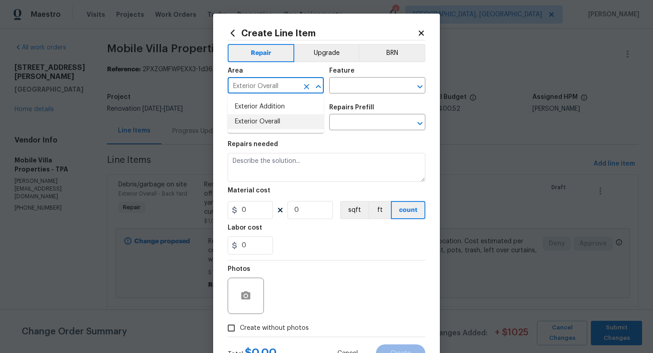
type input "Exterior Overall"
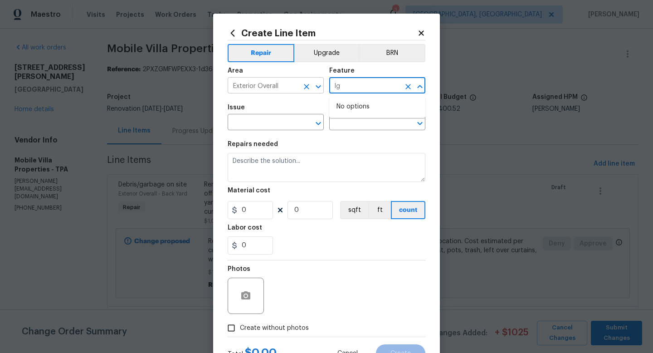
type input "l"
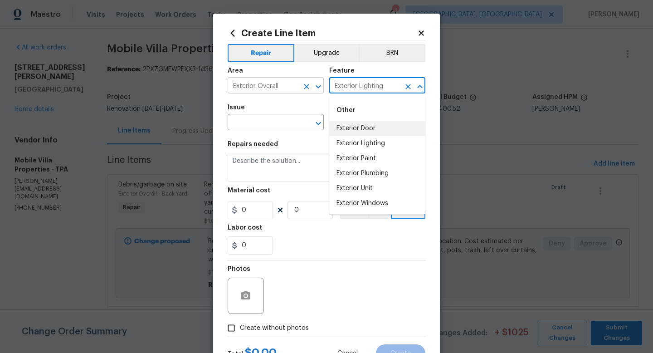
type input "Exterior Lighting"
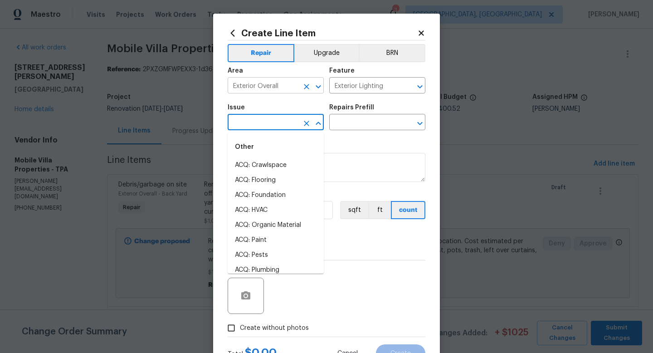
type input "l"
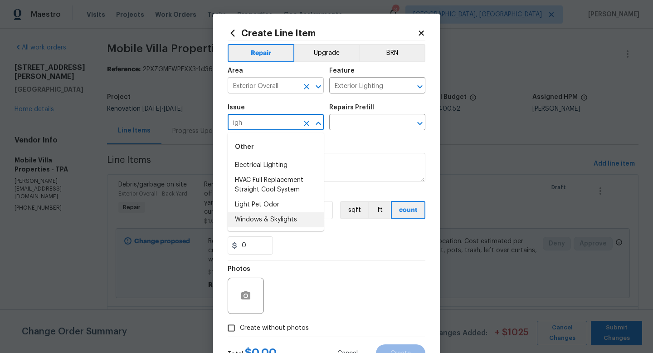
type input "igh"
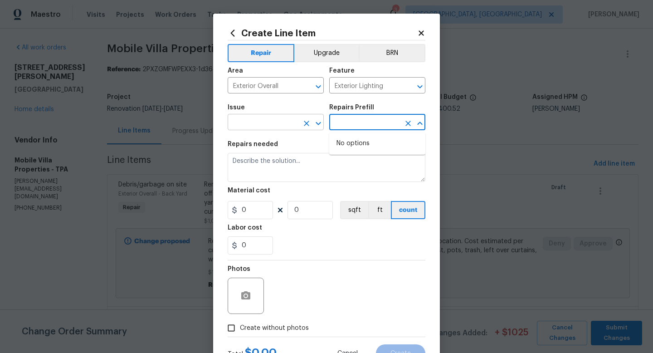
click at [258, 123] on input "text" at bounding box center [263, 123] width 71 height 14
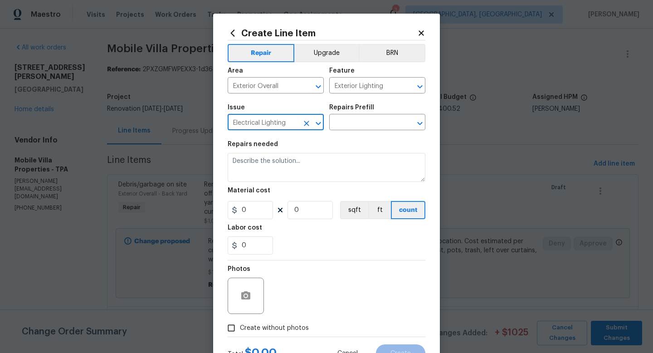
type input "Electrical Lighting"
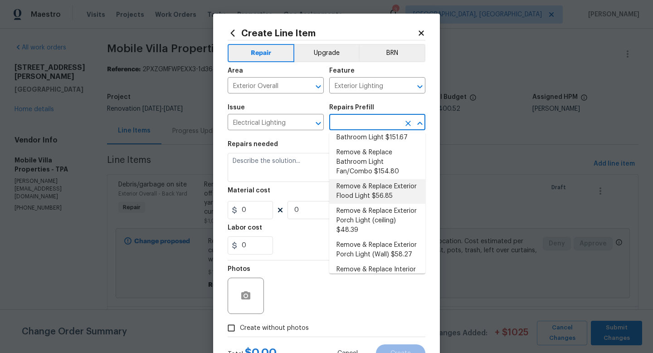
scroll to position [158, 0]
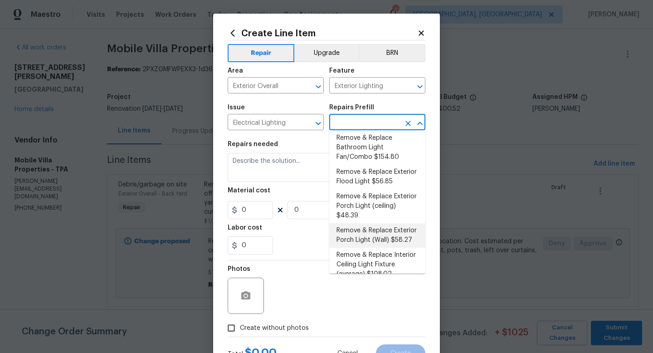
click at [396, 245] on li "Remove & Replace Exterior Porch Light (Wall) $58.27" at bounding box center [377, 235] width 96 height 24
type input "Remove & Replace Exterior Porch Light (Wall) $58.27"
type textarea "Remove and replace the existing exterior porch wall light with new. Ensure that…"
type input "58.27"
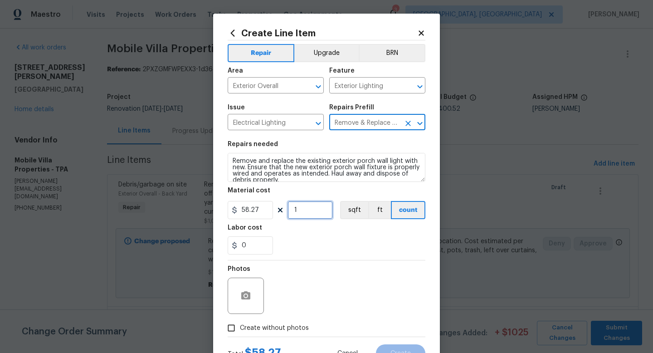
click at [314, 216] on input "1" at bounding box center [309, 210] width 45 height 18
type input "3"
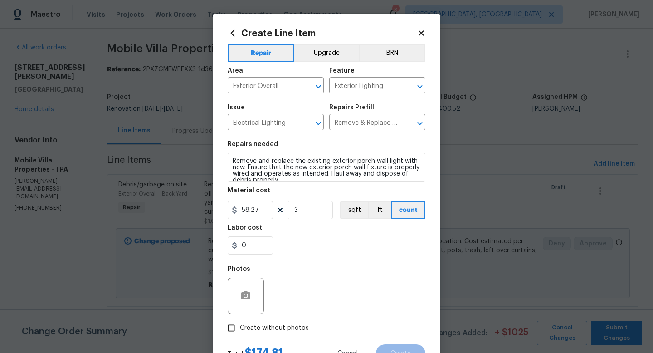
click at [294, 327] on span "Create without photos" at bounding box center [274, 328] width 69 height 10
click at [240, 327] on input "Create without photos" at bounding box center [231, 327] width 17 height 17
checkbox input "true"
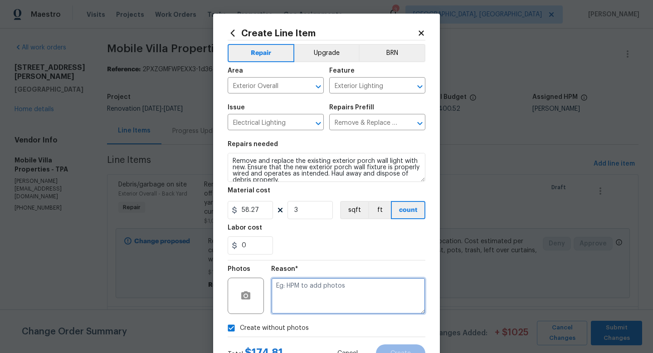
click at [311, 300] on textarea at bounding box center [348, 295] width 154 height 36
type textarea "`"
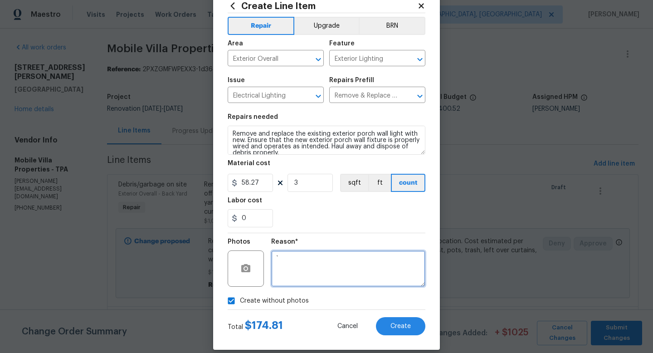
scroll to position [28, 0]
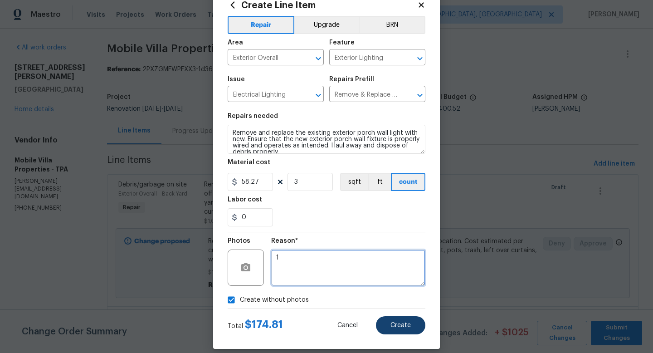
type textarea "1"
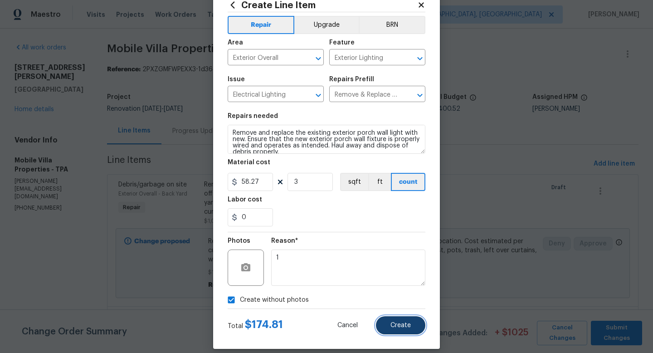
click at [411, 332] on button "Create" at bounding box center [400, 325] width 49 height 18
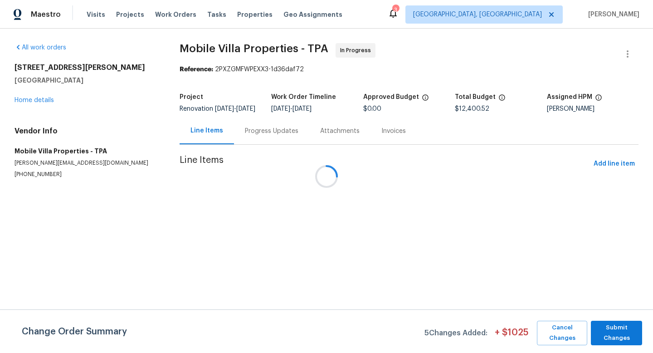
click at [611, 176] on div at bounding box center [326, 176] width 653 height 353
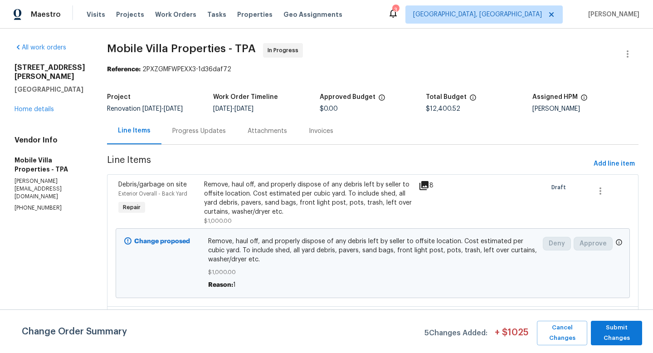
click at [607, 161] on span "Add line item" at bounding box center [613, 163] width 41 height 11
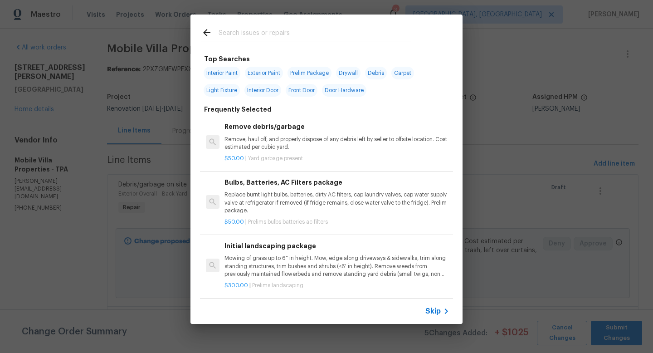
click at [435, 311] on span "Skip" at bounding box center [432, 310] width 15 height 9
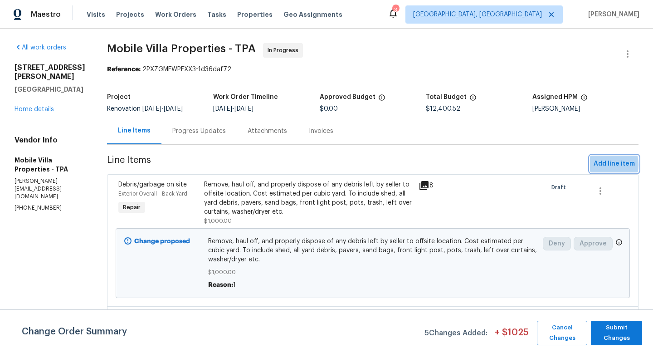
click at [596, 165] on span "Add line item" at bounding box center [613, 163] width 41 height 11
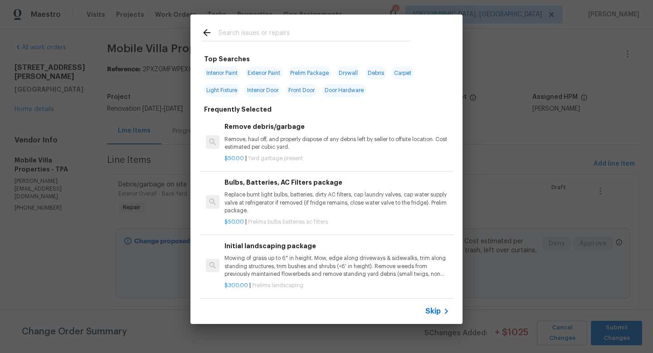
click at [437, 313] on span "Skip" at bounding box center [432, 310] width 15 height 9
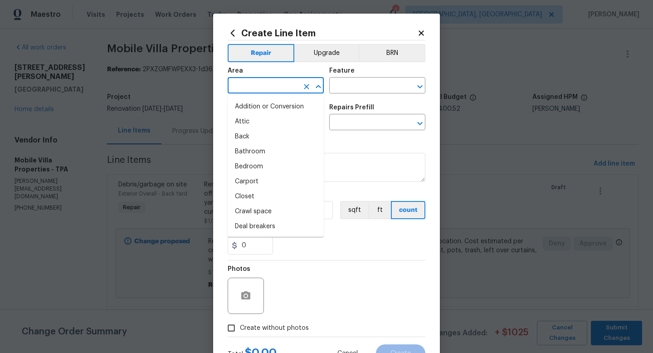
click at [276, 85] on input "text" at bounding box center [263, 86] width 71 height 14
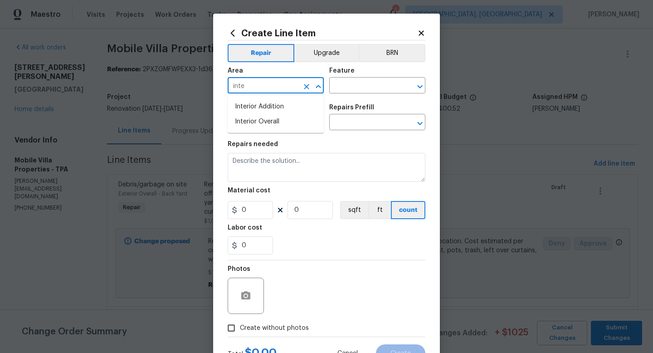
type input "inter"
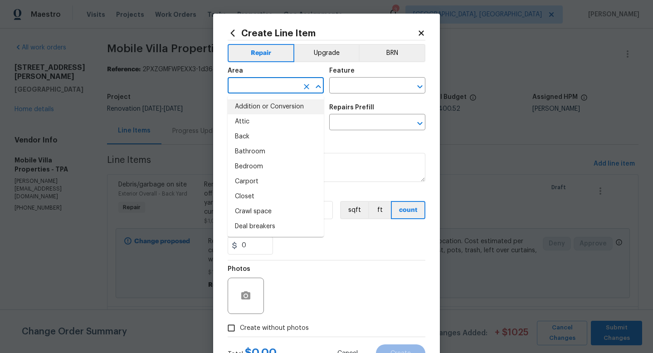
type input "Addition or Conversion"
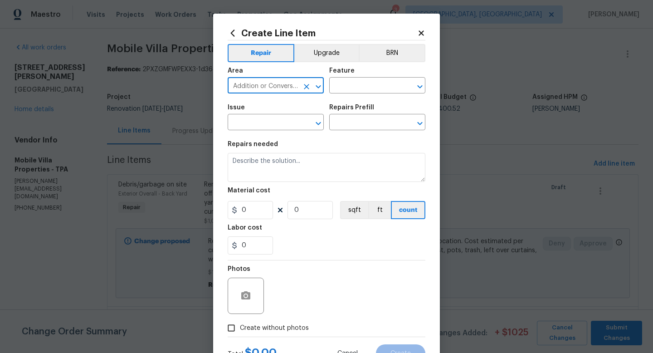
click at [308, 91] on icon "Clear" at bounding box center [306, 86] width 9 height 9
type input "Interior Overall"
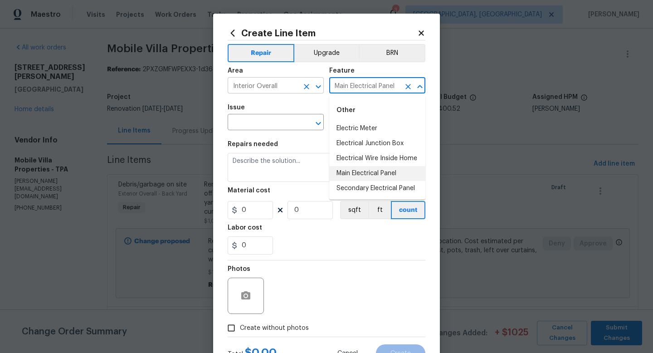
type input "Main Electrical Panel"
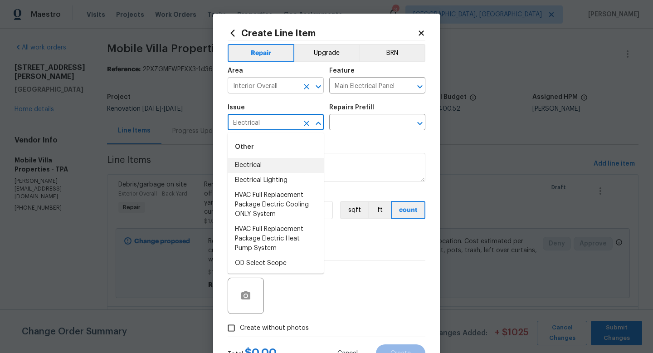
type input "Electrical"
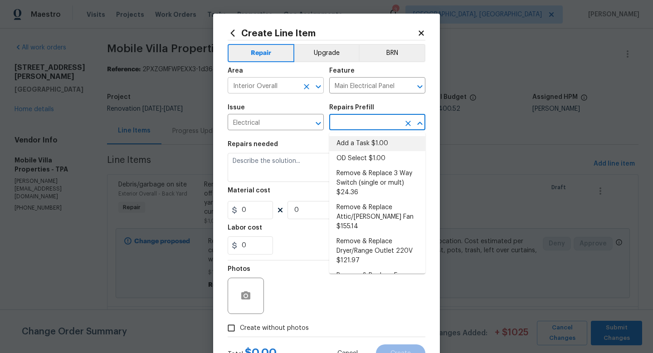
type input "Add a Task $1.00"
type textarea "HPM to detail"
type input "1"
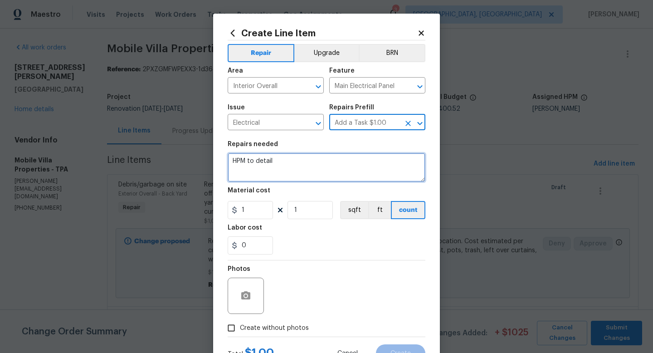
click at [281, 162] on textarea "HPM to detail" at bounding box center [327, 167] width 198 height 29
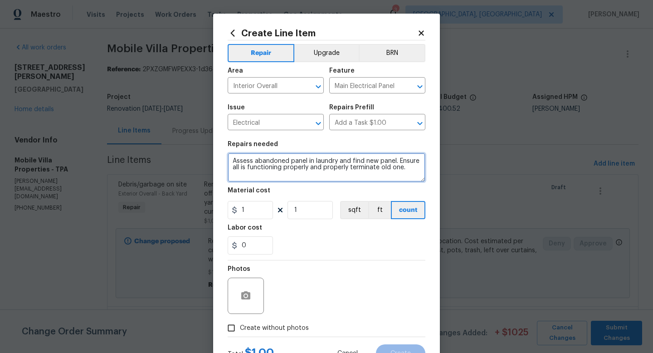
type textarea "Assess abandoned panel in laundry and find new panel. Ensure all is functioning…"
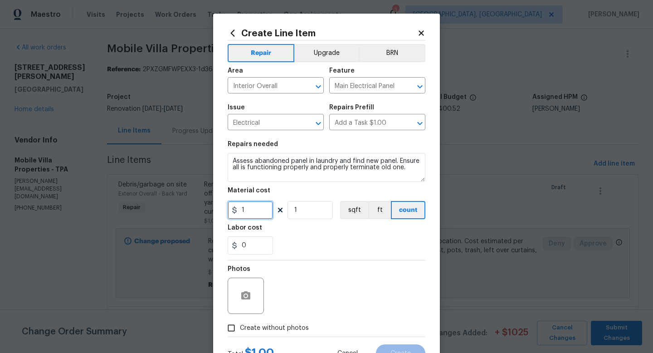
click at [257, 212] on input "1" at bounding box center [250, 210] width 45 height 18
type input "75"
click at [279, 328] on span "Create without photos" at bounding box center [274, 328] width 69 height 10
click at [240, 328] on input "Create without photos" at bounding box center [231, 327] width 17 height 17
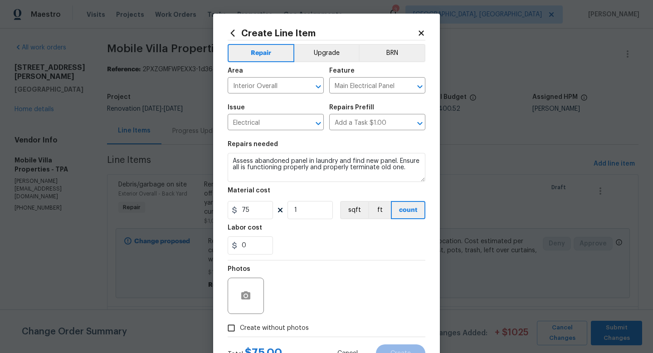
checkbox input "true"
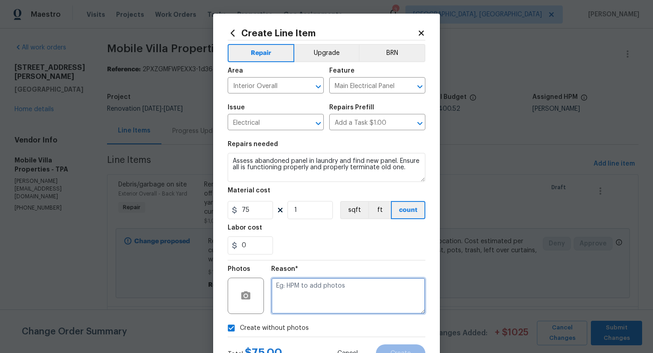
click at [313, 292] on textarea at bounding box center [348, 295] width 154 height 36
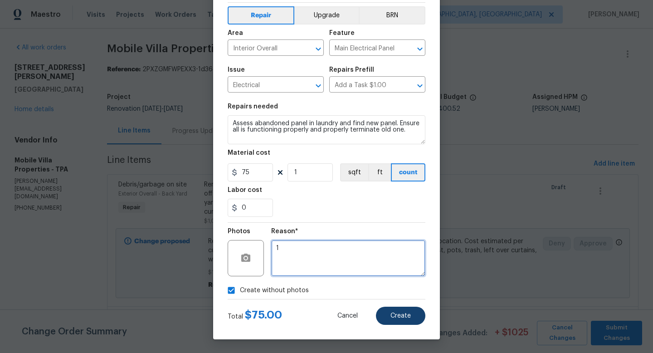
type textarea "1"
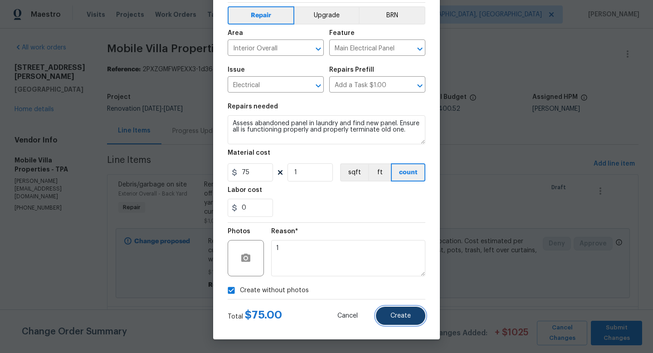
click at [405, 316] on span "Create" at bounding box center [400, 315] width 20 height 7
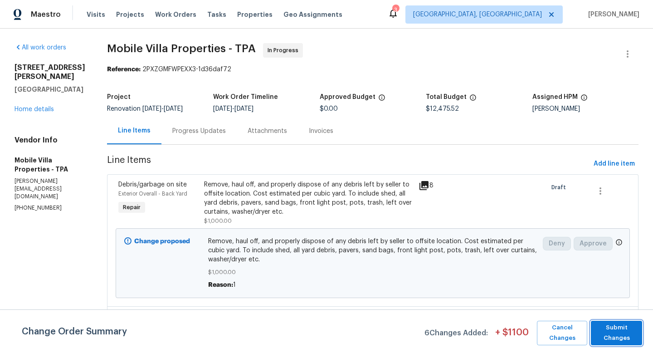
click at [606, 335] on span "Submit Changes" at bounding box center [616, 332] width 42 height 21
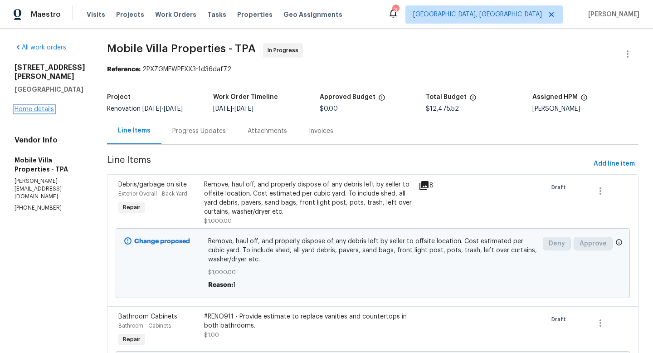
click at [24, 112] on link "Home details" at bounding box center [34, 109] width 39 height 6
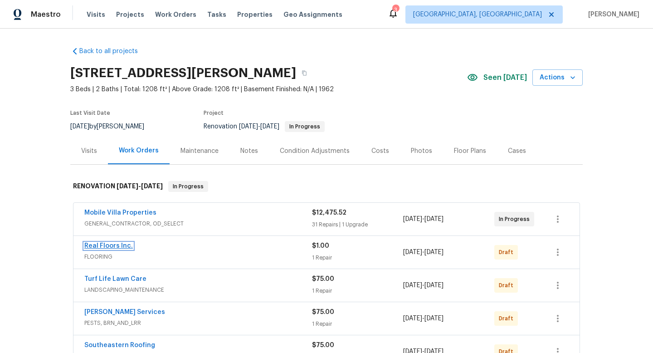
click at [112, 247] on link "Real Floors Inc." at bounding box center [108, 246] width 49 height 6
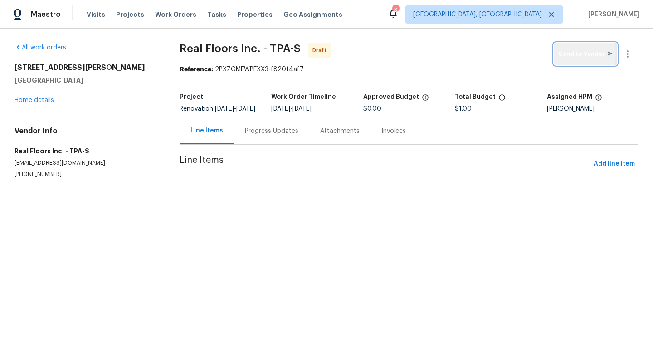
click at [574, 54] on span "Send to Vendor" at bounding box center [584, 54] width 53 height 10
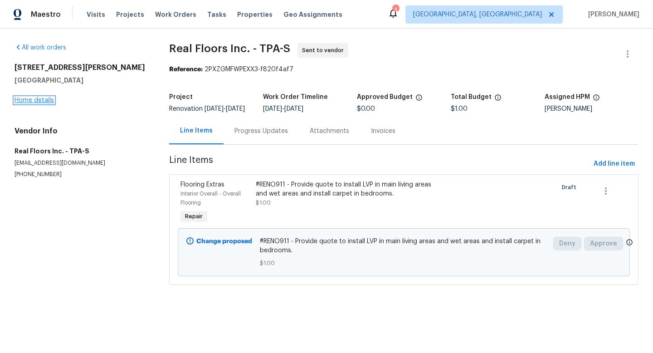
click at [35, 102] on link "Home details" at bounding box center [34, 100] width 39 height 6
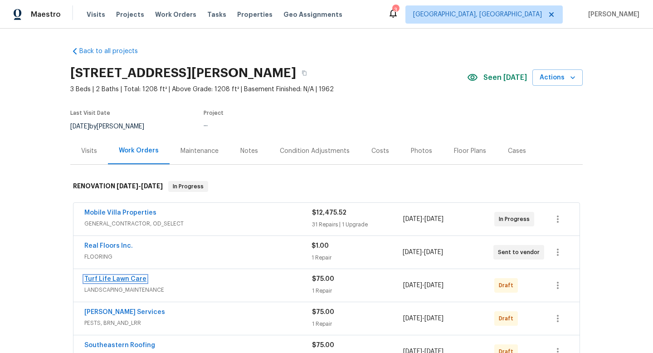
click at [114, 278] on link "Turf Life Lawn Care" at bounding box center [115, 279] width 62 height 6
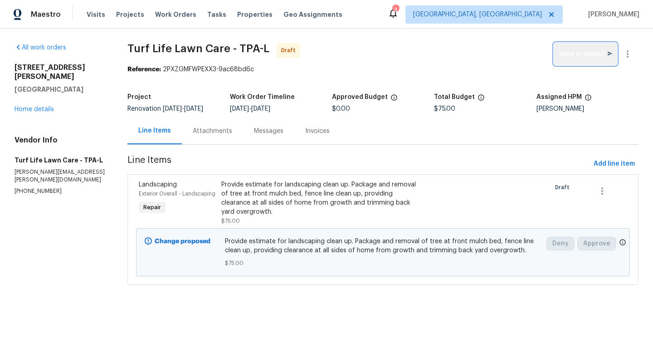
click at [582, 58] on span "Send to Vendor" at bounding box center [584, 54] width 53 height 10
click at [43, 103] on div "4610 George Rd Tampa, FL 33634 Home details" at bounding box center [60, 88] width 91 height 51
click at [36, 106] on link "Home details" at bounding box center [34, 109] width 39 height 6
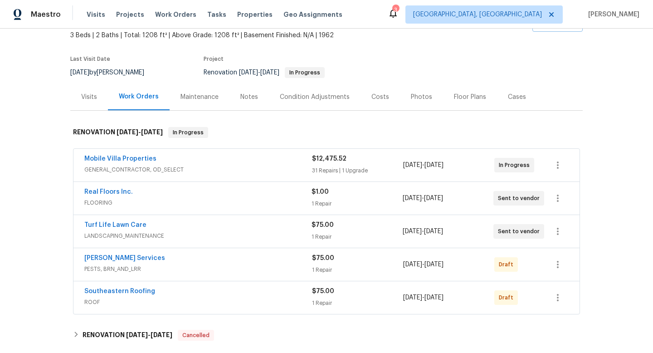
scroll to position [84, 0]
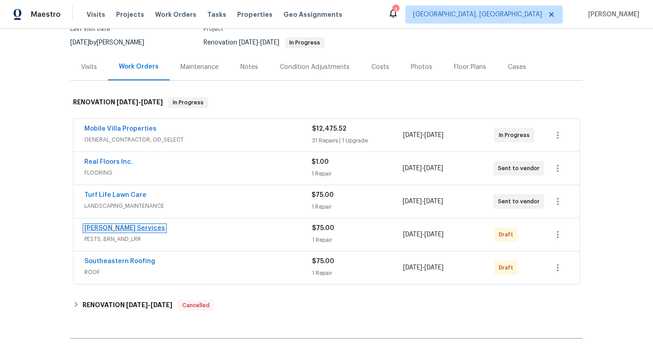
click at [121, 231] on link "Massey Services" at bounding box center [124, 228] width 81 height 6
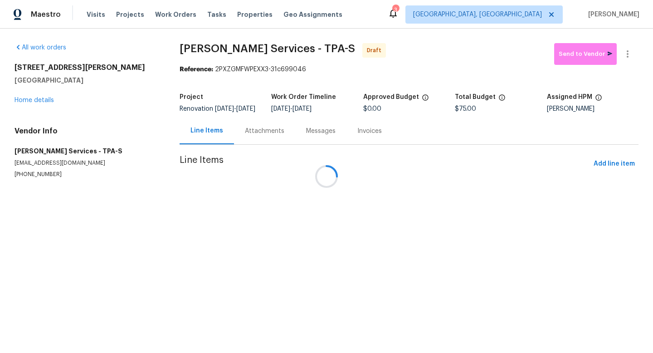
click at [577, 57] on div at bounding box center [326, 176] width 653 height 353
click at [580, 59] on div at bounding box center [326, 176] width 653 height 353
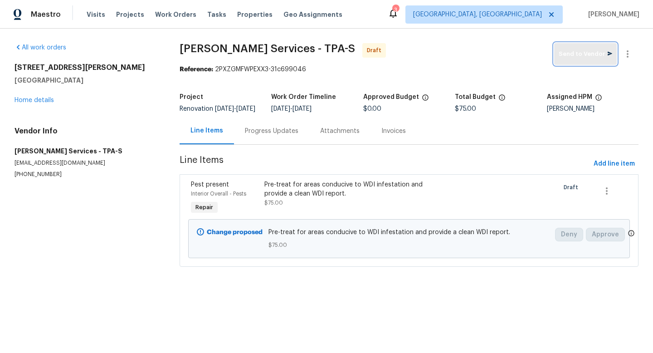
click at [598, 58] on span "Send to Vendor" at bounding box center [584, 54] width 53 height 10
click at [41, 99] on link "Home details" at bounding box center [34, 100] width 39 height 6
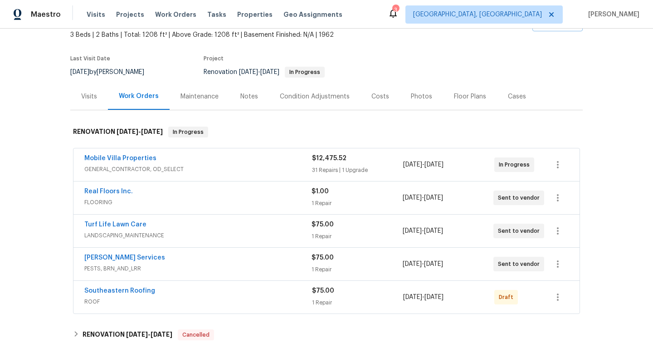
scroll to position [186, 0]
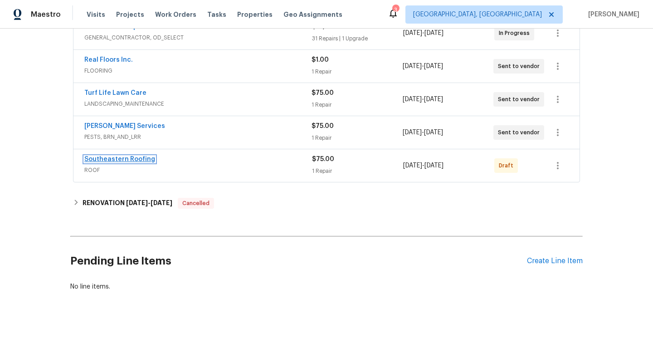
click at [134, 160] on link "Southeastern Roofing" at bounding box center [119, 159] width 71 height 6
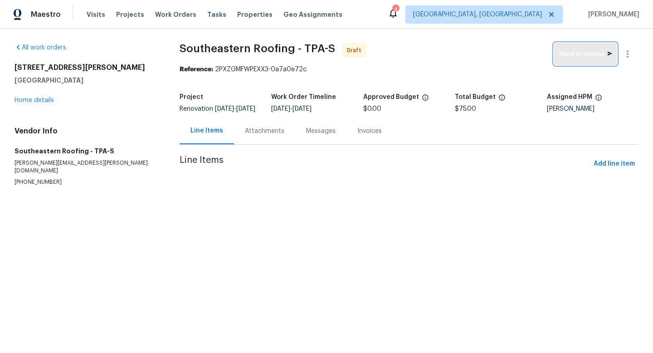
click at [565, 59] on span "Send to Vendor" at bounding box center [584, 54] width 53 height 10
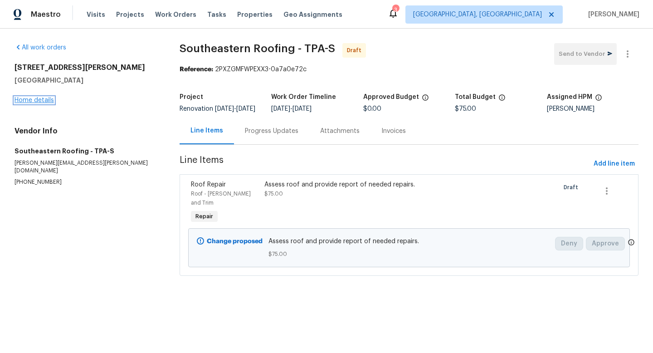
click at [46, 102] on link "Home details" at bounding box center [34, 100] width 39 height 6
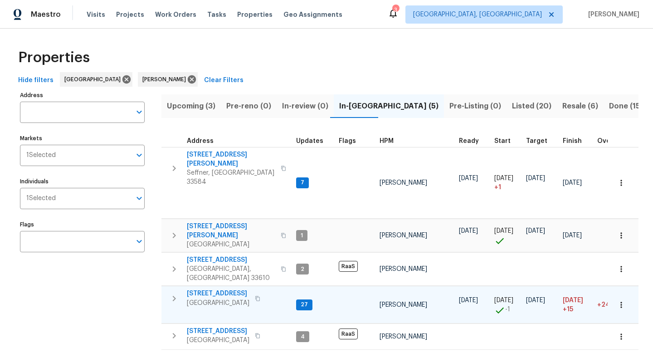
click at [218, 289] on span "[STREET_ADDRESS]" at bounding box center [218, 293] width 63 height 9
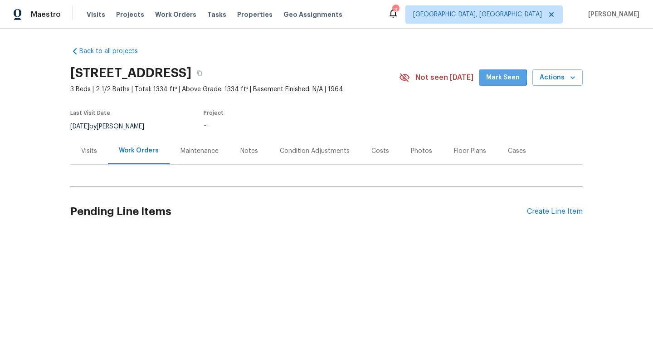
click at [499, 77] on span "Mark Seen" at bounding box center [503, 77] width 34 height 11
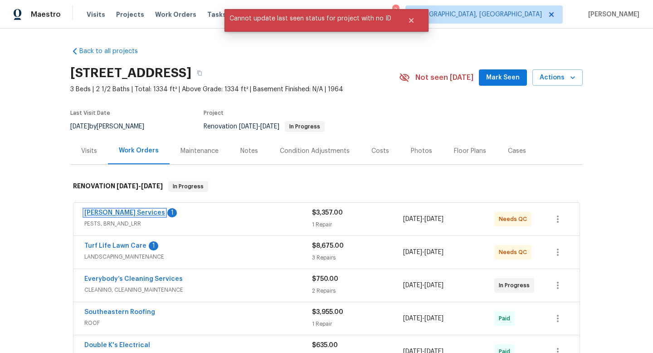
click at [118, 212] on link "Massey Services" at bounding box center [124, 212] width 81 height 6
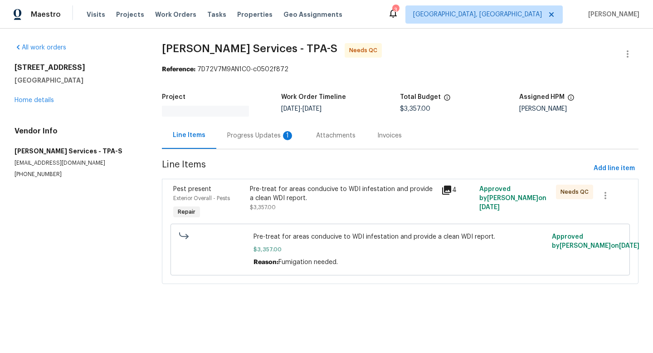
click at [308, 200] on div "Pre-treat for areas conducive to WDI infestation and provide a clean WDI report." at bounding box center [343, 194] width 186 height 18
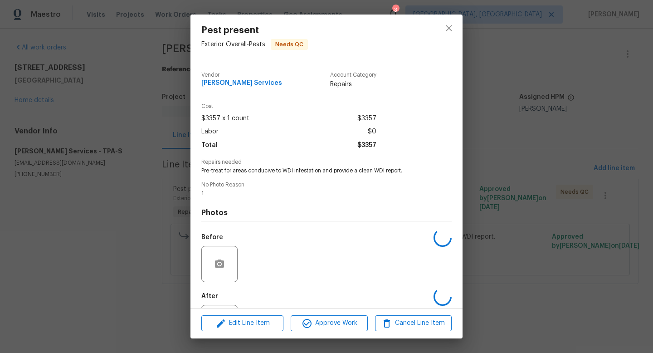
click at [316, 332] on div "Edit Line Item Approve Work Cancel Line Item" at bounding box center [326, 323] width 272 height 30
click at [329, 322] on span "Approve Work" at bounding box center [328, 322] width 71 height 11
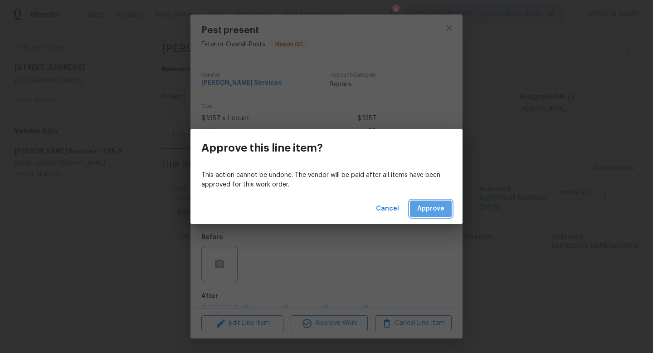
click at [435, 204] on span "Approve" at bounding box center [430, 208] width 27 height 11
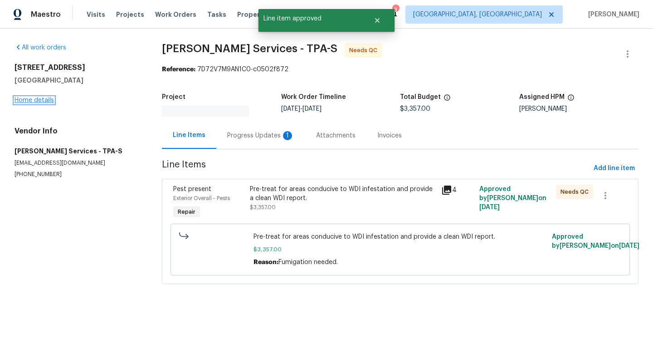
click at [28, 101] on link "Home details" at bounding box center [34, 100] width 39 height 6
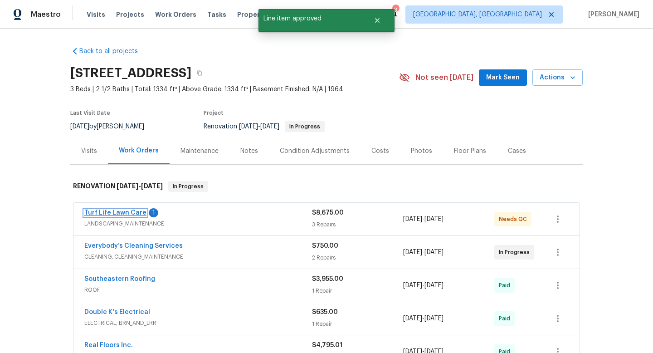
click at [135, 215] on link "Turf Life Lawn Care" at bounding box center [115, 212] width 62 height 6
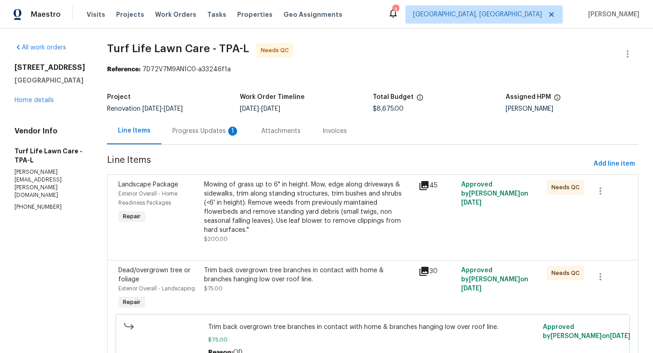
click at [276, 207] on div "Mowing of grass up to 6" in height. Mow, edge along driveways & sidewalks, trim…" at bounding box center [308, 207] width 209 height 54
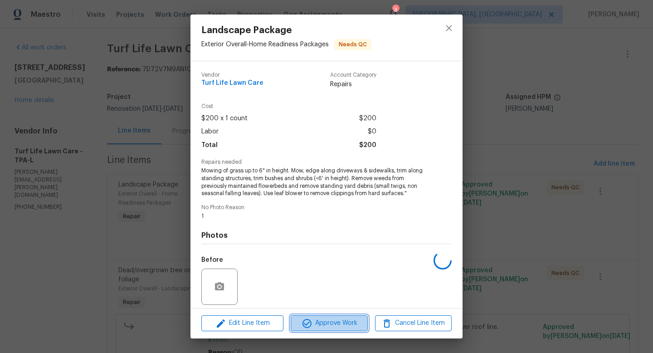
click at [307, 318] on icon "button" at bounding box center [306, 323] width 11 height 11
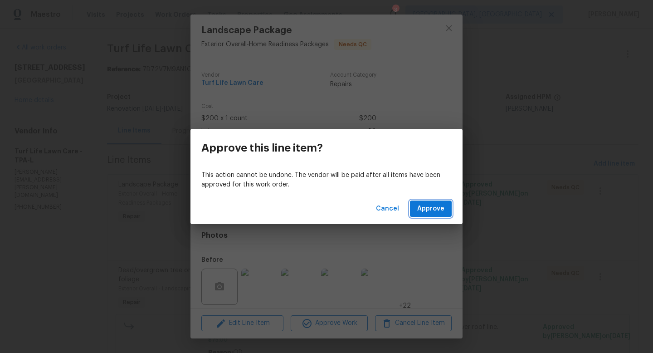
click at [433, 211] on span "Approve" at bounding box center [430, 208] width 27 height 11
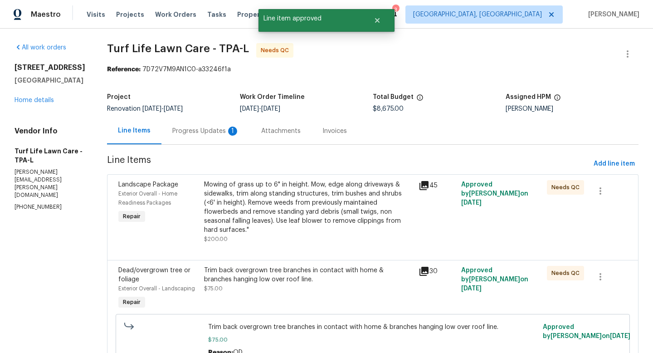
click at [267, 209] on div "Mowing of grass up to 6" in height. Mow, edge along driveways & sidewalks, trim…" at bounding box center [308, 207] width 209 height 54
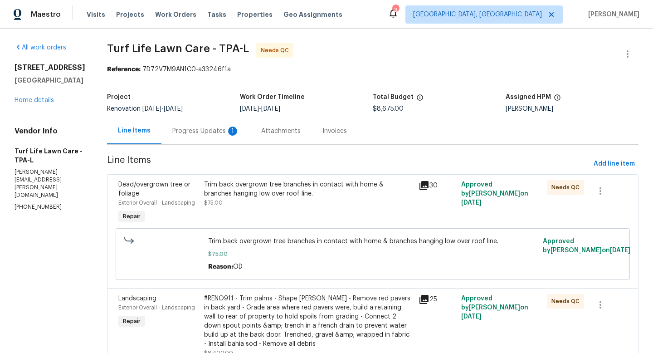
click at [289, 193] on div "Trim back overgrown tree branches in contact with home & branches hanging low o…" at bounding box center [308, 189] width 209 height 18
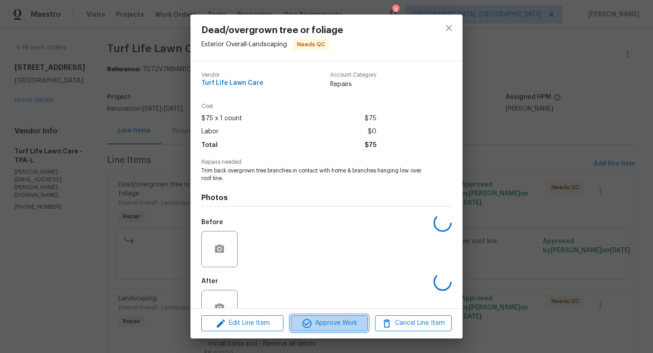
click at [317, 320] on span "Approve Work" at bounding box center [328, 322] width 71 height 11
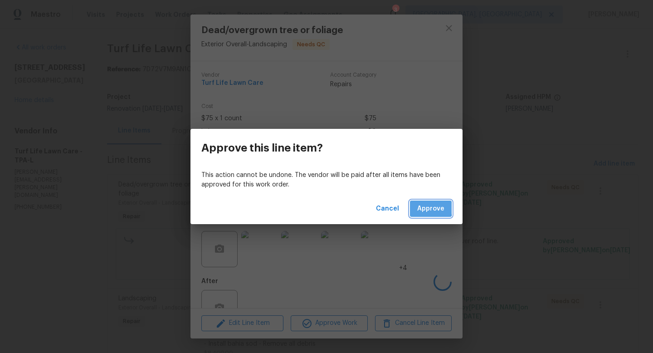
click at [420, 208] on span "Approve" at bounding box center [430, 208] width 27 height 11
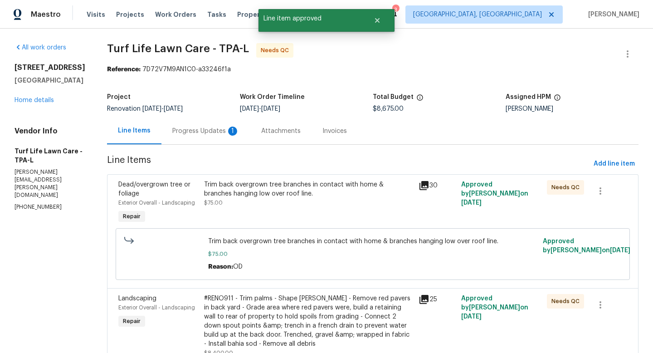
click at [262, 203] on div "Trim back overgrown tree branches in contact with home & branches hanging low o…" at bounding box center [308, 193] width 209 height 27
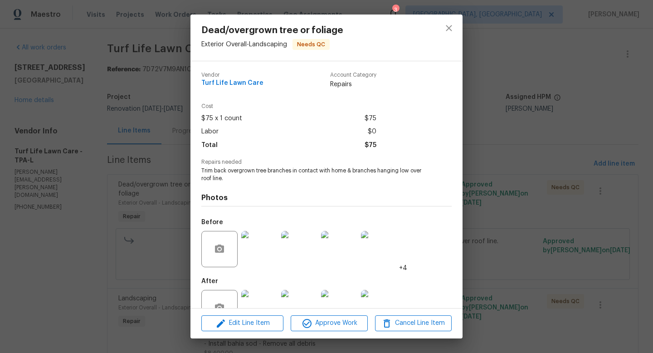
click at [328, 332] on div "Edit Line Item Approve Work Cancel Line Item" at bounding box center [326, 323] width 272 height 30
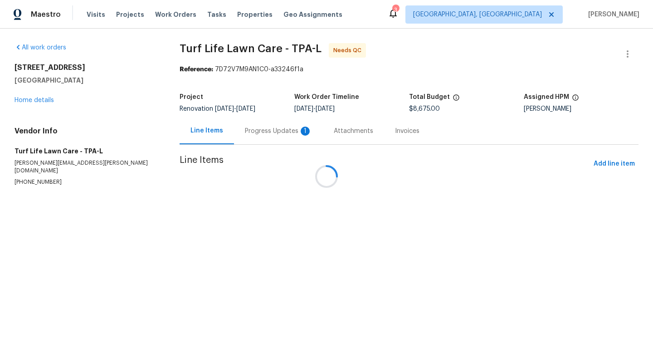
click at [329, 326] on div at bounding box center [326, 176] width 653 height 353
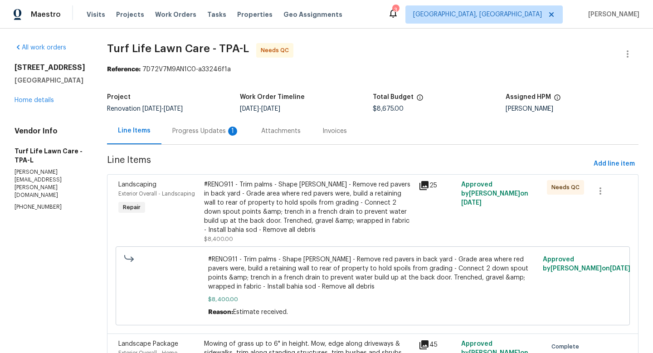
click at [254, 194] on div "#RENO911 - Trim palms - Shape hedges - Remove red pavers in back yard - Grade a…" at bounding box center [308, 207] width 209 height 54
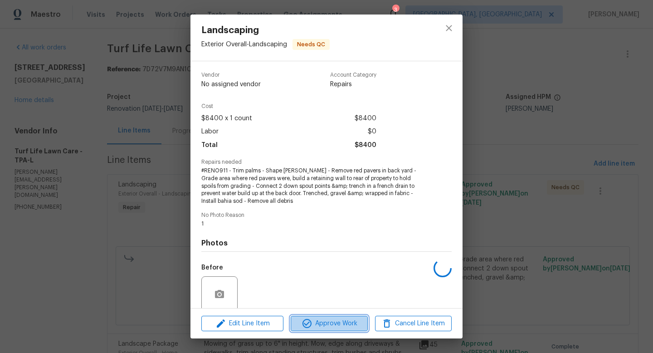
click at [312, 322] on icon "button" at bounding box center [306, 323] width 11 height 11
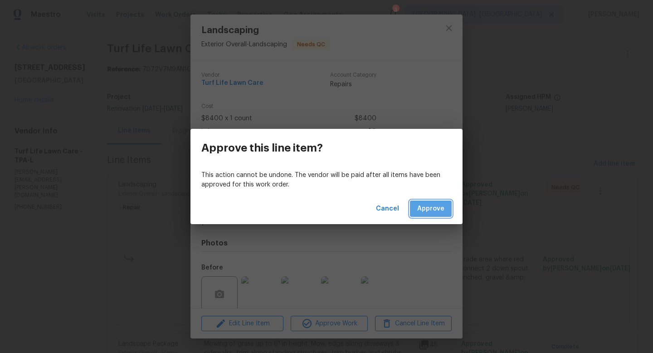
click at [437, 211] on span "Approve" at bounding box center [430, 208] width 27 height 11
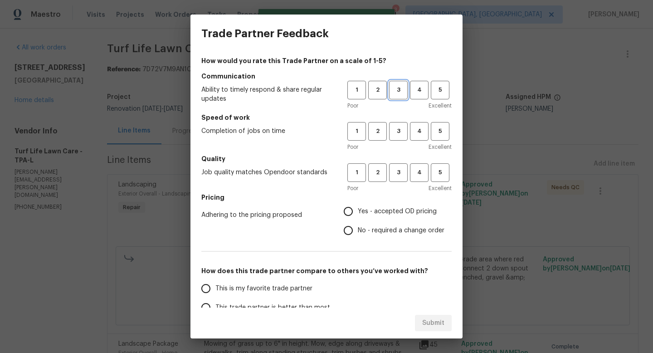
click at [395, 92] on span "3" at bounding box center [398, 90] width 17 height 10
click at [395, 139] on button "3" at bounding box center [398, 131] width 19 height 19
click at [393, 170] on span "3" at bounding box center [398, 172] width 17 height 10
click at [376, 207] on span "Yes - accepted OD pricing" at bounding box center [397, 212] width 79 height 10
click at [358, 207] on input "Yes - accepted OD pricing" at bounding box center [348, 211] width 19 height 19
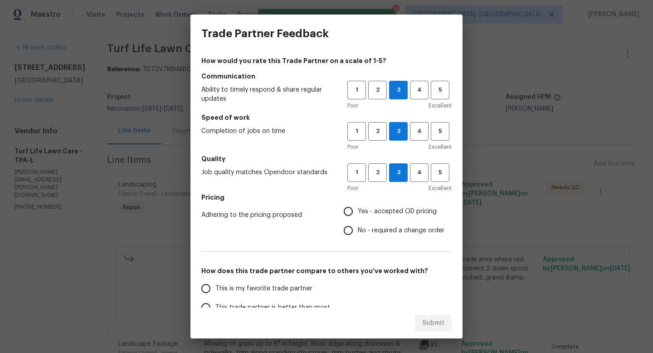
radio input "true"
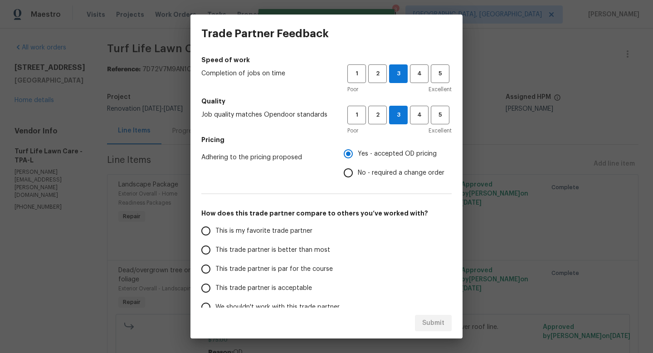
scroll to position [58, 0]
click at [282, 283] on span "This trade partner is acceptable" at bounding box center [263, 288] width 97 height 10
click at [215, 283] on input "This trade partner is acceptable" at bounding box center [205, 287] width 19 height 19
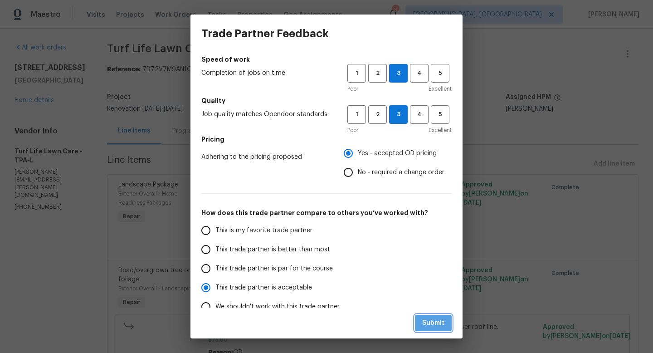
click at [447, 326] on button "Submit" at bounding box center [433, 323] width 37 height 17
radio input "true"
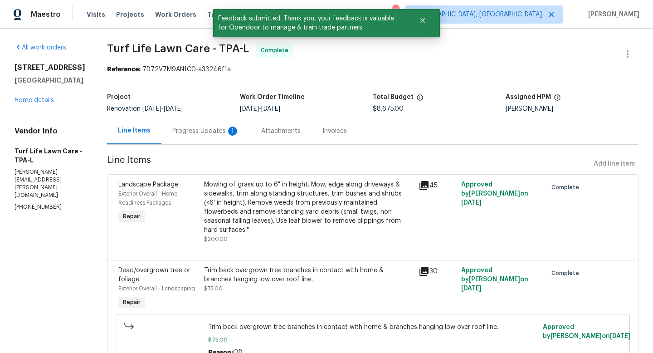
click at [32, 105] on div "4612 Pompano Dr Tampa, FL 33617 Home details" at bounding box center [50, 84] width 71 height 42
click at [33, 103] on link "Home details" at bounding box center [34, 100] width 39 height 6
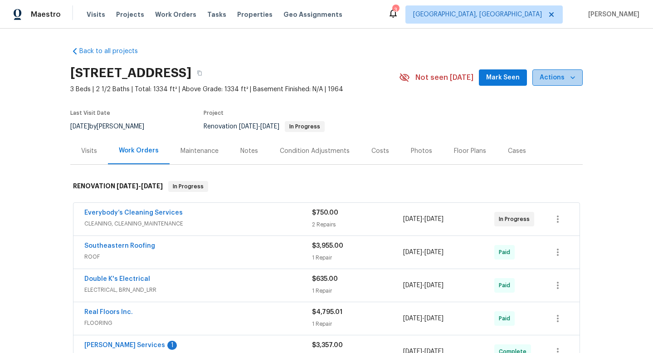
click at [570, 78] on icon "button" at bounding box center [572, 77] width 9 height 9
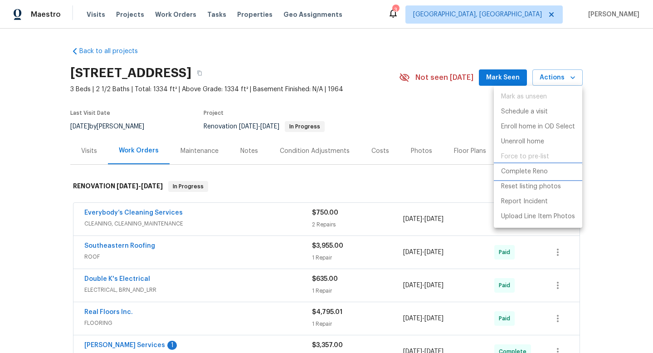
click at [521, 171] on p "Complete Reno" at bounding box center [524, 172] width 47 height 10
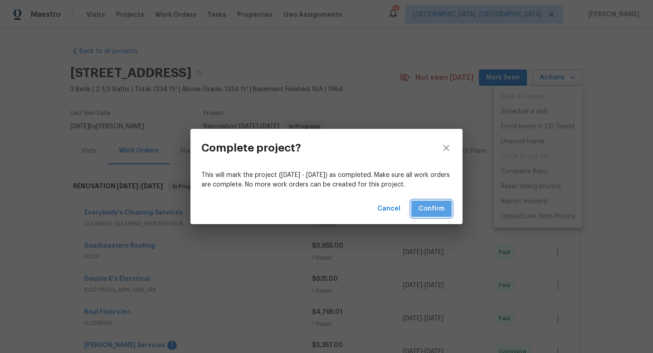
click at [439, 208] on span "Confirm" at bounding box center [431, 208] width 26 height 11
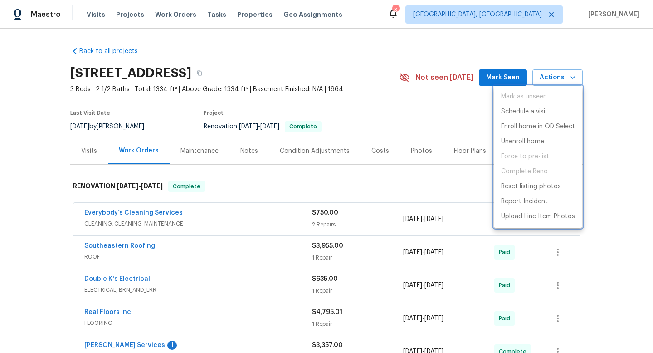
click at [245, 218] on div at bounding box center [326, 176] width 653 height 353
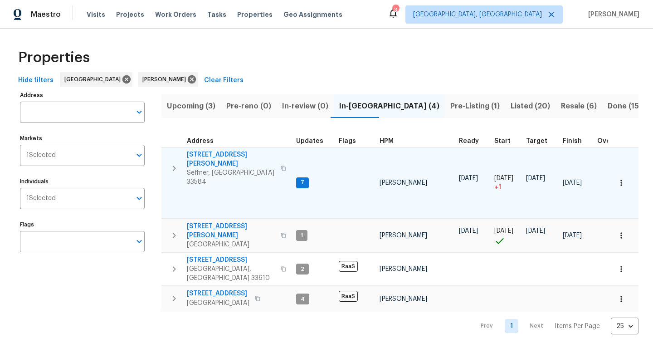
click at [211, 152] on span "[STREET_ADDRESS][PERSON_NAME]" at bounding box center [231, 159] width 88 height 18
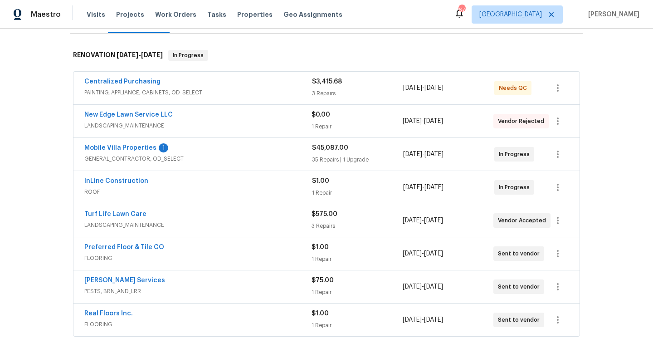
scroll to position [144, 0]
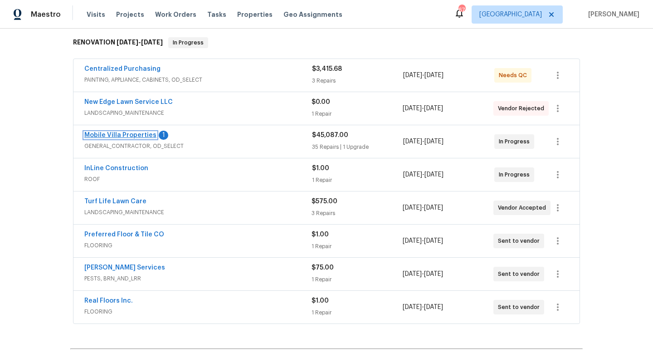
click at [132, 136] on link "Mobile Villa Properties" at bounding box center [120, 135] width 72 height 6
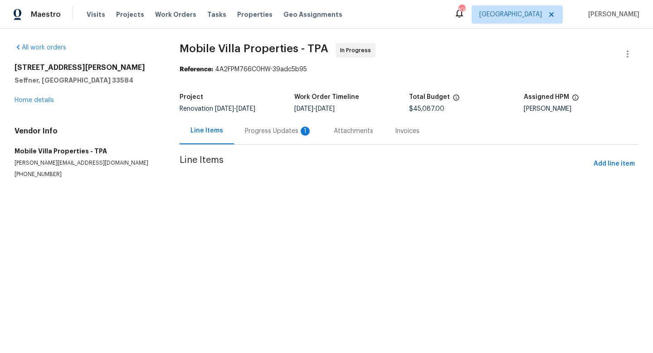
click at [278, 135] on section "Mobile Villa Properties - TPA In Progress Reference: 4A2FPM766C0HW-39adc5b95 Pr…" at bounding box center [409, 121] width 459 height 157
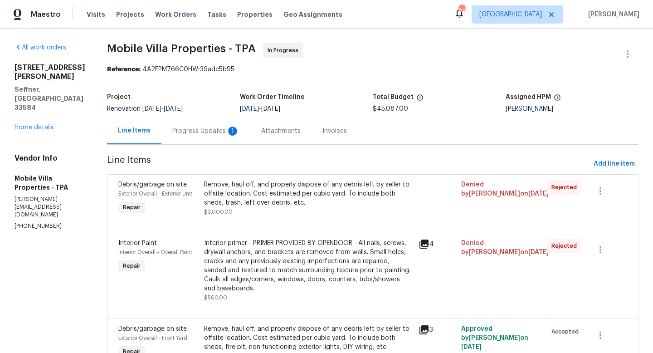
click at [172, 132] on div "Progress Updates 1" at bounding box center [205, 130] width 67 height 9
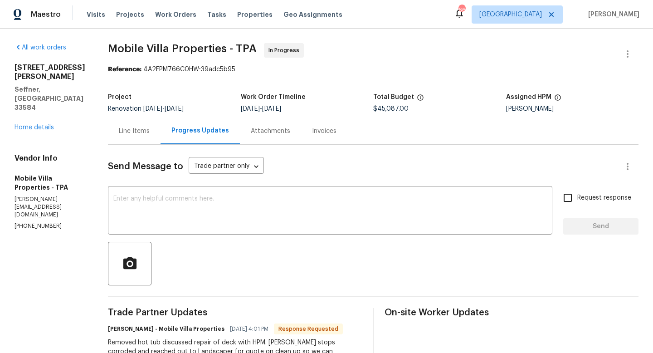
click at [144, 132] on div "Line Items" at bounding box center [134, 130] width 31 height 9
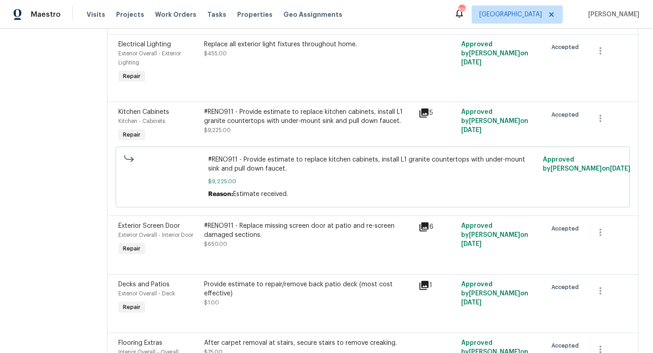
scroll to position [2685, 0]
click at [240, 276] on div "Provide estimate to repair/remove back patio deck (most cost effective) $1.00" at bounding box center [308, 297] width 214 height 42
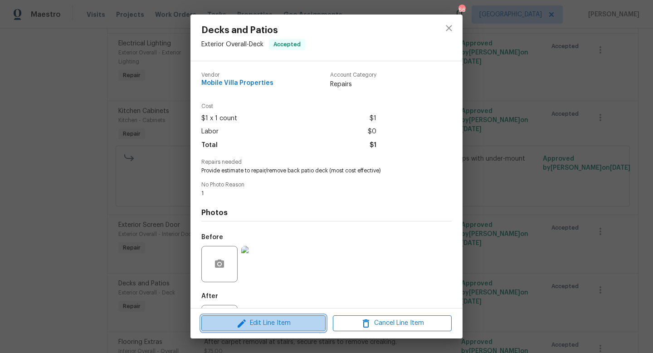
click at [248, 330] on button "Edit Line Item" at bounding box center [263, 323] width 124 height 16
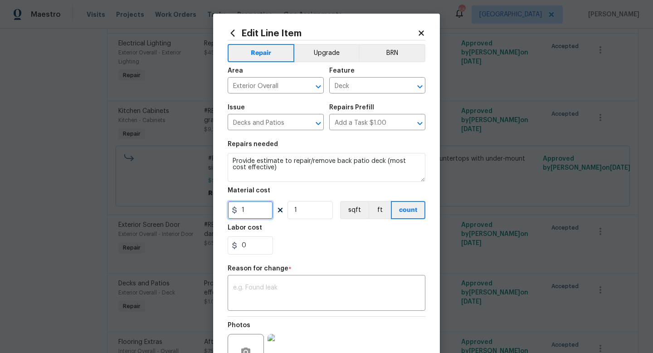
click at [254, 206] on input "1" at bounding box center [250, 210] width 45 height 18
type input "2200"
click at [251, 312] on div "Repair Upgrade BRN Area Exterior Overall ​ Feature Deck ​ Issue Decks and Patio…" at bounding box center [327, 216] width 198 height 352
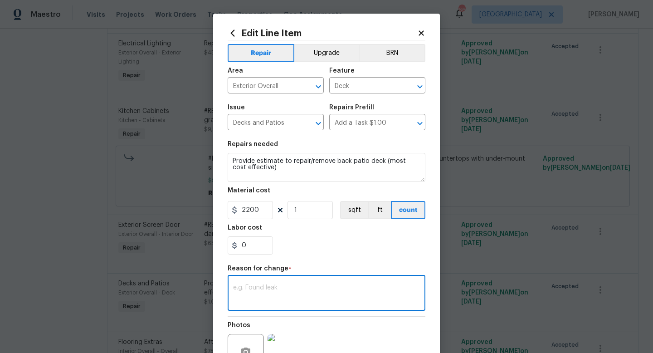
click at [253, 299] on textarea at bounding box center [326, 293] width 187 height 19
type textarea "Estimate to repair existing deck and paint"
click at [313, 245] on div "0" at bounding box center [327, 245] width 198 height 18
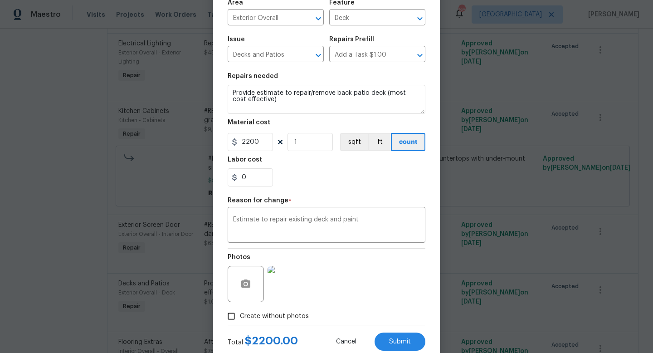
scroll to position [91, 0]
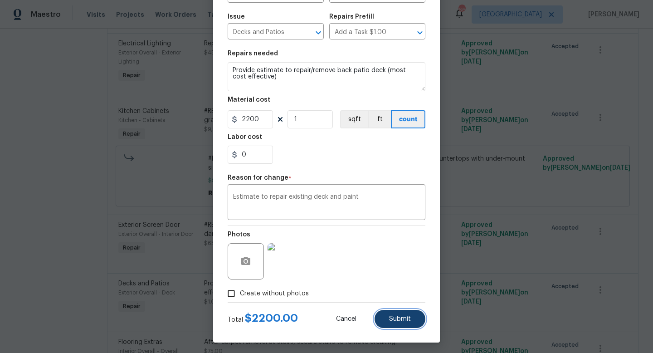
click at [397, 317] on span "Submit" at bounding box center [400, 319] width 22 height 7
type input "1"
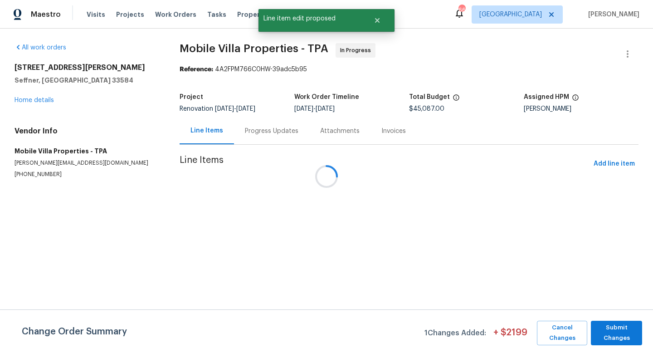
scroll to position [0, 0]
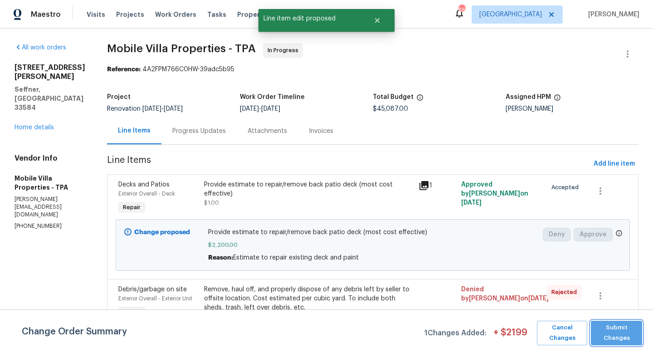
click at [619, 337] on span "Submit Changes" at bounding box center [616, 332] width 42 height 21
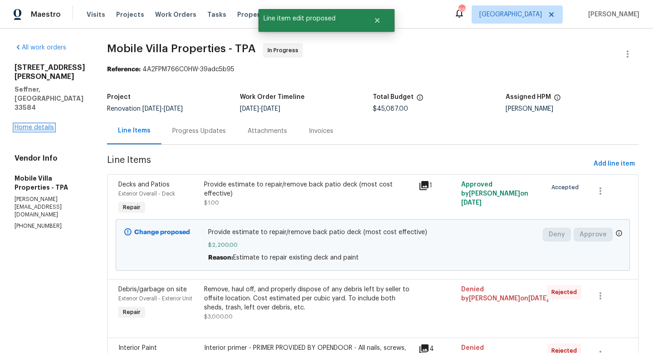
click at [24, 126] on link "Home details" at bounding box center [34, 127] width 39 height 6
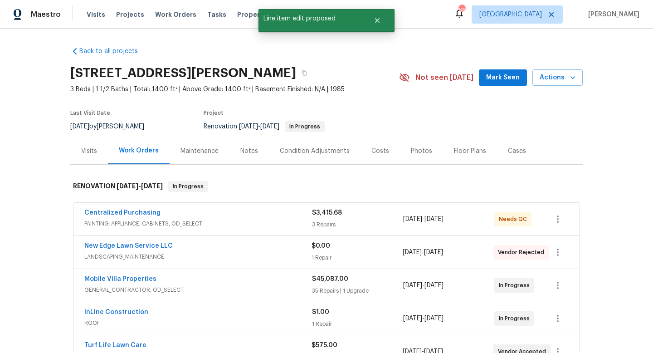
click at [494, 75] on span "Mark Seen" at bounding box center [503, 77] width 34 height 11
